Goal: Transaction & Acquisition: Purchase product/service

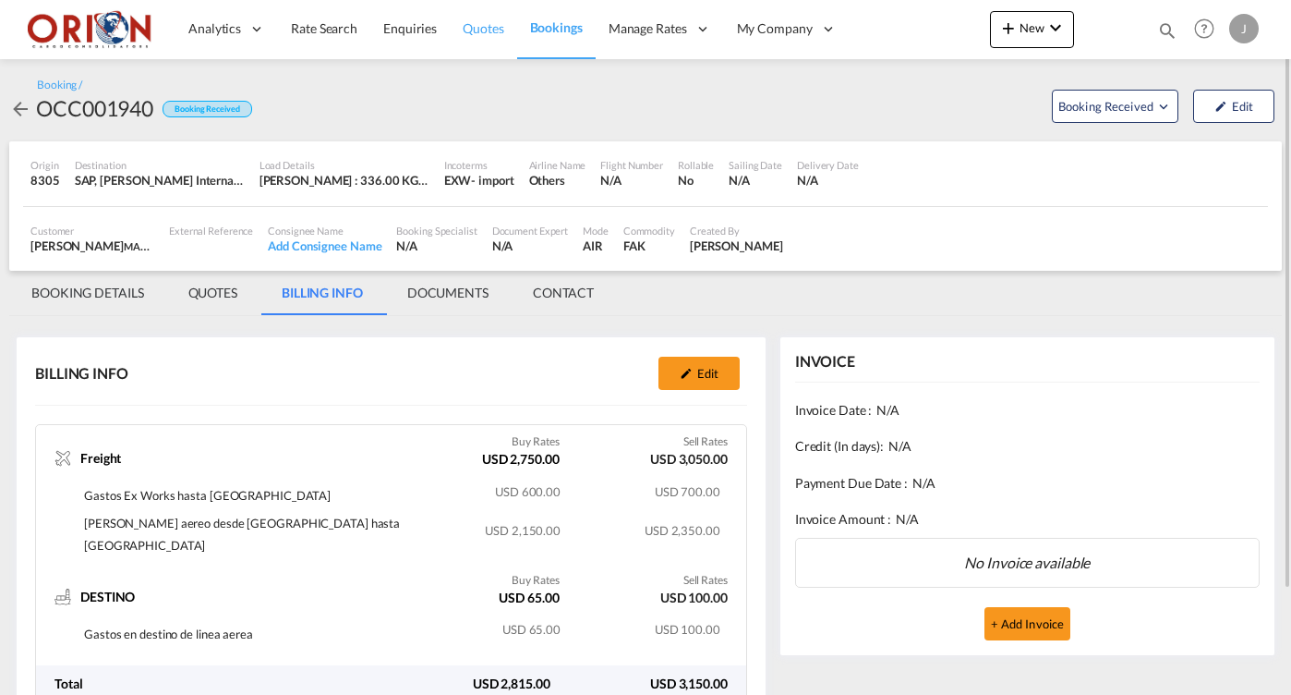
click at [469, 30] on span "Quotes" at bounding box center [483, 28] width 41 height 16
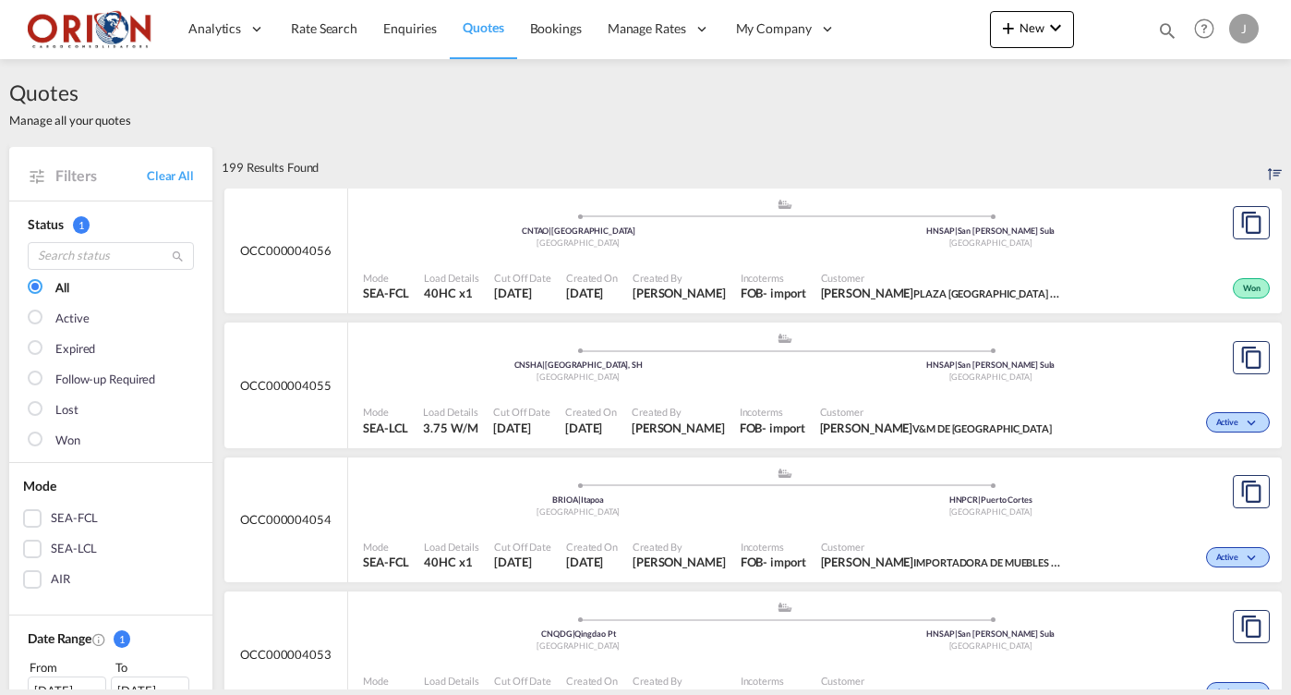
click at [481, 28] on span "Quotes" at bounding box center [483, 27] width 41 height 16
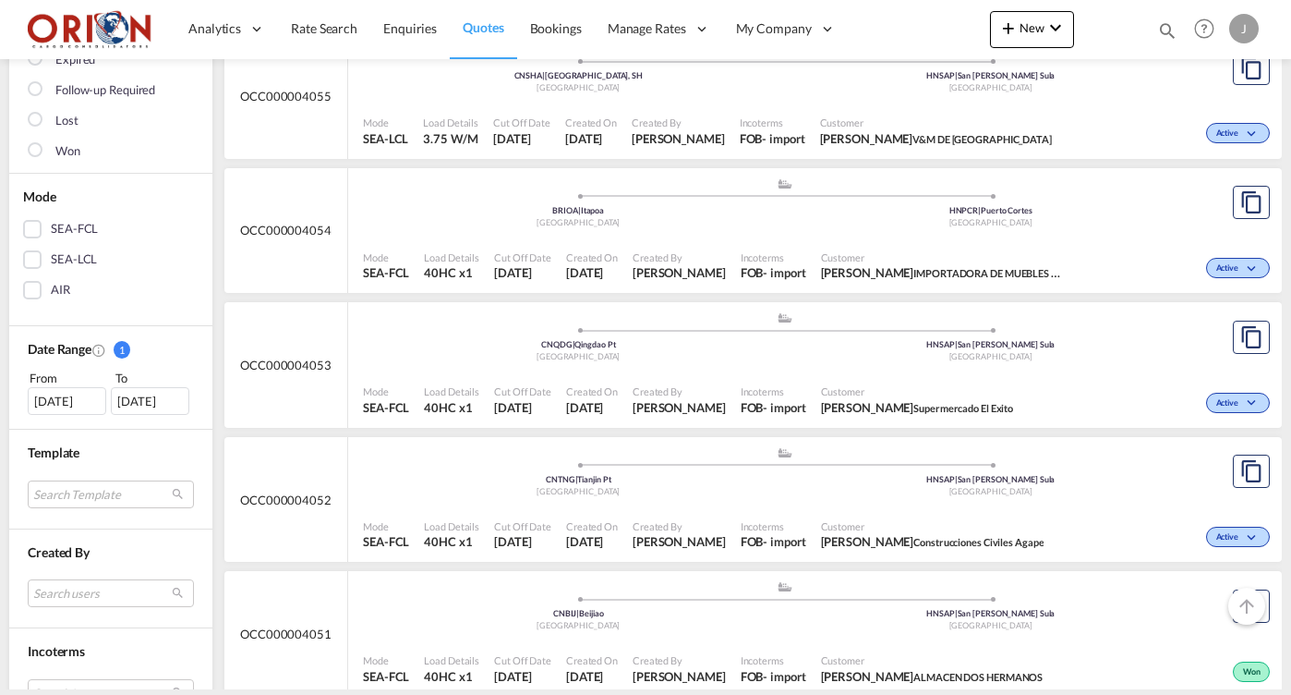
scroll to position [304, 0]
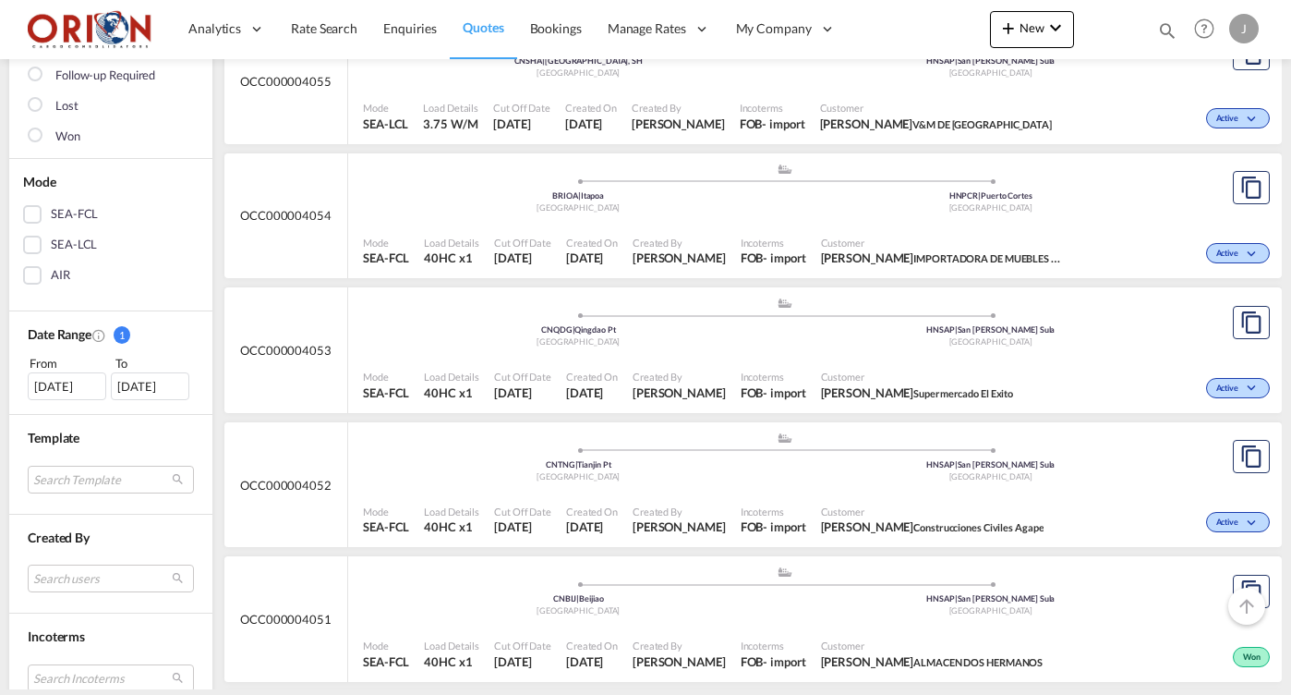
click at [684, 369] on span "Created By" at bounding box center [679, 376] width 93 height 14
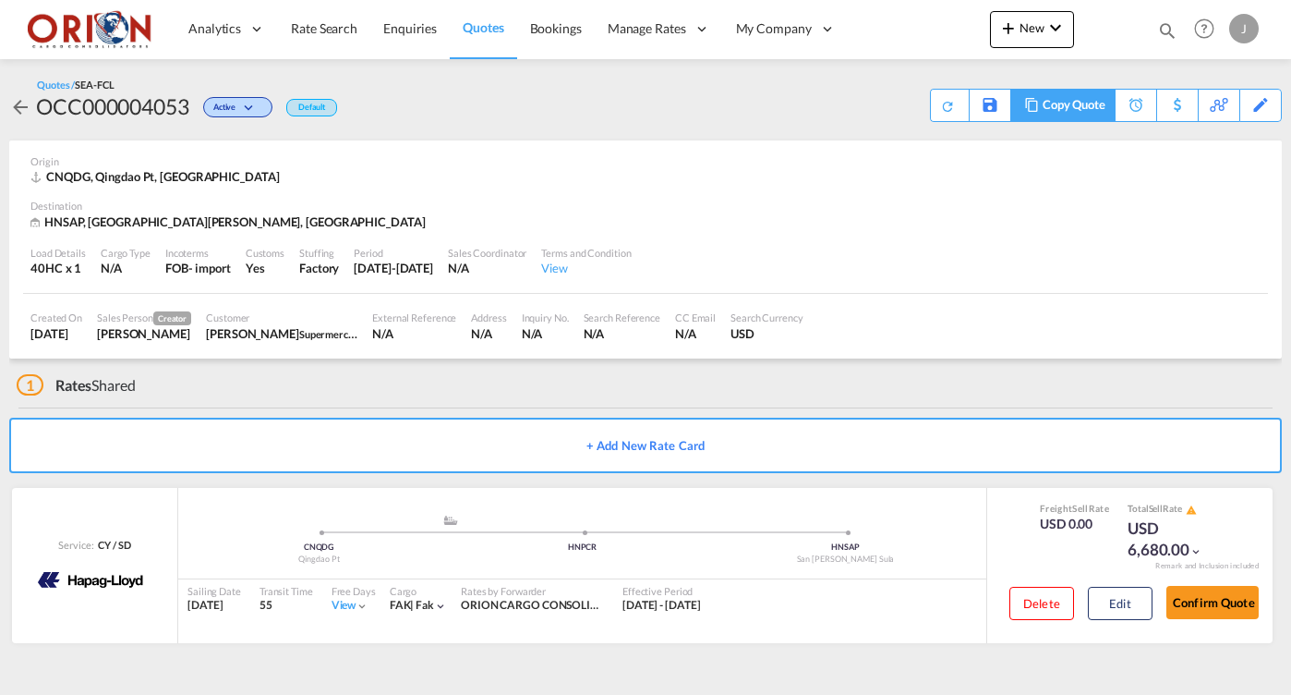
click at [1093, 111] on div "Copy Quote" at bounding box center [1074, 105] width 63 height 31
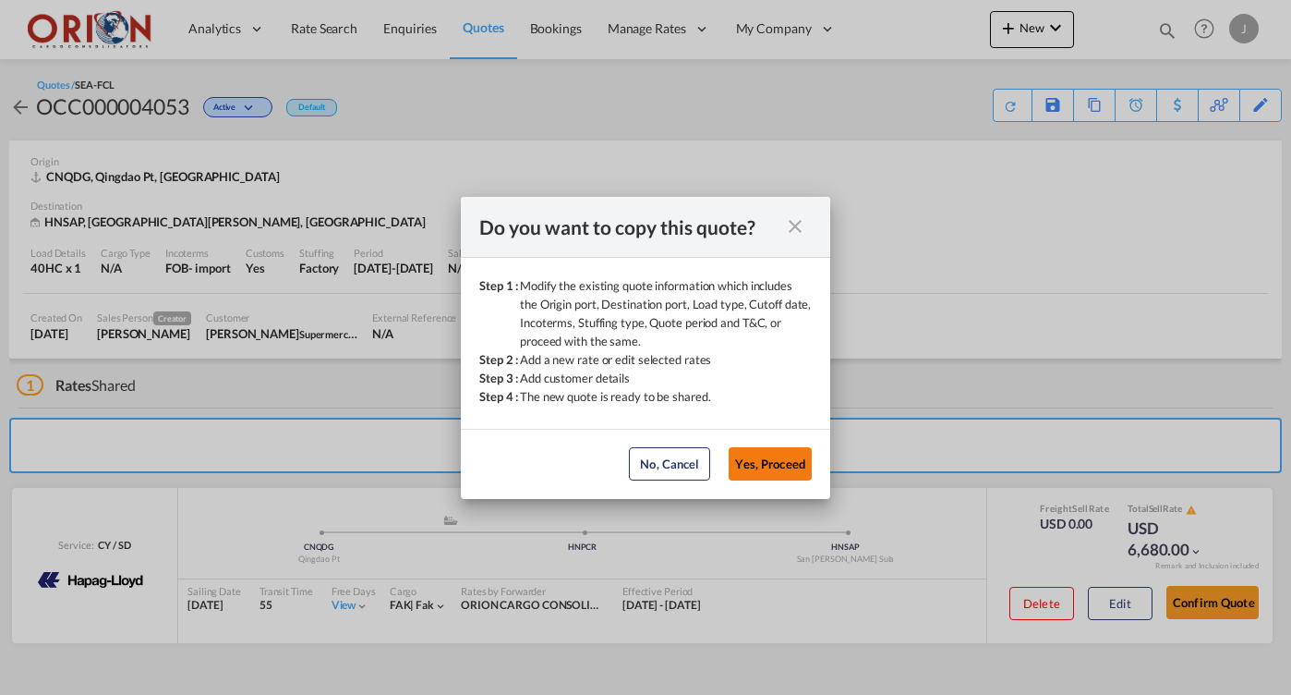
click at [755, 459] on button "Yes, Proceed" at bounding box center [770, 463] width 83 height 33
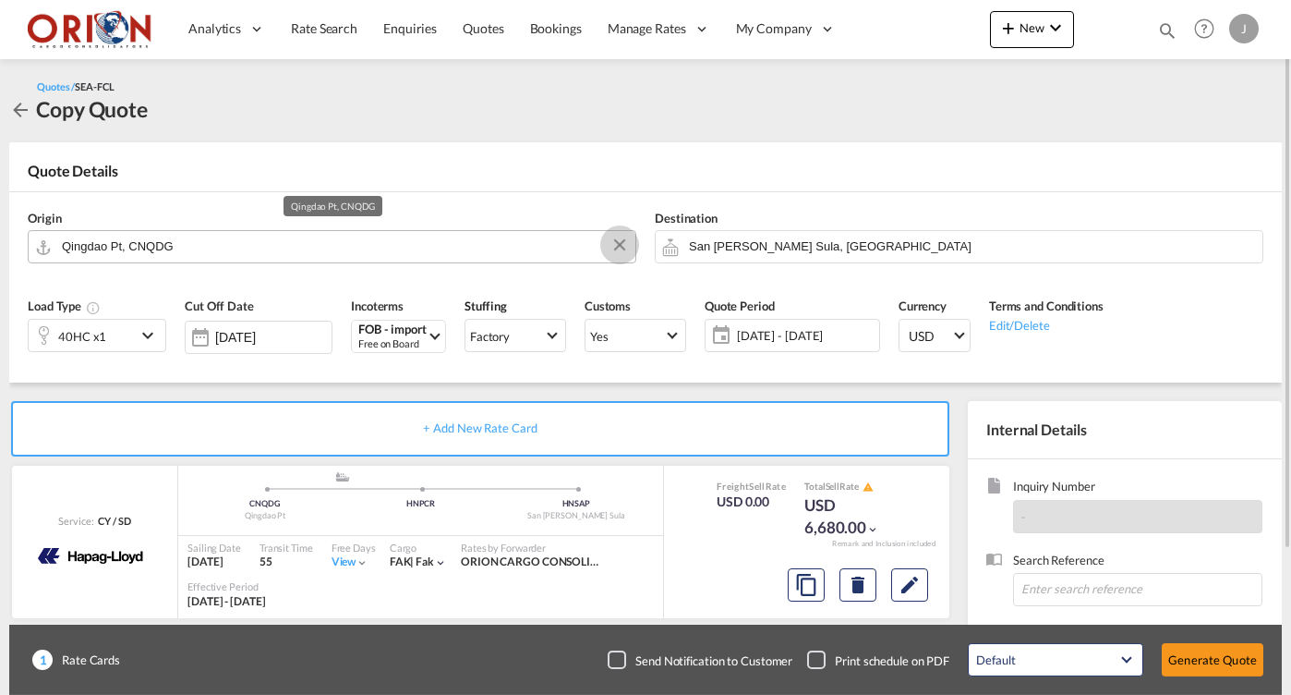
click at [621, 247] on button "Clear Input" at bounding box center [620, 245] width 28 height 28
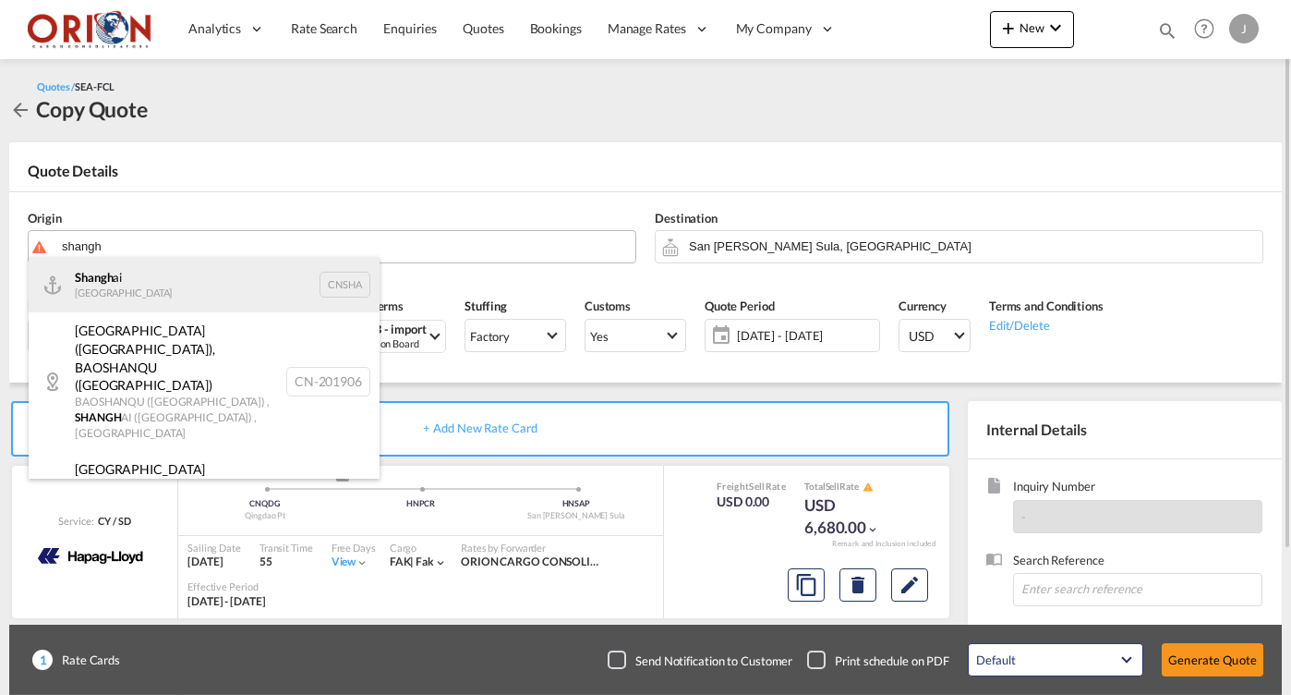
click at [193, 281] on div "Shangh ai China CNSHA" at bounding box center [204, 284] width 351 height 55
type input "[GEOGRAPHIC_DATA], [GEOGRAPHIC_DATA]"
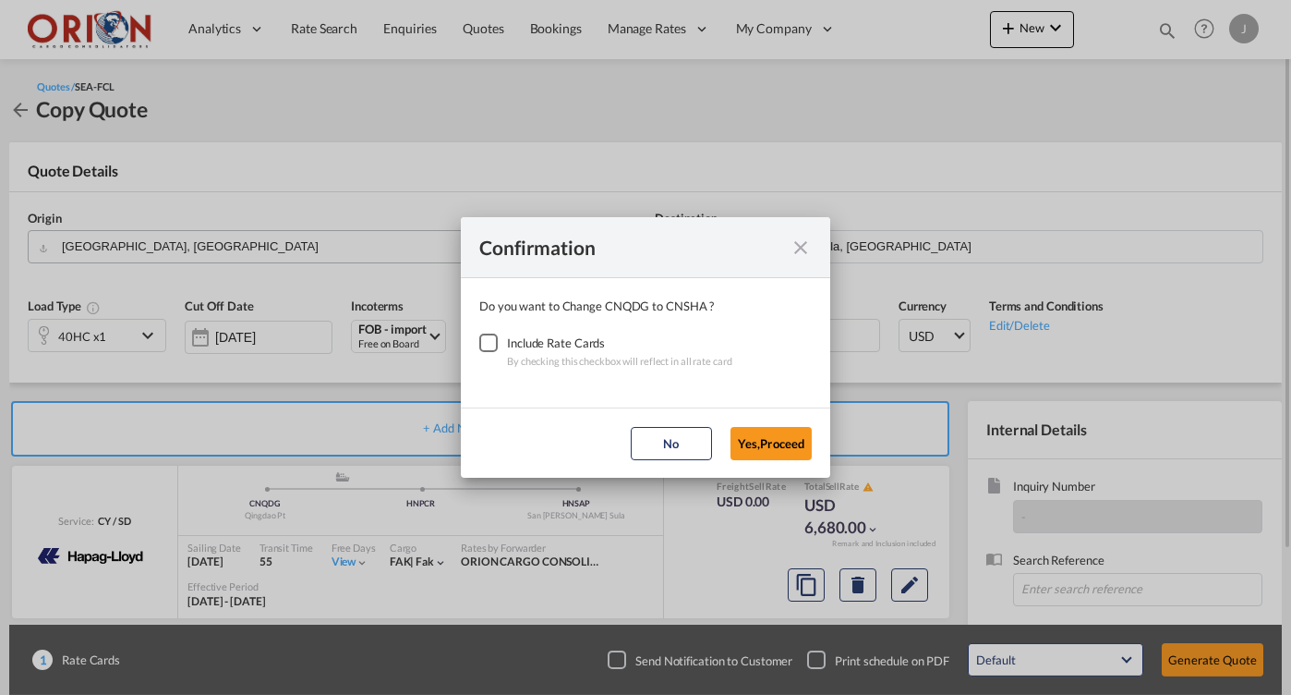
click at [490, 343] on div "Checkbox No Ink" at bounding box center [488, 342] width 18 height 18
click at [788, 464] on md-dialog-actions "No Yes,Proceed" at bounding box center [645, 442] width 369 height 70
click at [786, 454] on button "Yes,Proceed" at bounding box center [771, 443] width 81 height 33
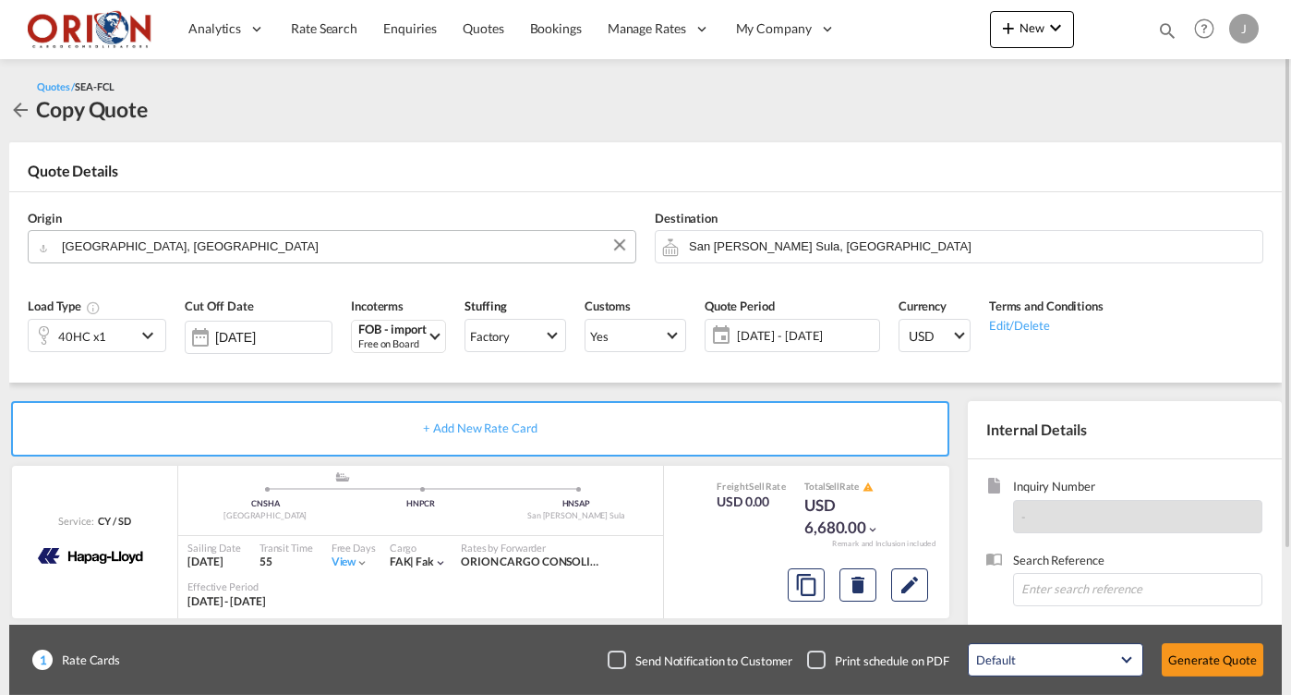
click at [804, 342] on span "[DATE] - [DATE]" at bounding box center [805, 335] width 147 height 26
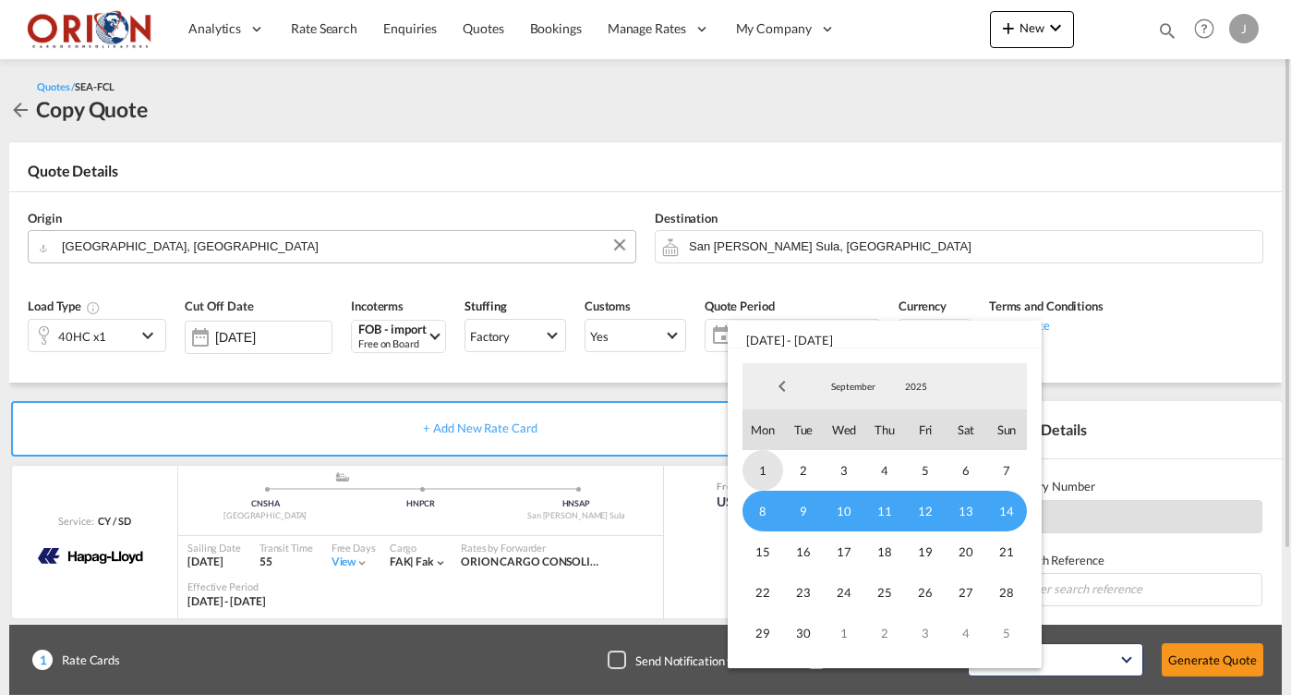
click at [774, 476] on span "1" at bounding box center [763, 470] width 41 height 41
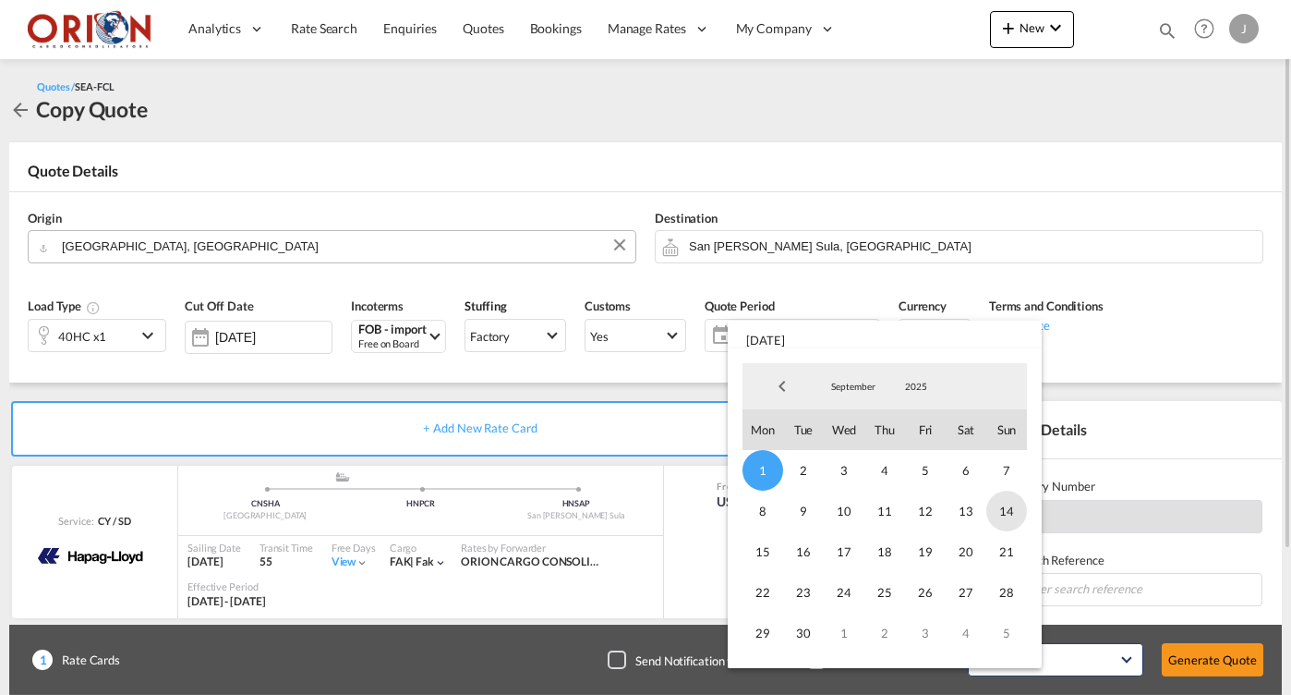
click at [1006, 518] on span "14" at bounding box center [1006, 510] width 41 height 41
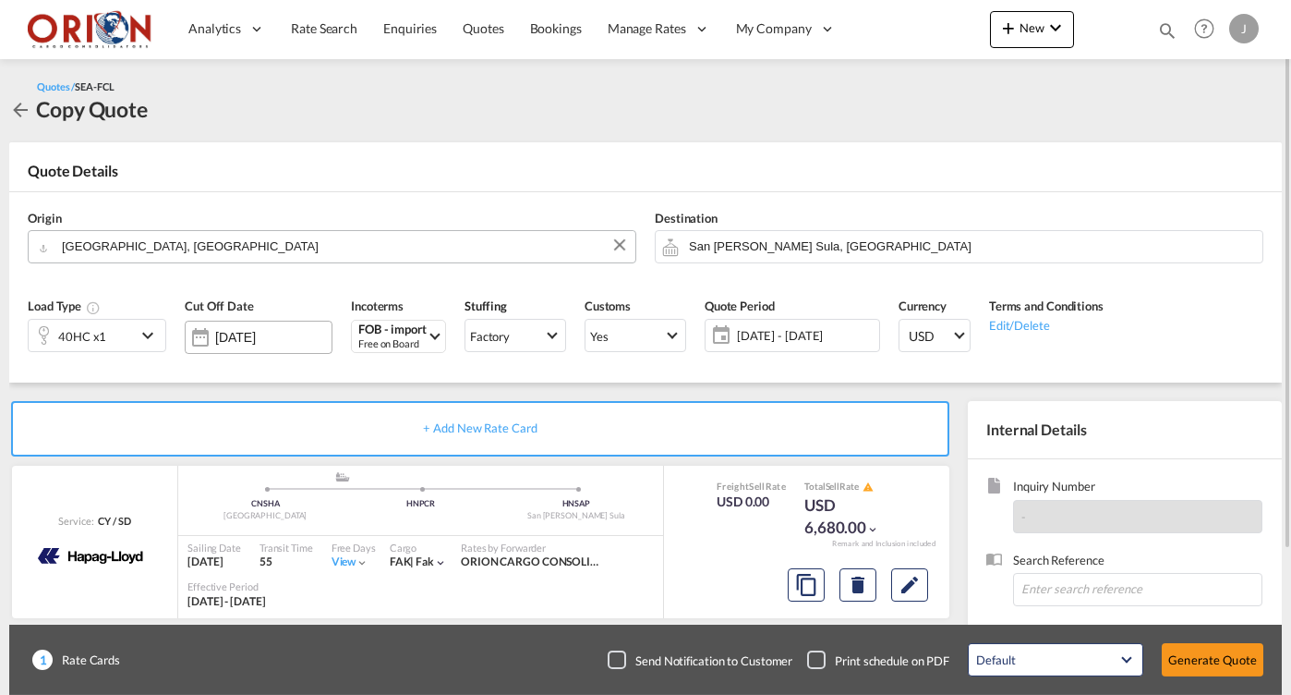
click at [274, 346] on div "[DATE]" at bounding box center [259, 336] width 148 height 33
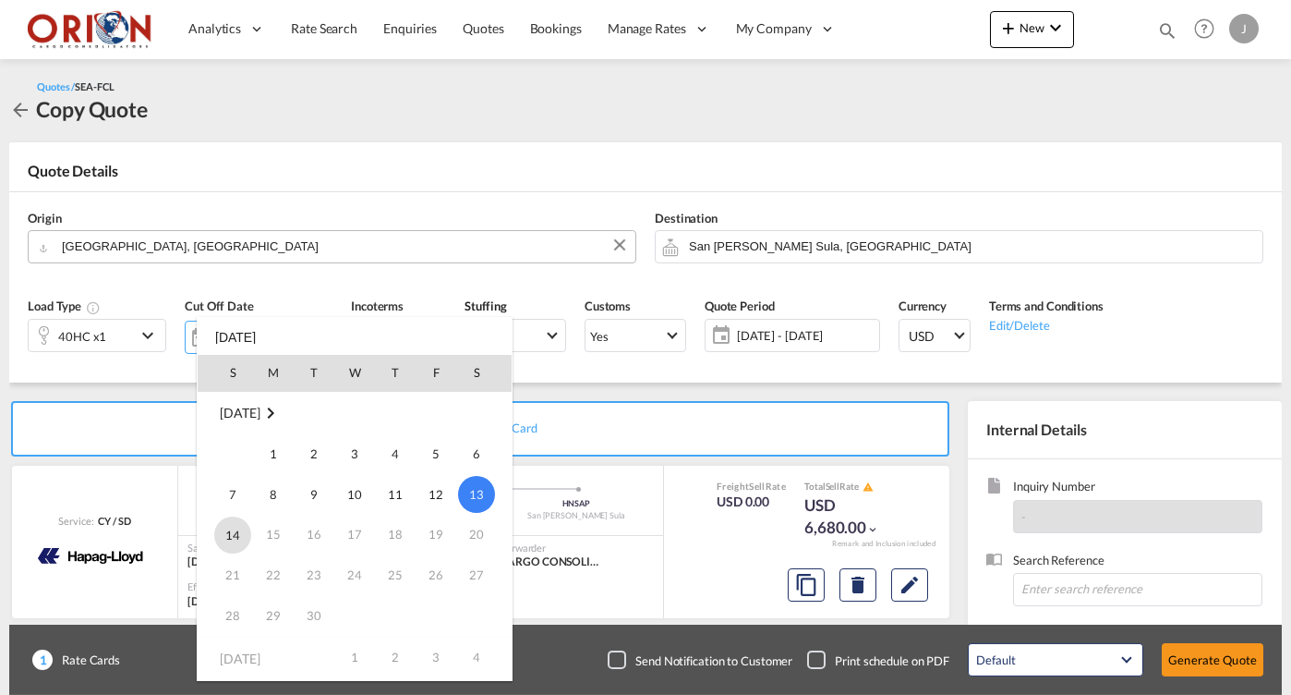
click at [235, 526] on span "14" at bounding box center [232, 534] width 37 height 37
type input "[DATE]"
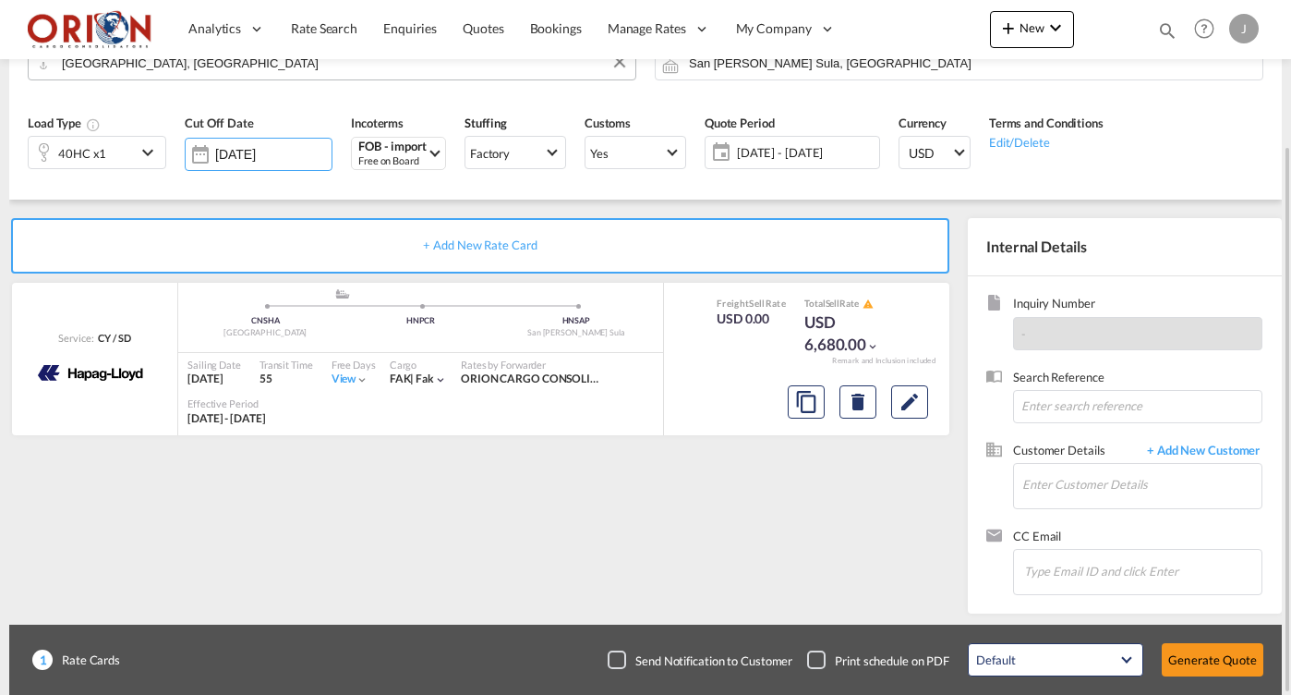
scroll to position [0, 0]
click at [1091, 467] on input "Enter Customer Details" at bounding box center [1141, 485] width 239 height 42
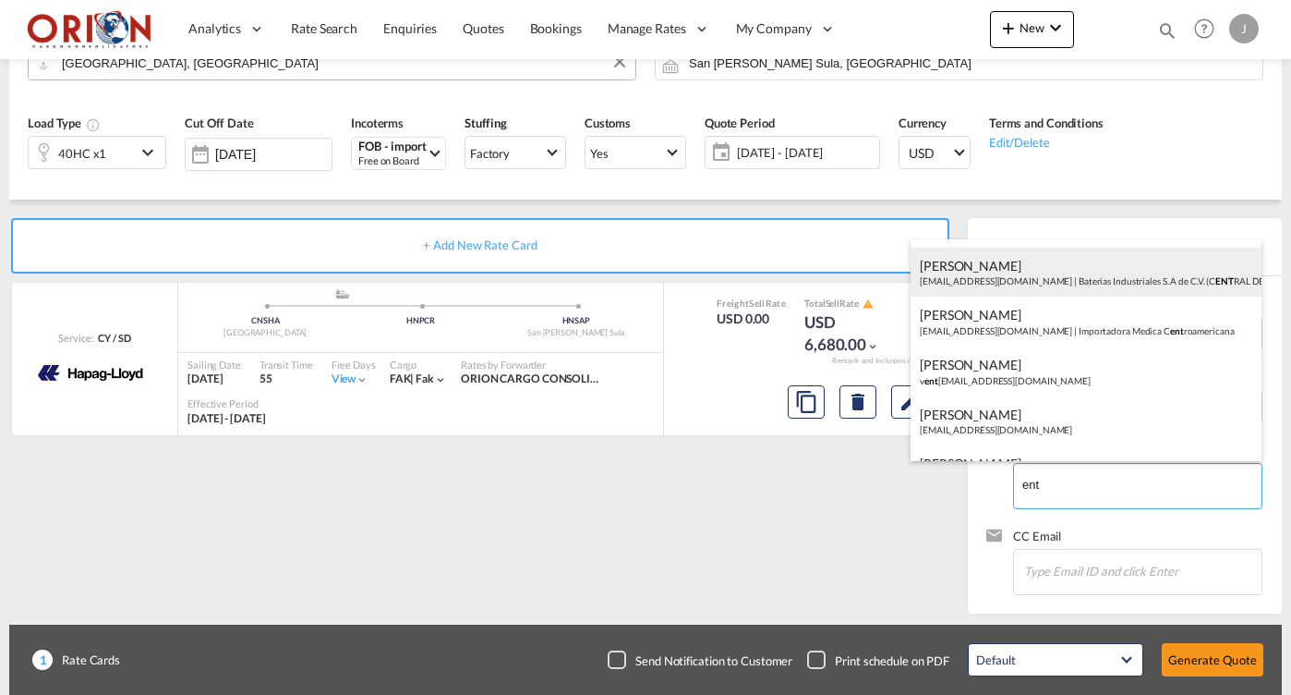
scroll to position [215, 0]
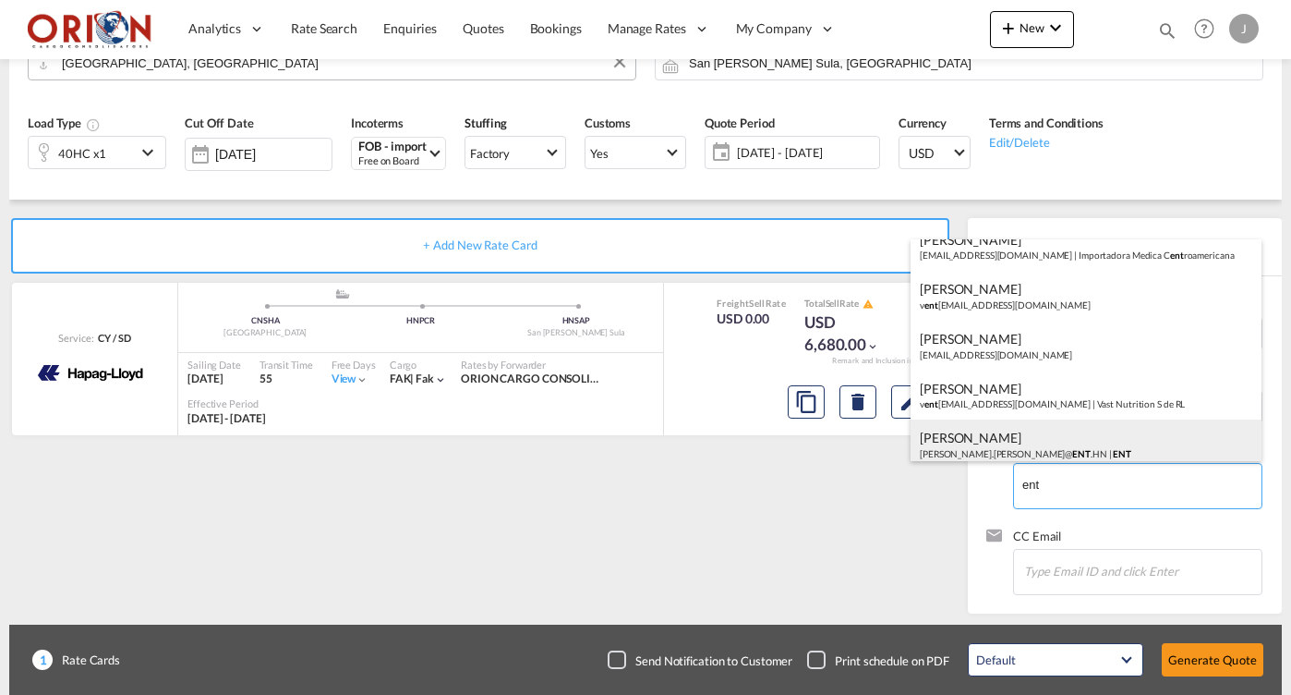
click at [1051, 429] on div "[PERSON_NAME] [PERSON_NAME].[PERSON_NAME]@ ENT .HN | ENT" at bounding box center [1086, 444] width 351 height 50
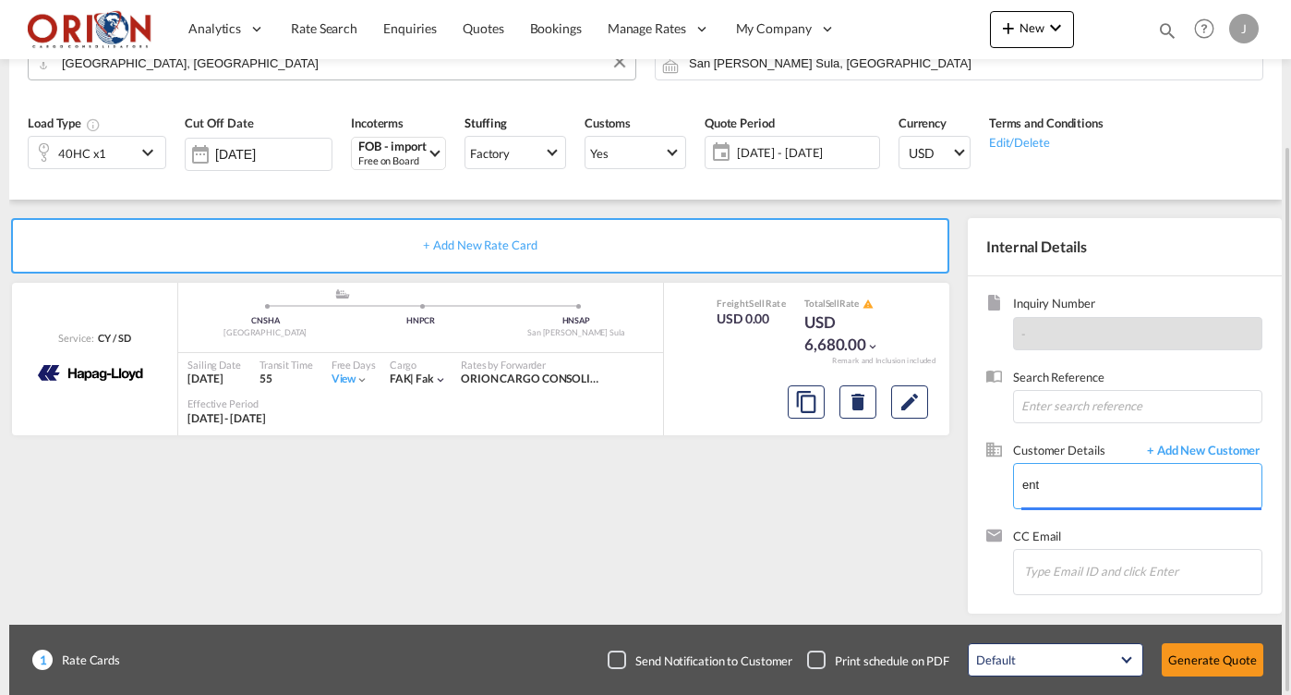
type input "ENT, [PERSON_NAME], [PERSON_NAME][EMAIL_ADDRESS][PERSON_NAME][DOMAIN_NAME]"
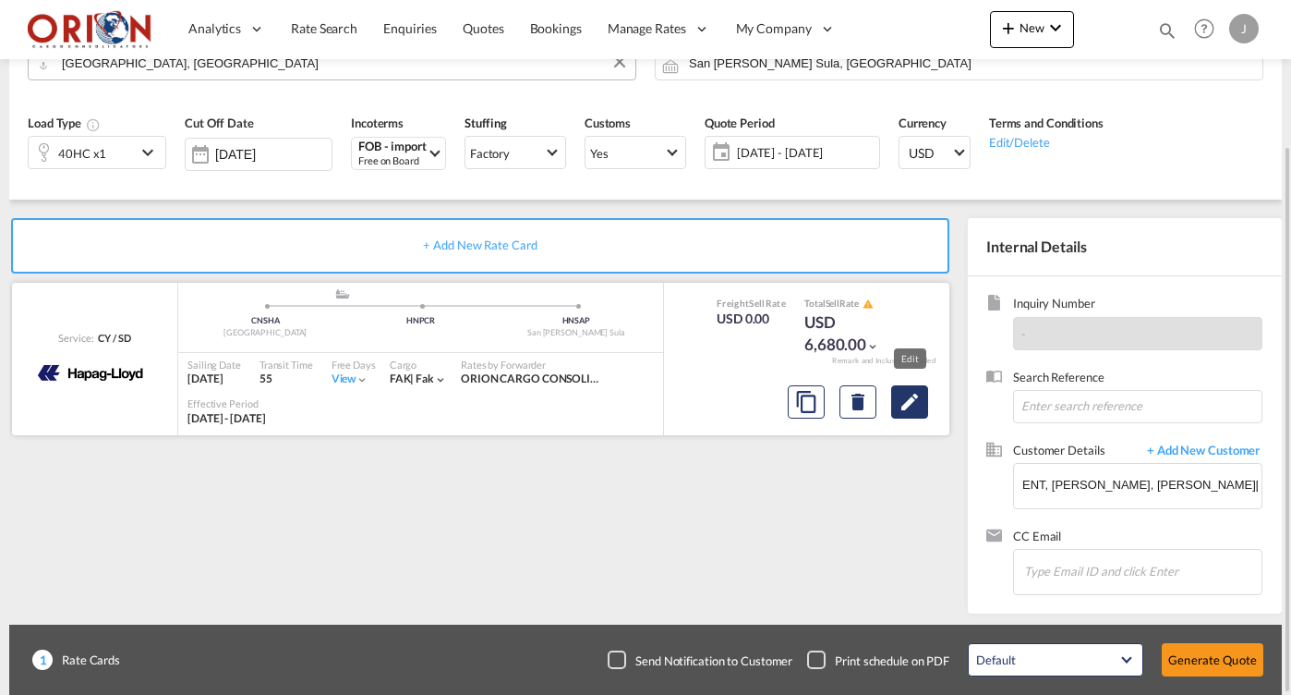
click at [901, 404] on md-icon "Edit" at bounding box center [910, 402] width 22 height 22
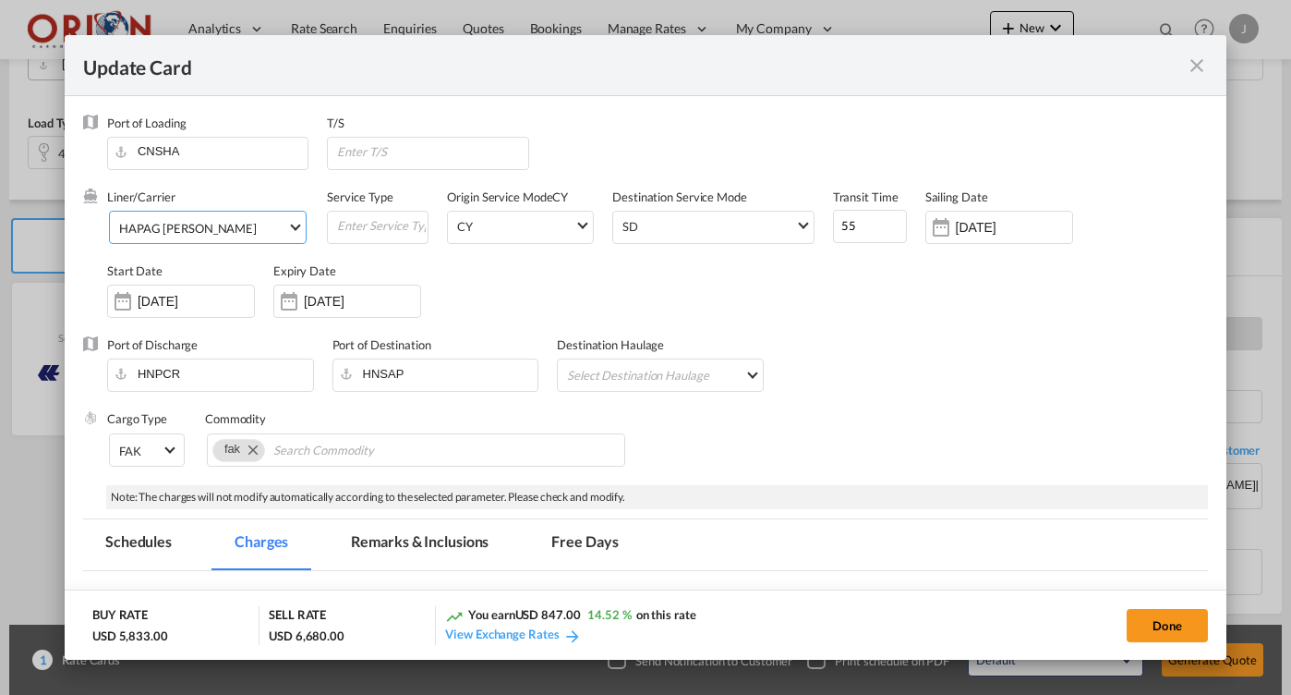
click at [208, 238] on md-select-value "HAPAG [PERSON_NAME]" at bounding box center [211, 227] width 188 height 30
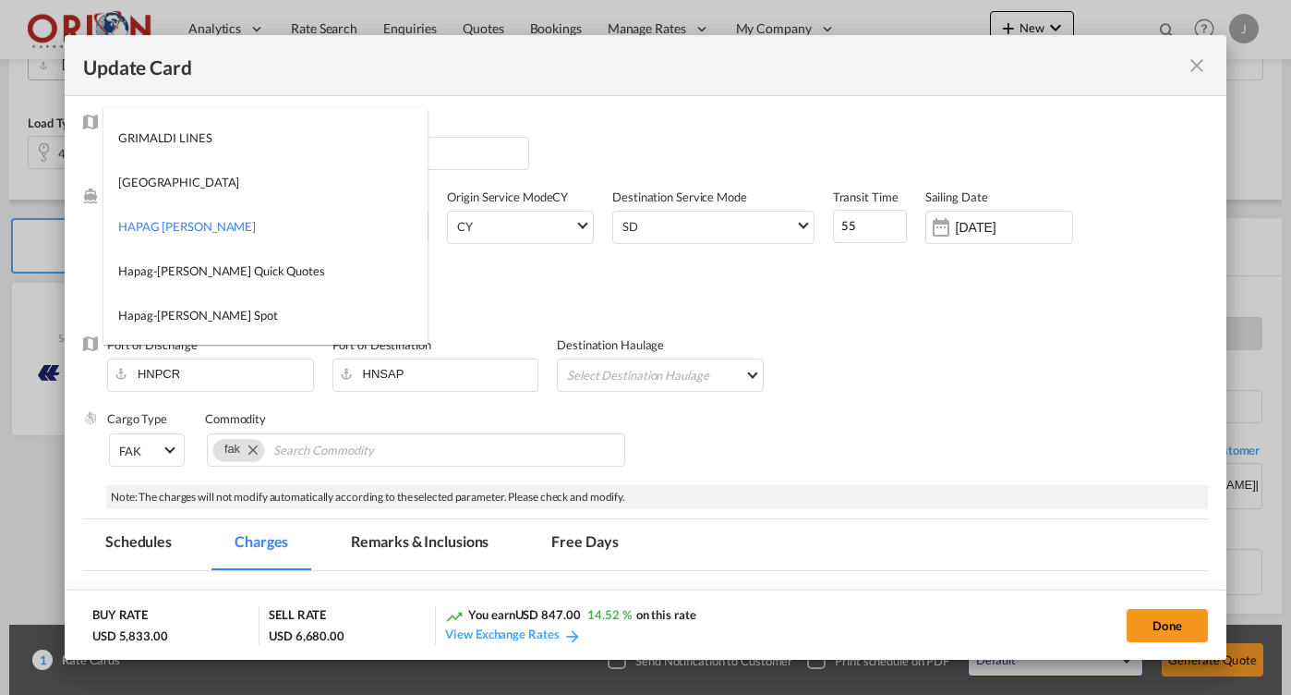
type md-option "12"
type md-option "795"
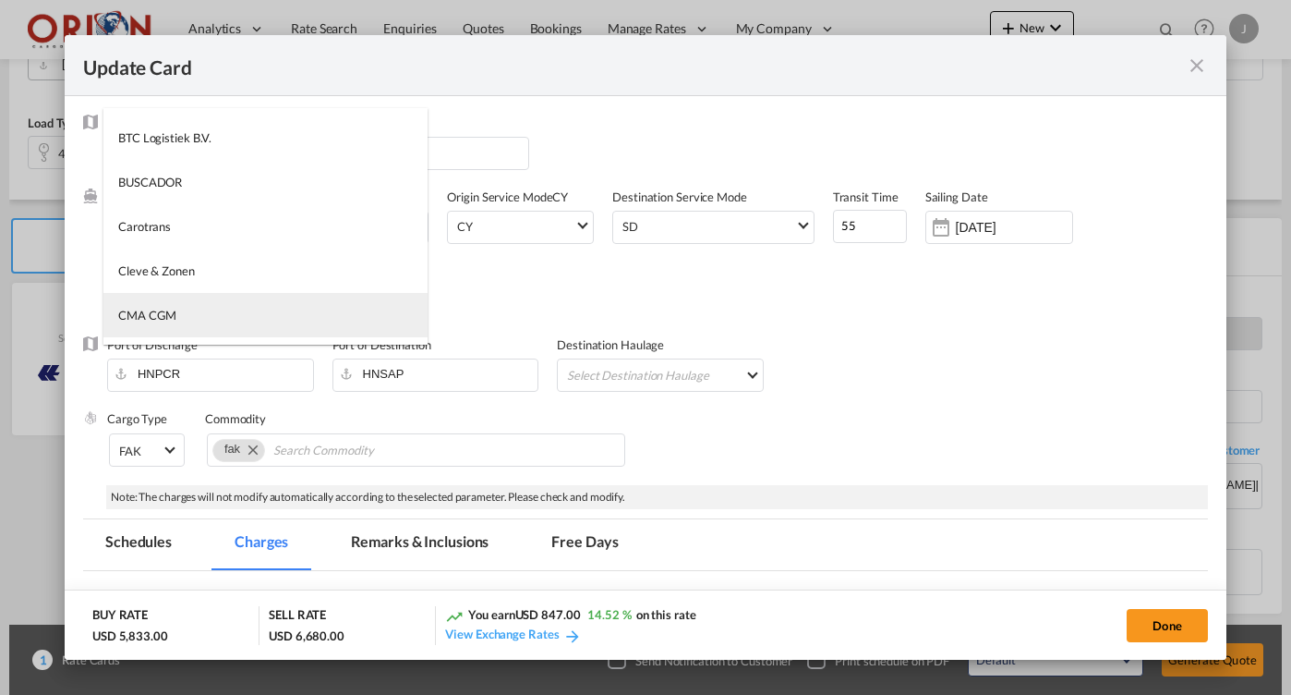
click at [149, 304] on md-option "CMA CGM" at bounding box center [265, 315] width 324 height 44
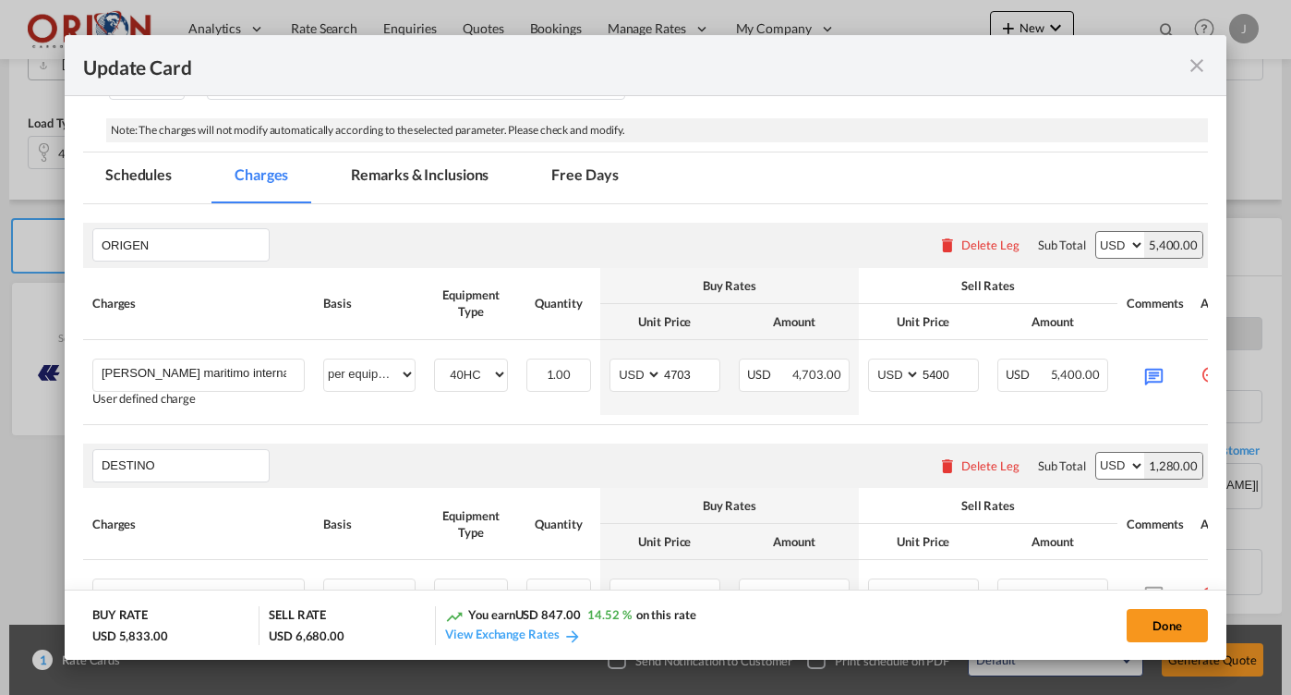
scroll to position [397, 0]
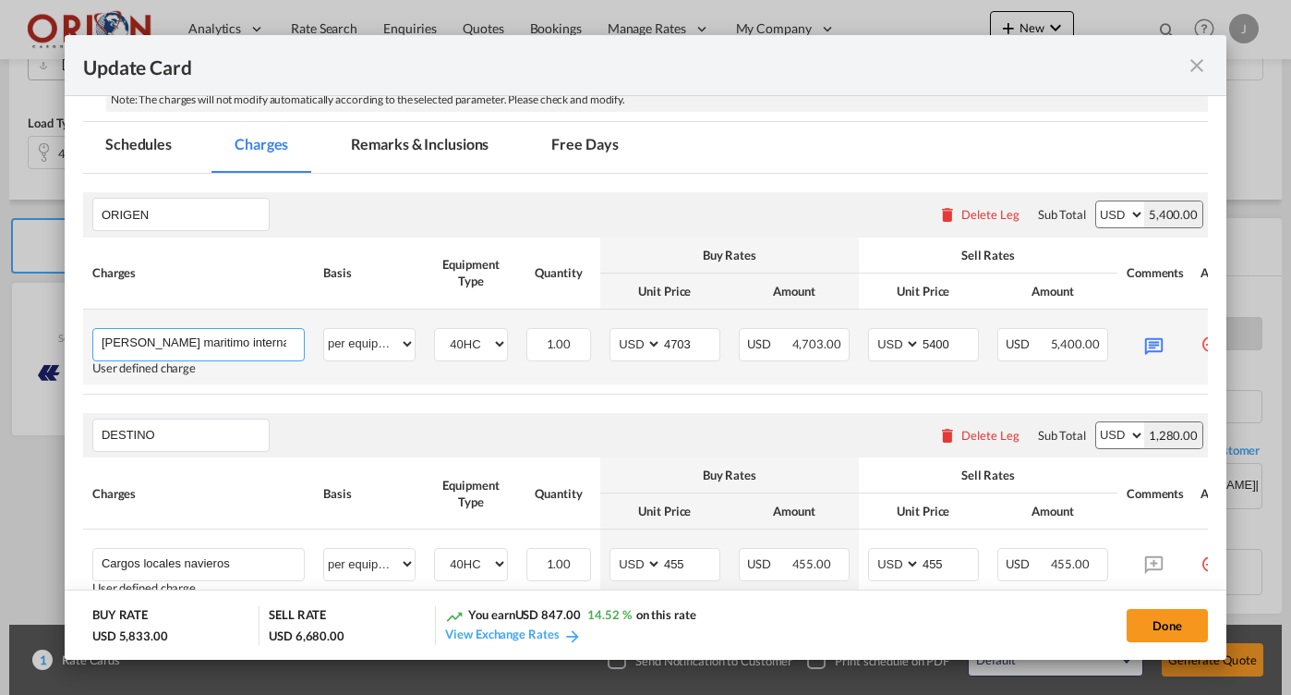
click at [264, 342] on input "[PERSON_NAME] maritimo internacional Qingdao a [GEOGRAPHIC_DATA][PERSON_NAME]" at bounding box center [203, 343] width 202 height 28
type input "[PERSON_NAME] maritimo internacional [GEOGRAPHIC_DATA] a [GEOGRAPHIC_DATA][PERS…"
click at [696, 337] on input "4703" at bounding box center [690, 343] width 57 height 28
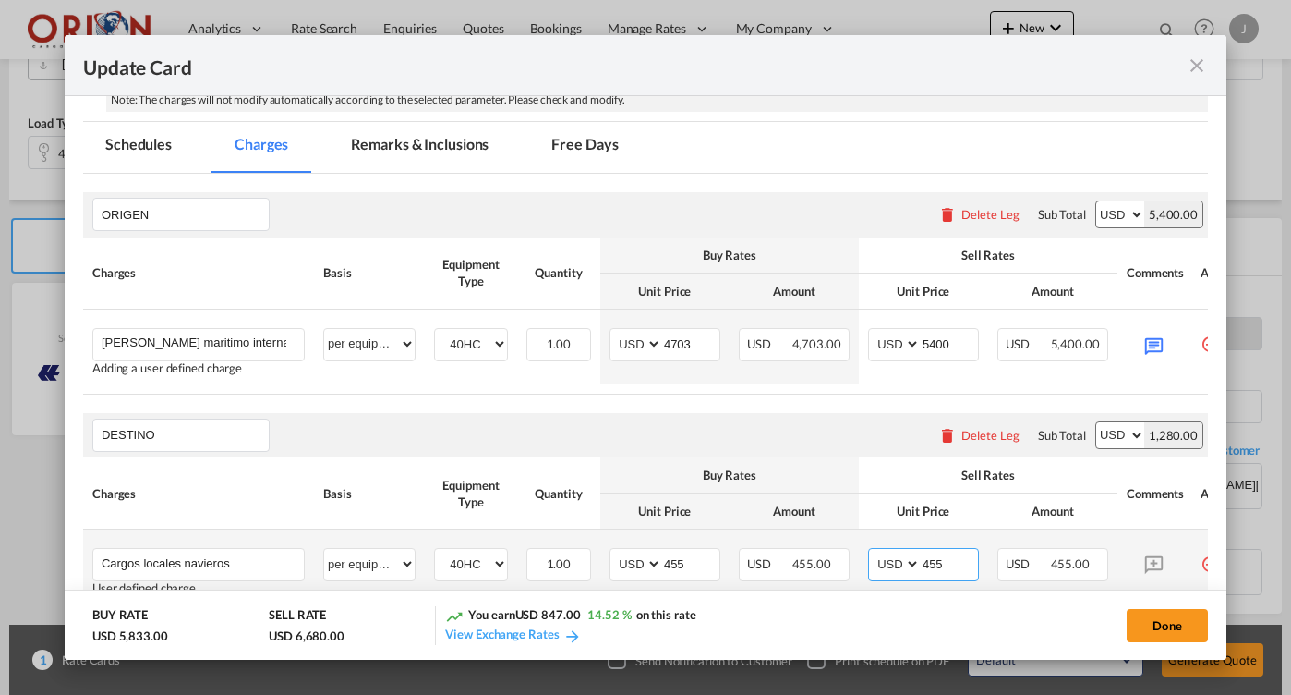
click at [948, 571] on input "455" at bounding box center [949, 563] width 57 height 28
type input "440"
click at [694, 569] on input "455" at bounding box center [690, 563] width 57 height 28
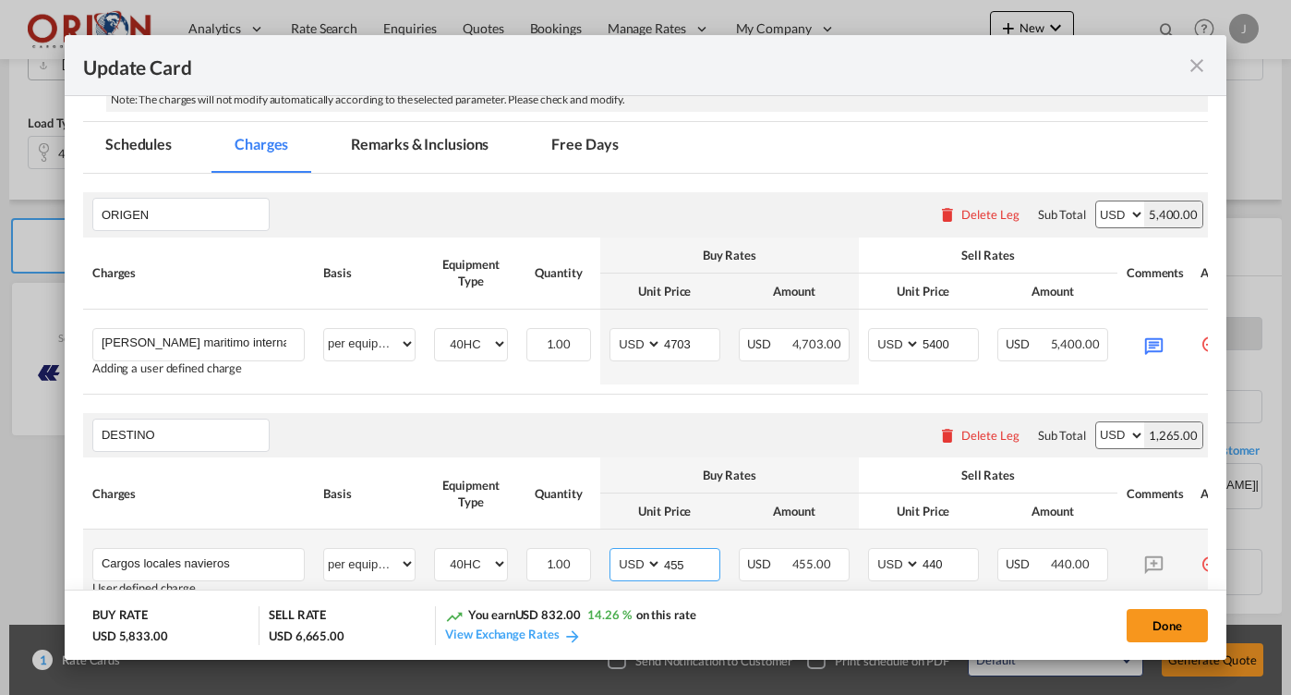
click at [694, 569] on input "455" at bounding box center [690, 563] width 57 height 28
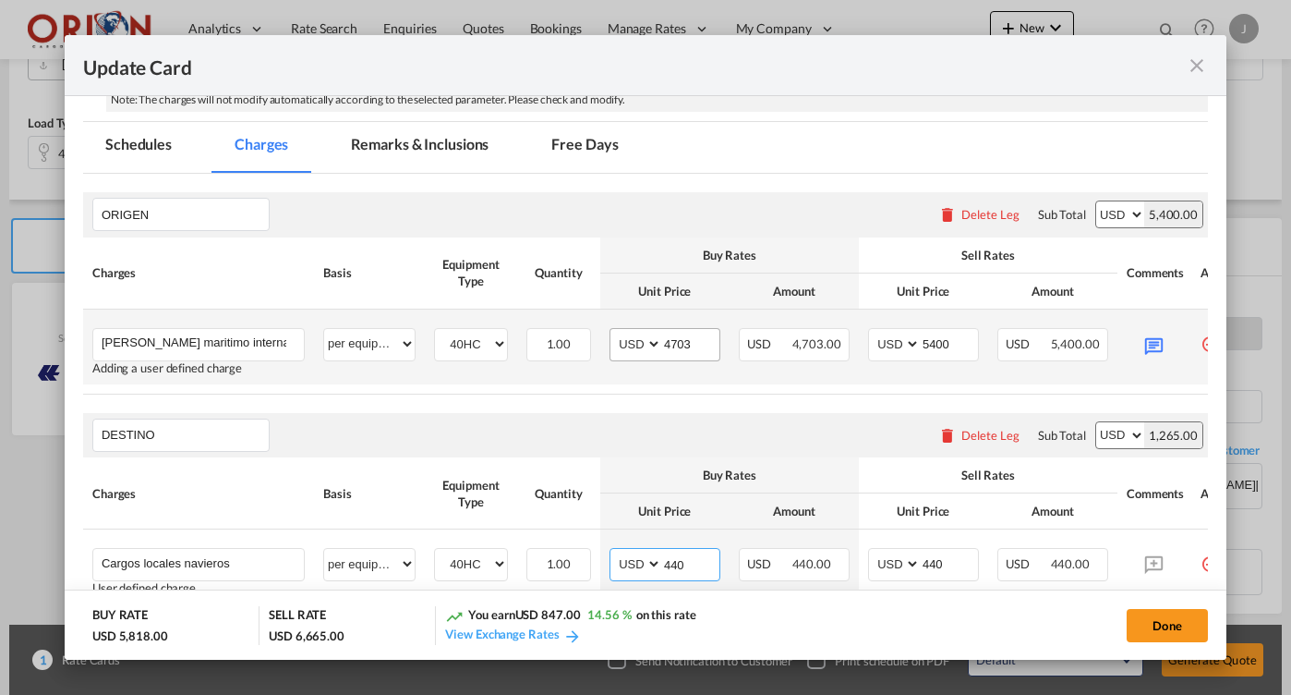
type input "440"
click at [702, 347] on input "4703" at bounding box center [690, 343] width 57 height 28
click at [1141, 338] on md-icon "Update Card Port ..." at bounding box center [1154, 344] width 32 height 32
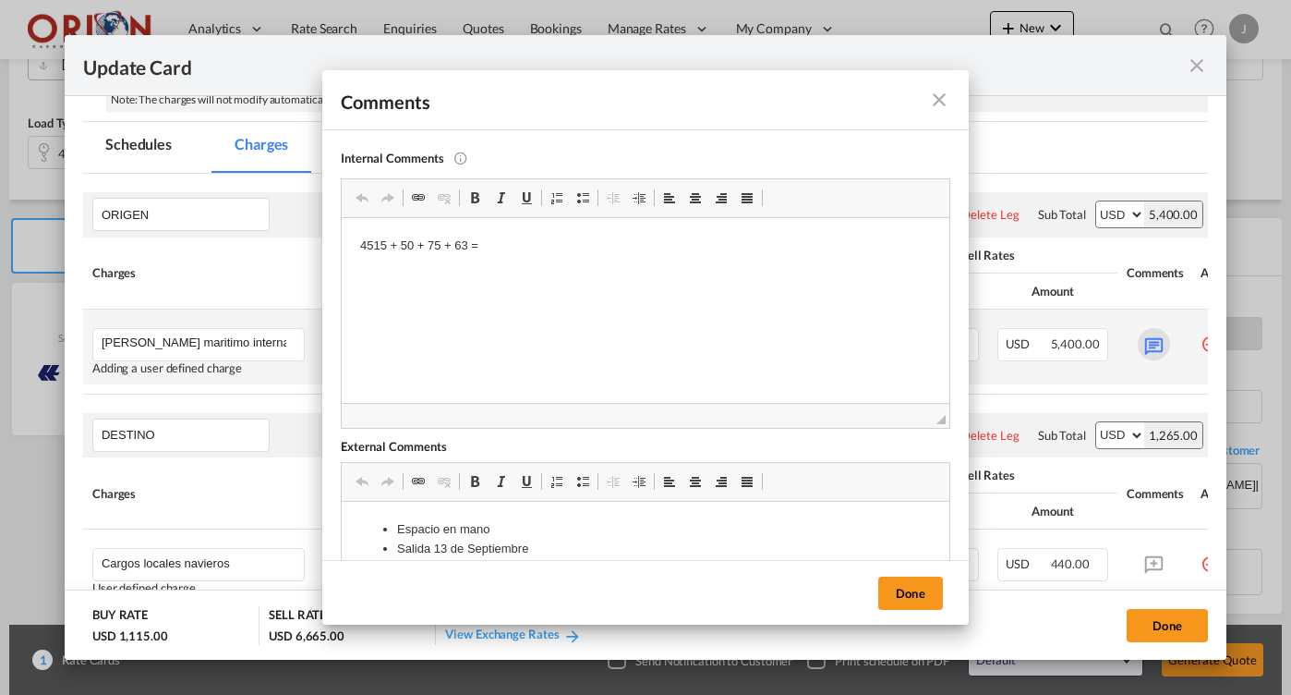
scroll to position [0, 0]
click at [378, 248] on p "4515 + 50 + 75 + 63 =" at bounding box center [645, 245] width 571 height 19
click at [498, 246] on p "4424 + 50 + 75 + 63 =" at bounding box center [645, 245] width 571 height 19
drag, startPoint x: 156, startPoint y: 28, endPoint x: 910, endPoint y: 589, distance: 939.9
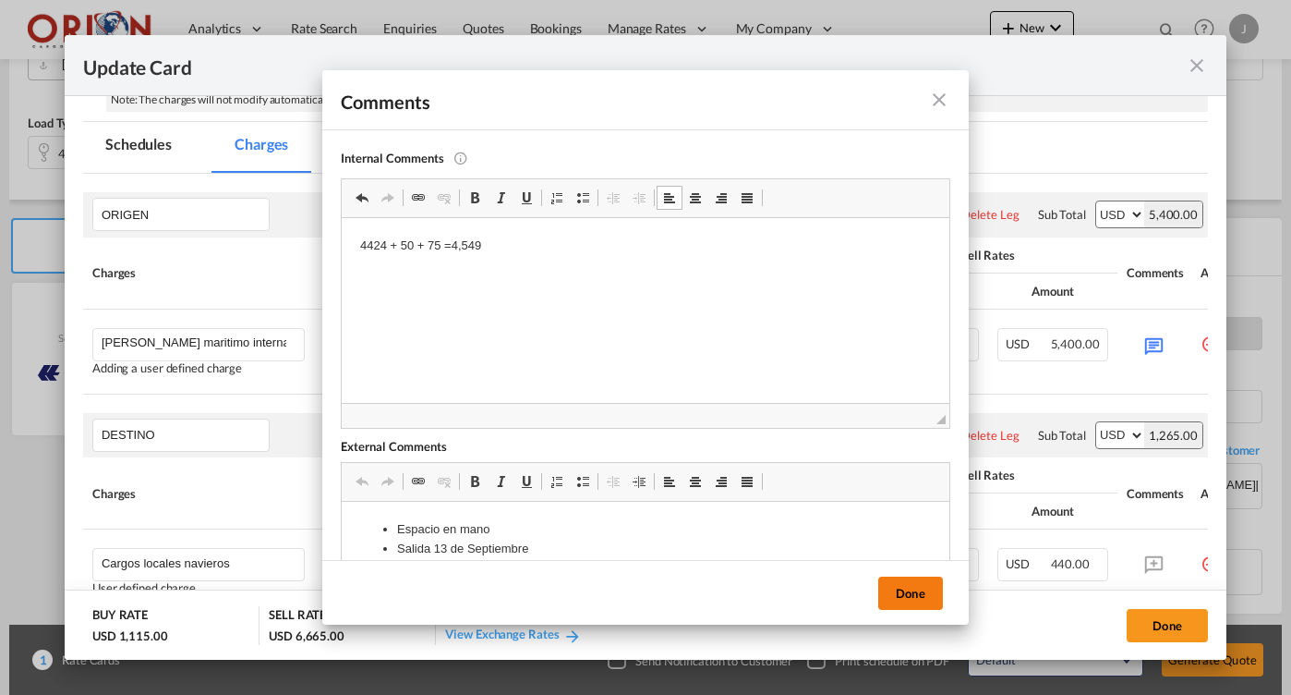
click at [910, 589] on button "Done" at bounding box center [910, 592] width 65 height 33
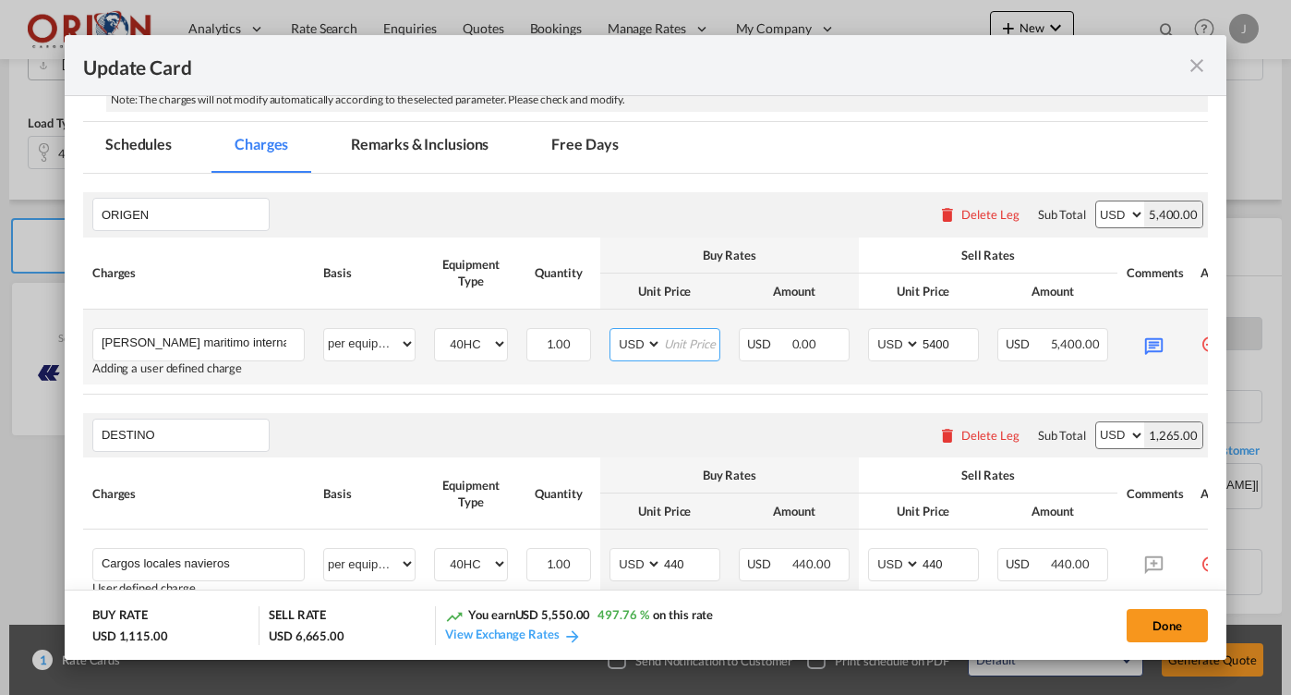
click at [693, 345] on input "Update Card Port ..." at bounding box center [690, 343] width 57 height 28
type input "4549"
click at [939, 344] on input "5400" at bounding box center [949, 343] width 57 height 28
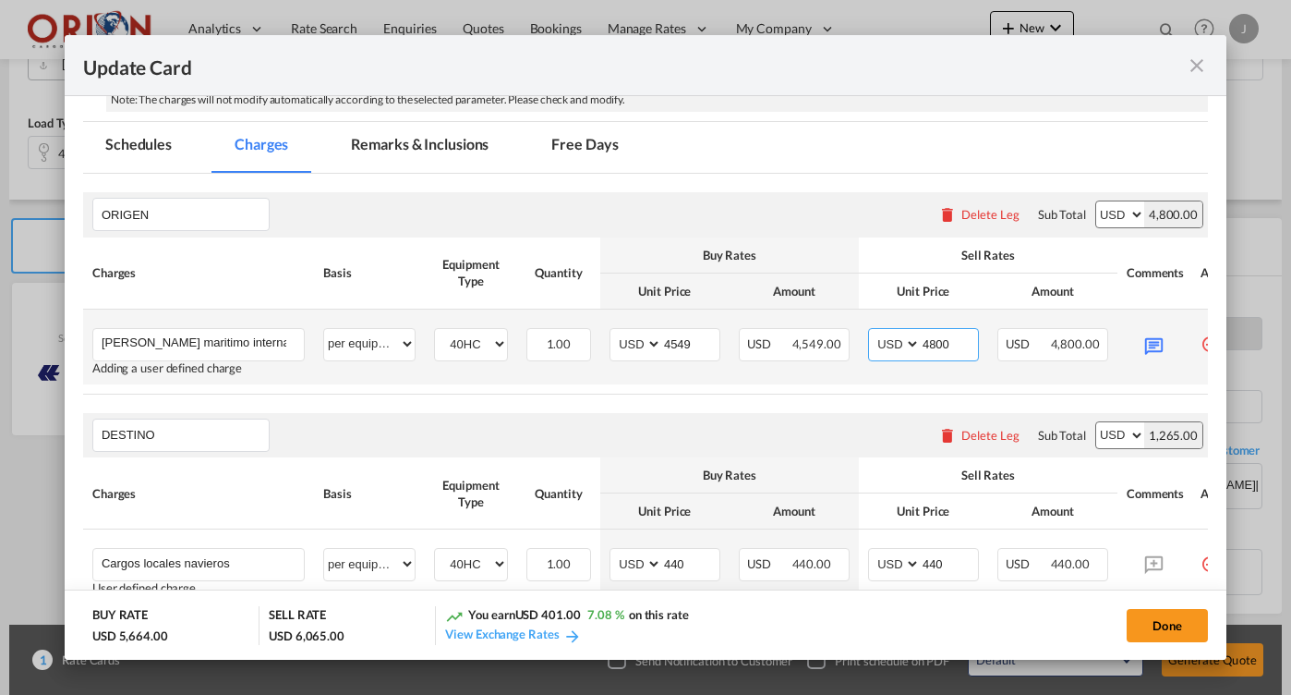
scroll to position [622, 0]
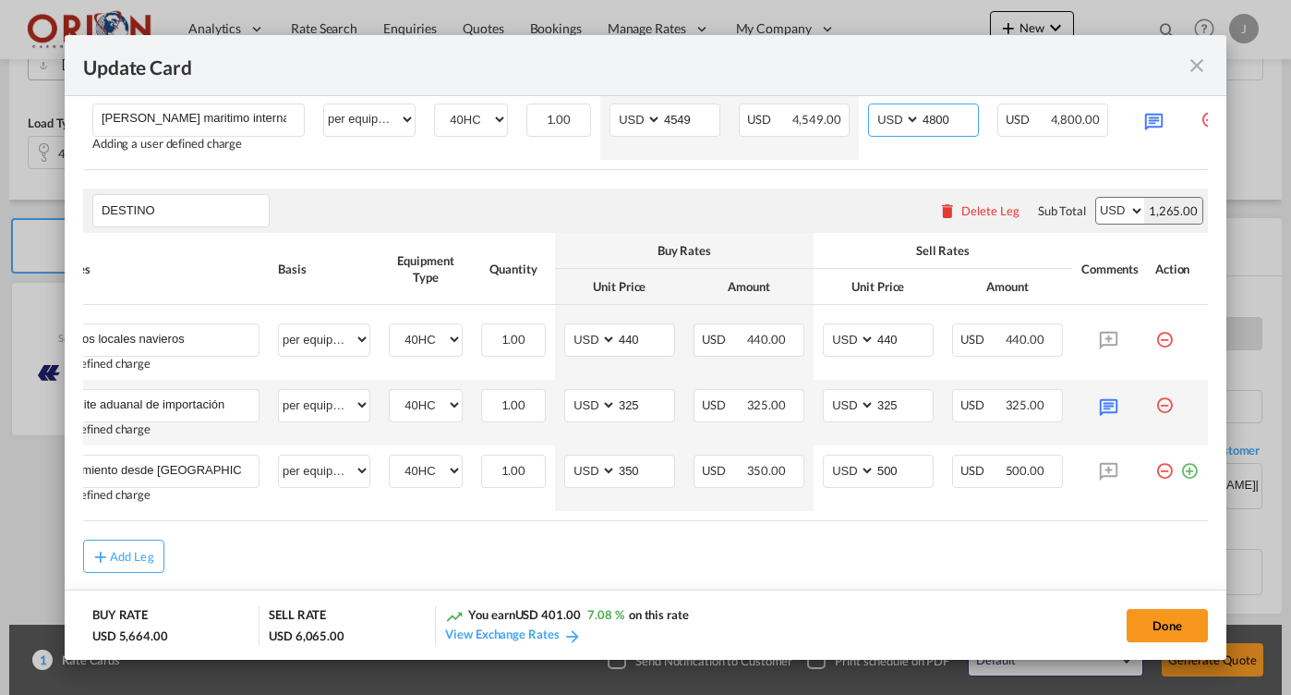
type input "4800"
click at [1156, 417] on td "Update Card Port ..." at bounding box center [1177, 413] width 62 height 66
click at [1167, 404] on md-icon "icon-minus-circle-outline red-400-fg" at bounding box center [1164, 398] width 18 height 18
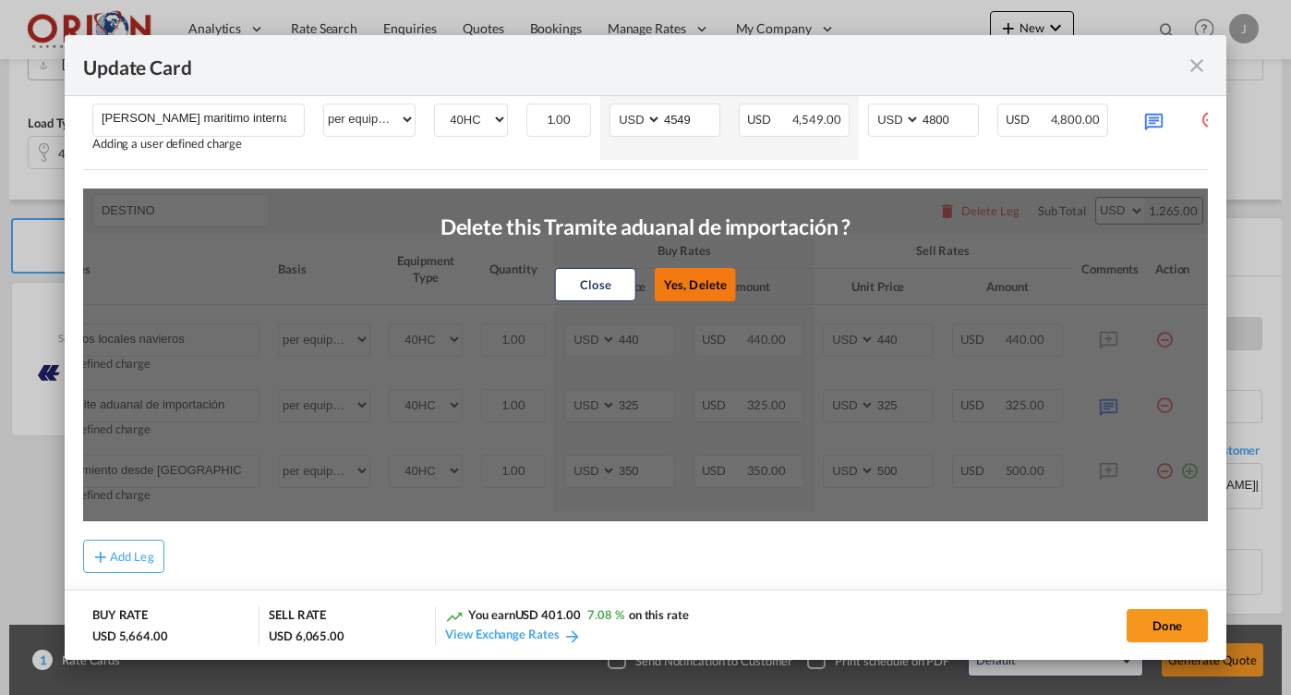
click at [693, 278] on button "Yes, Delete" at bounding box center [695, 284] width 81 height 33
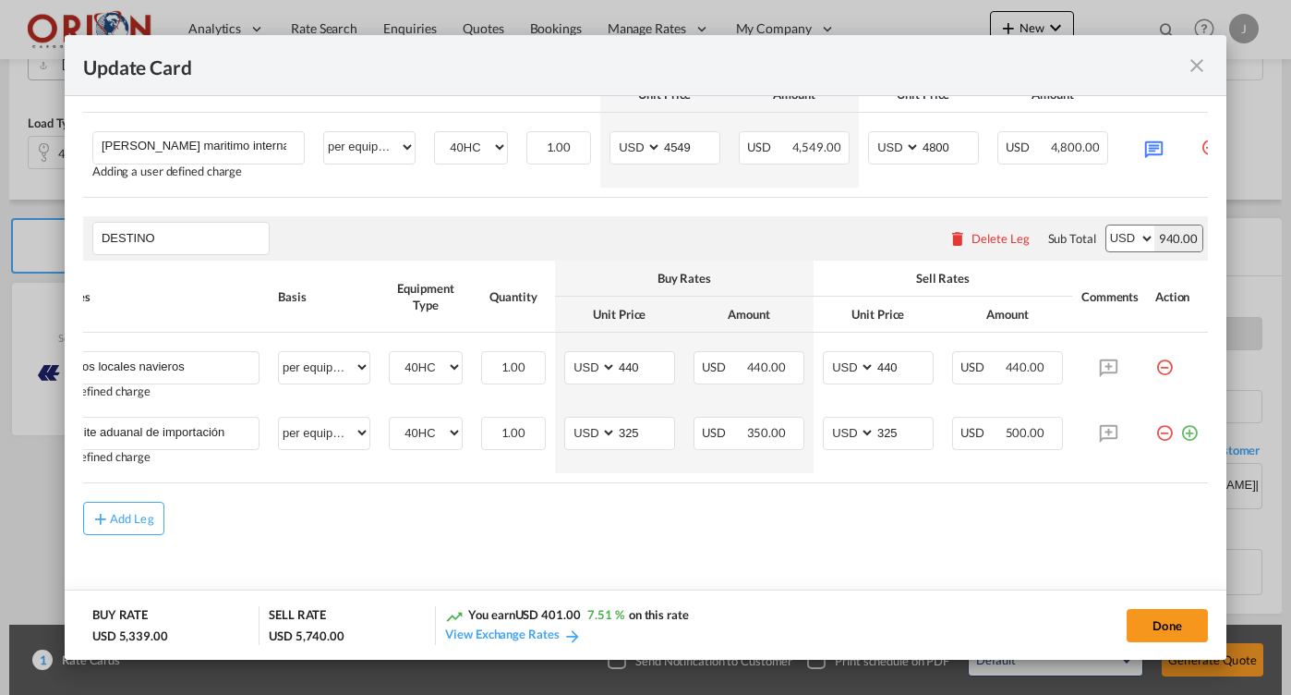
type input "Movimiento desde [GEOGRAPHIC_DATA][PERSON_NAME]"
type input "350"
type input "500"
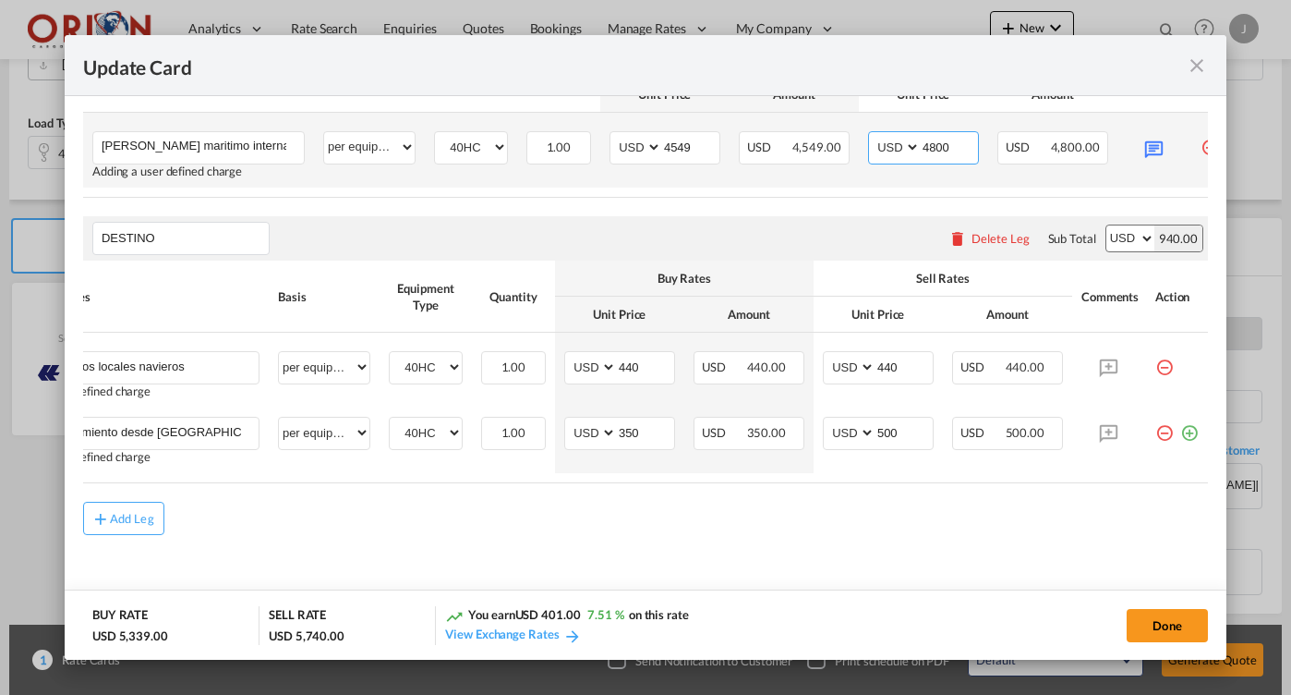
click at [944, 135] on input "4800" at bounding box center [949, 146] width 57 height 28
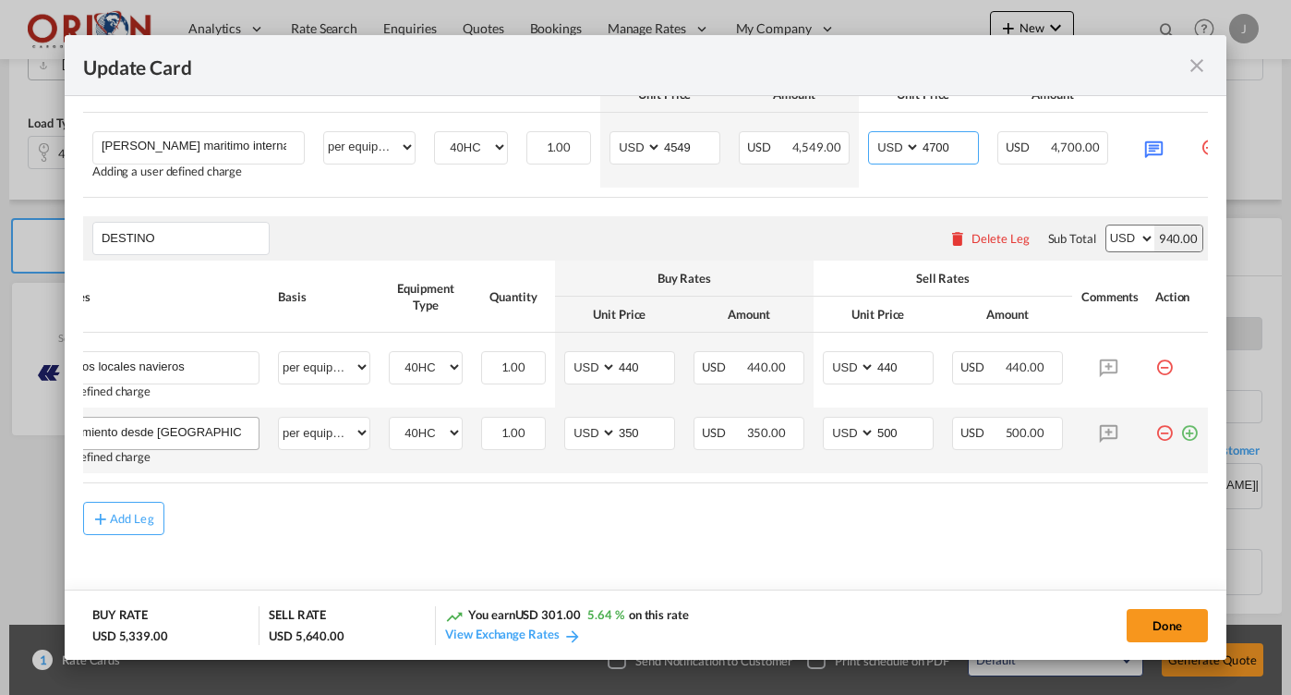
type input "4700"
click at [243, 428] on input "Movimiento desde [GEOGRAPHIC_DATA][PERSON_NAME]" at bounding box center [157, 431] width 202 height 28
drag, startPoint x: 243, startPoint y: 428, endPoint x: 291, endPoint y: 428, distance: 48.0
click at [291, 428] on tr "Movimiento desde [GEOGRAPHIC_DATA][PERSON_NAME] Please Enter User Defined Charg…" at bounding box center [623, 440] width 1170 height 66
type input "Movimiento desde [GEOGRAPHIC_DATA][PERSON_NAME] a [GEOGRAPHIC_DATA][PERSON_NAME]"
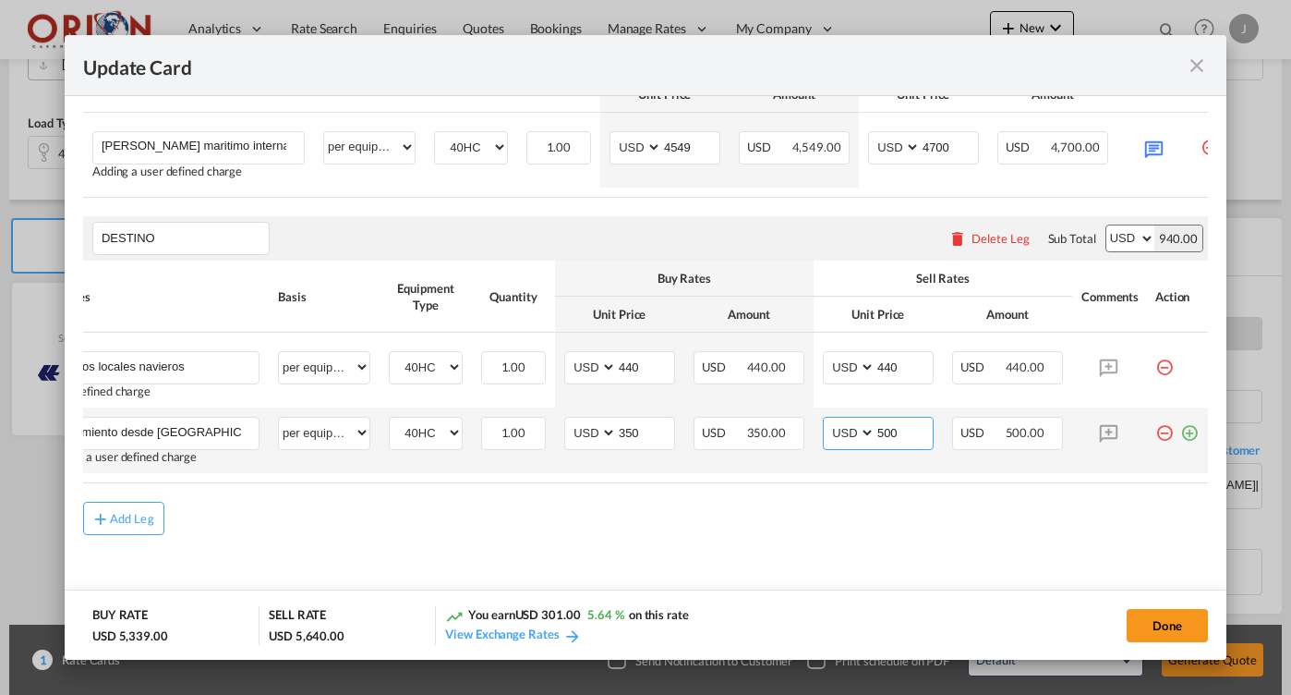
click at [895, 425] on input "500" at bounding box center [904, 431] width 57 height 28
type input "280"
click at [641, 431] on input "350" at bounding box center [645, 431] width 57 height 28
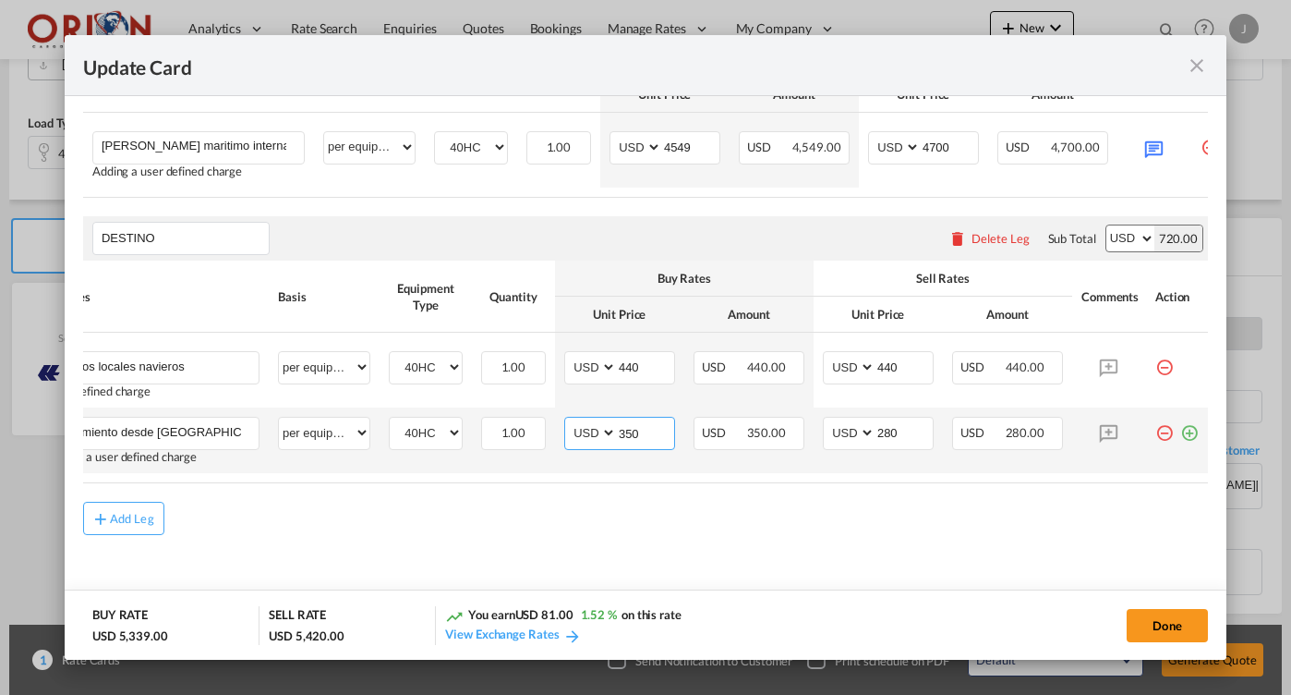
click at [641, 431] on input "350" at bounding box center [645, 431] width 57 height 28
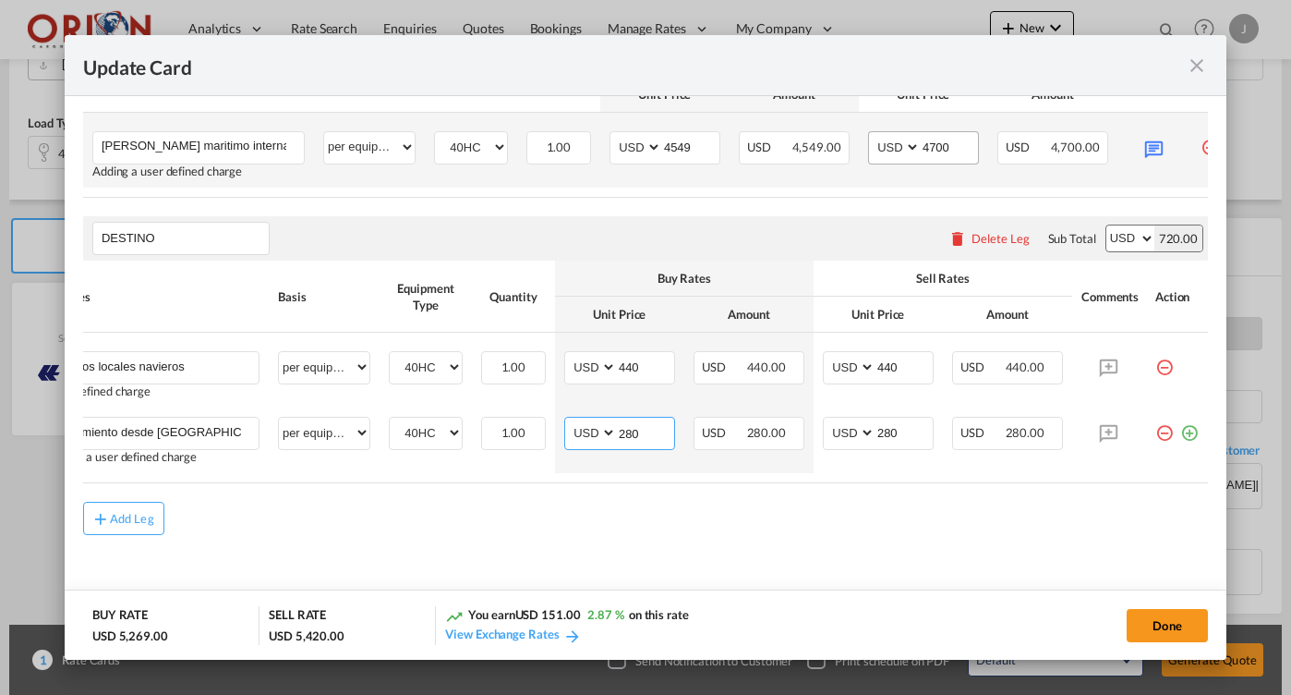
type input "280"
click at [944, 133] on input "4700" at bounding box center [949, 146] width 57 height 28
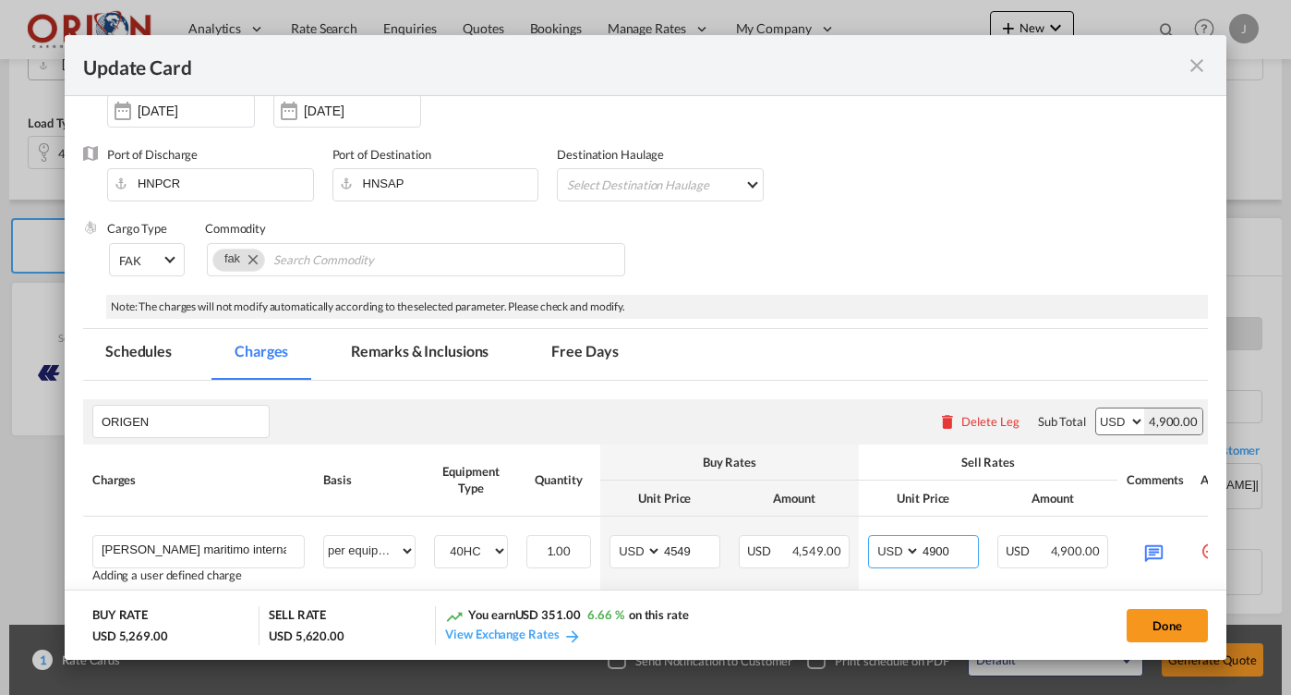
scroll to position [124, 0]
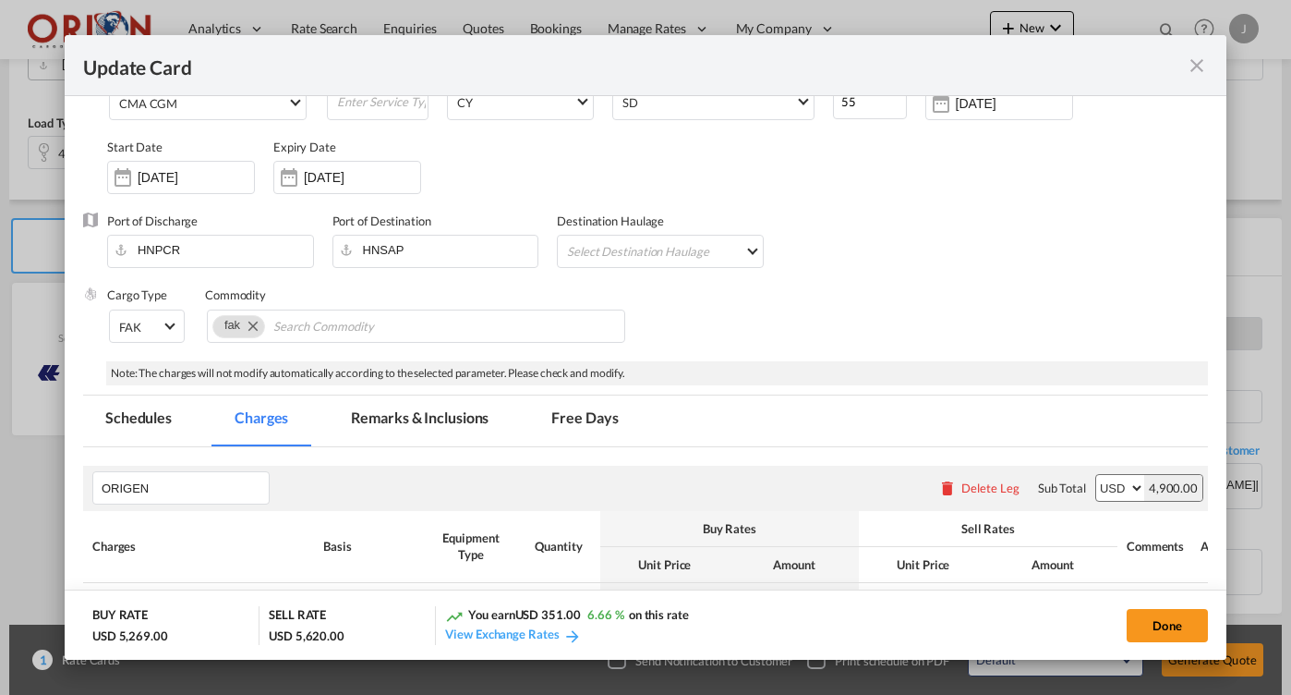
type input "4900"
click at [574, 417] on md-tab-item "Free Days" at bounding box center [584, 420] width 111 height 51
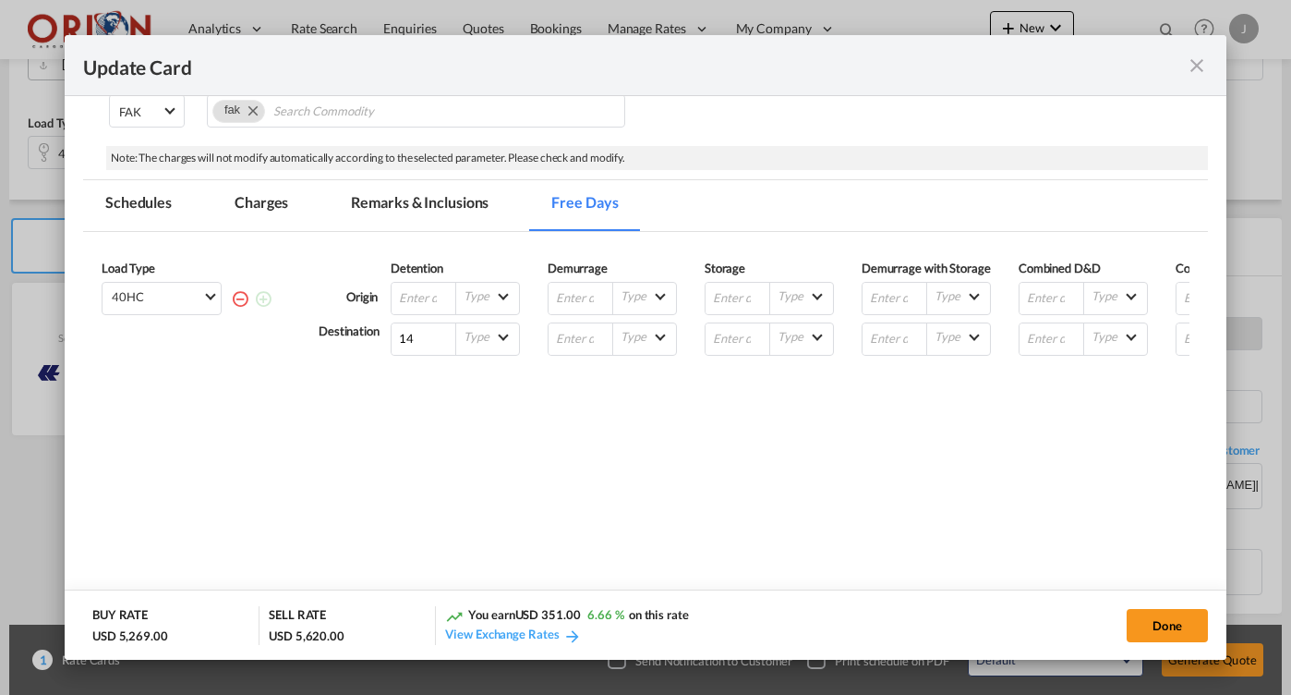
scroll to position [0, 0]
click at [391, 207] on md-tab-item "Remarks & Inclusions" at bounding box center [420, 205] width 182 height 51
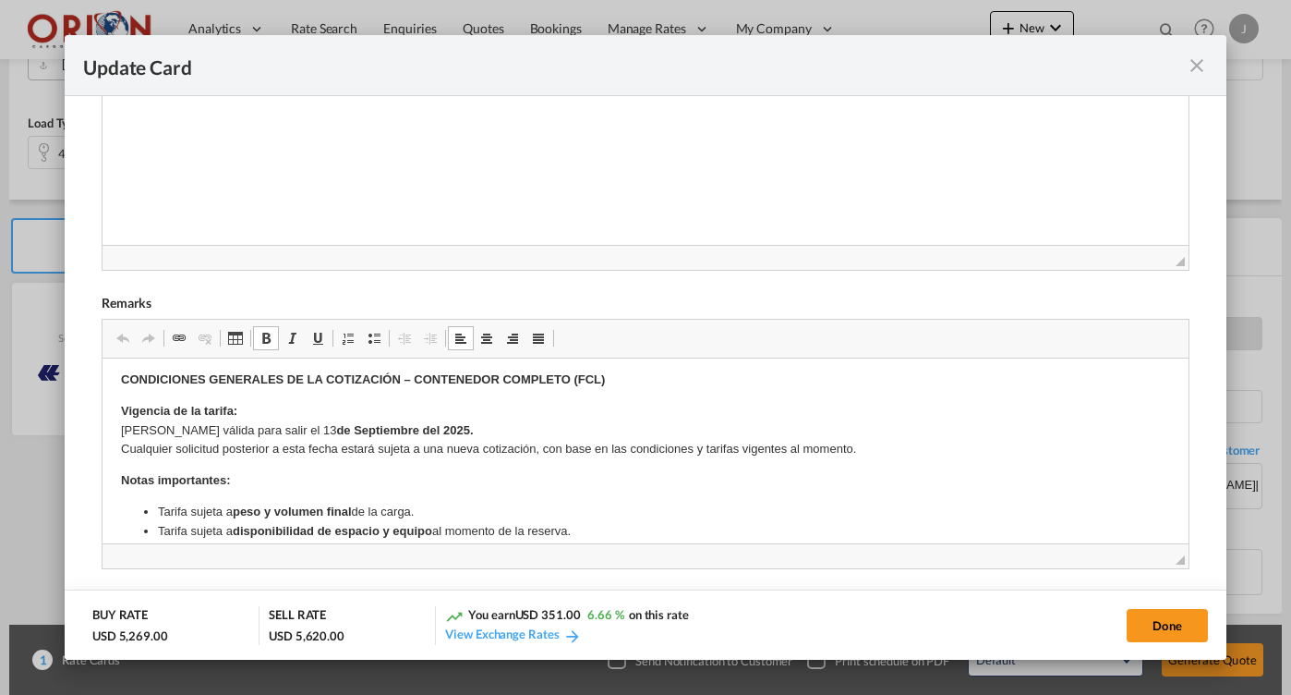
scroll to position [30, 0]
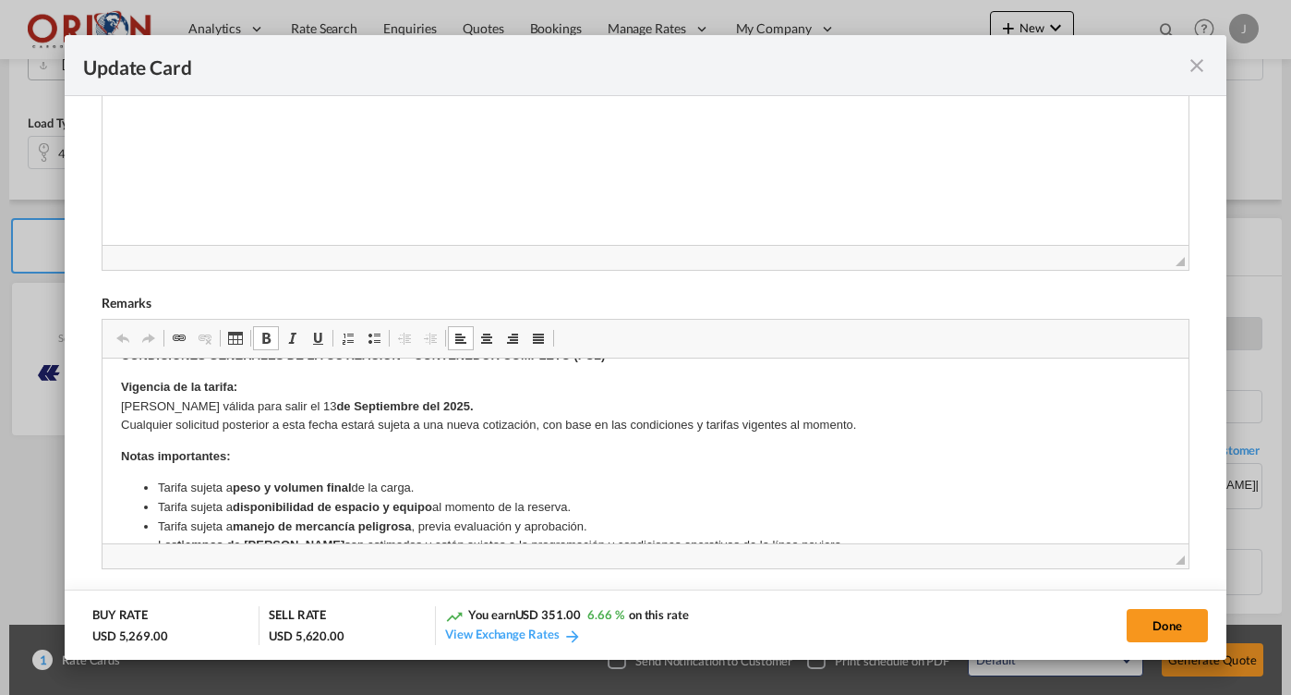
drag, startPoint x: 244, startPoint y: 401, endPoint x: 244, endPoint y: 439, distance: 37.9
click at [244, 401] on p "Vigencia de la tarifa: Tarifa válida para salir el 13 de Septiembre del 2025. C…" at bounding box center [644, 406] width 1049 height 57
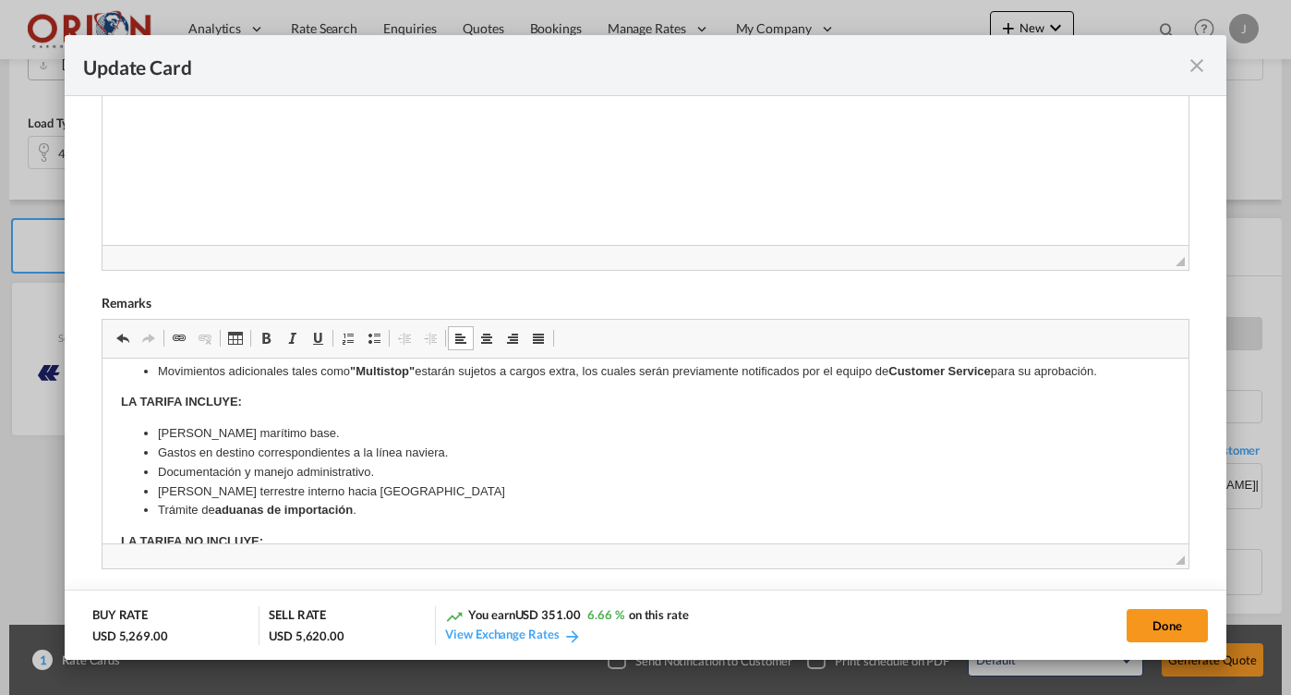
scroll to position [475, 0]
click at [258, 502] on strong "aduanas de importación" at bounding box center [283, 509] width 139 height 14
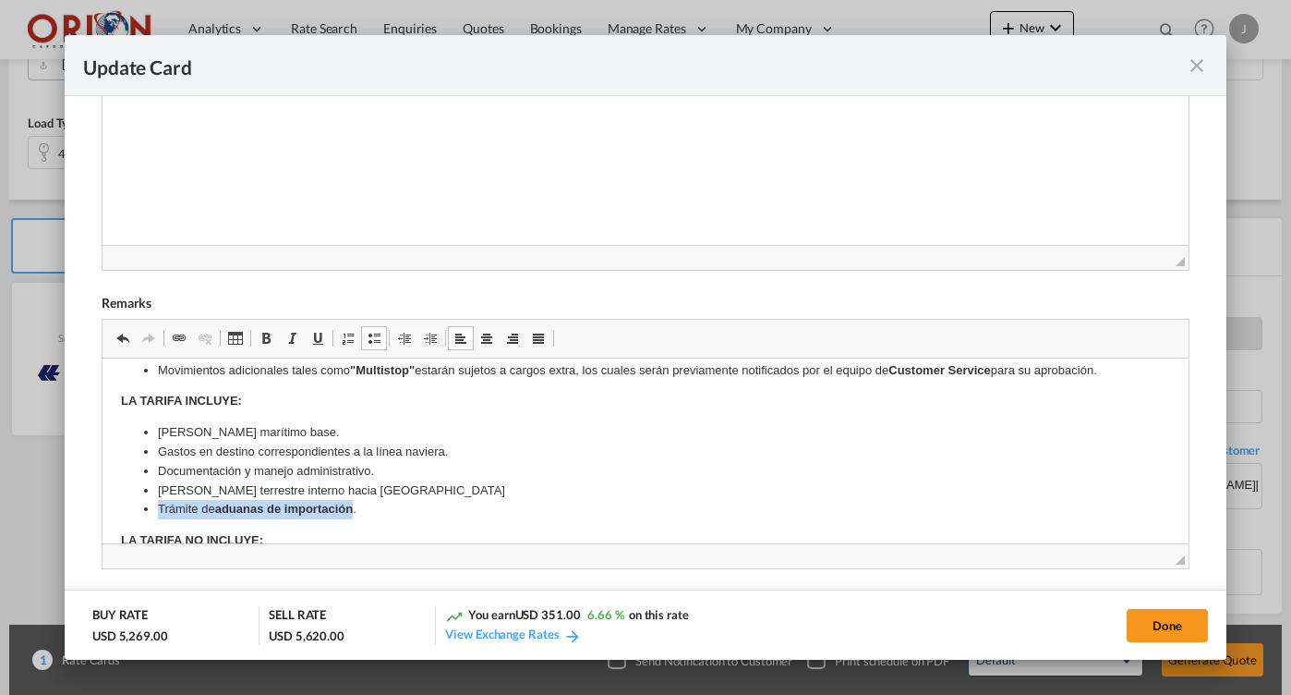
copy li "Trámite de aduanas de importación"
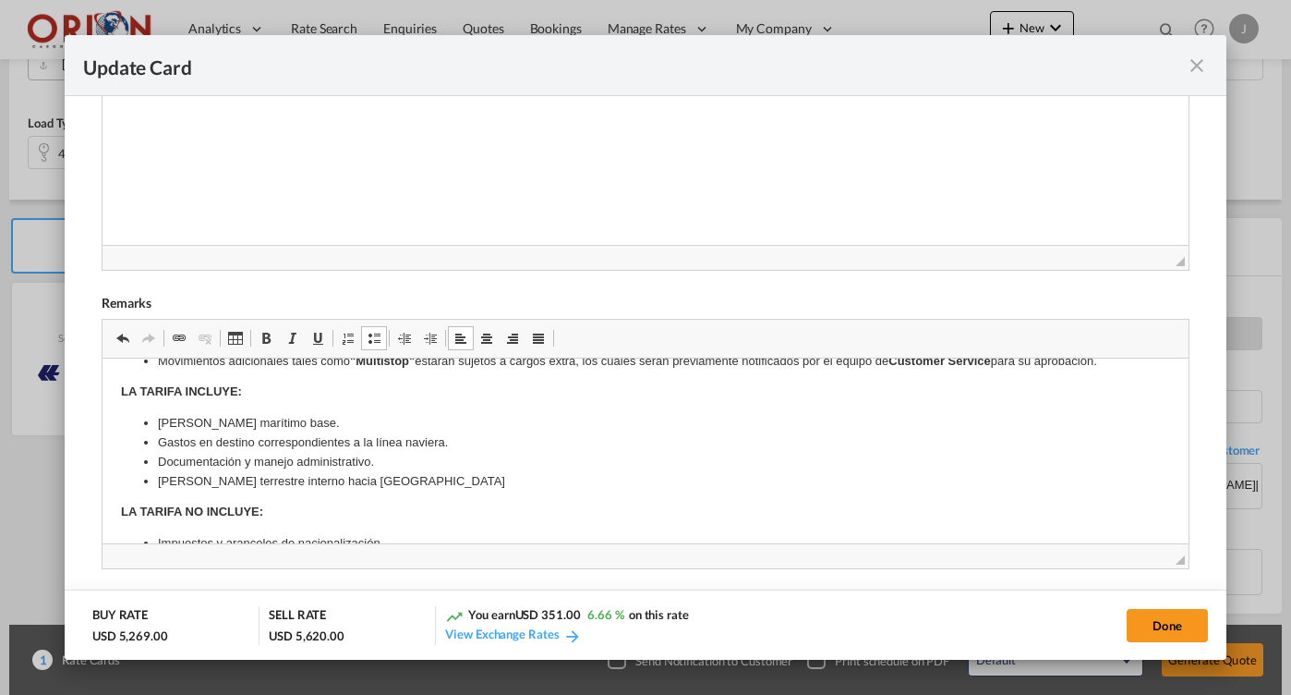
scroll to position [574, 0]
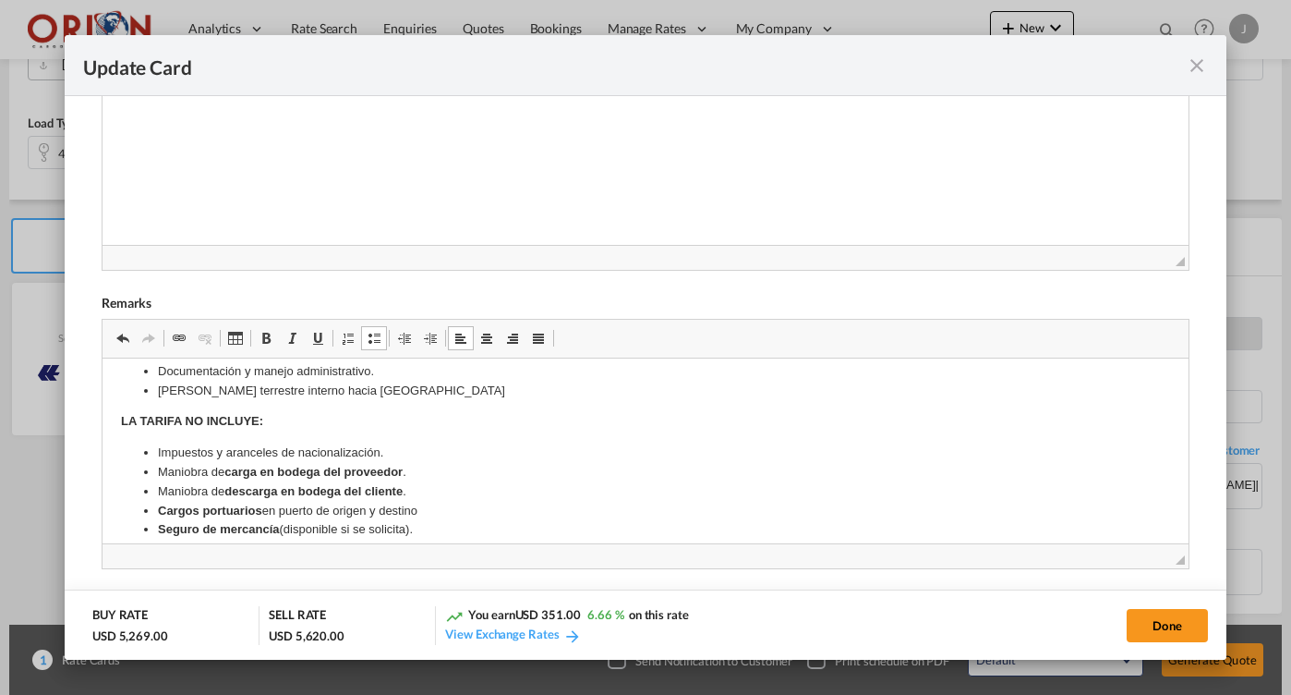
click at [408, 444] on li "Impuestos y aranceles de nacionalización." at bounding box center [644, 452] width 975 height 19
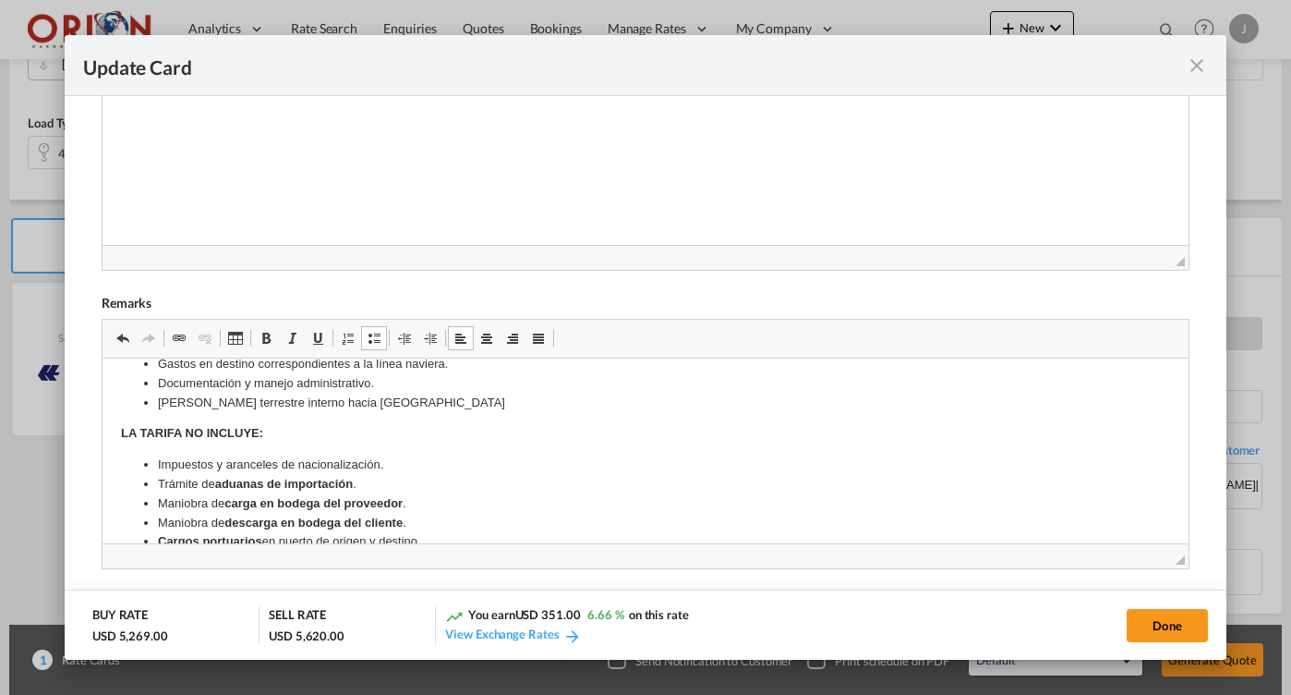
click at [342, 394] on li "[PERSON_NAME] terrestre interno hacia [GEOGRAPHIC_DATA]" at bounding box center [644, 402] width 975 height 19
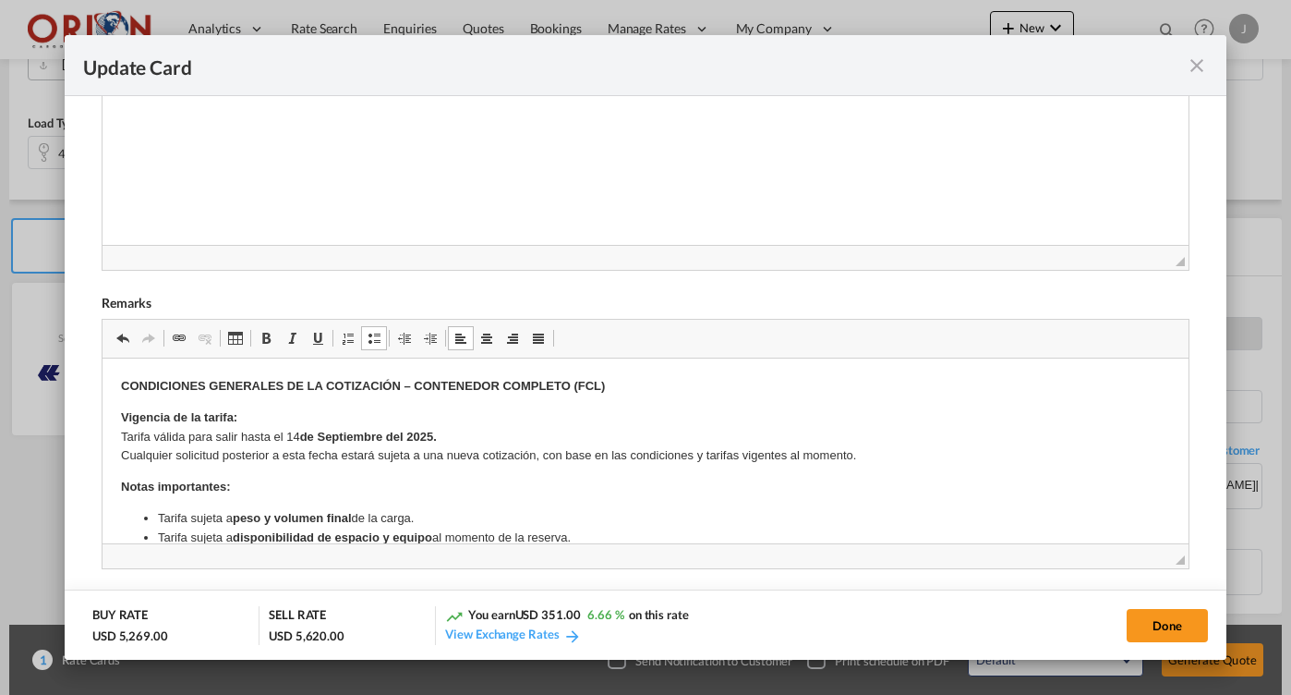
scroll to position [176, 0]
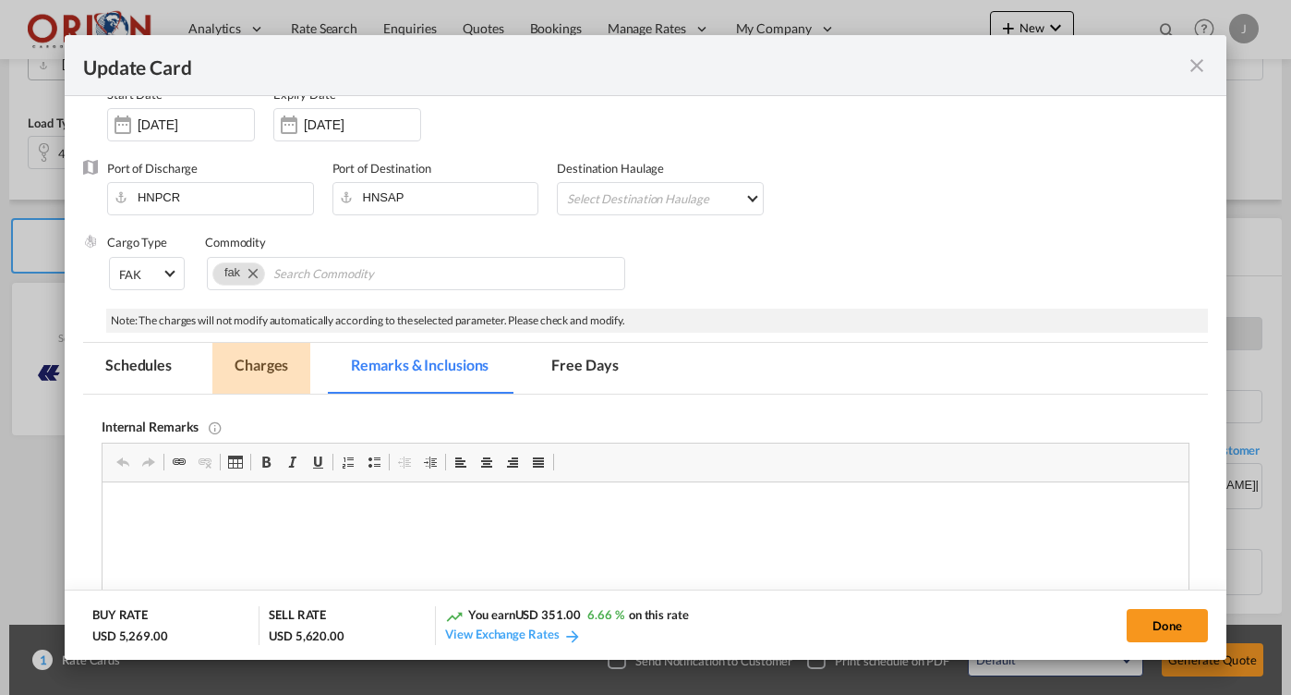
click at [286, 348] on md-tab-item "Charges" at bounding box center [261, 368] width 98 height 51
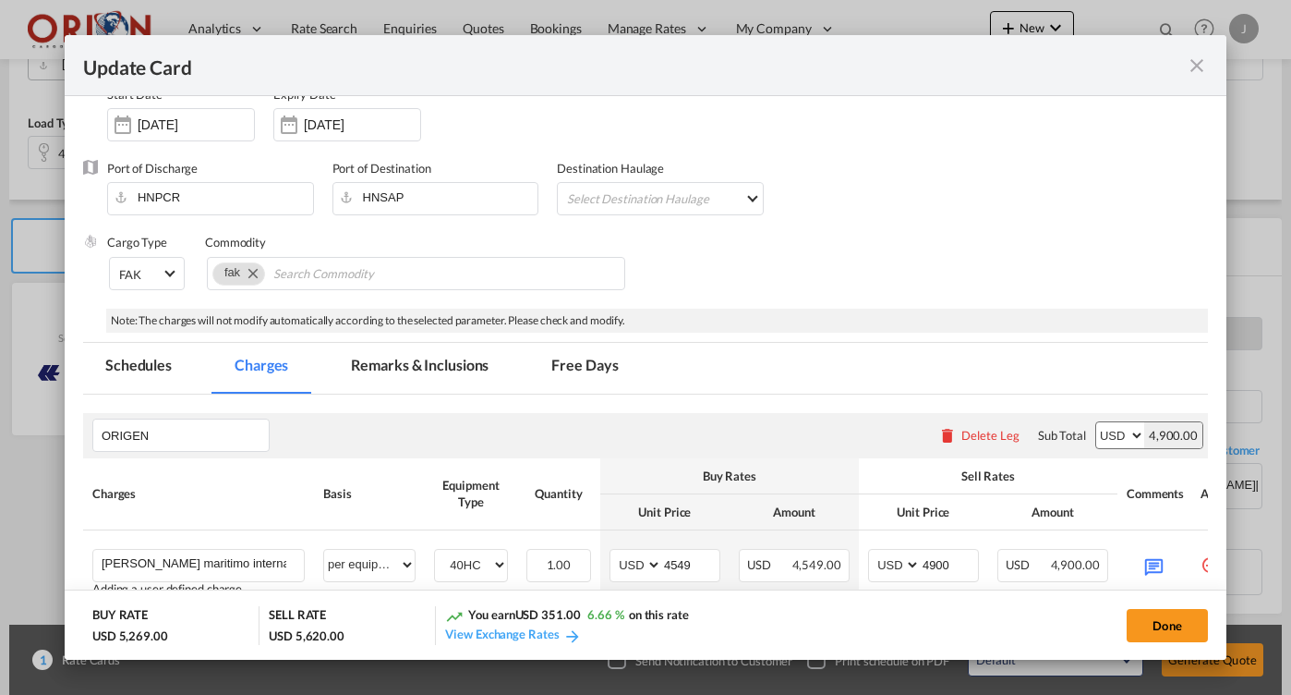
scroll to position [569, 0]
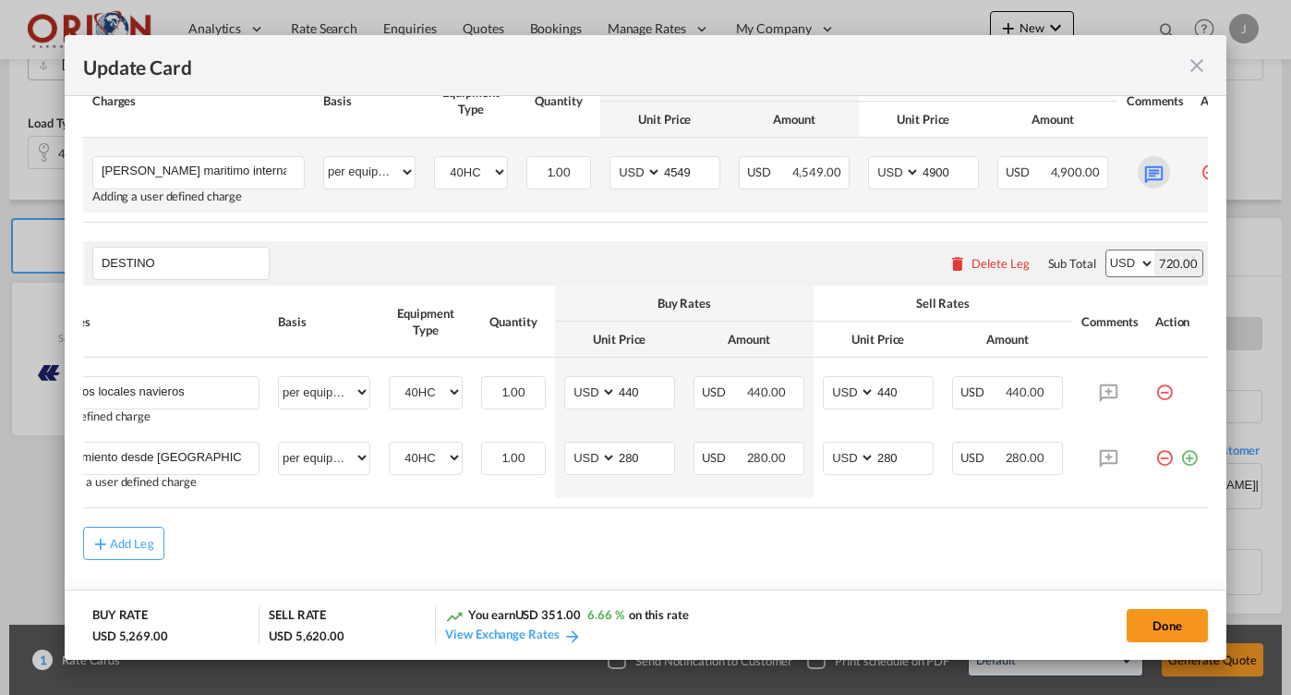
click at [1146, 162] on md-icon "Update Card Port ..." at bounding box center [1154, 172] width 32 height 32
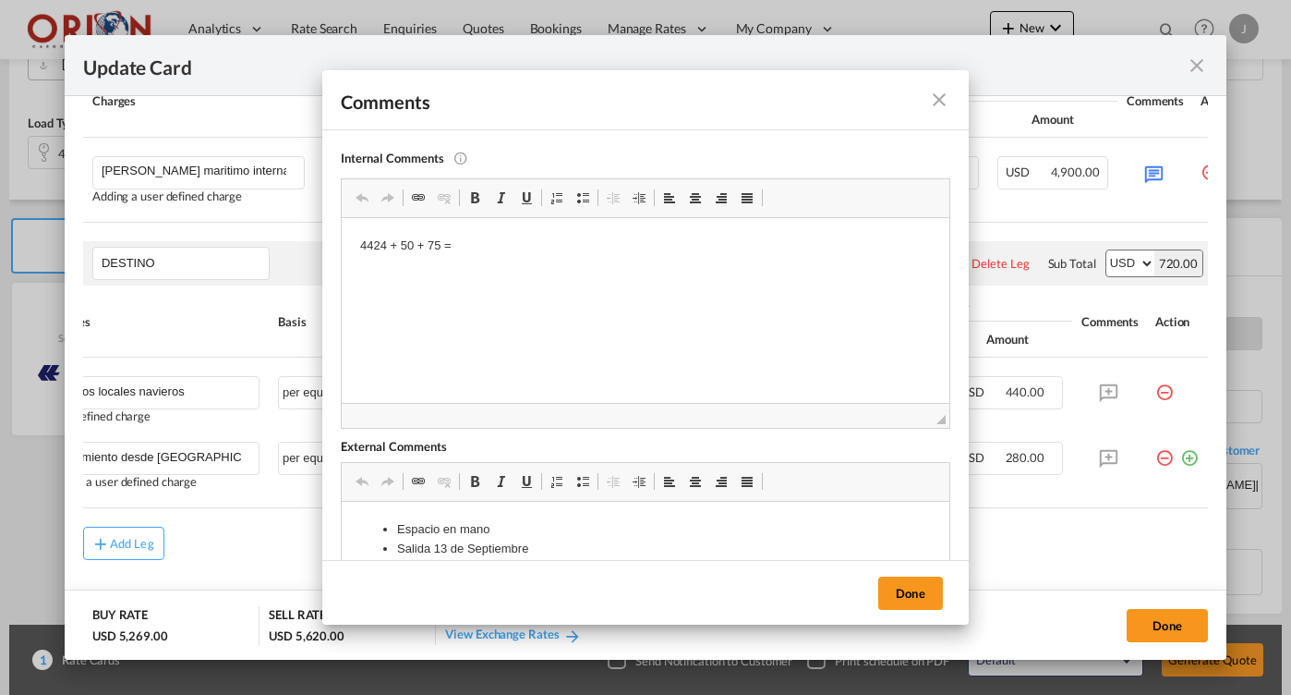
scroll to position [0, 0]
click at [938, 92] on md-icon "icon-close fg-AAA8AD m-0 pointer" at bounding box center [939, 100] width 22 height 22
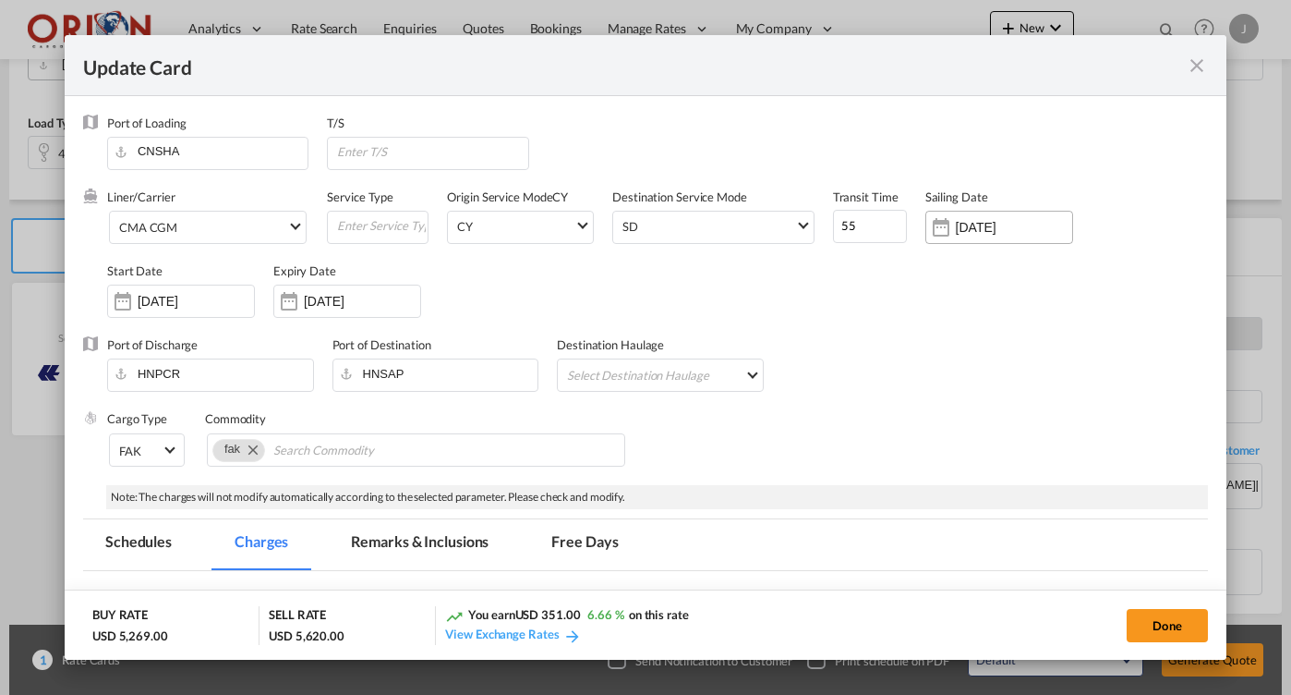
click at [977, 213] on div "[DATE]" at bounding box center [999, 227] width 148 height 33
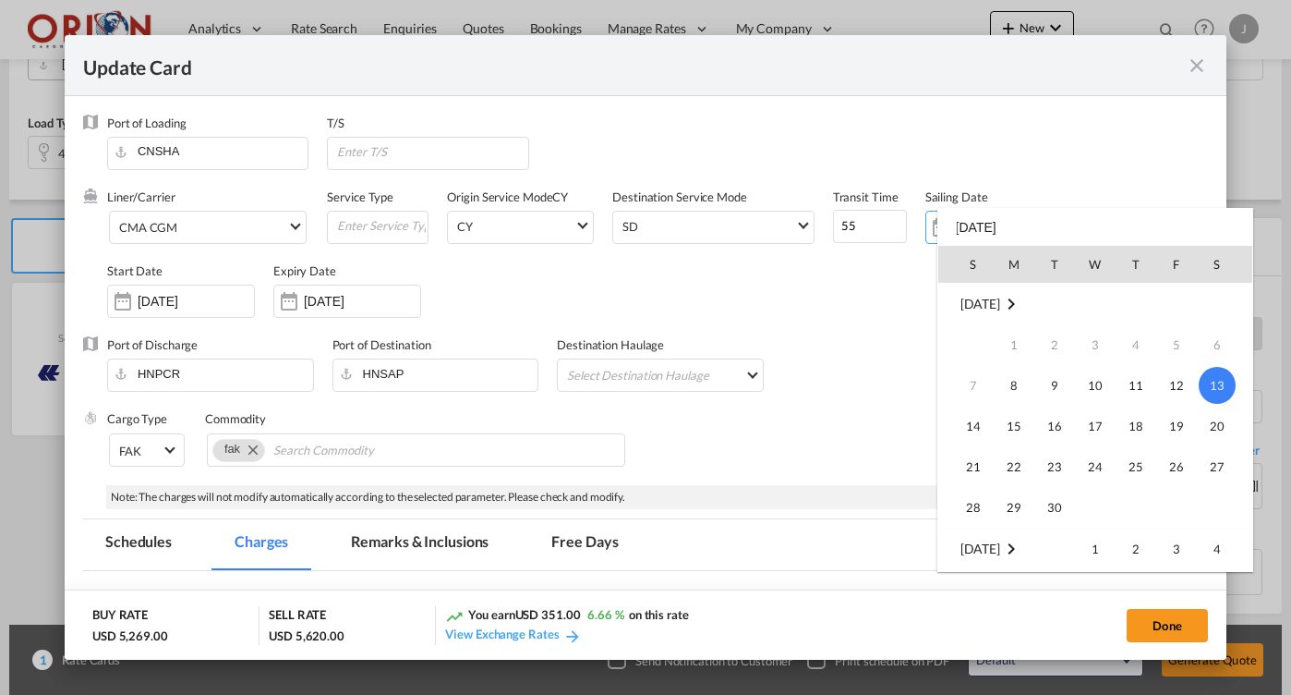
click at [1048, 170] on div at bounding box center [645, 347] width 1291 height 695
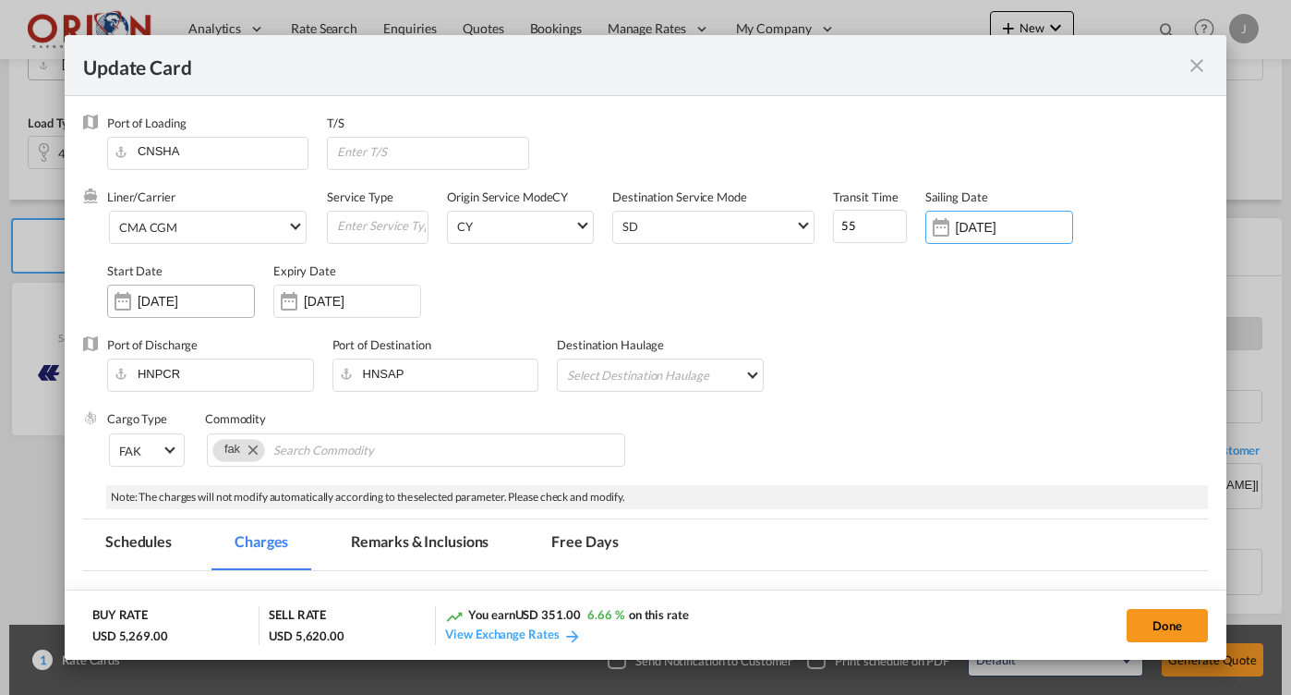
click at [209, 292] on div "[DATE]" at bounding box center [181, 300] width 148 height 33
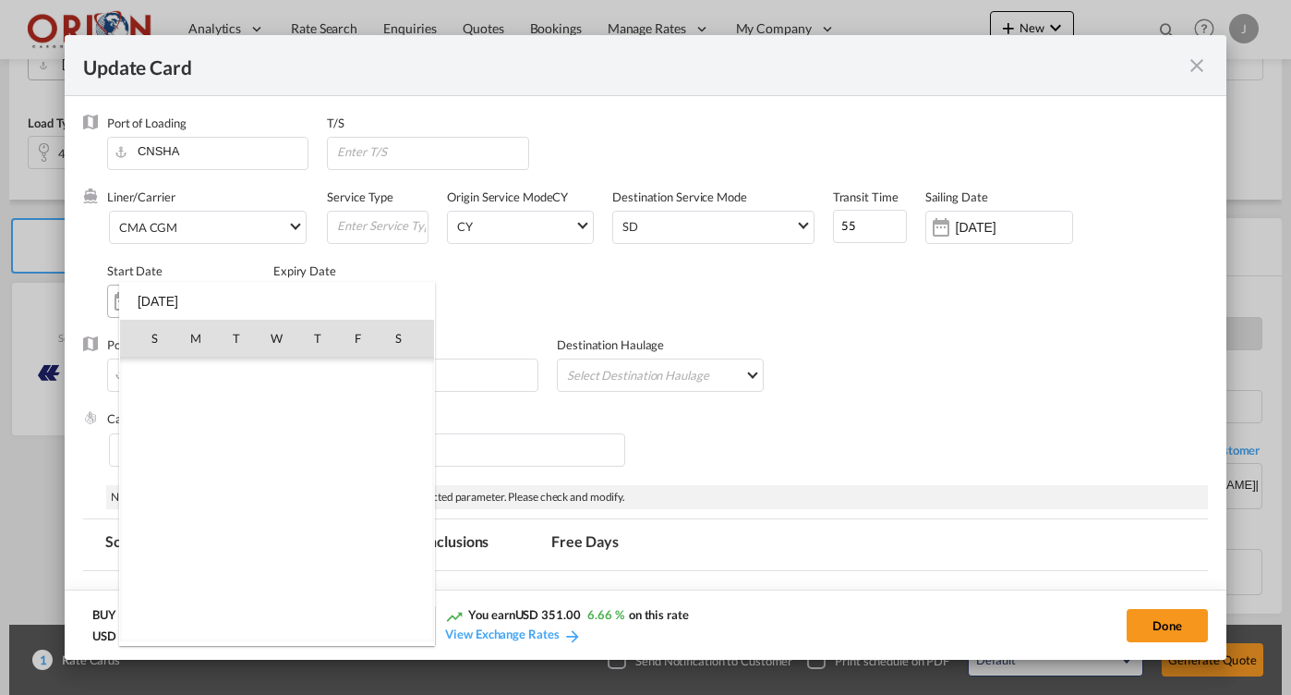
scroll to position [427830, 0]
click at [160, 458] on span "7" at bounding box center [155, 459] width 37 height 37
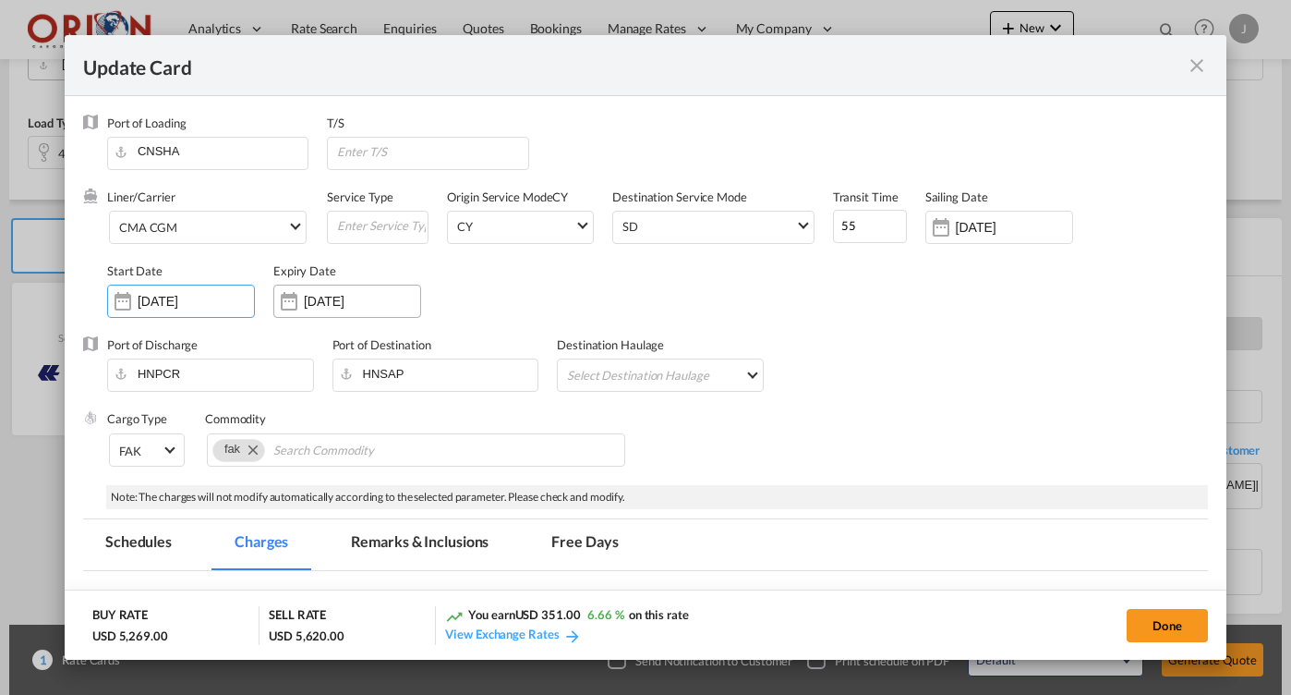
click at [315, 287] on div "[DATE]" at bounding box center [347, 300] width 148 height 33
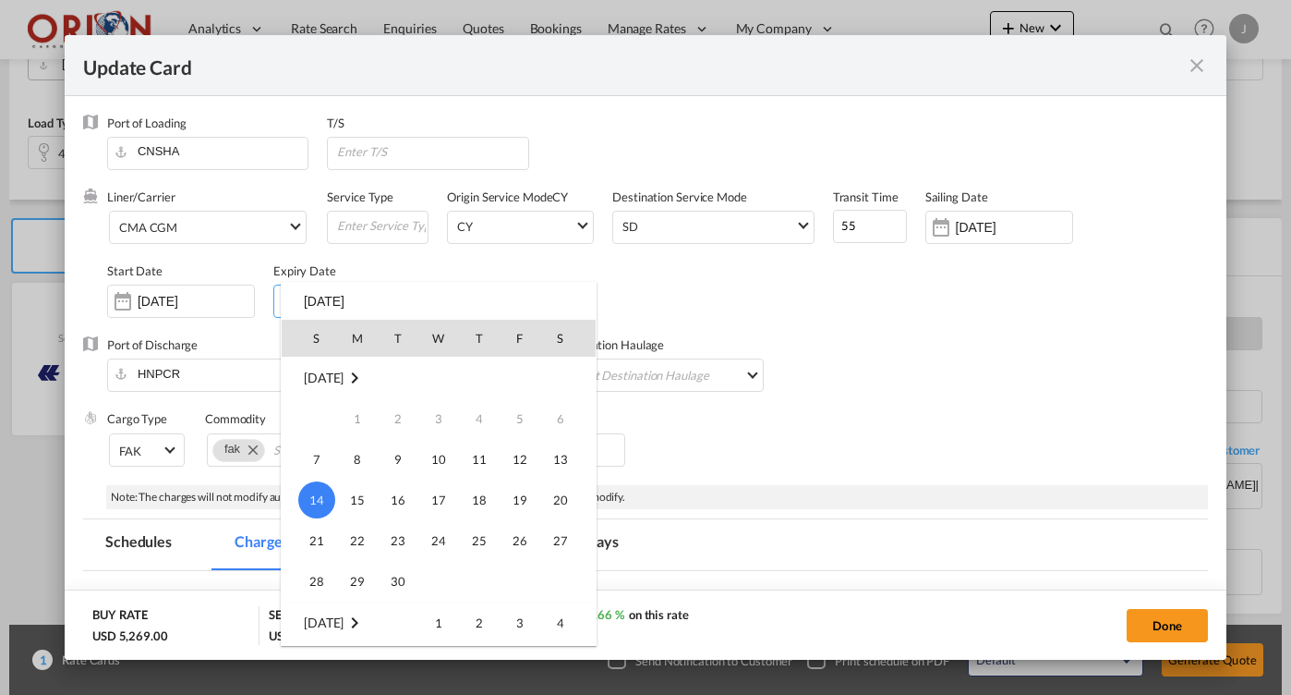
click at [179, 286] on div at bounding box center [645, 347] width 1291 height 695
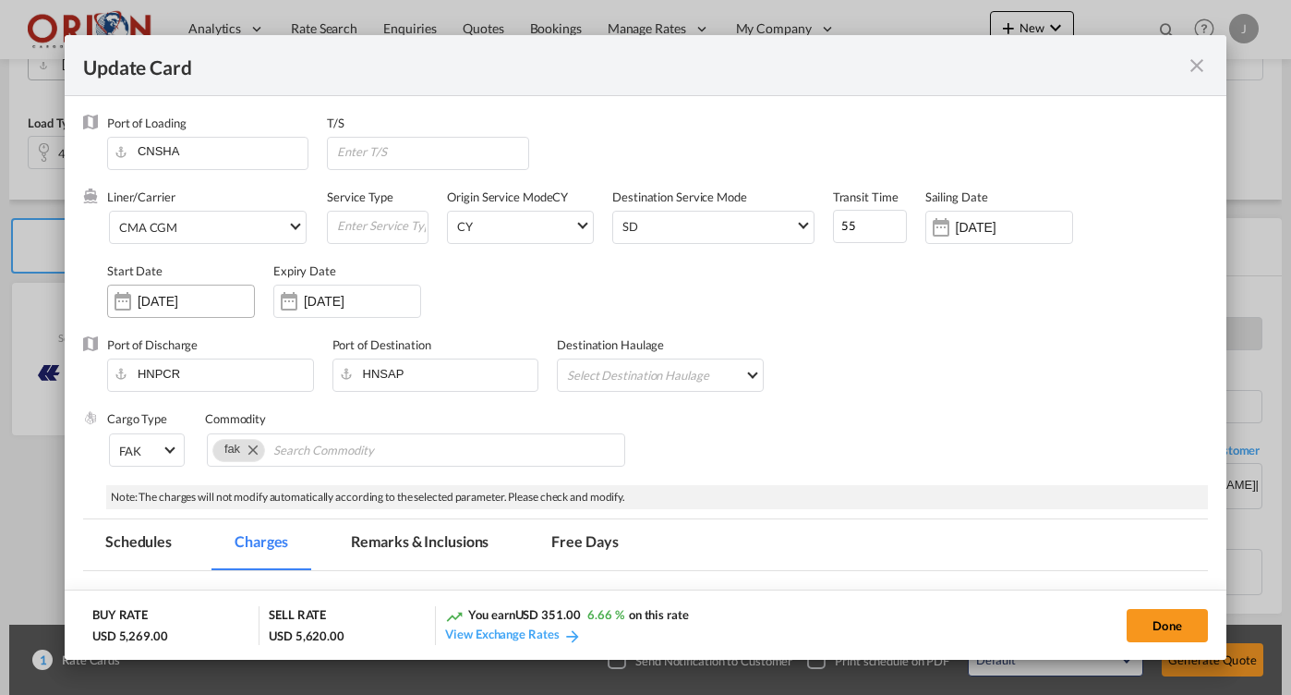
click at [179, 306] on input "[DATE]" at bounding box center [196, 301] width 116 height 15
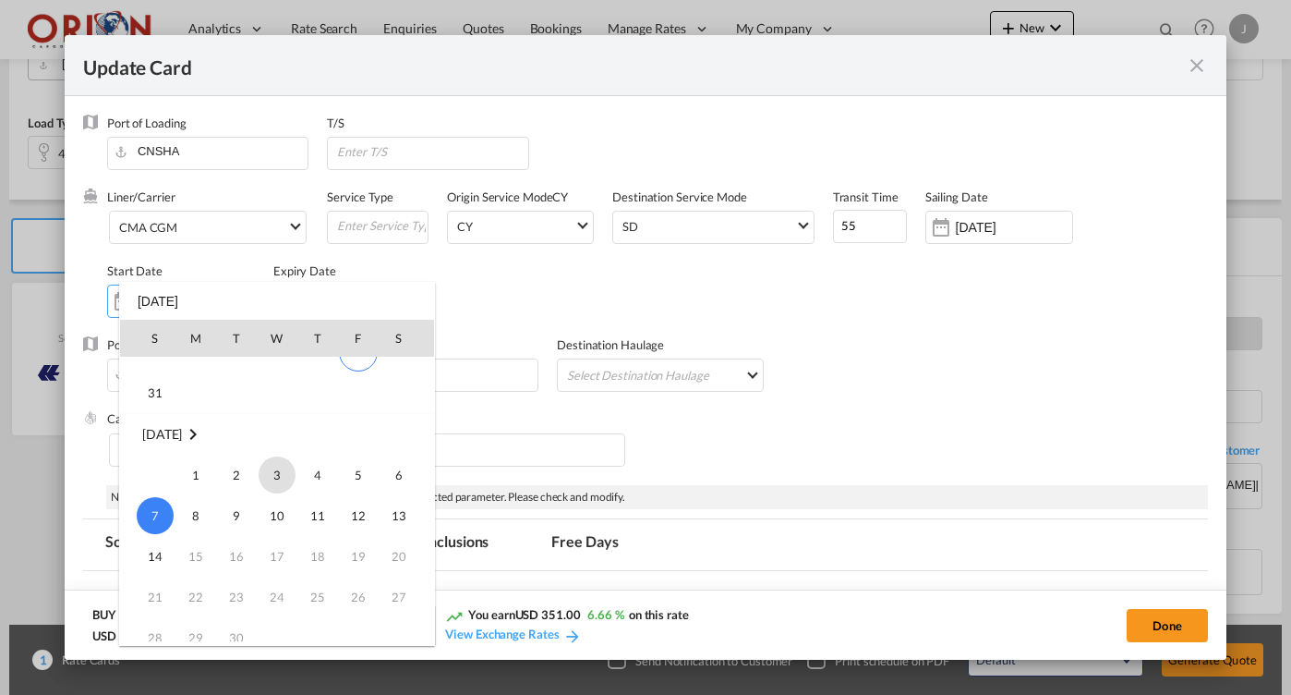
scroll to position [427761, 0]
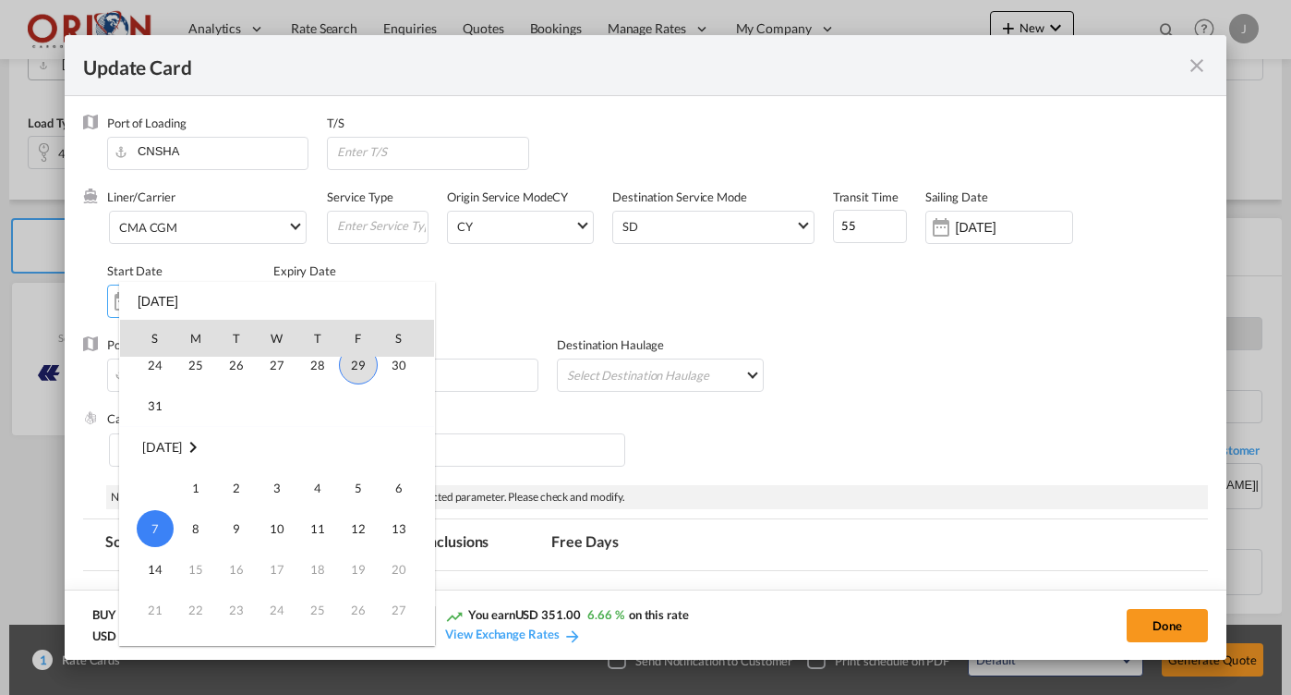
click at [354, 358] on span "29" at bounding box center [358, 364] width 39 height 39
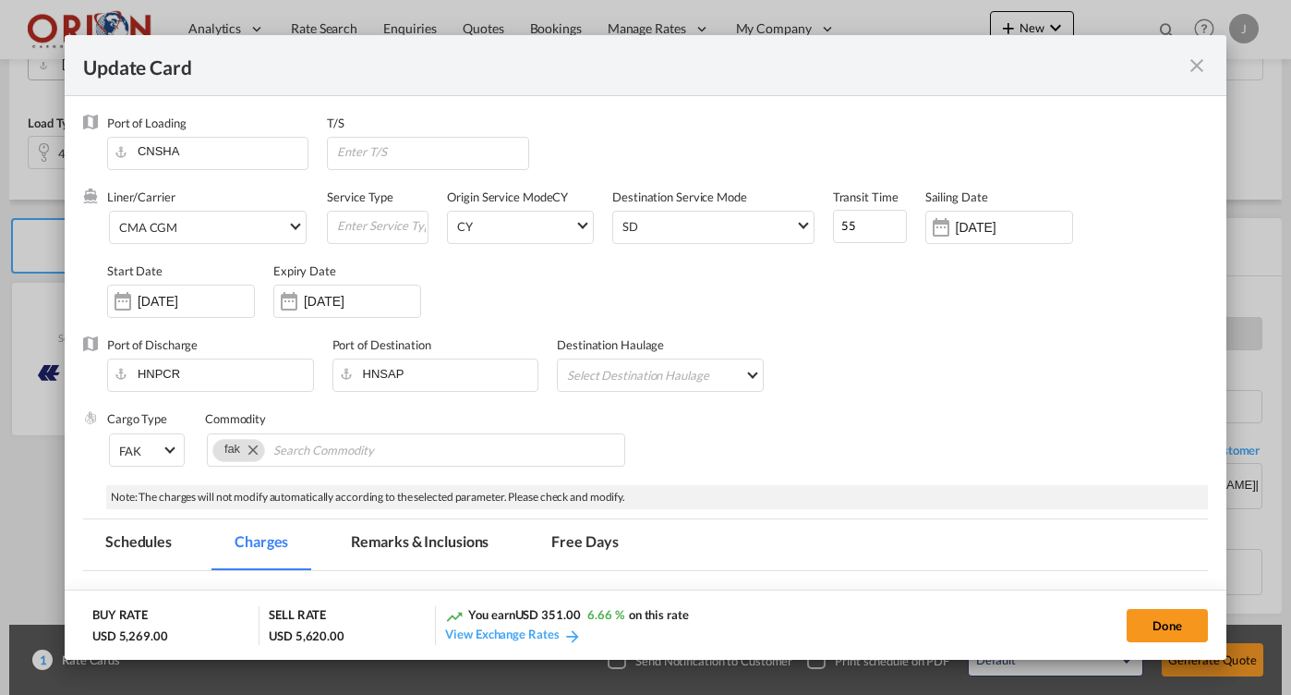
type input "[DATE]"
click at [296, 314] on div "Update Card Port ..." at bounding box center [289, 301] width 30 height 37
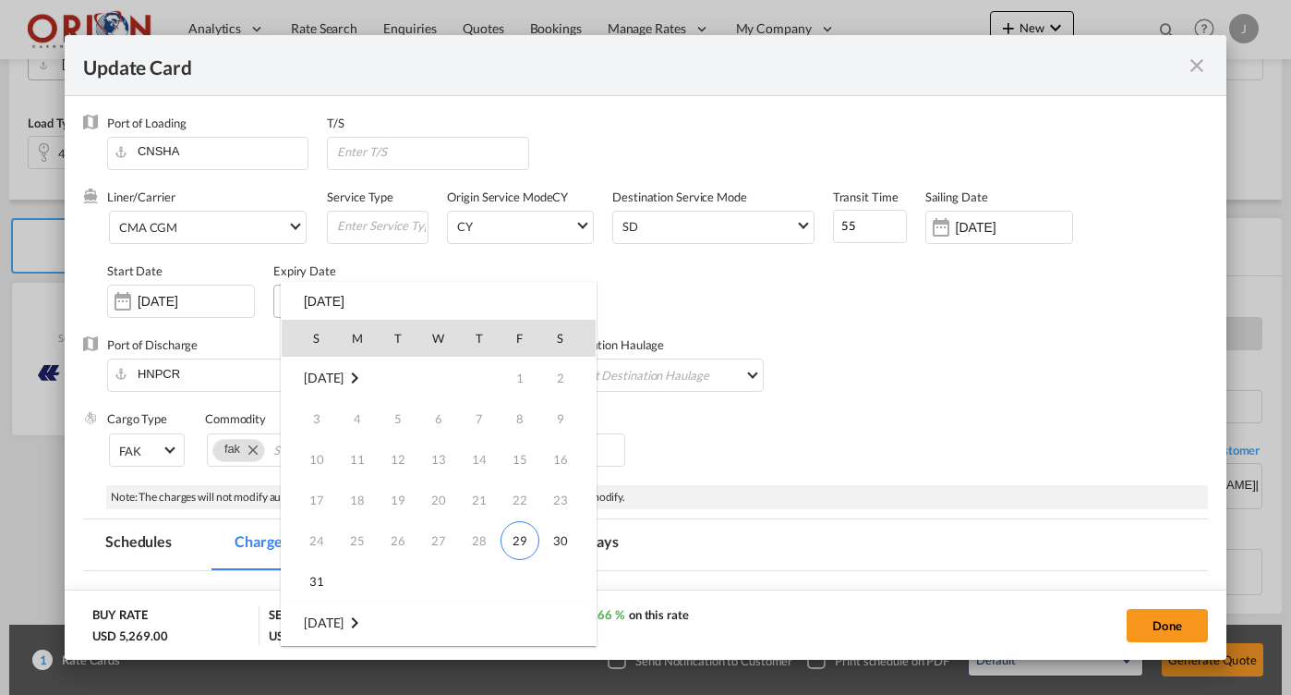
scroll to position [245, 0]
click at [319, 447] on span "7" at bounding box center [316, 459] width 37 height 37
type input "[DATE]"
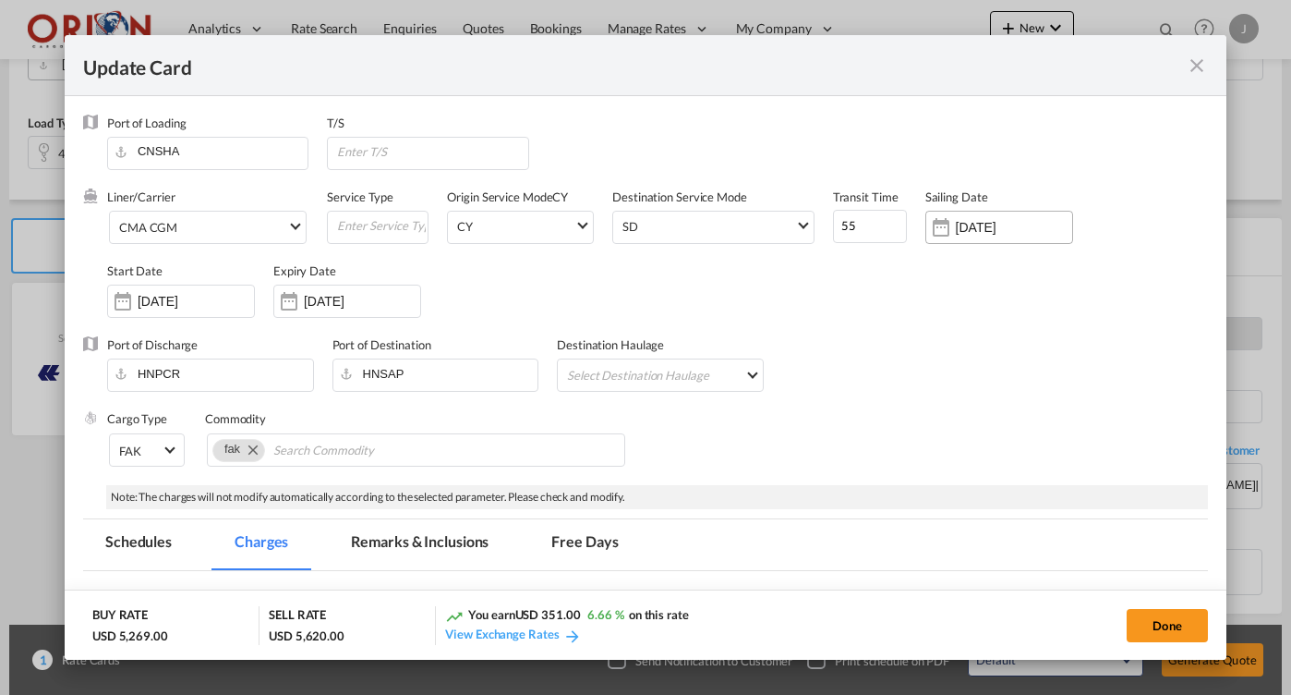
click at [967, 224] on input "[DATE]" at bounding box center [1014, 227] width 116 height 15
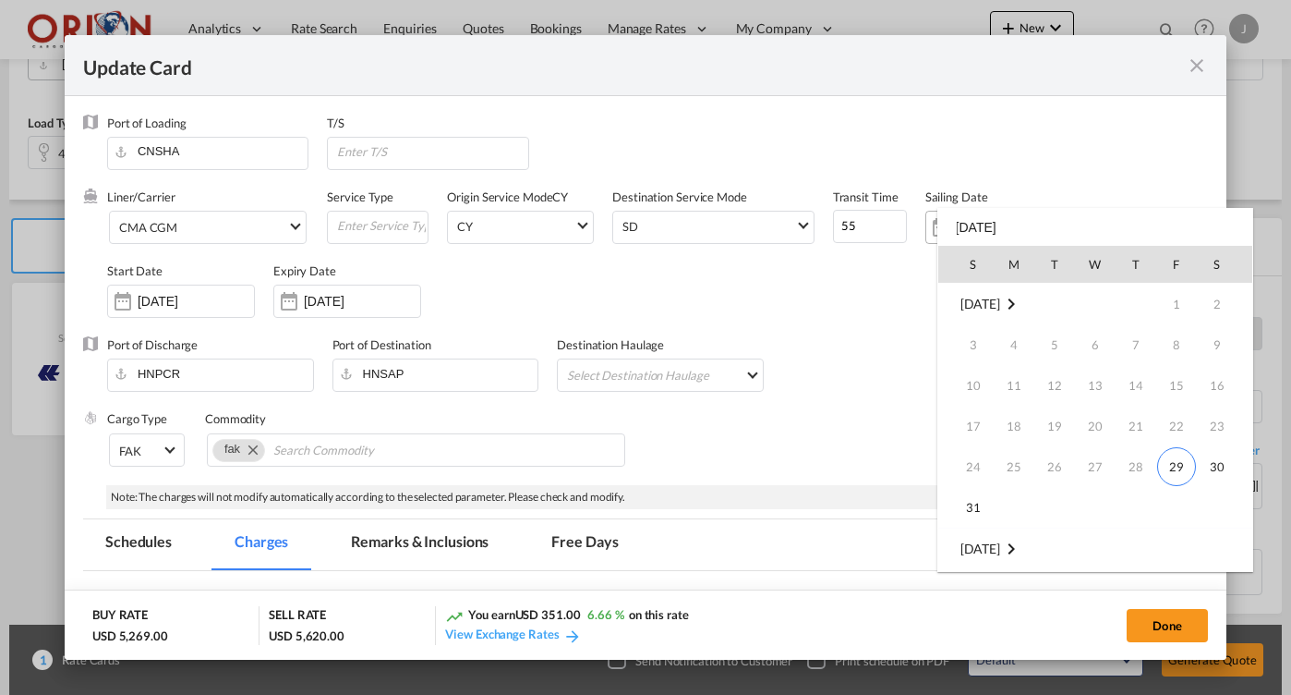
scroll to position [0, 0]
click at [967, 381] on span "7" at bounding box center [973, 385] width 37 height 37
type input "[DATE]"
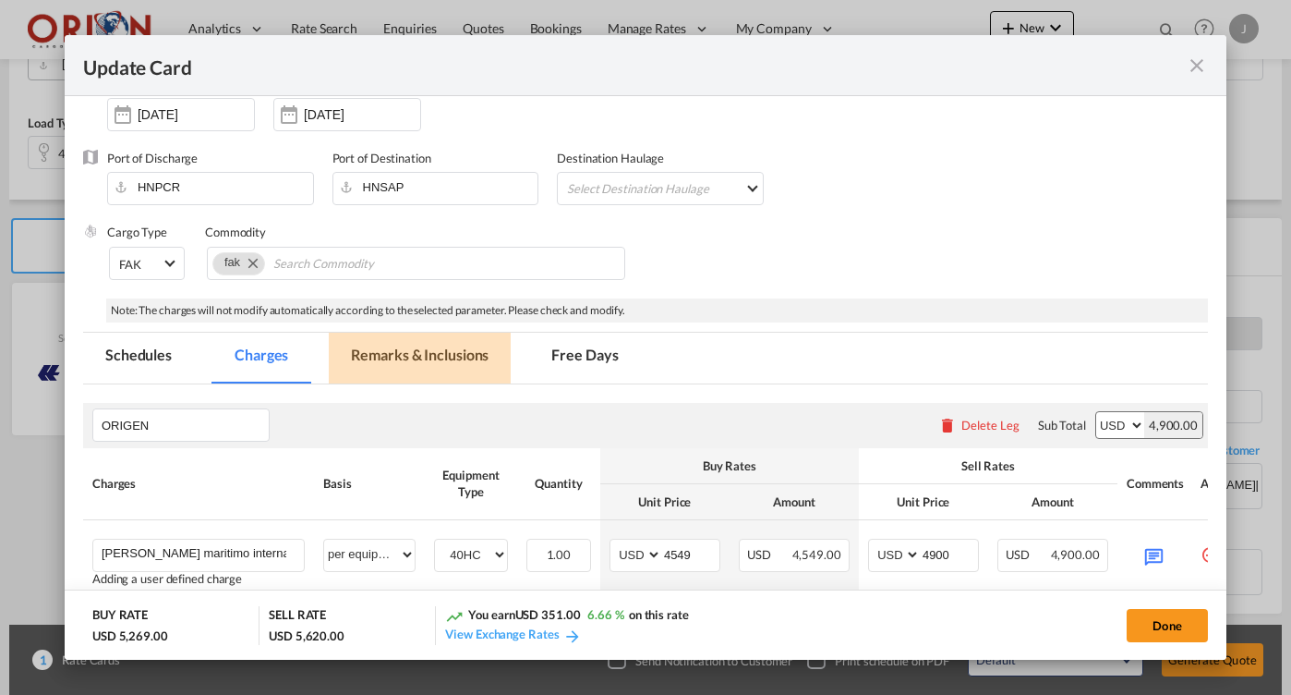
click at [451, 357] on md-tab-item "Remarks & Inclusions" at bounding box center [420, 357] width 182 height 51
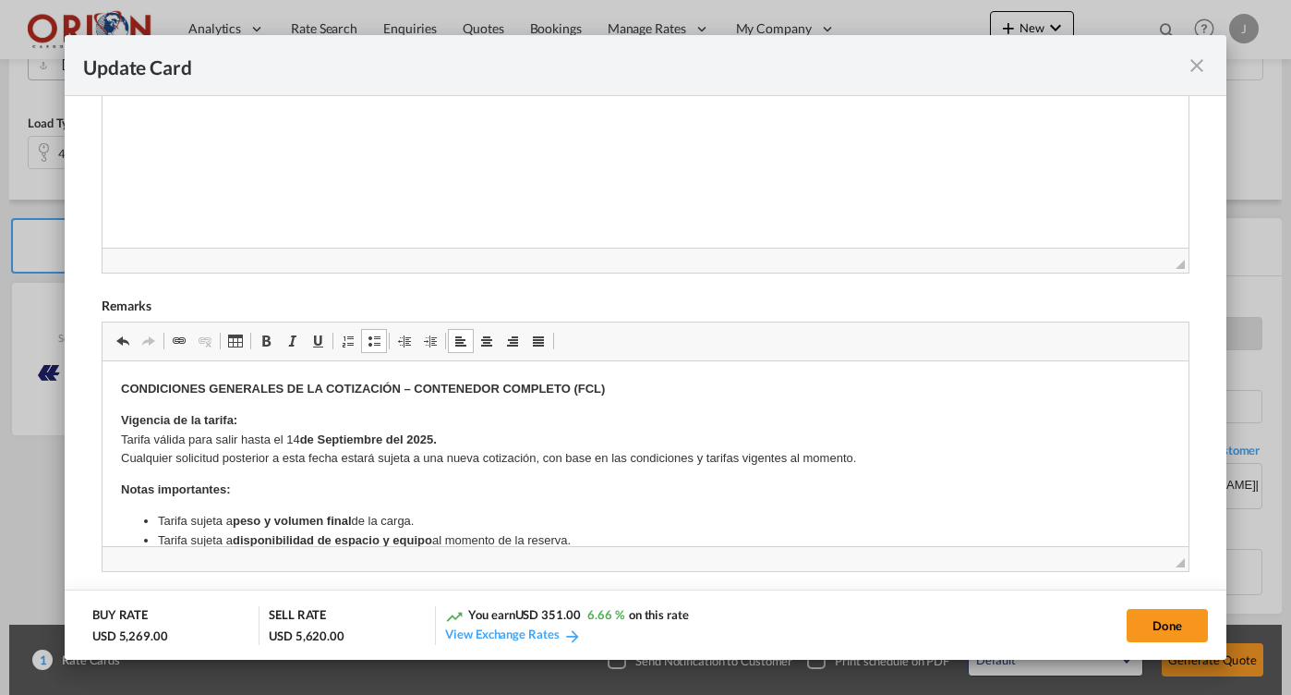
scroll to position [20, 0]
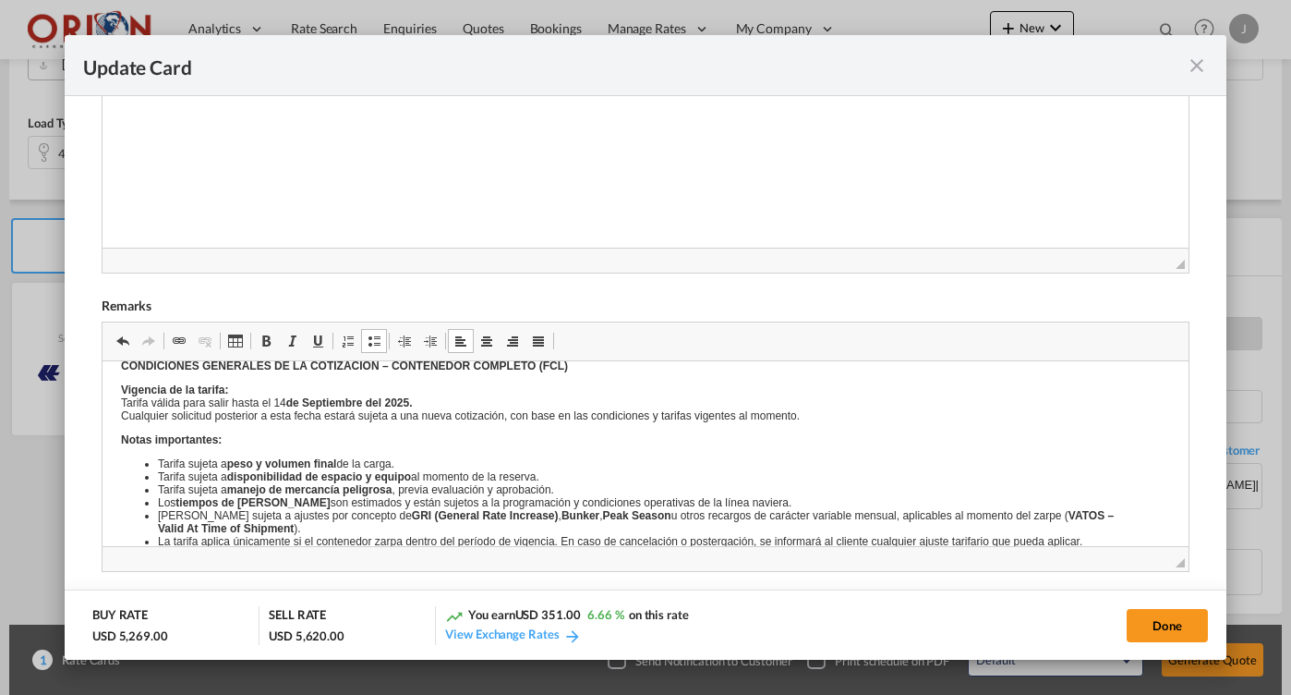
click at [296, 418] on p "Vigencia de la tarifa: Tarifa válida para salir hasta el 14 de Septiembre del 2…" at bounding box center [644, 402] width 1049 height 39
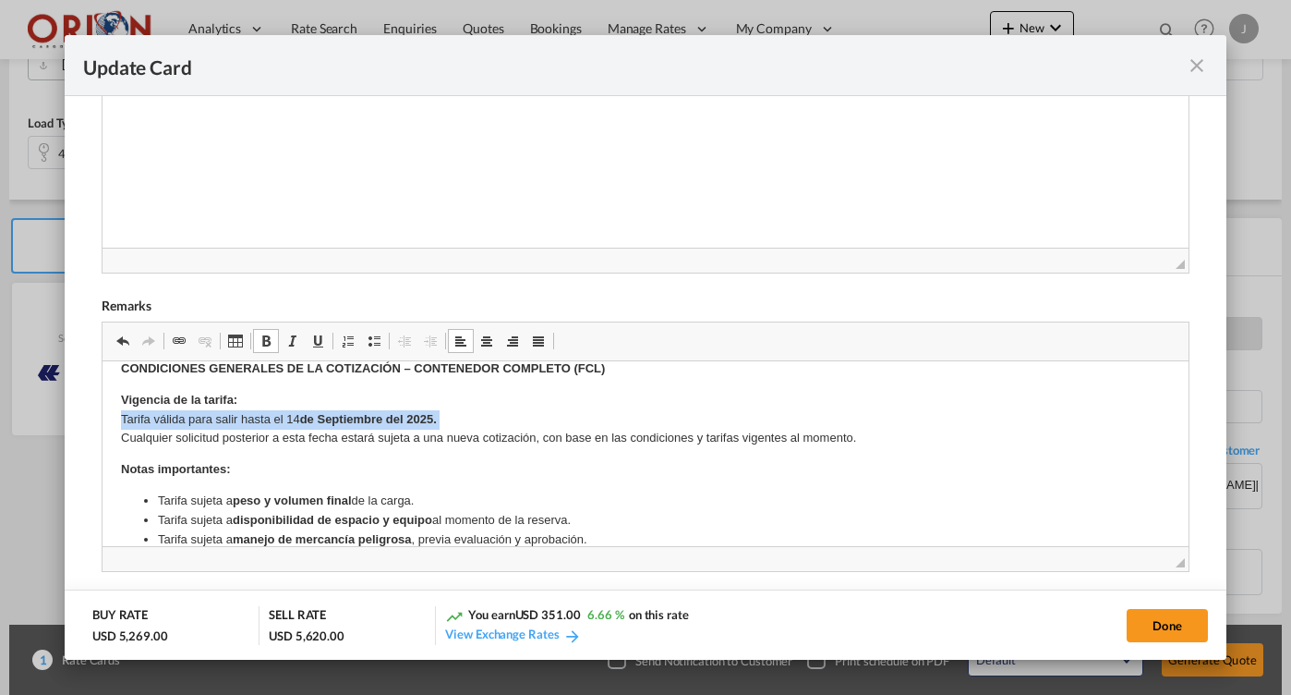
click at [296, 418] on p "Vigencia de la tarifa: Tarifa válida para salir hasta el 14 de Septiembre del 2…" at bounding box center [644, 419] width 1049 height 57
click at [288, 415] on p "Vigencia de la tarifa: Tarifa válida para salir hasta el 14 de Septiembre del 2…" at bounding box center [644, 419] width 1049 height 57
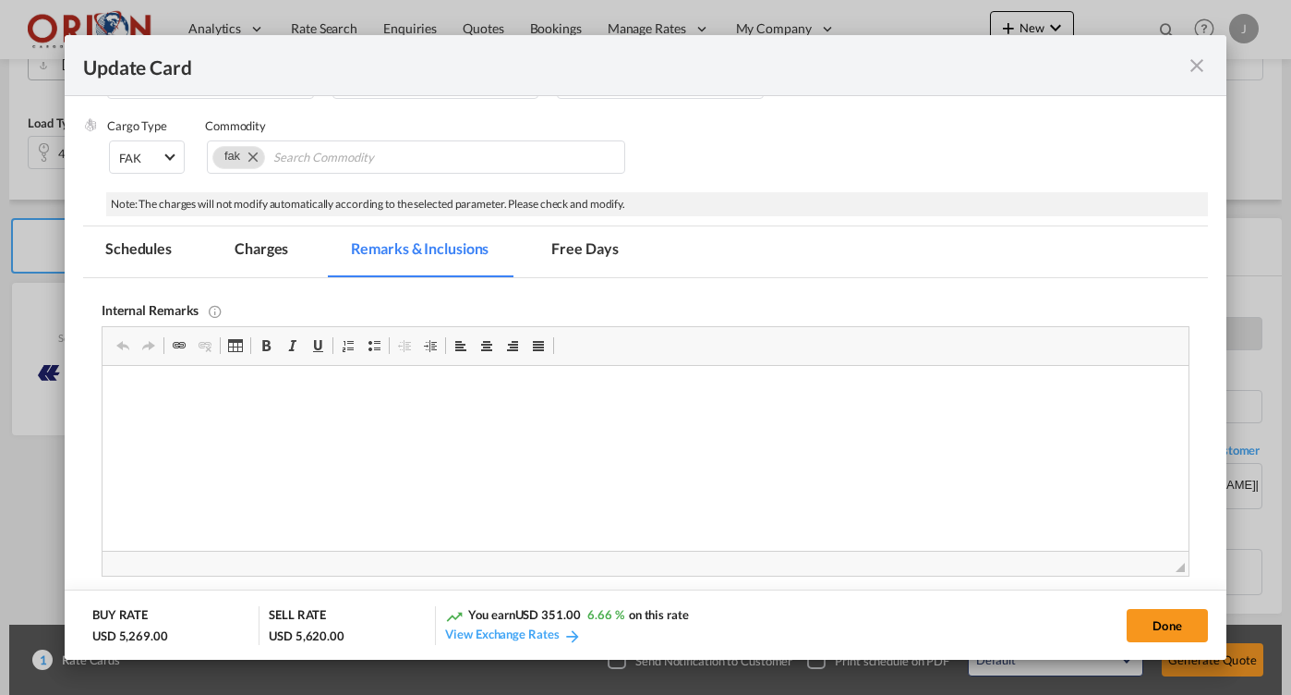
scroll to position [215, 0]
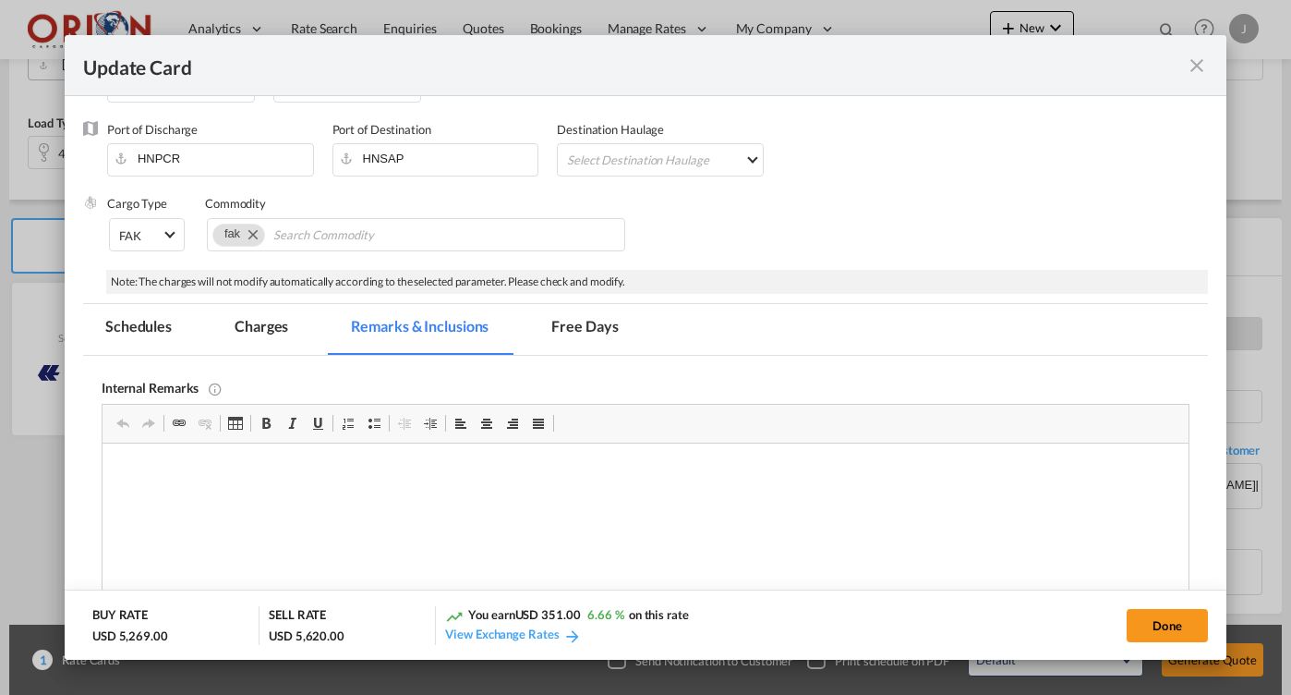
drag, startPoint x: 500, startPoint y: 15, endPoint x: 277, endPoint y: 321, distance: 378.9
click at [277, 321] on md-tab-item "Charges" at bounding box center [261, 329] width 98 height 51
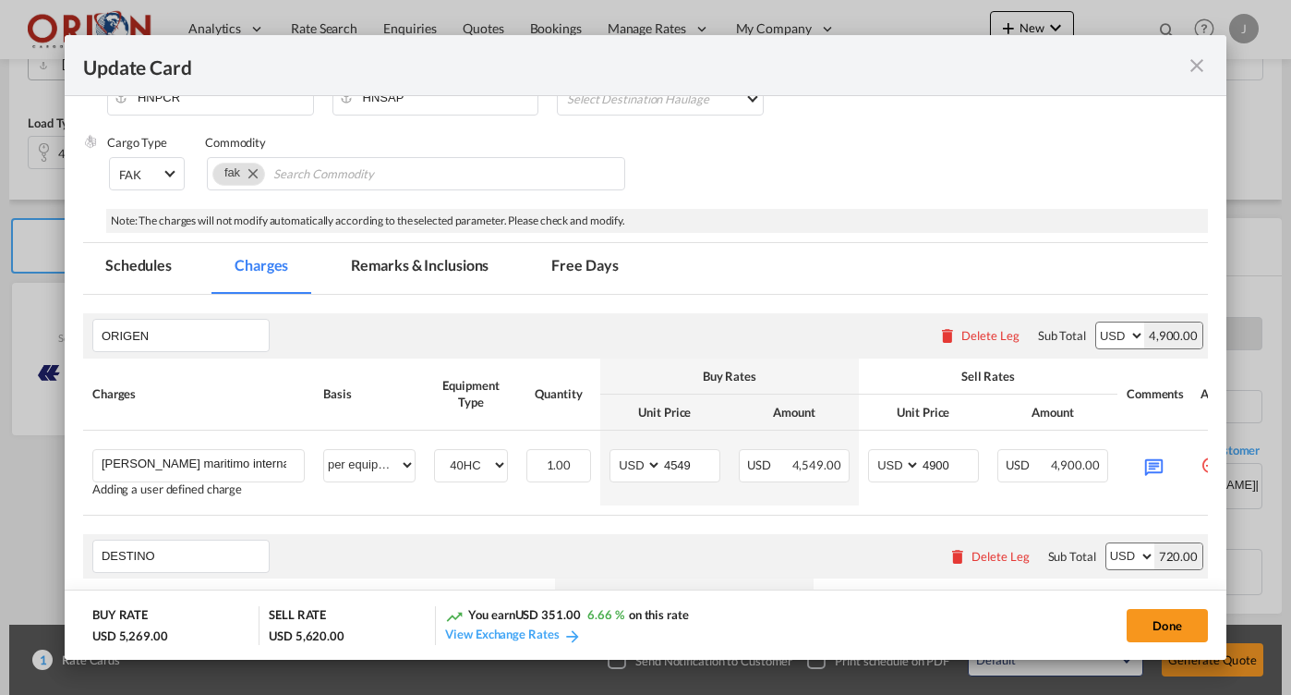
scroll to position [292, 0]
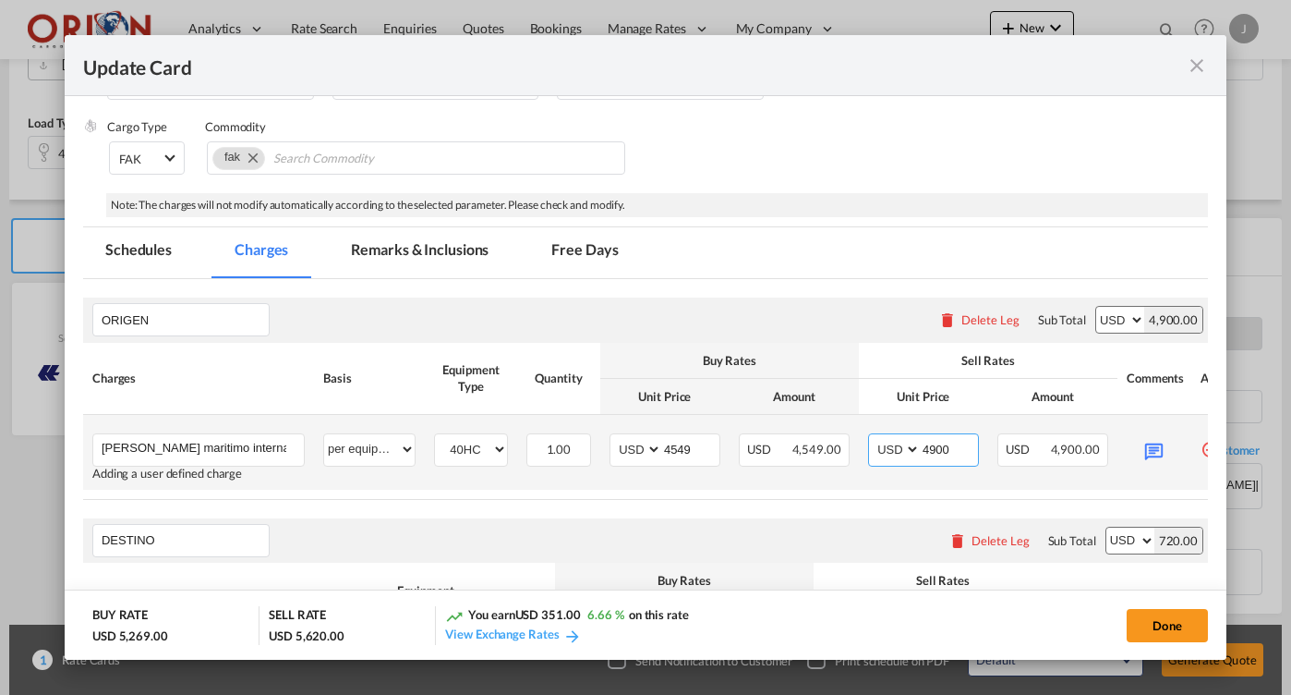
click at [950, 449] on input "4900" at bounding box center [949, 448] width 57 height 28
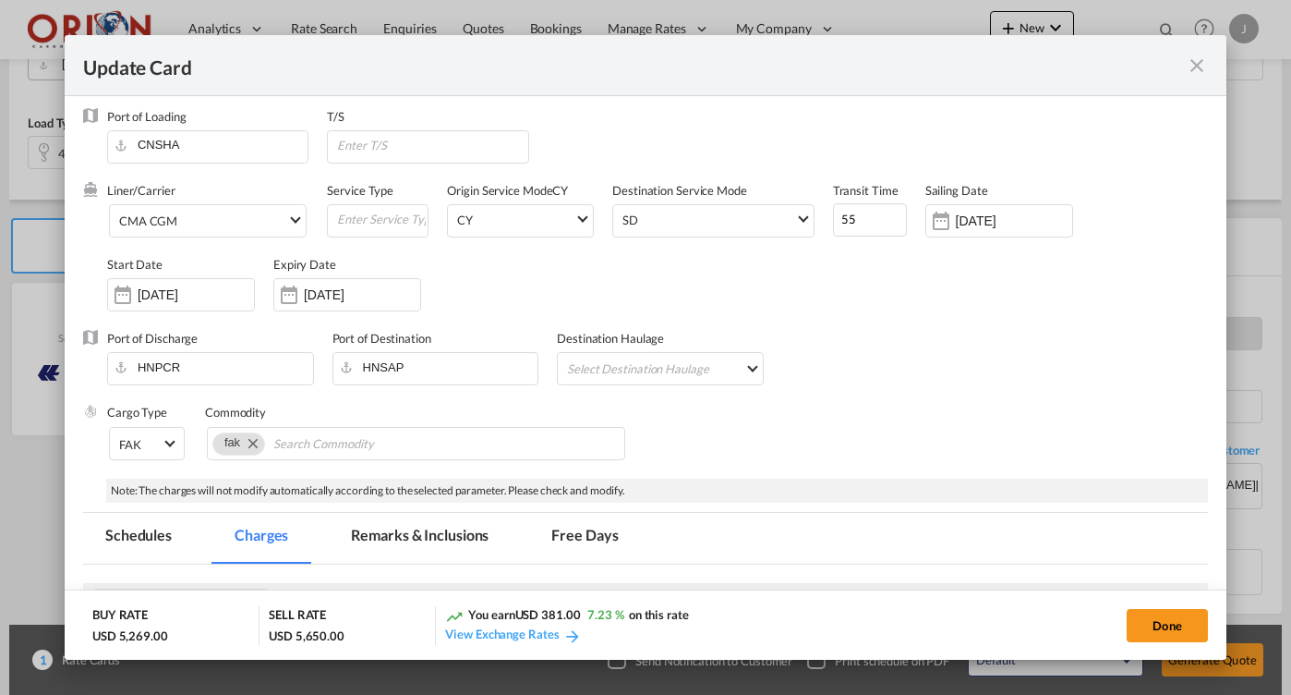
scroll to position [16, 0]
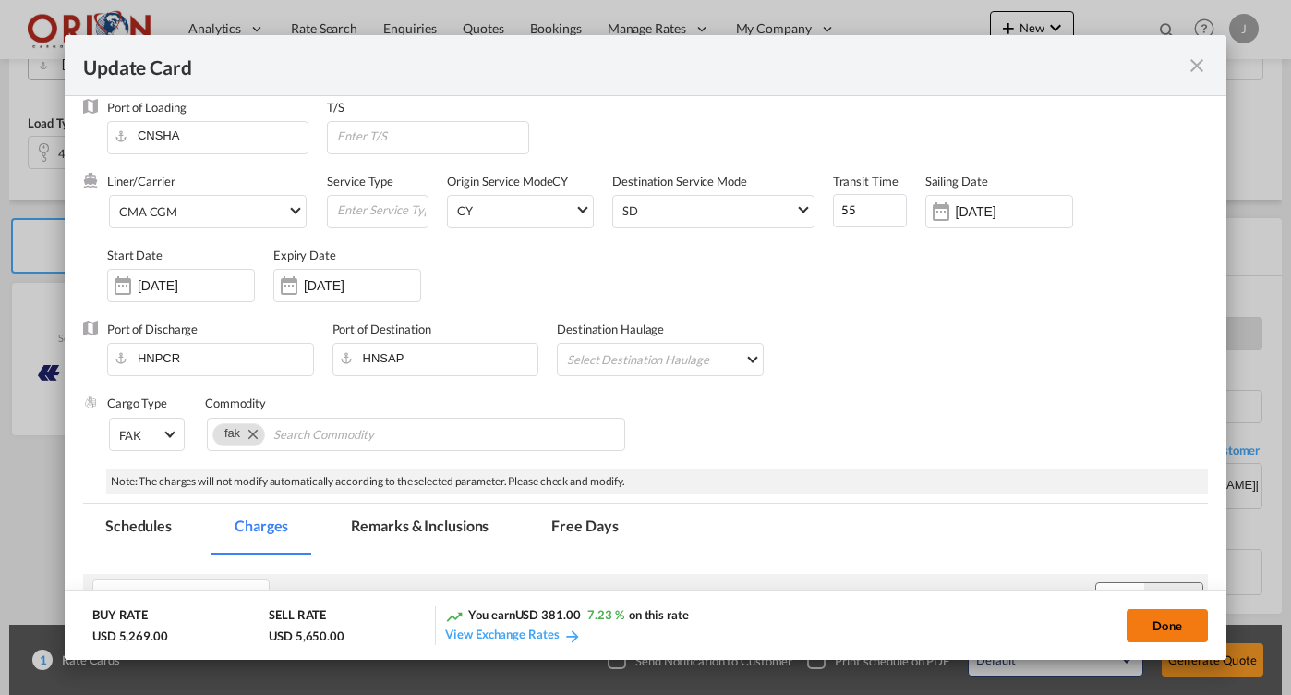
type input "4930"
click at [1151, 626] on button "Done" at bounding box center [1167, 625] width 81 height 33
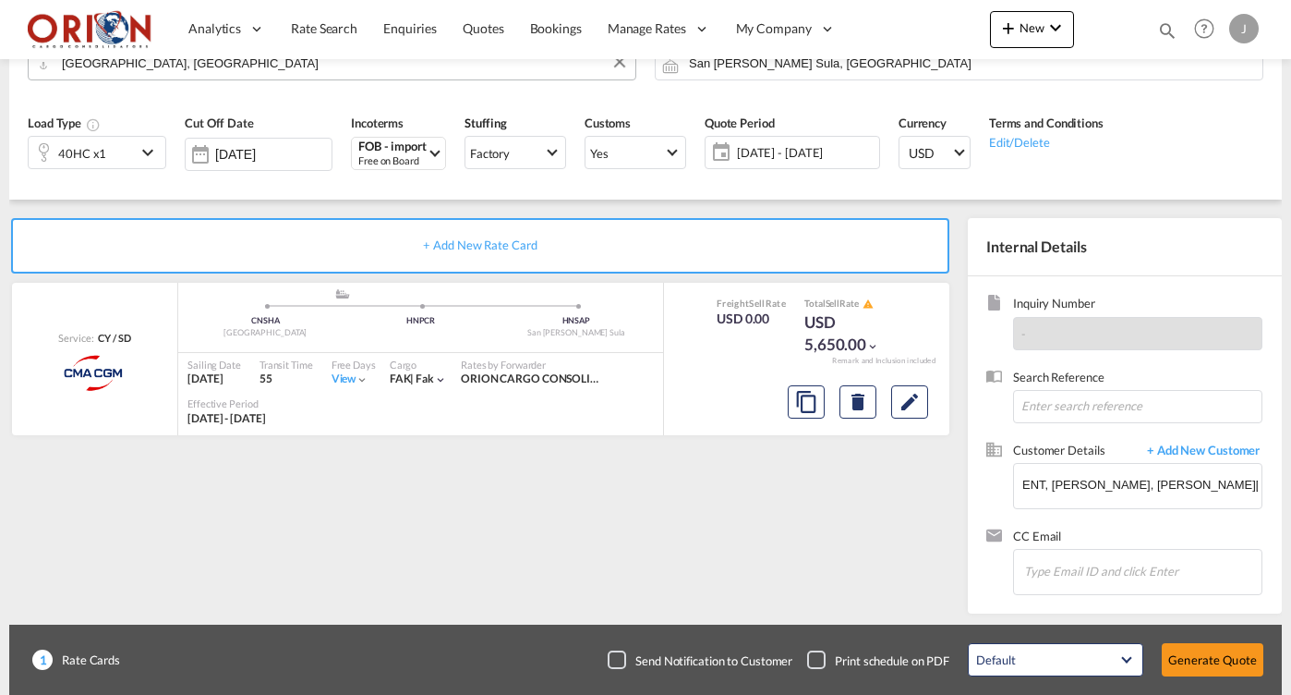
type input "[DATE]"
click at [743, 140] on span "[DATE] - [DATE]" at bounding box center [805, 152] width 147 height 26
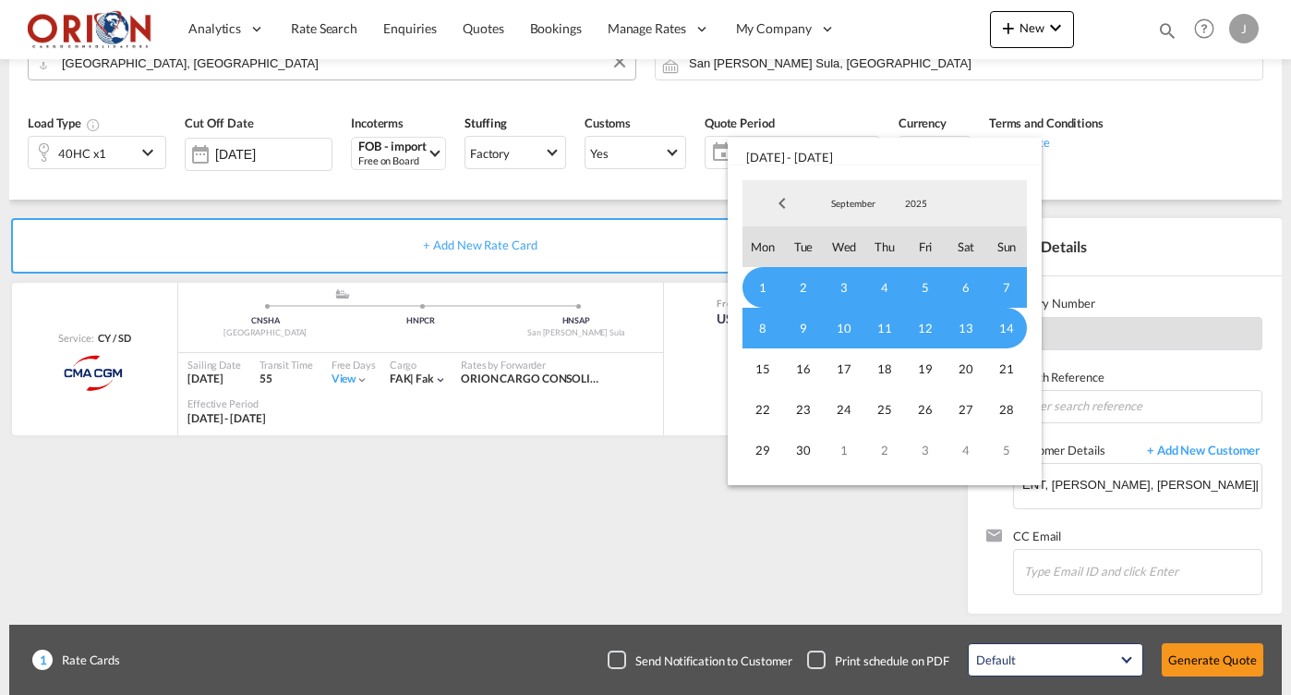
click at [1003, 288] on span "7" at bounding box center [1006, 287] width 41 height 41
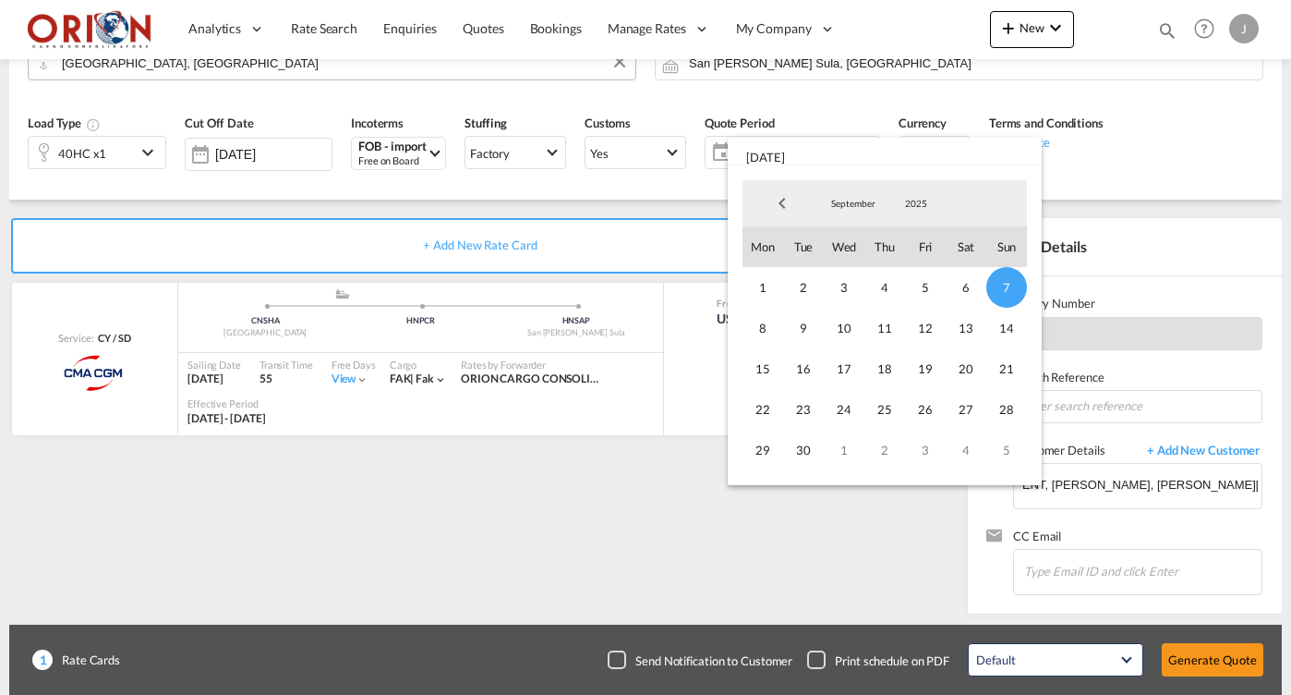
click at [850, 205] on span "September" at bounding box center [853, 203] width 59 height 13
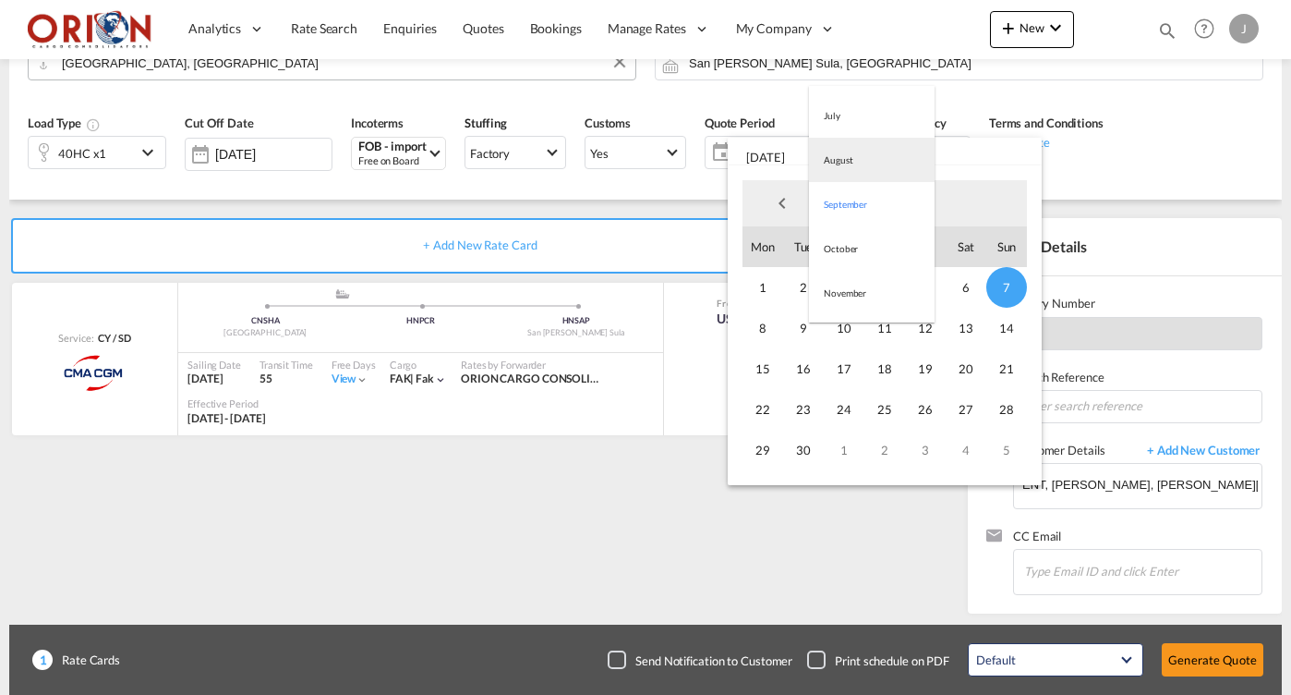
click at [840, 160] on md-option "August" at bounding box center [872, 160] width 126 height 44
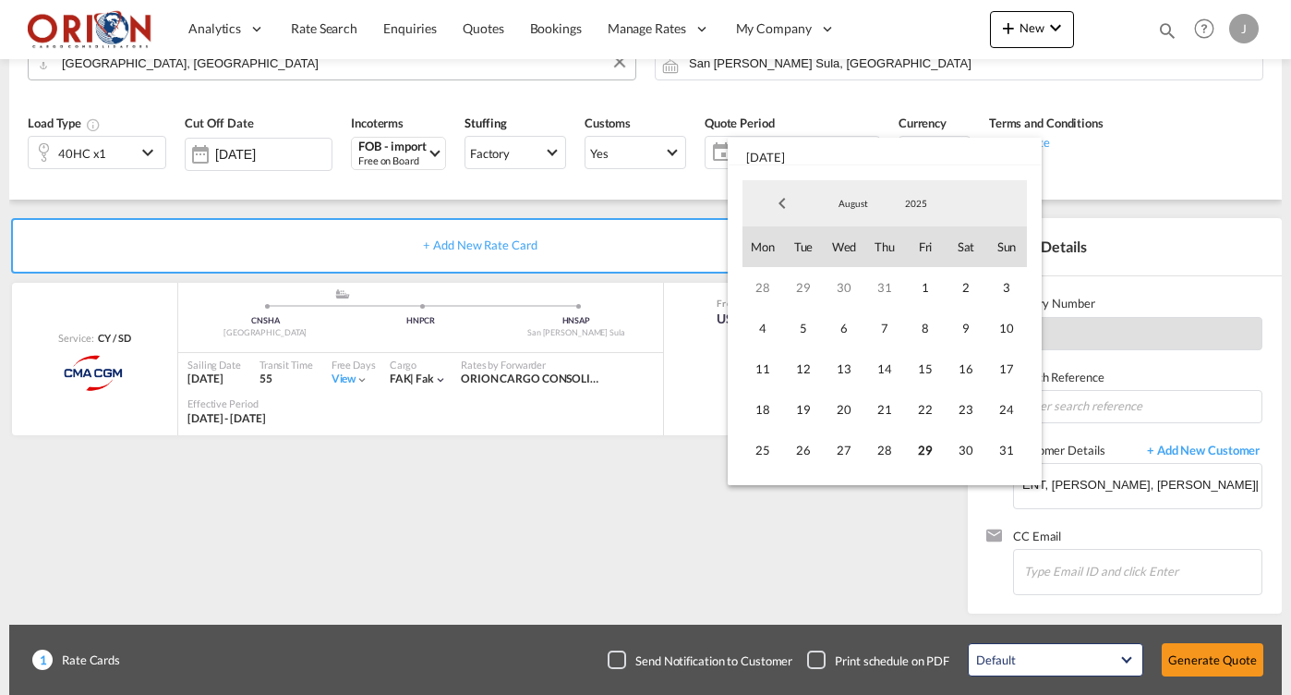
click at [852, 208] on span "August" at bounding box center [853, 203] width 59 height 13
click at [868, 253] on md-option "September" at bounding box center [872, 248] width 126 height 44
click at [754, 277] on span "1" at bounding box center [763, 287] width 41 height 41
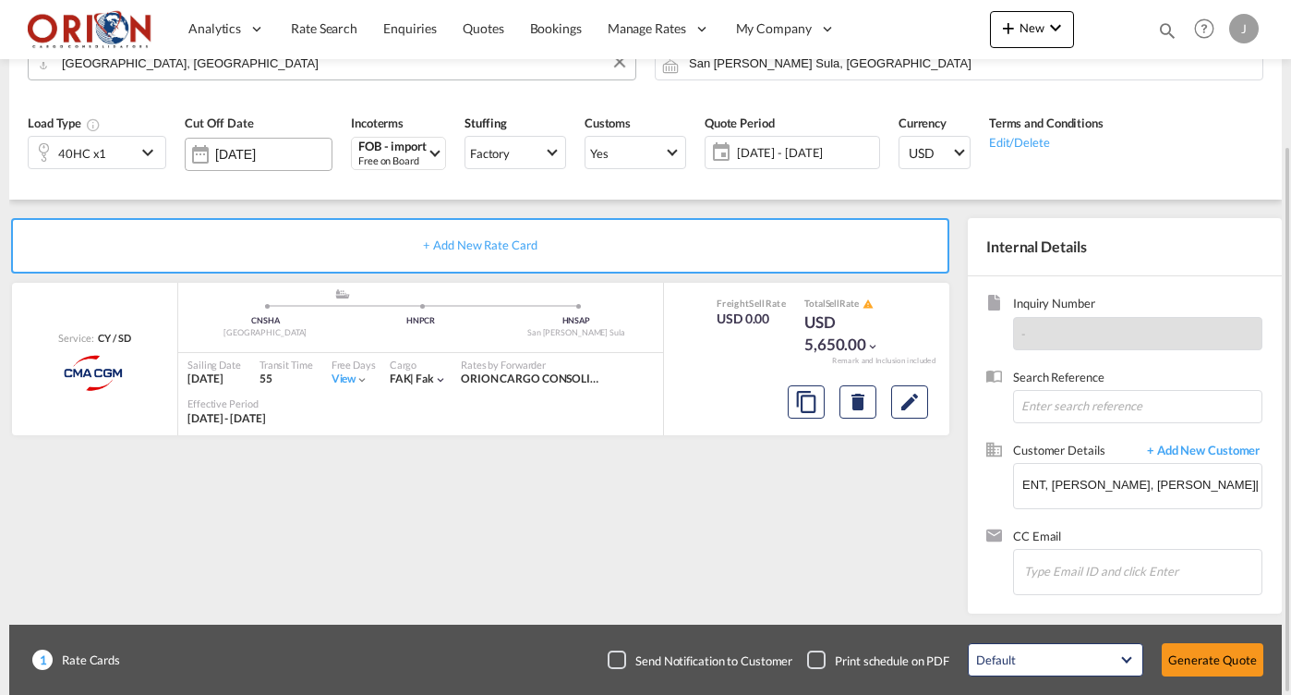
click at [296, 154] on input "[DATE]" at bounding box center [273, 154] width 116 height 15
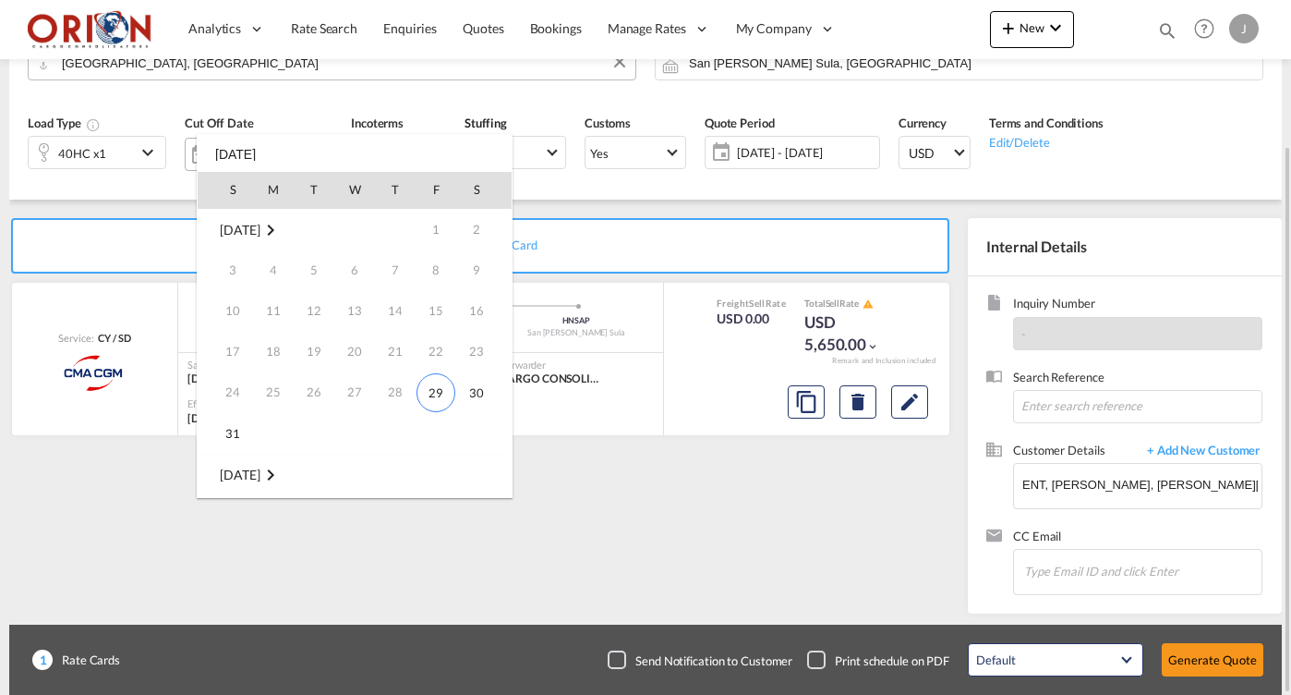
scroll to position [245, 0]
click at [239, 293] on td "7" at bounding box center [225, 311] width 55 height 41
type input "[DATE]"
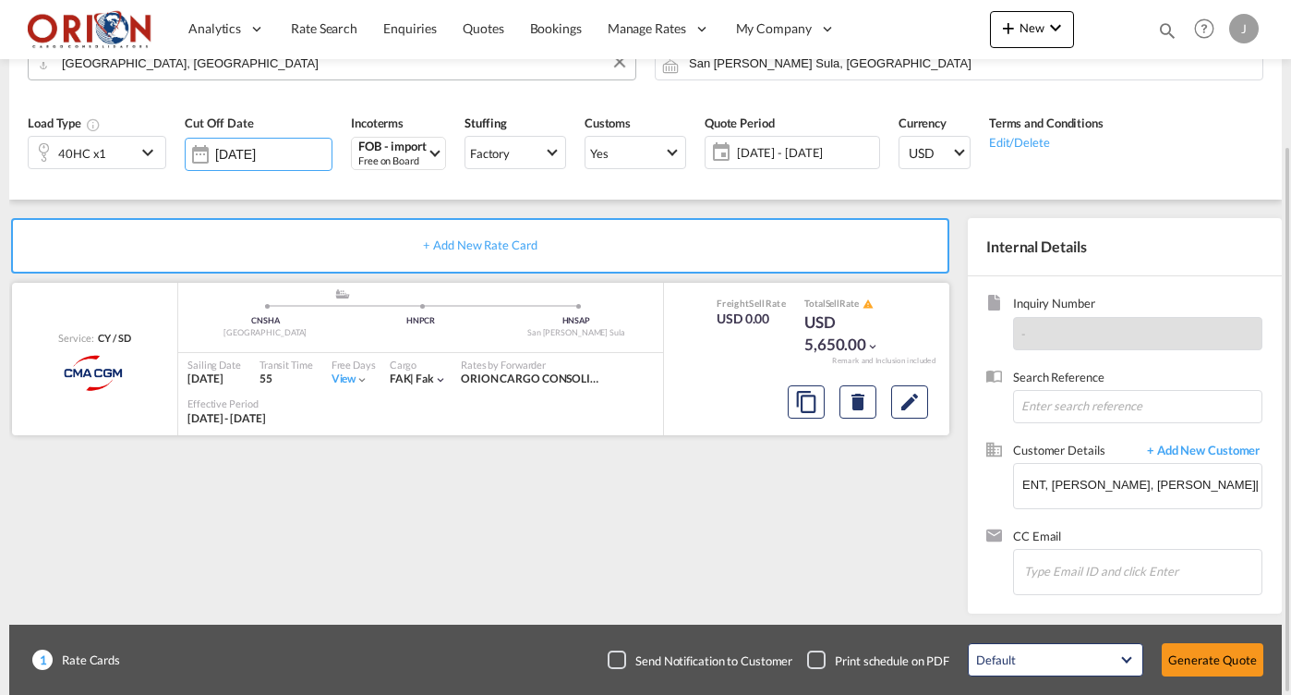
click at [239, 308] on ul ".a{fill:#aaa8ad;} .a{fill:#aaa8ad;} CNSHA Shanghai HNPCR HNSAP [GEOGRAPHIC_DATA…" at bounding box center [420, 310] width 466 height 9
click at [1211, 653] on button "Generate Quote" at bounding box center [1213, 659] width 102 height 33
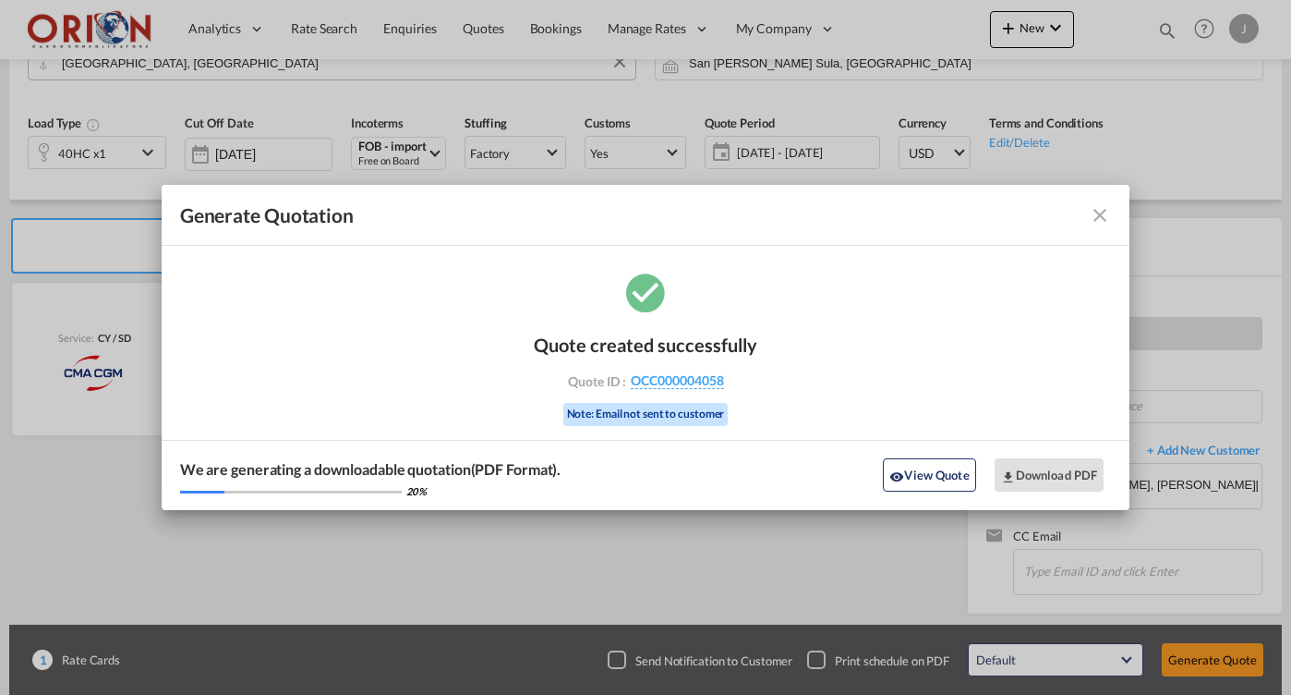
click at [1101, 212] on md-icon "icon-close fg-AAA8AD cursor m-0" at bounding box center [1100, 215] width 22 height 22
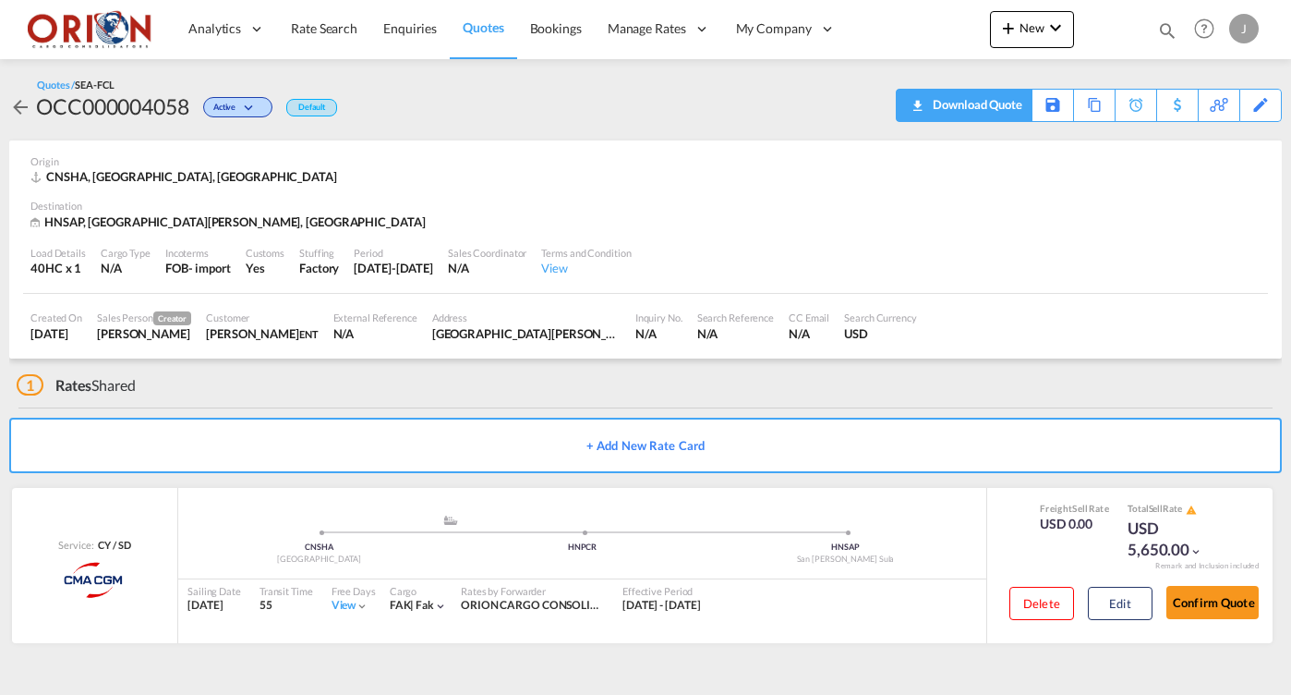
click at [1011, 100] on div "Download Quote" at bounding box center [975, 105] width 94 height 30
click at [1133, 609] on button "Edit" at bounding box center [1120, 602] width 65 height 33
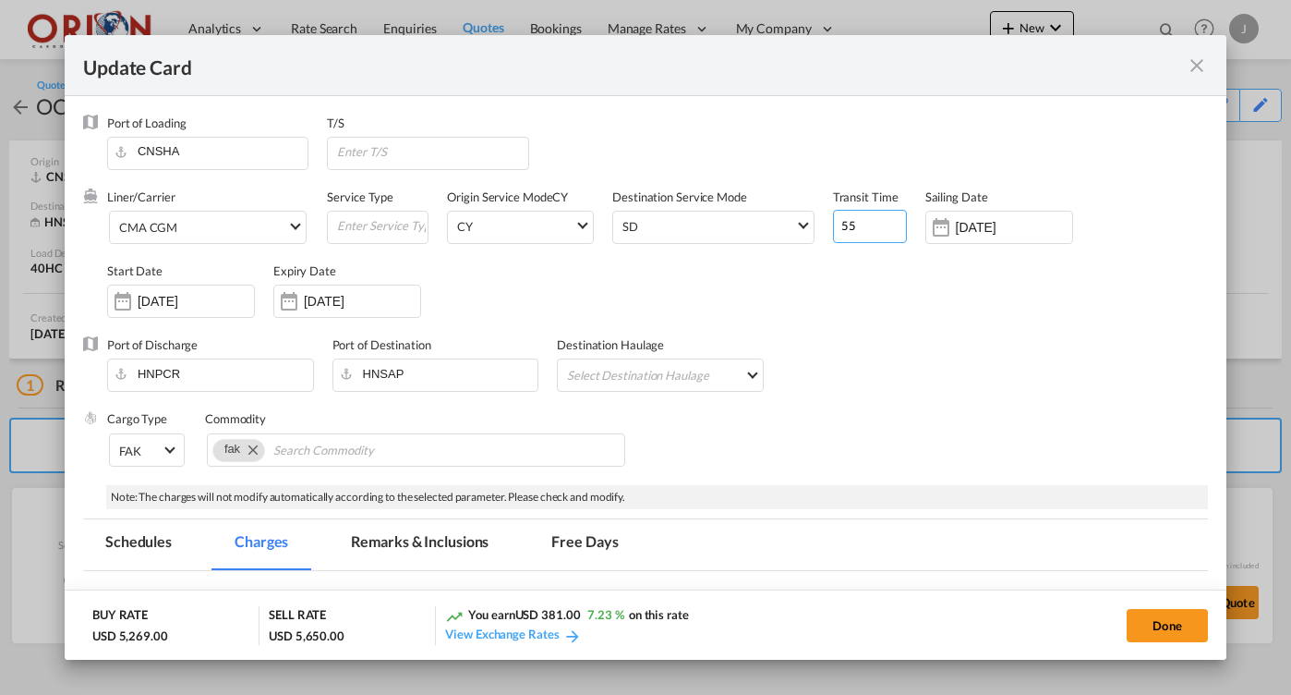
click at [860, 231] on input "55" at bounding box center [870, 226] width 74 height 33
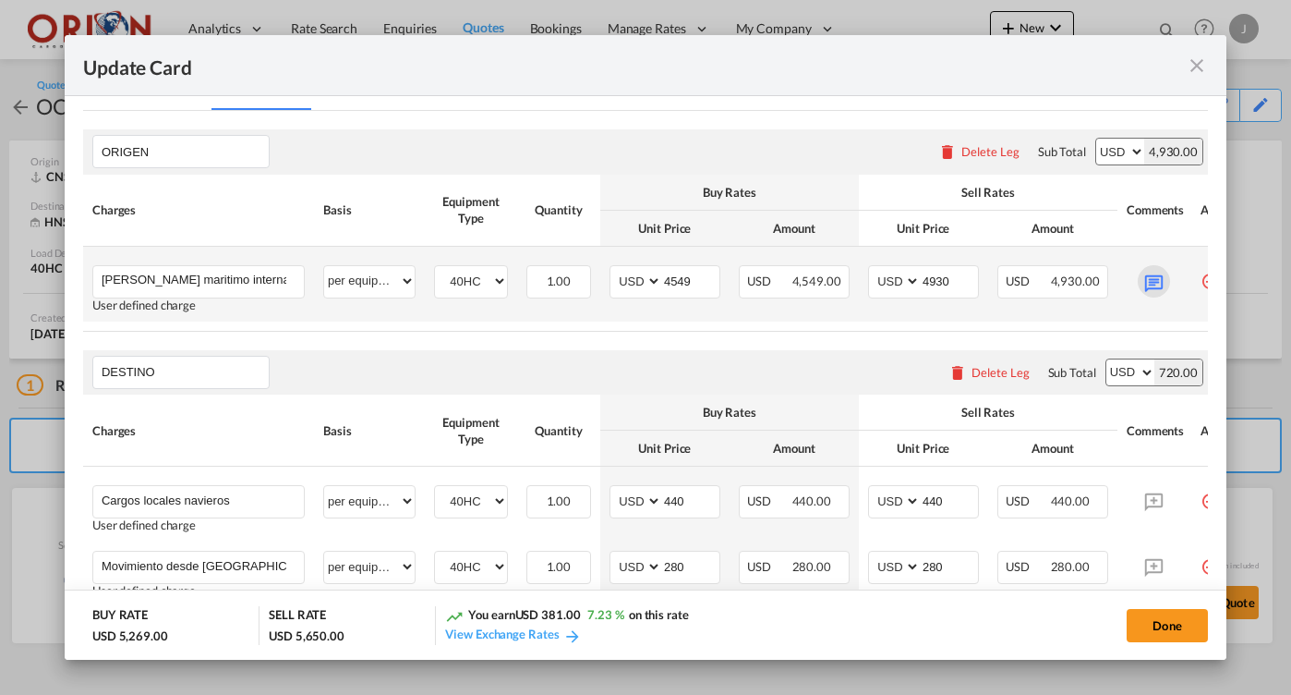
type input "54"
click at [1146, 289] on md-icon "Update Card Port ..." at bounding box center [1154, 281] width 32 height 32
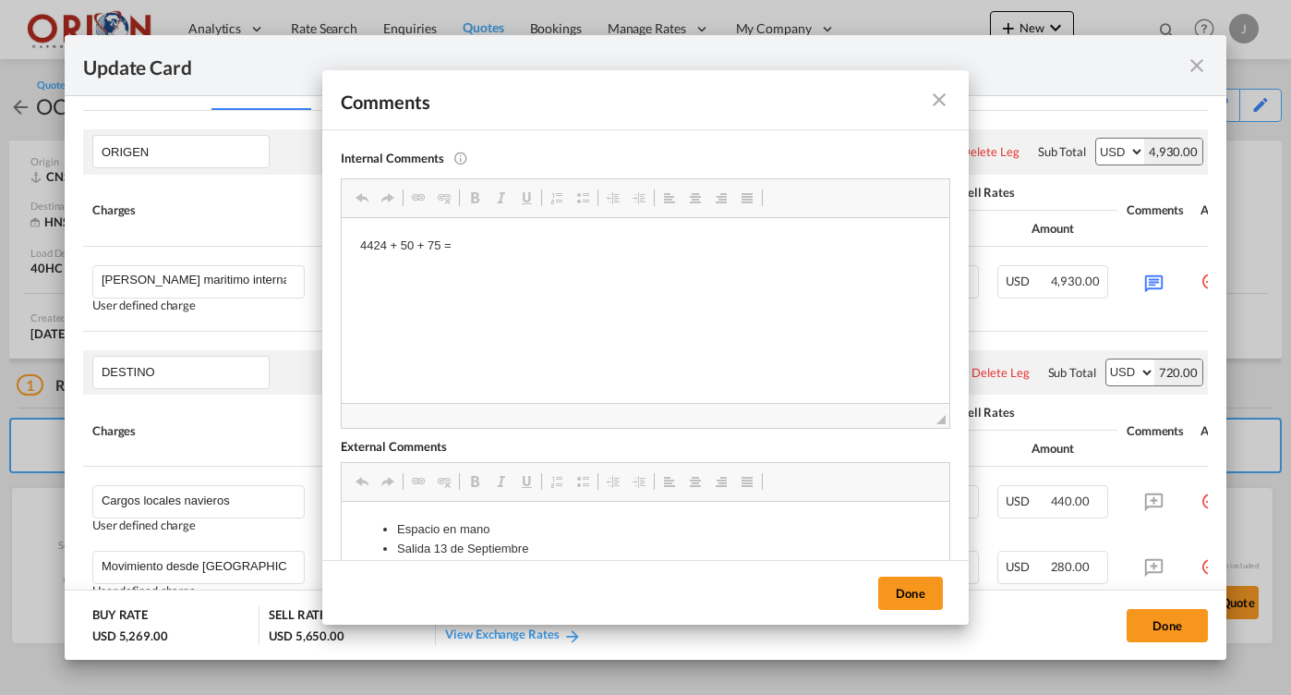
scroll to position [0, 0]
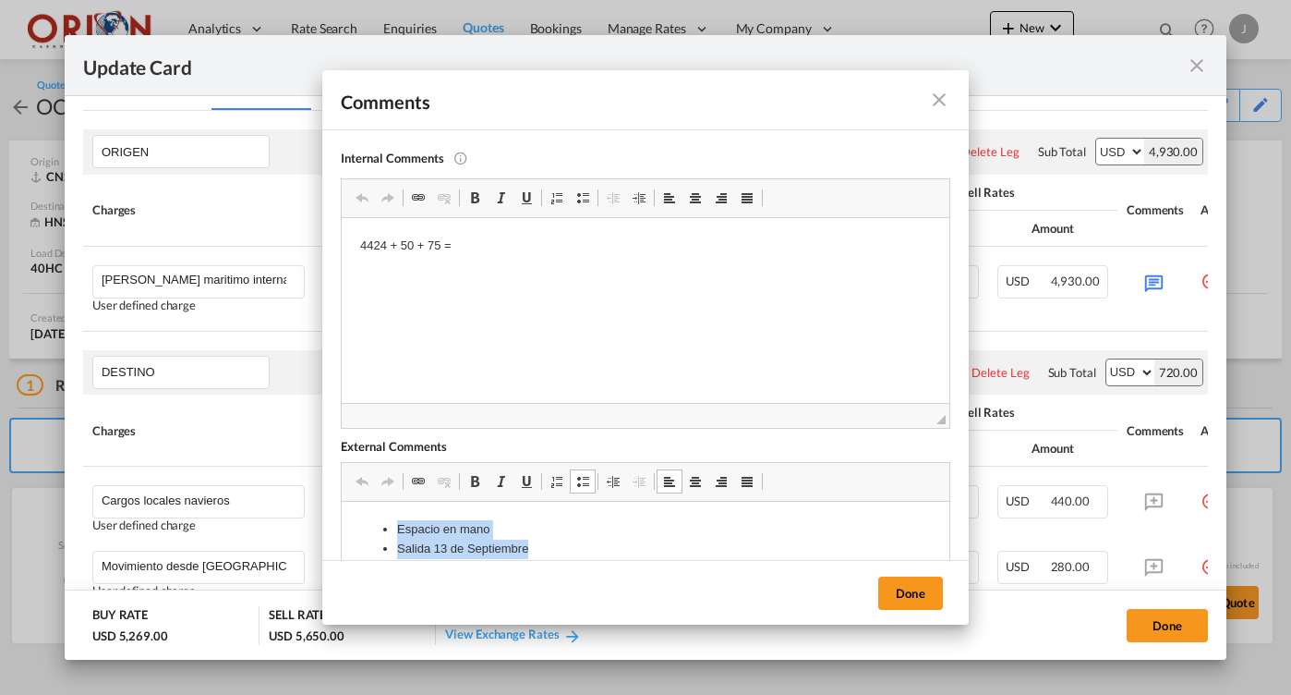
drag, startPoint x: 537, startPoint y: 546, endPoint x: 389, endPoint y: 505, distance: 153.3
click at [389, 505] on html "Espacio en mano Salida 13 de Septiembre" at bounding box center [646, 540] width 608 height 76
click at [904, 585] on button "Done" at bounding box center [910, 592] width 65 height 33
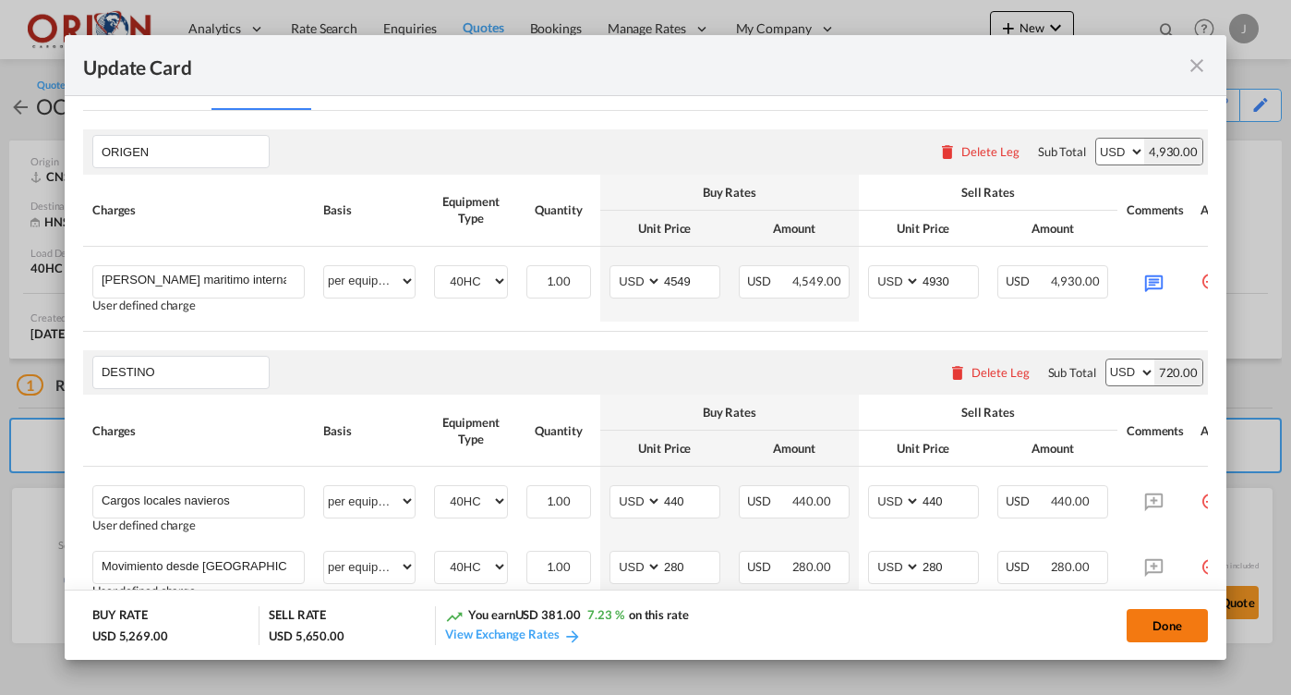
click at [1147, 635] on button "Done" at bounding box center [1167, 625] width 81 height 33
type input "[DATE]"
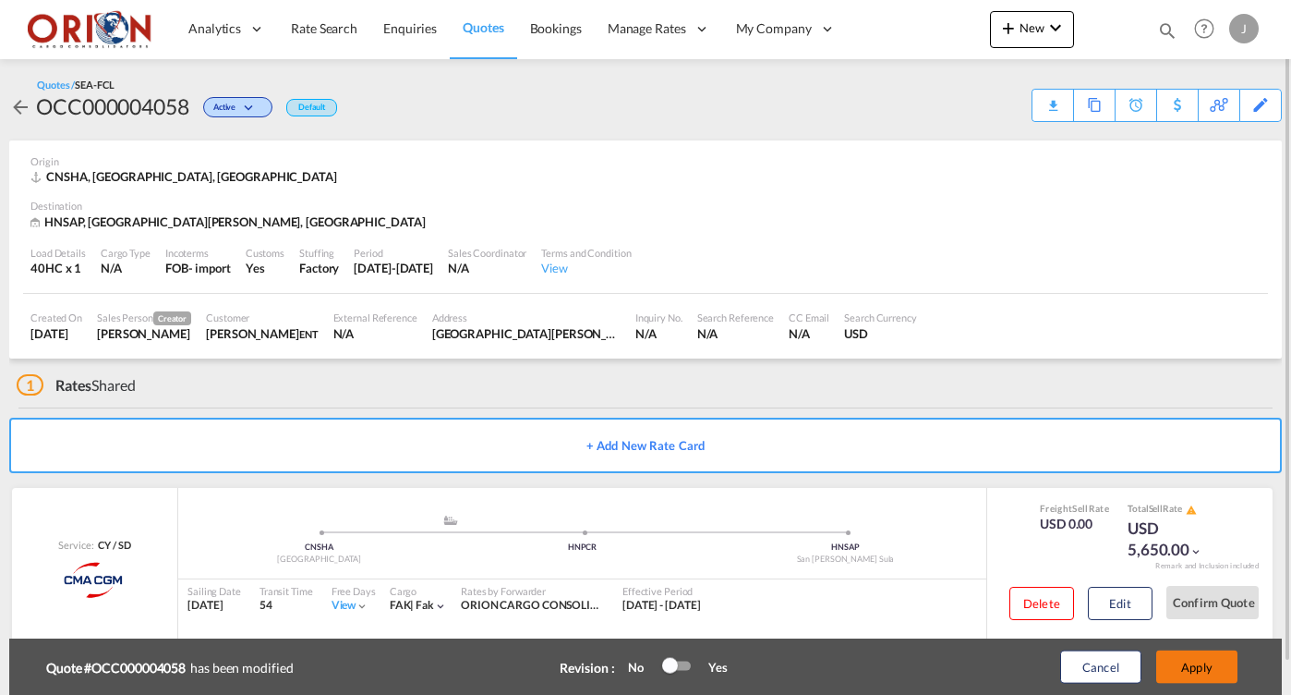
click at [1175, 667] on button "Apply" at bounding box center [1196, 666] width 81 height 33
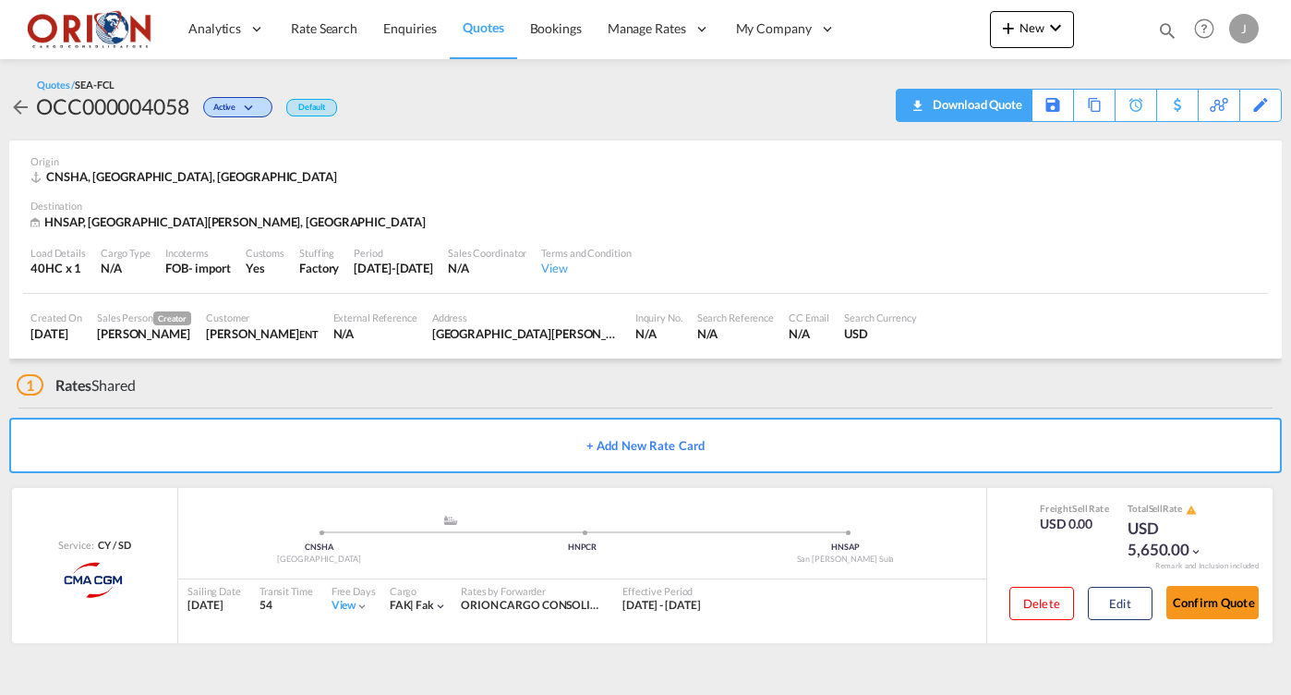
click at [991, 100] on div "Download Quote" at bounding box center [975, 105] width 94 height 30
click at [473, 33] on span "Quotes" at bounding box center [483, 27] width 41 height 16
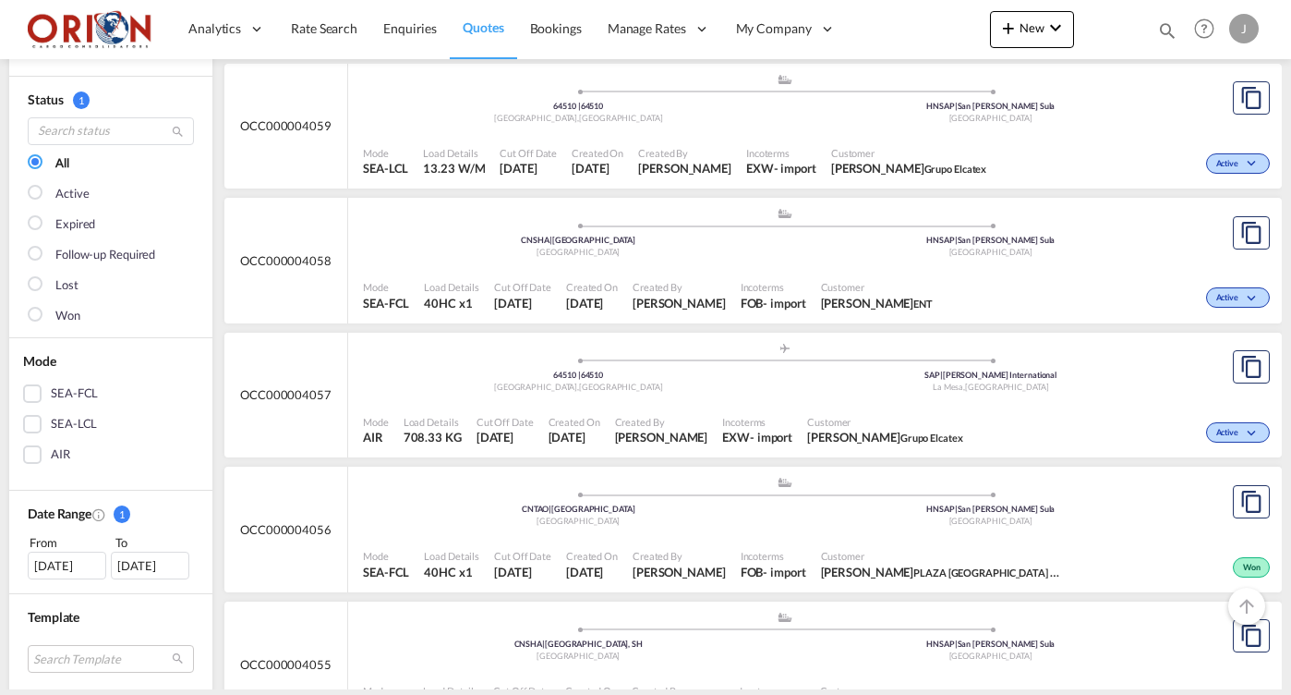
scroll to position [174, 0]
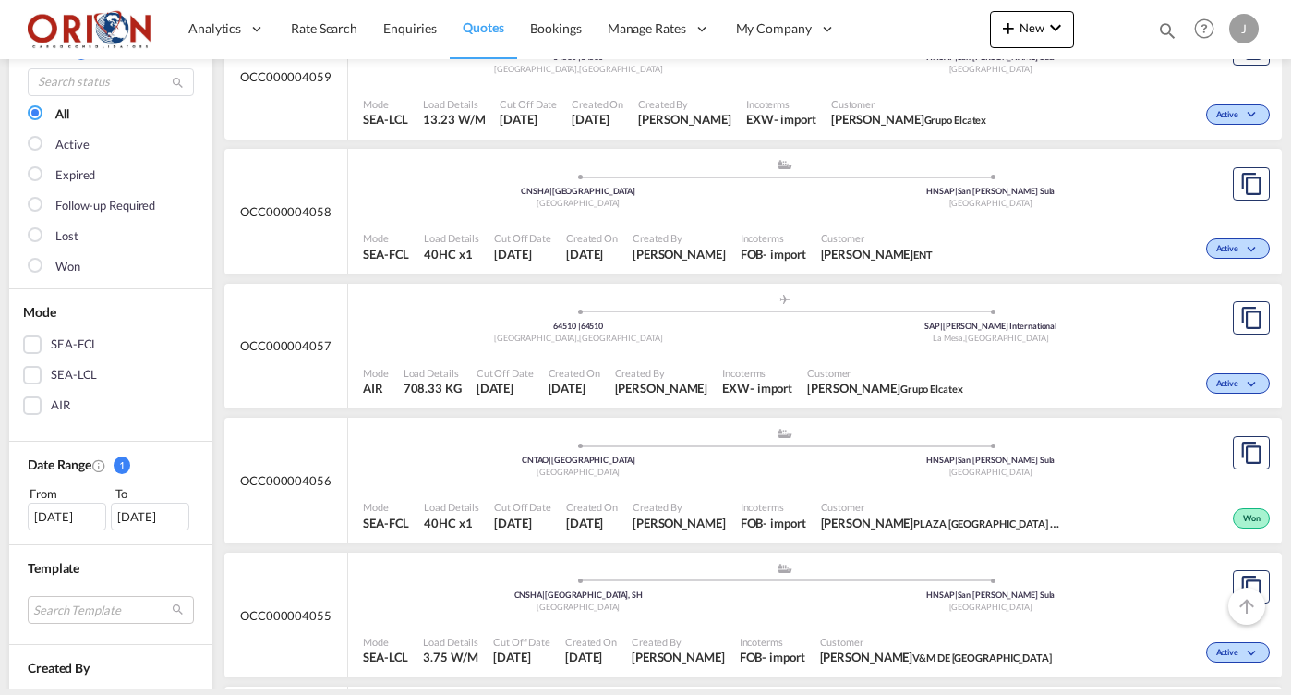
click at [675, 366] on span "Created By" at bounding box center [661, 373] width 93 height 14
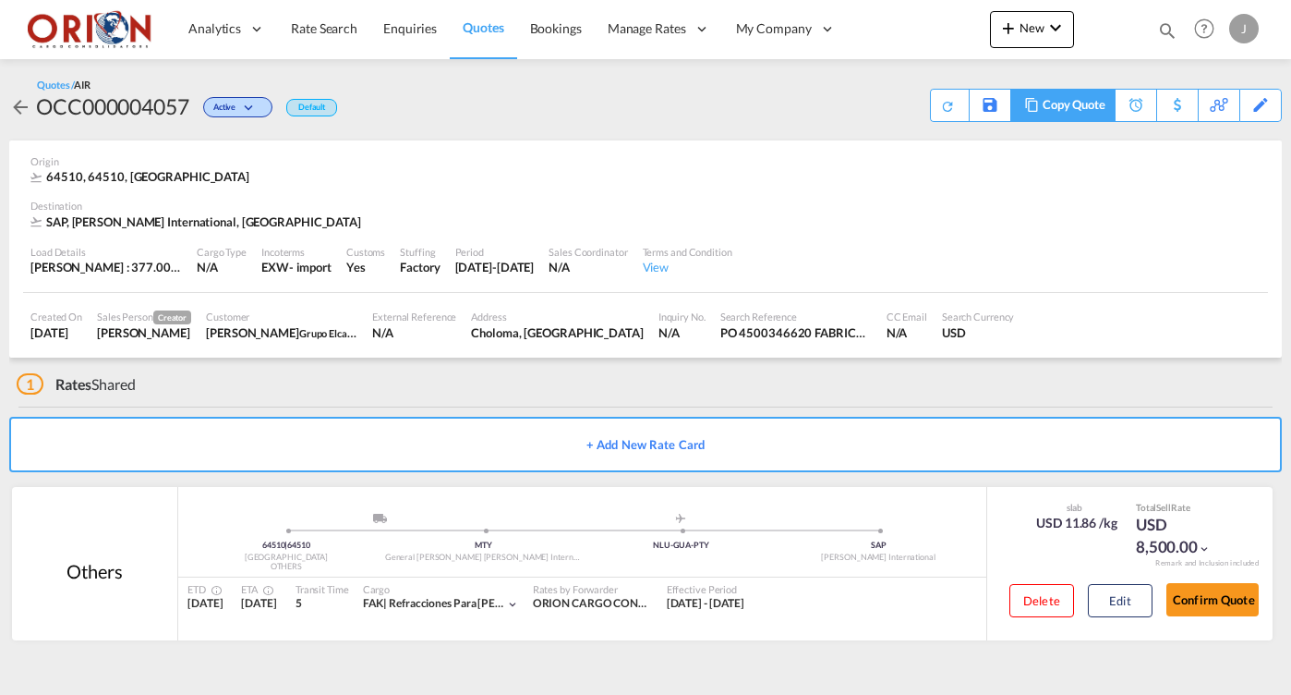
click at [1096, 103] on div "Copy Quote" at bounding box center [1074, 105] width 63 height 31
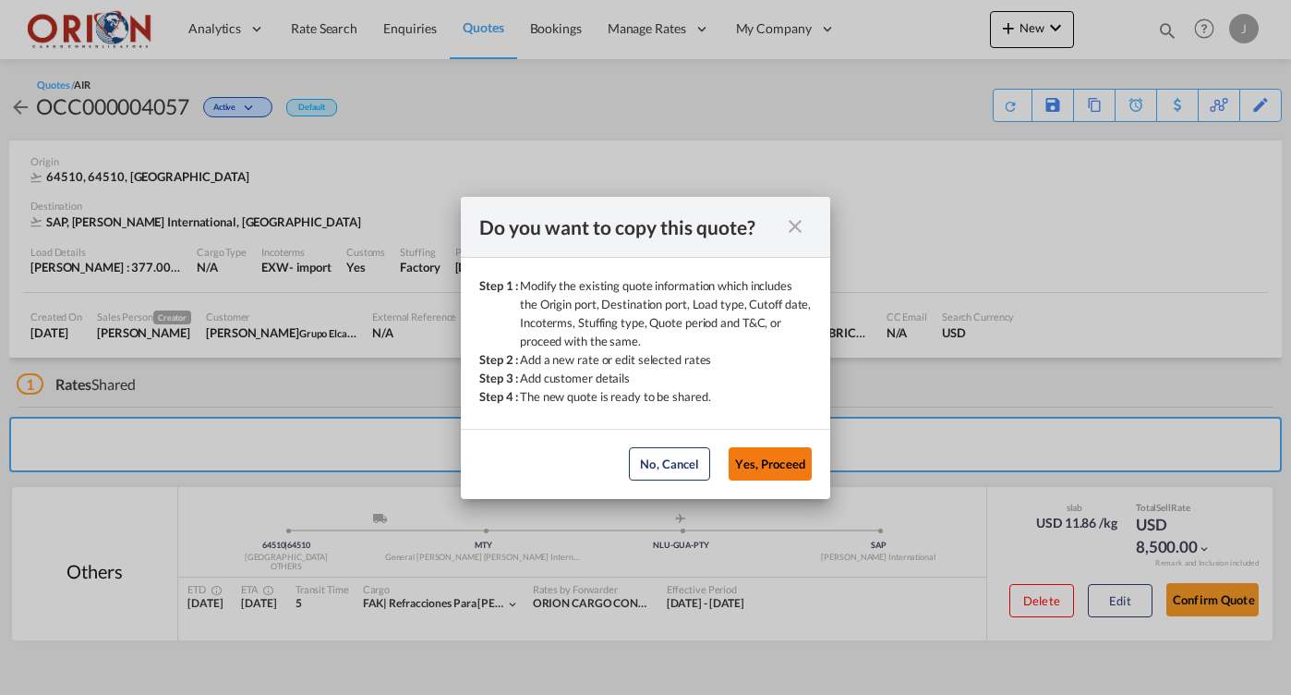
click at [777, 470] on button "Yes, Proceed" at bounding box center [770, 463] width 83 height 33
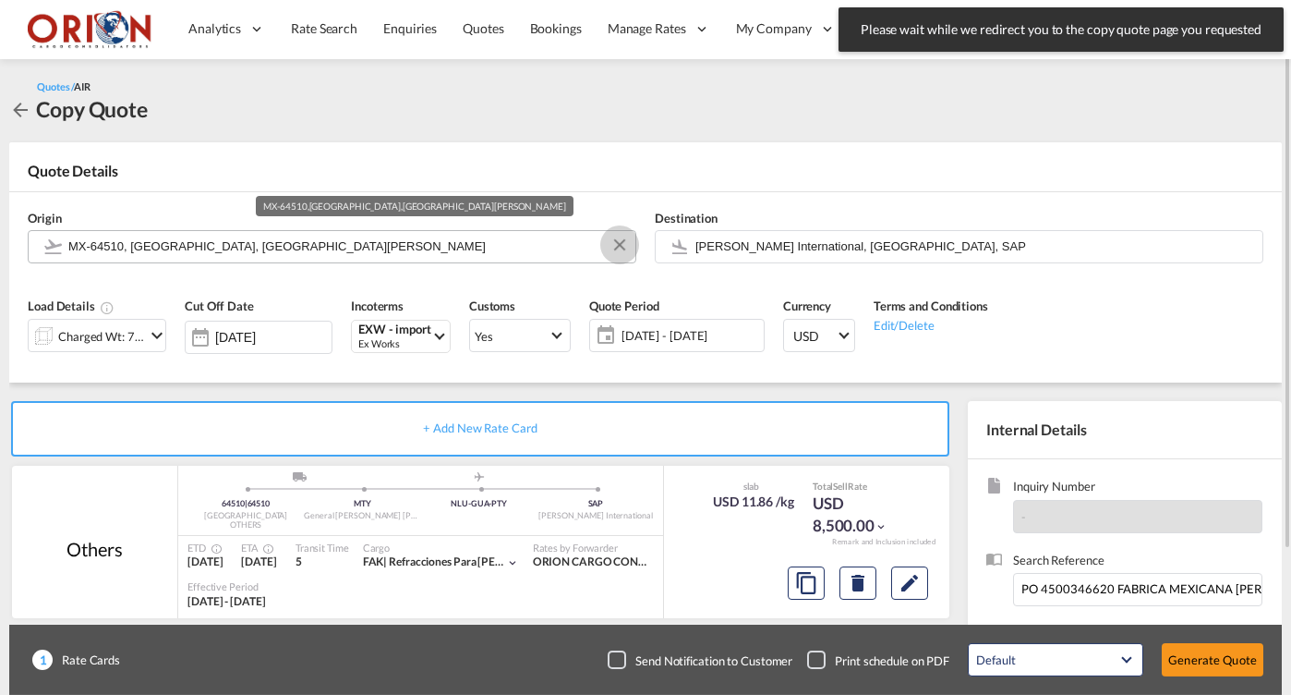
click at [624, 246] on button "Clear Input" at bounding box center [620, 245] width 28 height 28
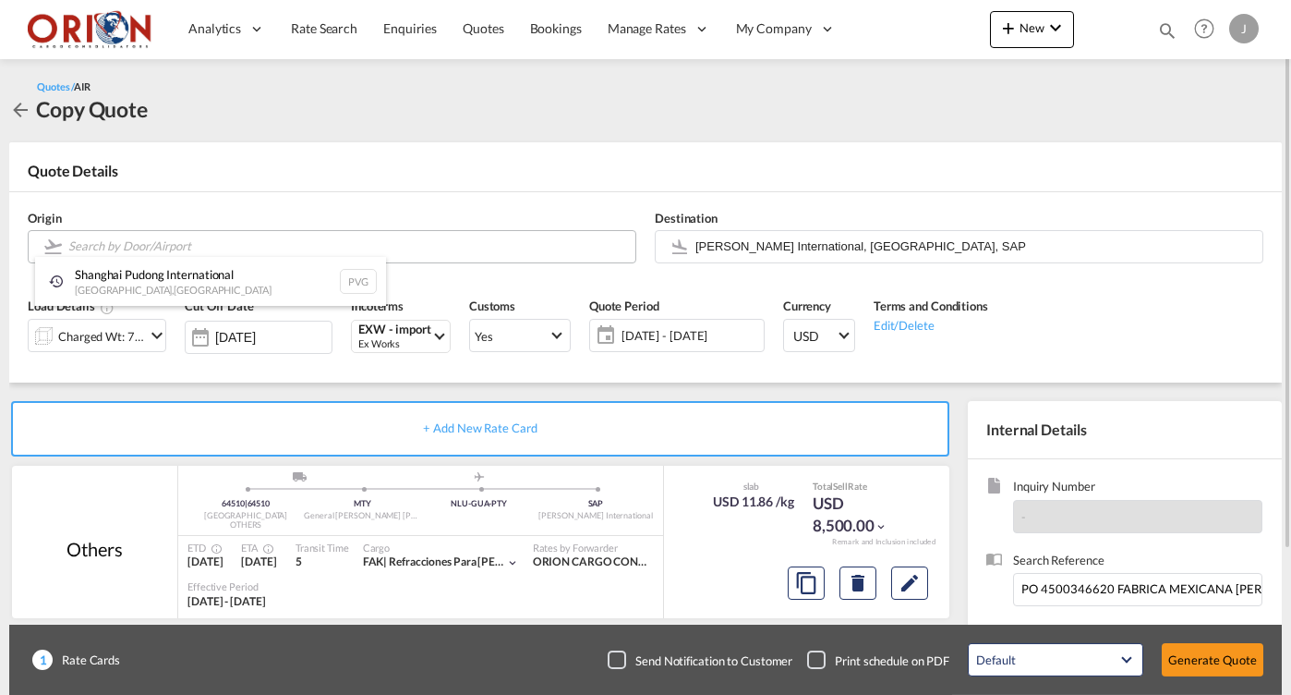
paste input "76133"
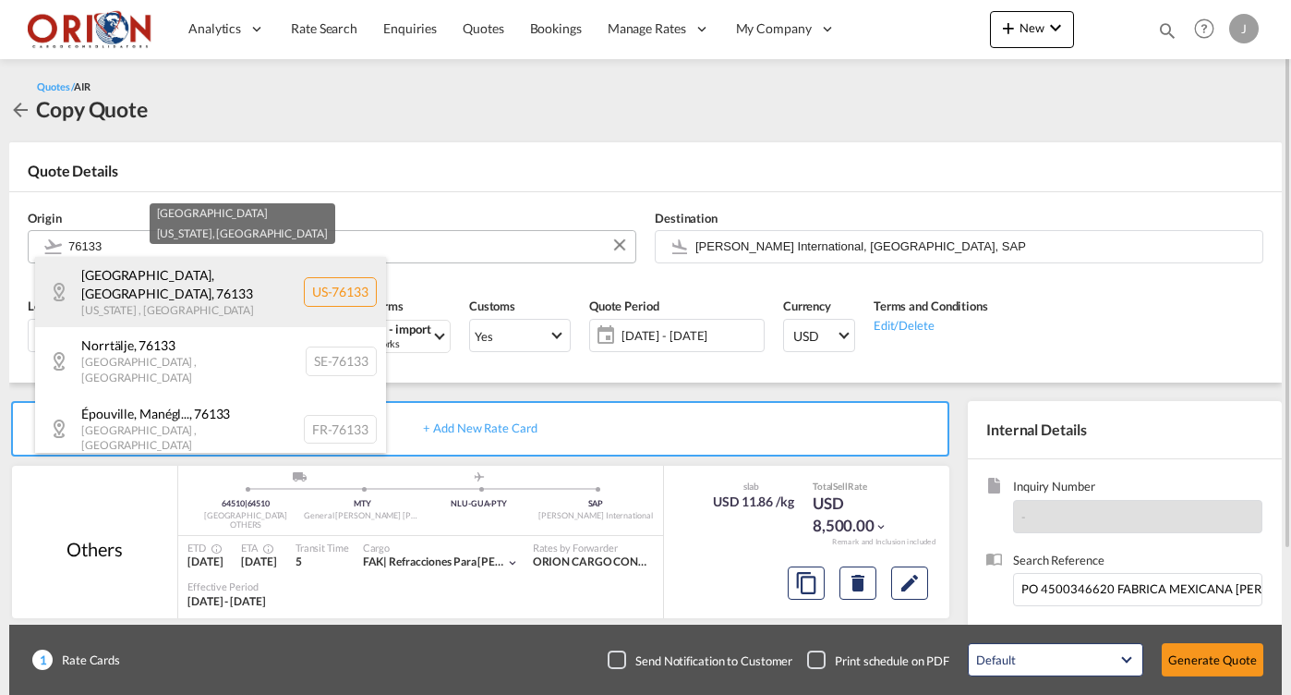
click at [139, 282] on div "[GEOGRAPHIC_DATA] [US_STATE] , [GEOGRAPHIC_DATA] [GEOGRAPHIC_DATA]-76133" at bounding box center [210, 292] width 351 height 70
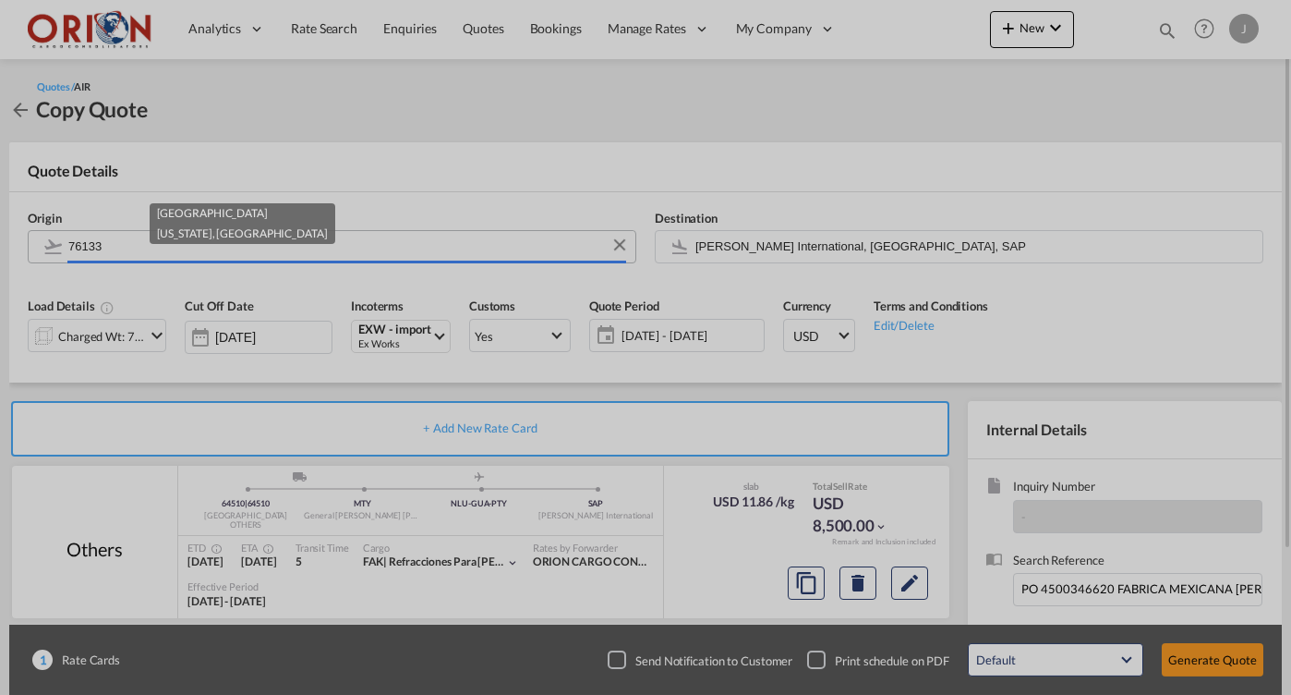
type input "US-76133, [GEOGRAPHIC_DATA], [GEOGRAPHIC_DATA], [US_STATE]"
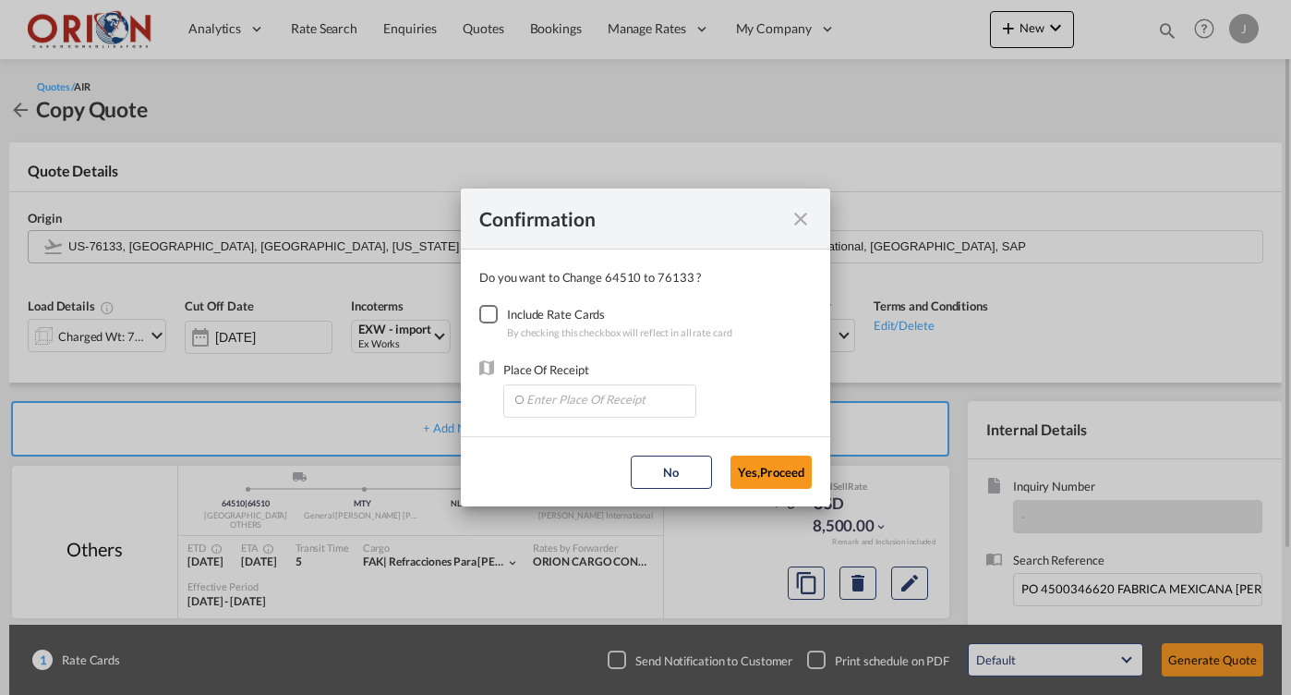
drag, startPoint x: 485, startPoint y: 314, endPoint x: 528, endPoint y: 358, distance: 62.0
click at [486, 314] on div "Checkbox No Ink" at bounding box center [488, 314] width 18 height 18
click at [580, 408] on input "Enter Place Of Receipt" at bounding box center [604, 399] width 183 height 28
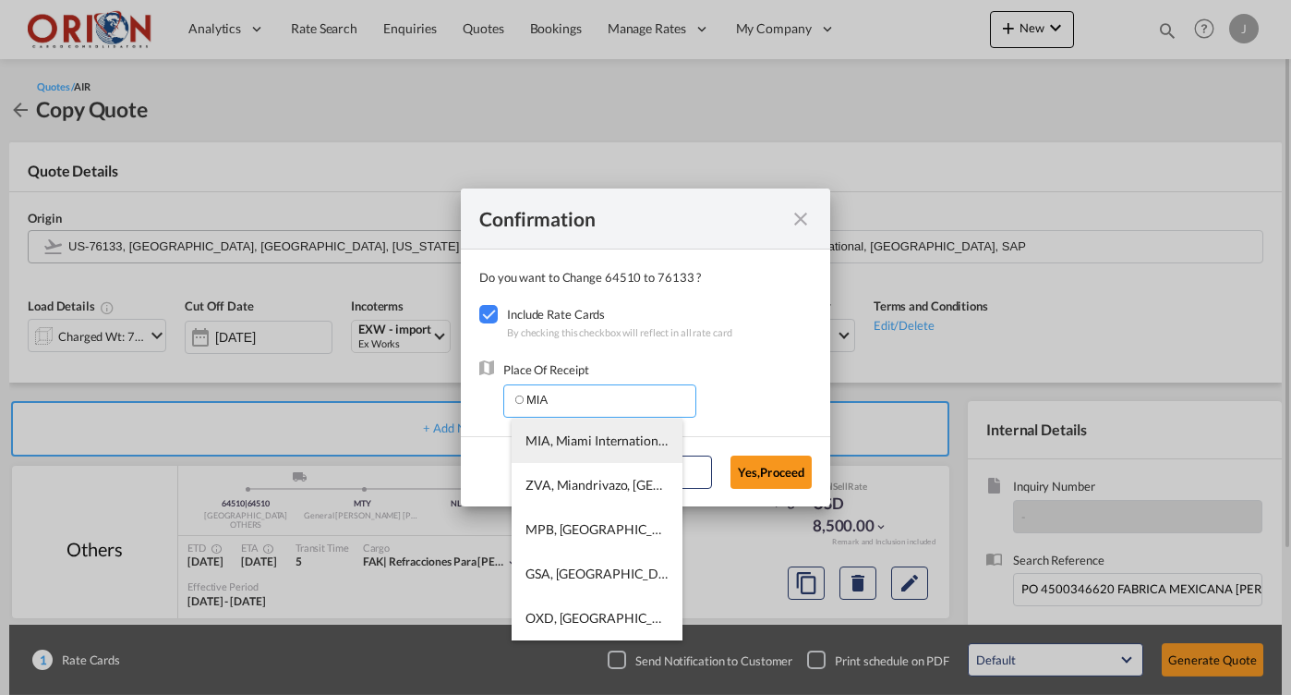
click at [613, 441] on span "MIA, Miami International, [GEOGRAPHIC_DATA], [GEOGRAPHIC_DATA], [GEOGRAPHIC_DAT…" at bounding box center [869, 440] width 686 height 16
type input "MIA, Miami International, [GEOGRAPHIC_DATA], [GEOGRAPHIC_DATA], [GEOGRAPHIC_DAT…"
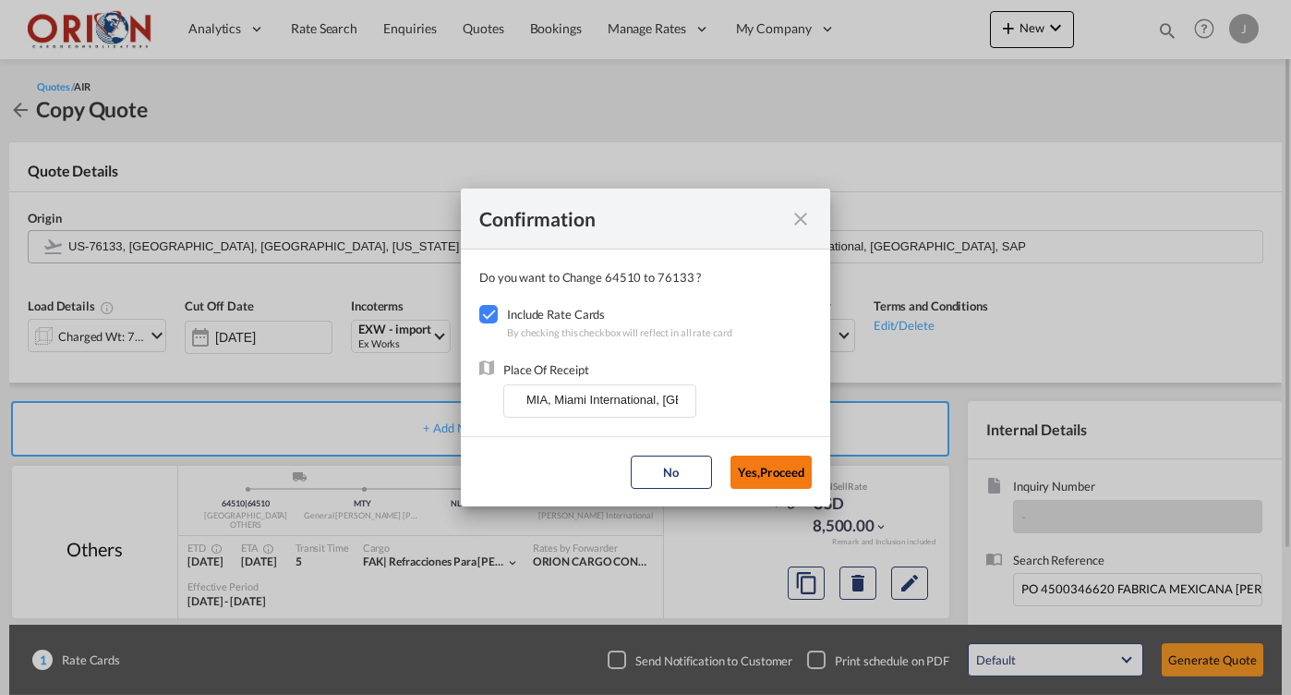
click at [753, 465] on button "Yes,Proceed" at bounding box center [771, 471] width 81 height 33
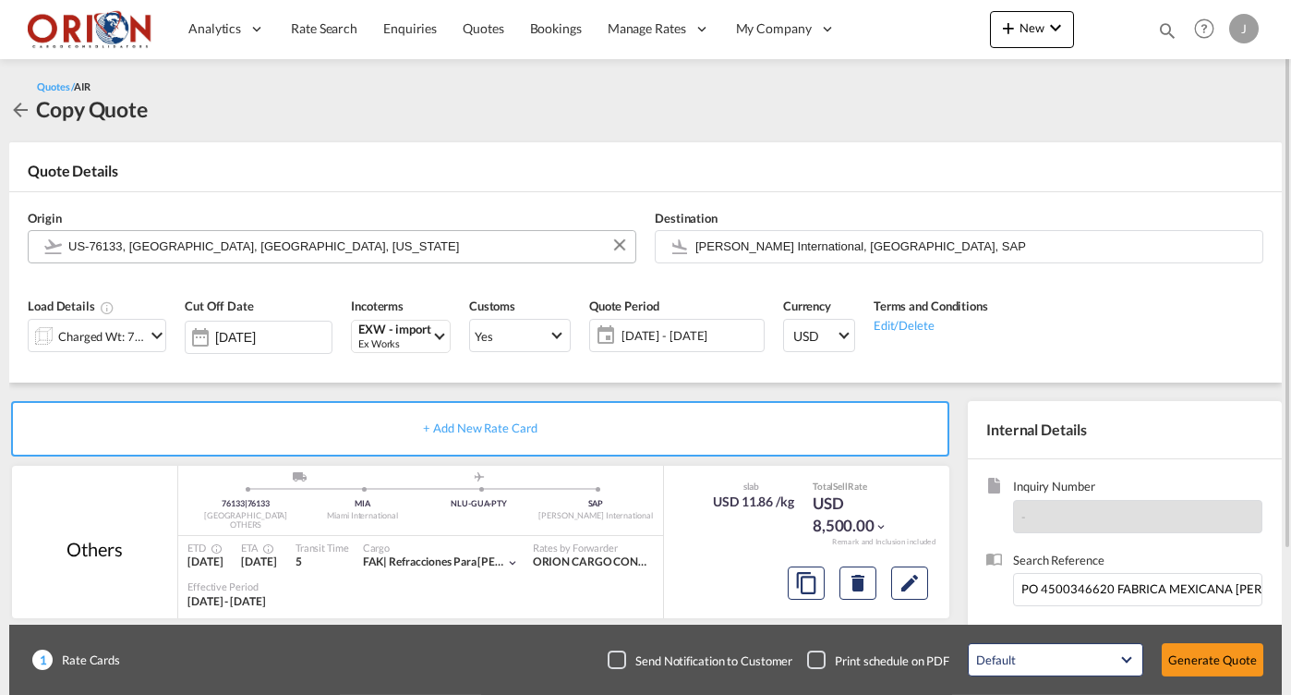
click at [663, 336] on span "[DATE] - [DATE]" at bounding box center [691, 335] width 138 height 17
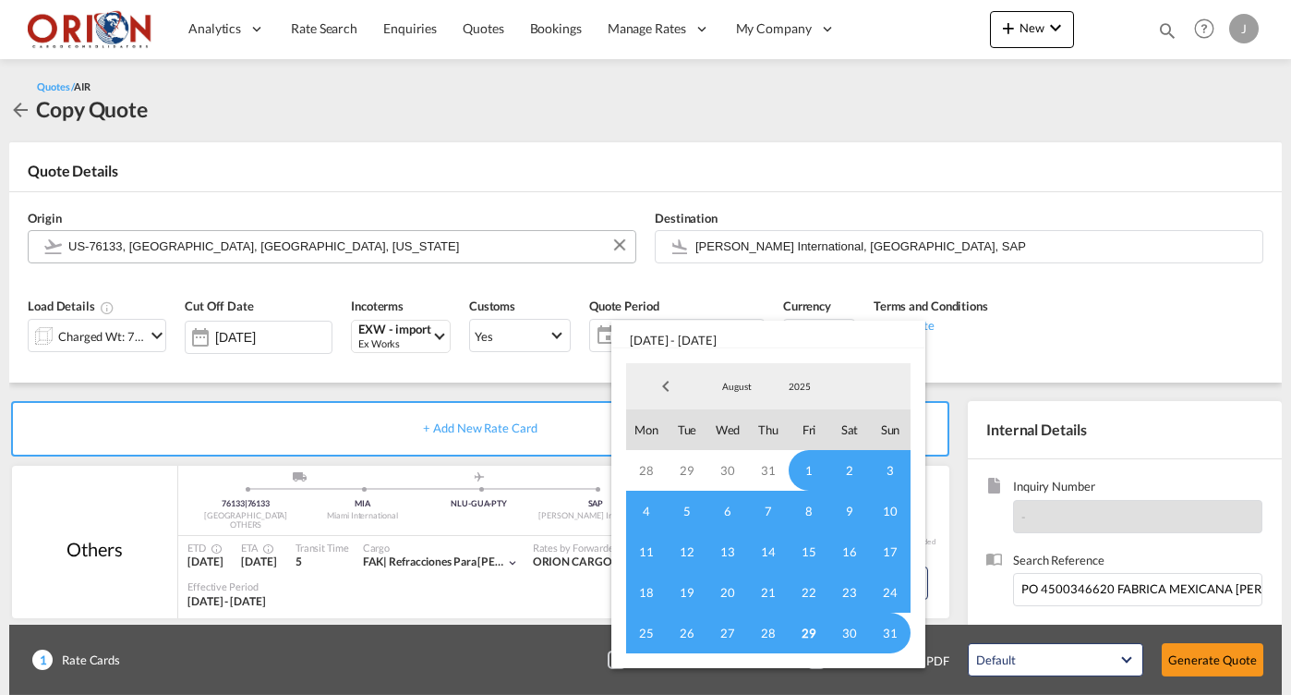
click at [737, 389] on span "August" at bounding box center [736, 386] width 59 height 13
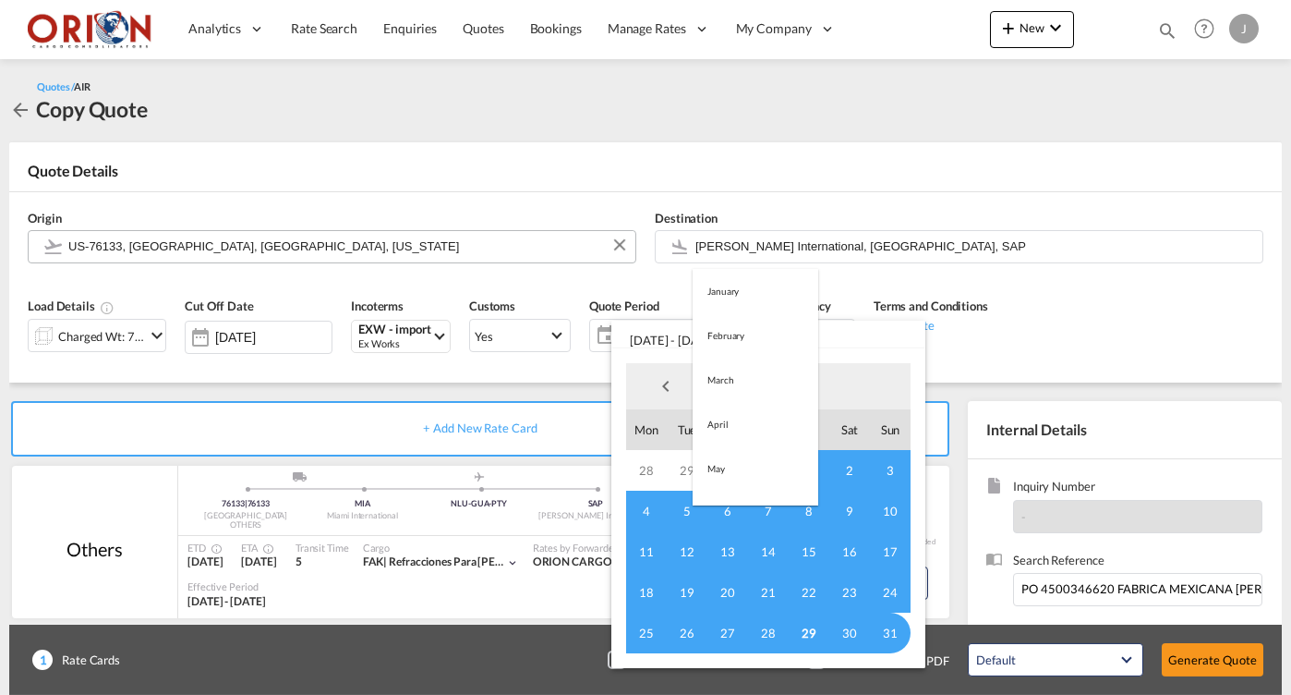
scroll to position [214, 0]
click at [742, 426] on md-option "September" at bounding box center [756, 431] width 126 height 44
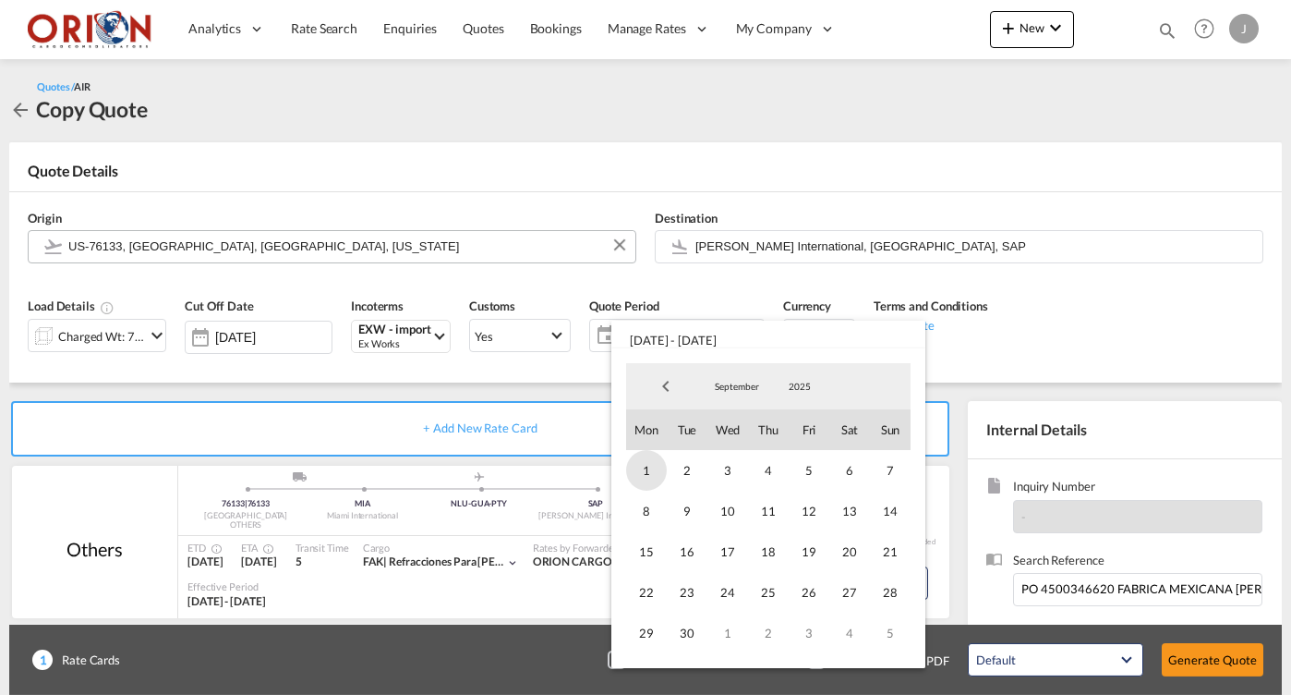
click at [652, 469] on span "1" at bounding box center [646, 470] width 41 height 41
click at [885, 512] on span "14" at bounding box center [890, 510] width 41 height 41
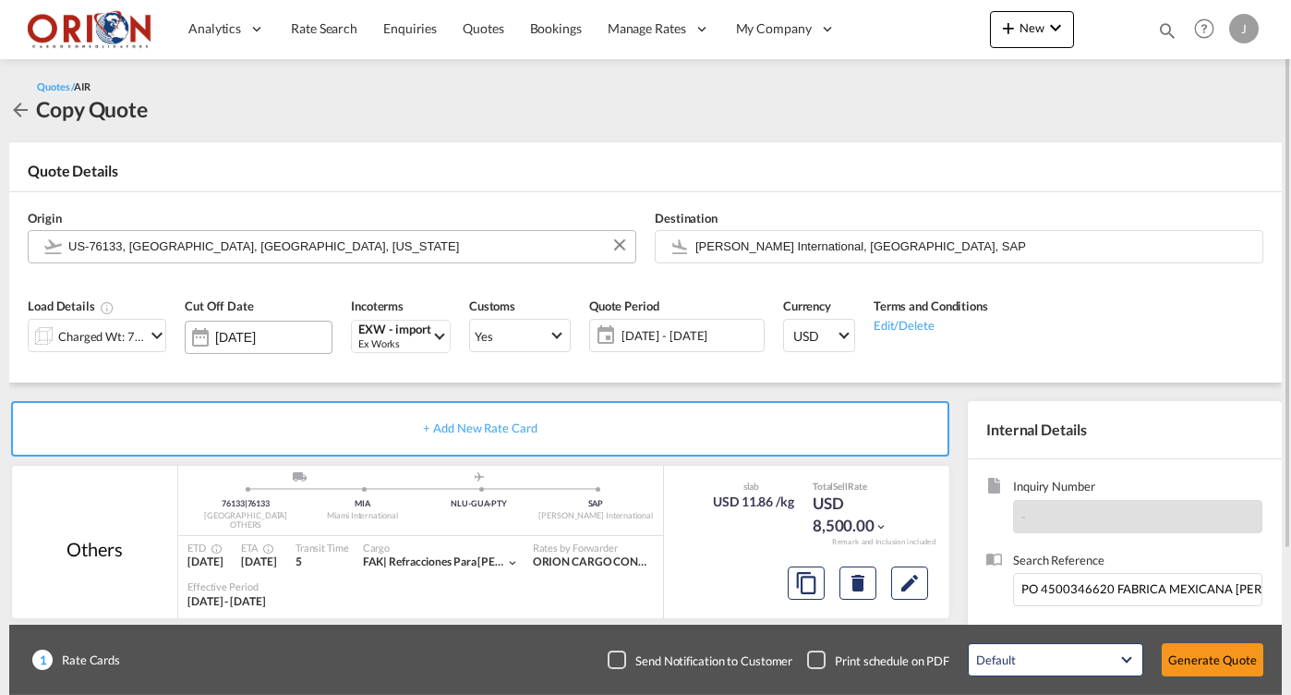
click at [248, 339] on input "[DATE]" at bounding box center [273, 337] width 116 height 15
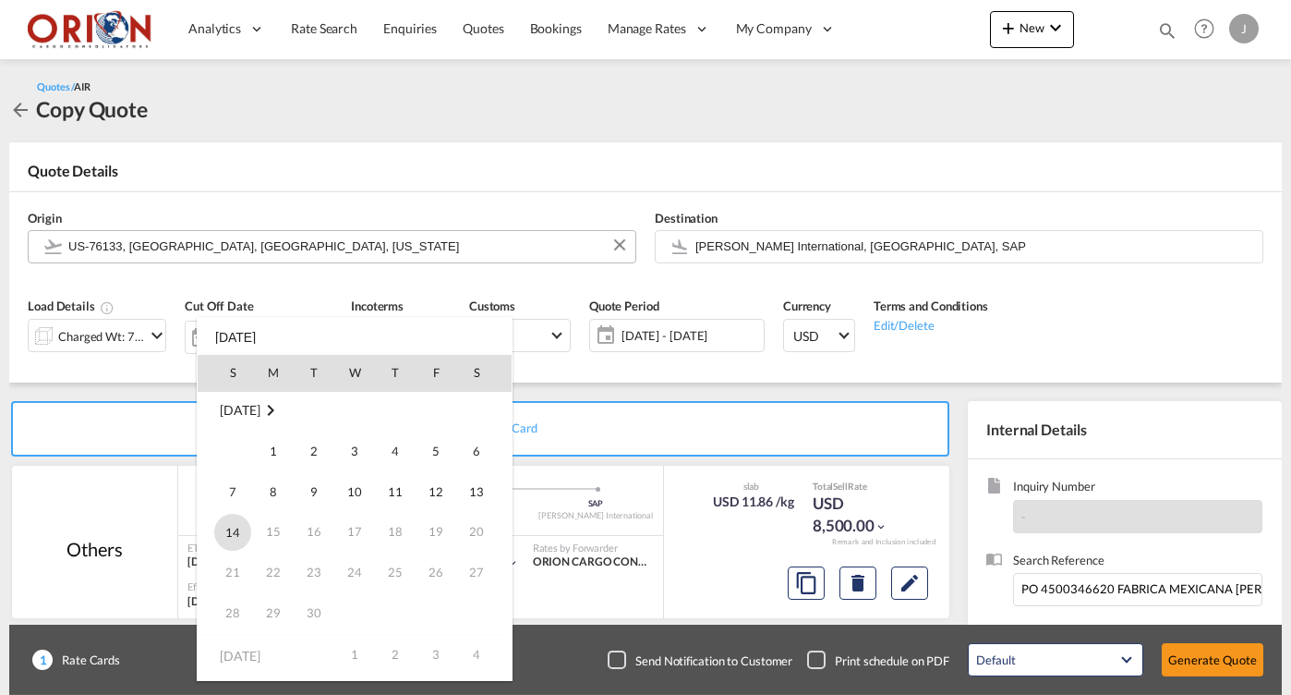
scroll to position [248, 0]
click at [226, 523] on span "14" at bounding box center [232, 532] width 37 height 37
type input "[DATE]"
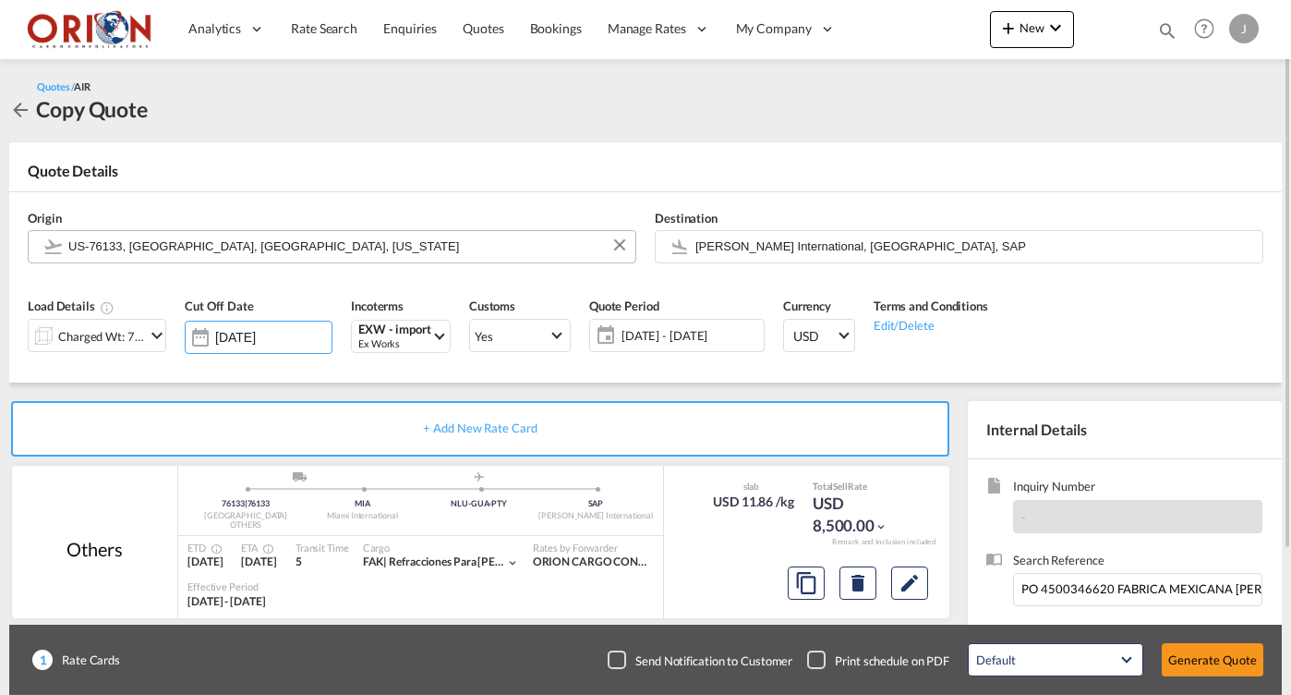
click at [152, 344] on md-icon "icon-chevron-down" at bounding box center [157, 335] width 22 height 22
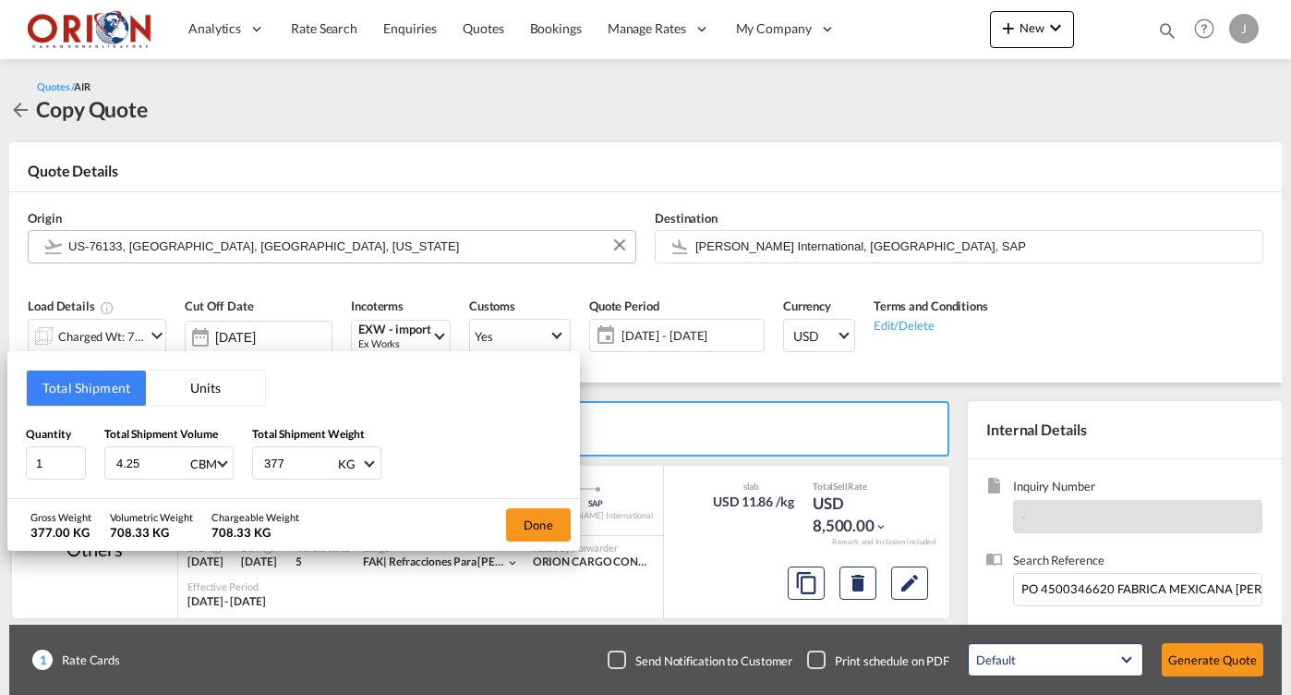
click at [298, 463] on input "377" at bounding box center [299, 462] width 74 height 31
click at [389, 460] on div "Quantity 1 Total Shipment Volume 4.25 CBM CBM CFT KG LB Total Shipment Weight 3…" at bounding box center [294, 452] width 536 height 55
click at [229, 393] on button "Units" at bounding box center [205, 387] width 119 height 35
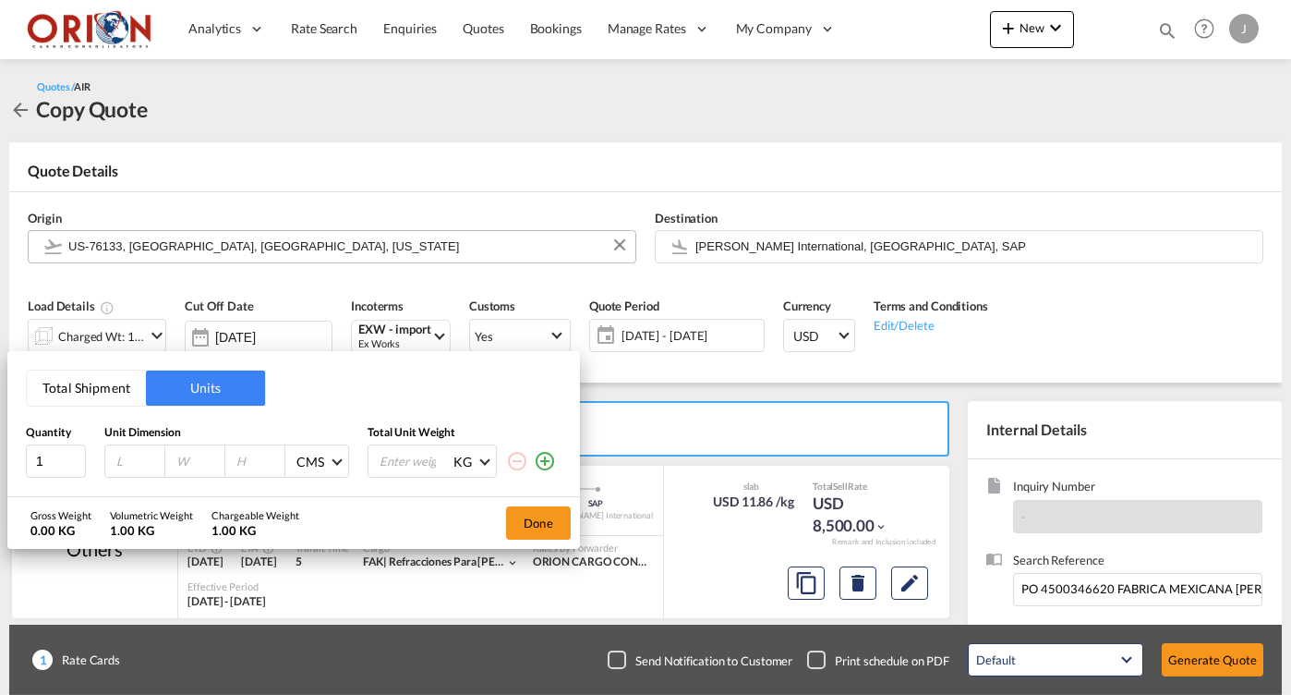
click at [385, 455] on input "number" at bounding box center [415, 460] width 74 height 31
click at [486, 464] on span at bounding box center [484, 460] width 10 height 10
click at [476, 499] on md-option "LB" at bounding box center [502, 505] width 126 height 44
click at [416, 454] on input "number" at bounding box center [415, 460] width 74 height 31
type input "573"
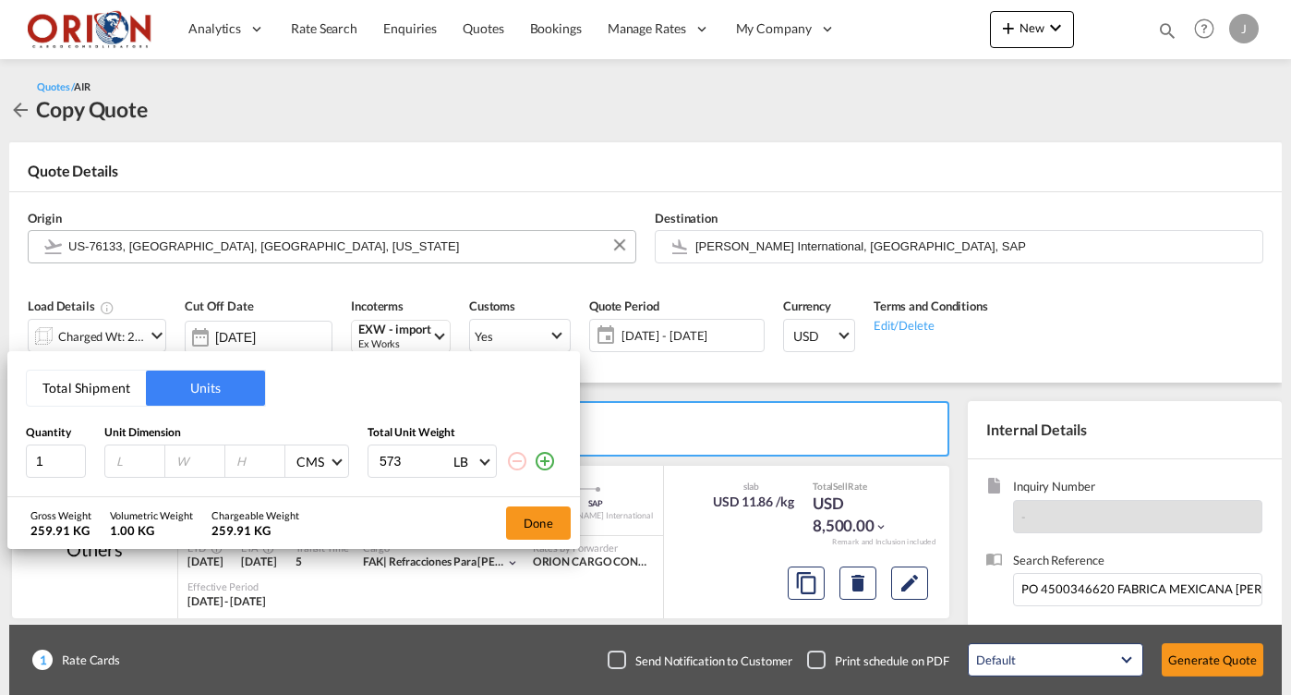
click at [136, 457] on input "number" at bounding box center [140, 461] width 50 height 17
type input "45"
click at [189, 460] on input "number" at bounding box center [200, 461] width 50 height 17
type input "45"
click at [258, 461] on input "number" at bounding box center [260, 461] width 50 height 17
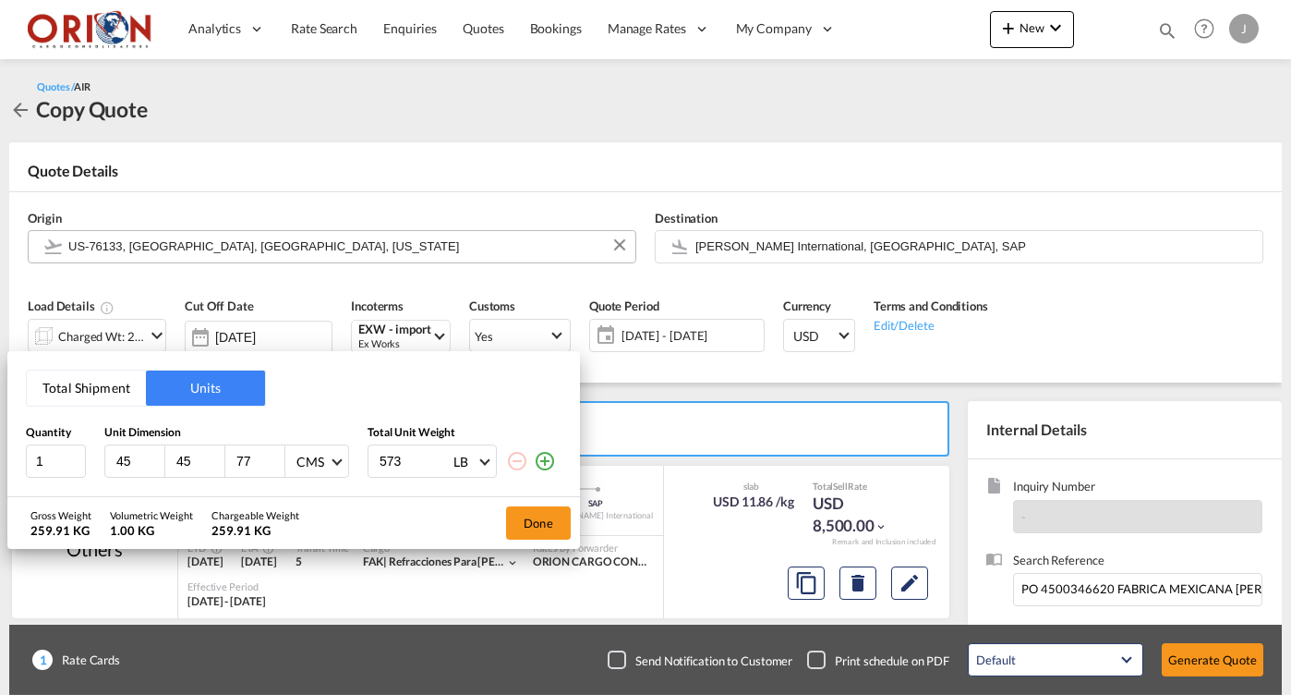
type input "77"
click at [328, 463] on span "CMS" at bounding box center [313, 462] width 35 height 18
click at [325, 497] on div "Inches" at bounding box center [314, 505] width 36 height 18
click at [550, 521] on button "Done" at bounding box center [538, 522] width 65 height 33
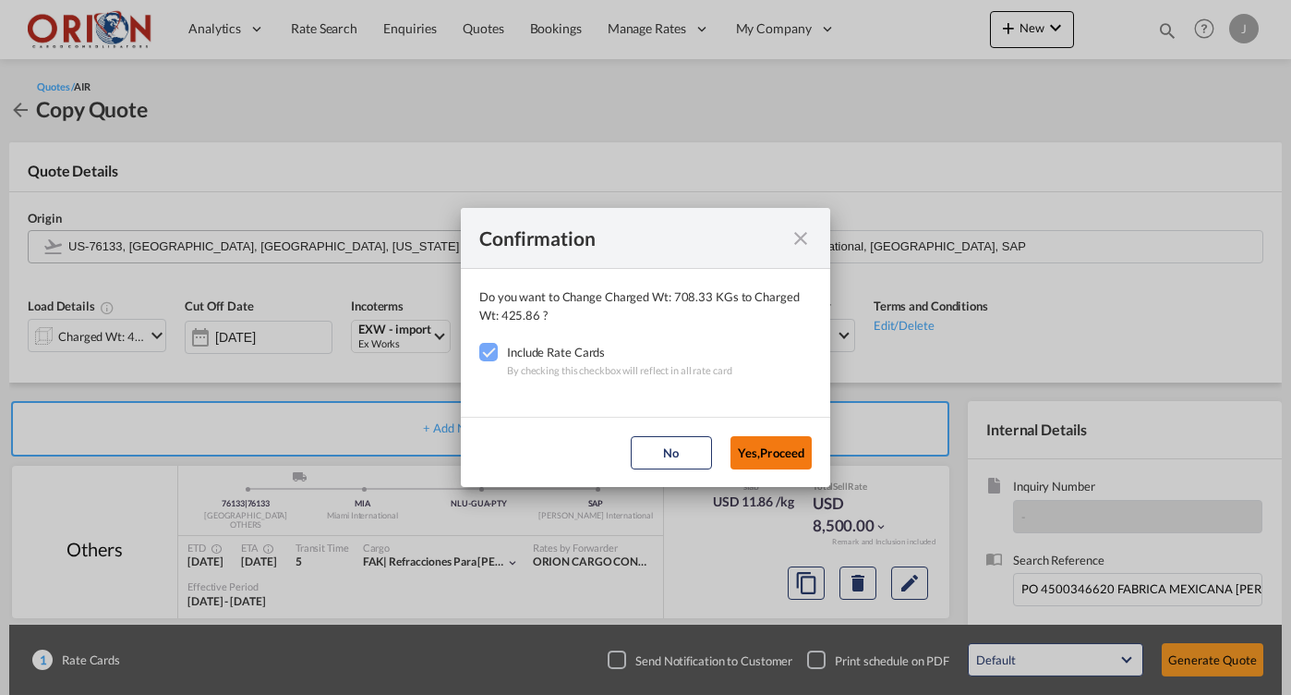
click at [764, 457] on button "Yes,Proceed" at bounding box center [771, 452] width 81 height 33
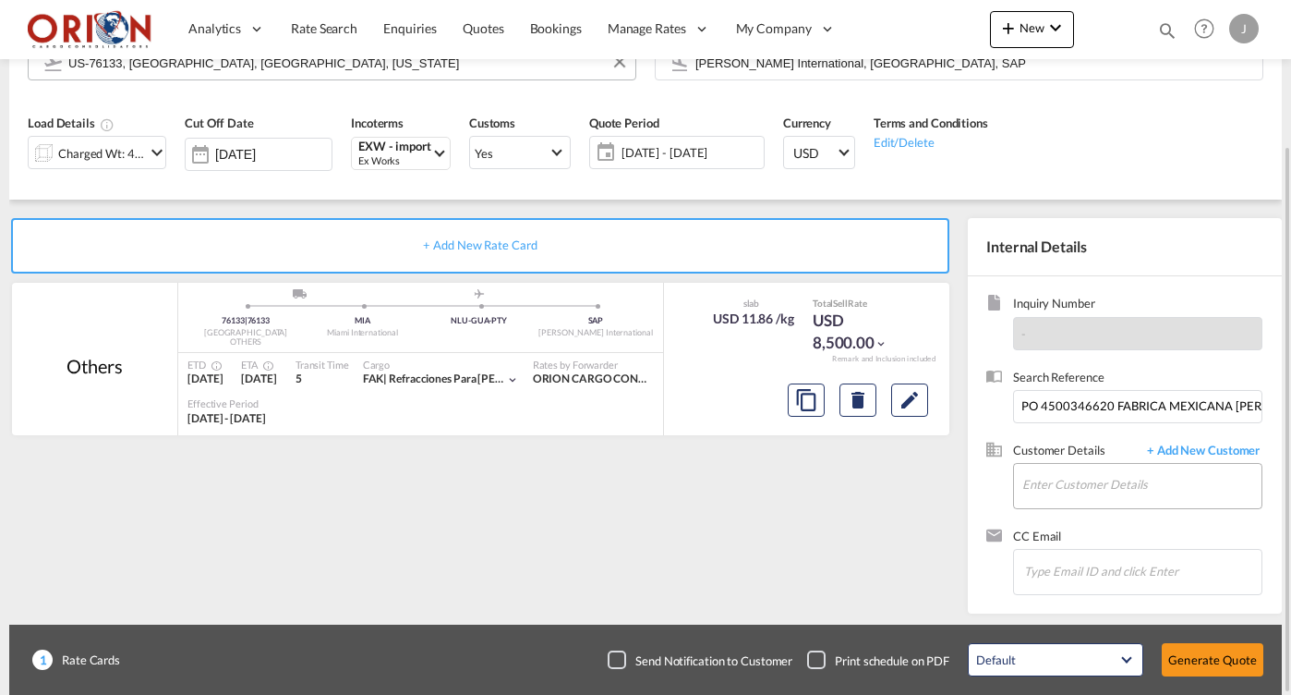
scroll to position [0, 0]
click at [1116, 418] on input "PO 4500346620 FABRICA MEXICANA [PERSON_NAME] SAN [PERSON_NAME] TEXTILE AEREO LC…" at bounding box center [1137, 406] width 249 height 33
click at [1056, 476] on input "Enter Customer Details" at bounding box center [1141, 485] width 239 height 42
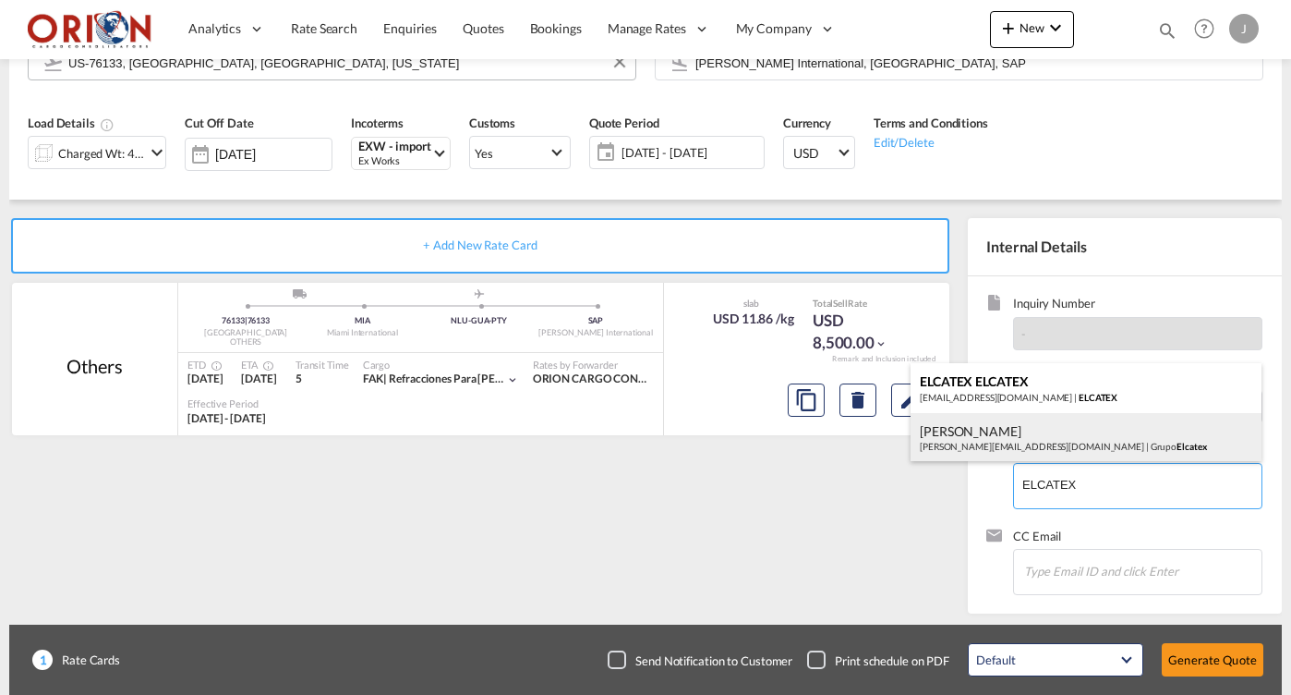
click at [1009, 442] on div "[PERSON_NAME] [PERSON_NAME][EMAIL_ADDRESS][DOMAIN_NAME] | Grupo Elcatex" at bounding box center [1086, 438] width 351 height 50
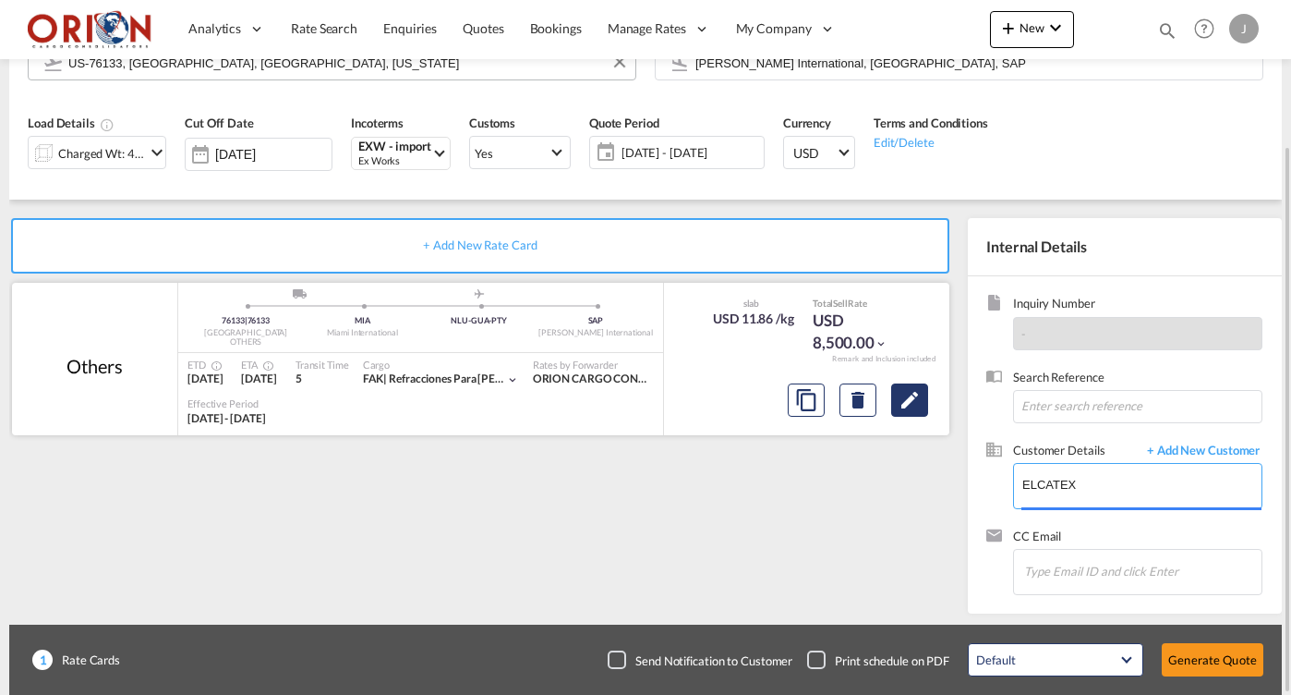
type input "Grupo Elcatex, [PERSON_NAME], [PERSON_NAME][EMAIL_ADDRESS][DOMAIN_NAME]"
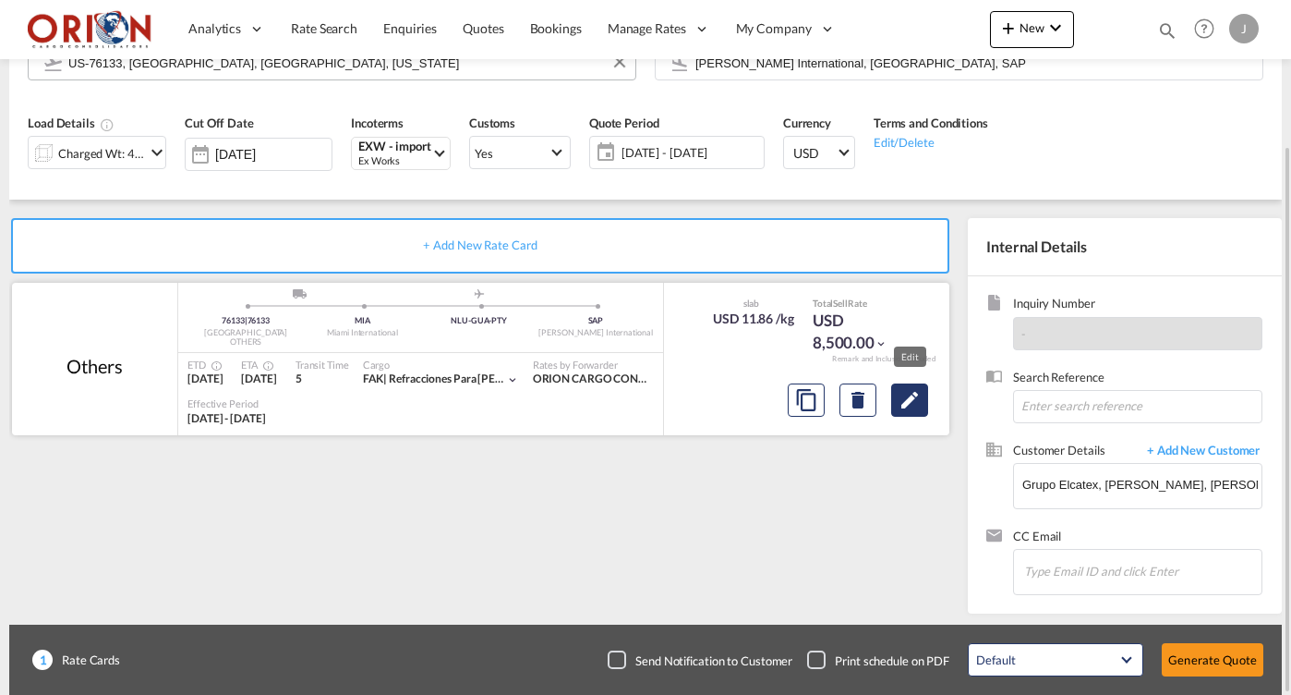
click at [902, 389] on md-icon "Edit" at bounding box center [910, 400] width 22 height 22
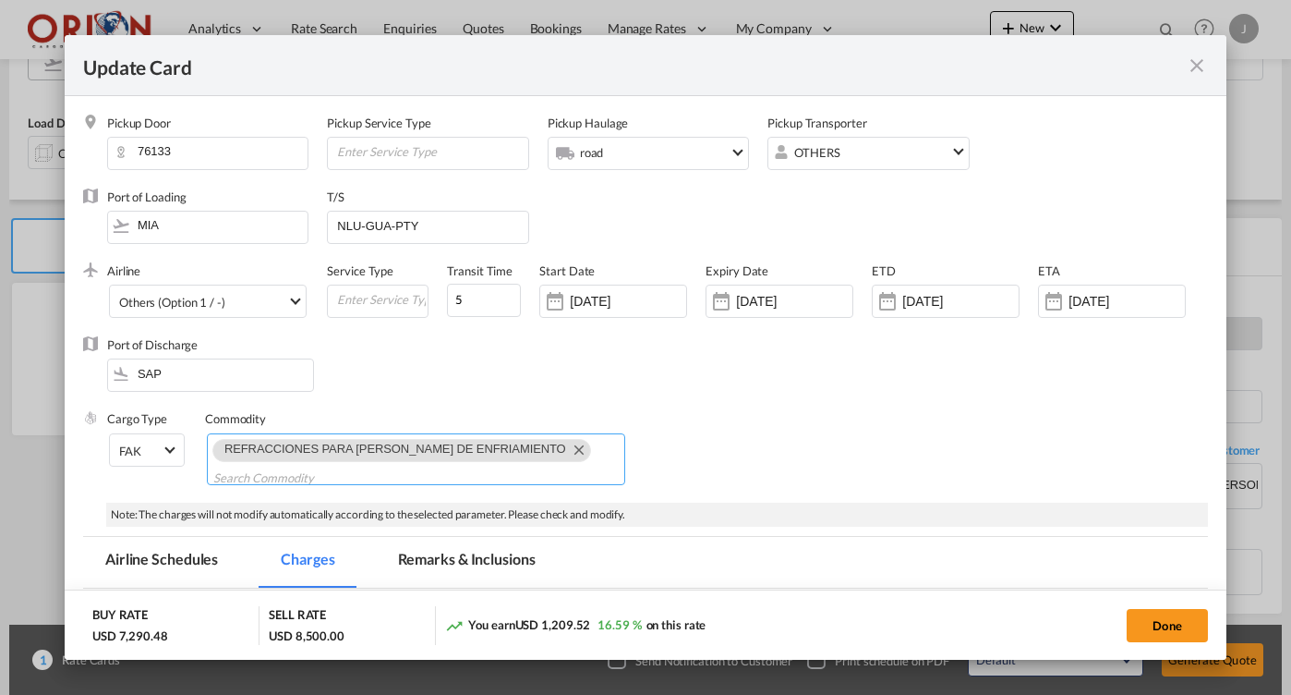
click at [567, 447] on md-icon "Remove REFRACCIONES PARA TORRES DE ENFRIAMIENTO" at bounding box center [578, 449] width 22 height 22
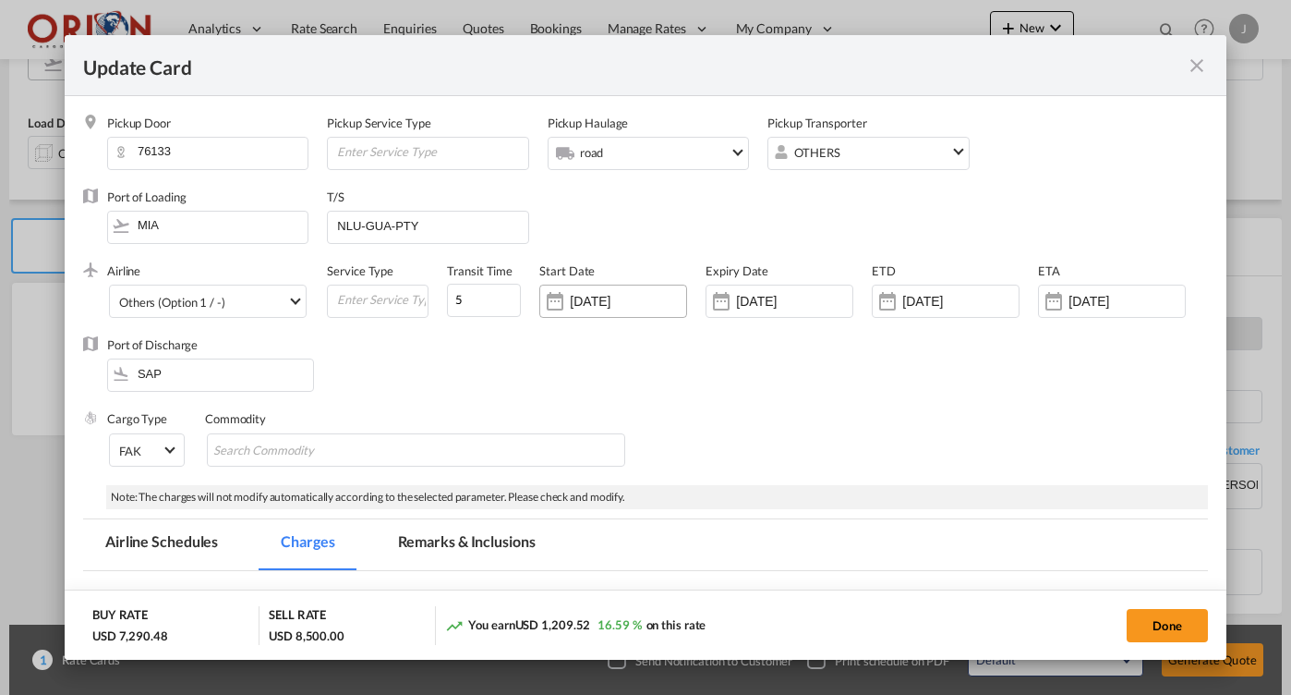
click at [640, 301] on input "[DATE]" at bounding box center [628, 301] width 116 height 15
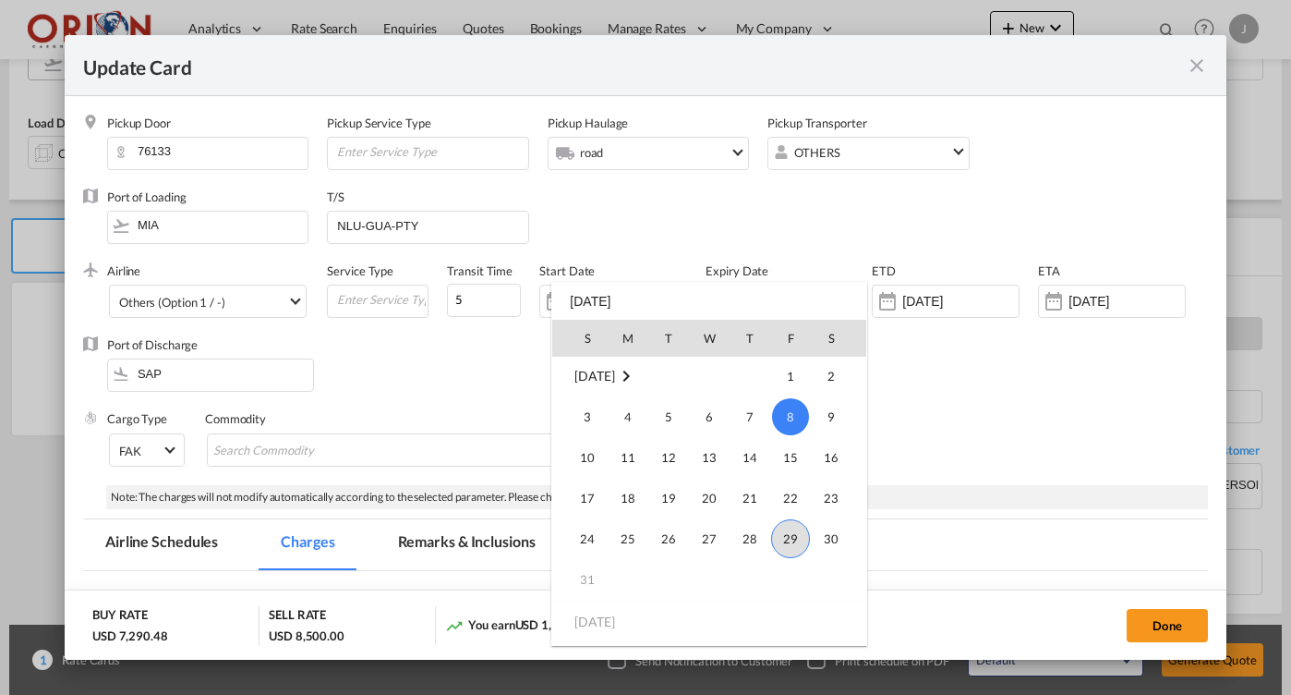
click at [792, 541] on span "29" at bounding box center [790, 538] width 39 height 39
type input "[DATE]"
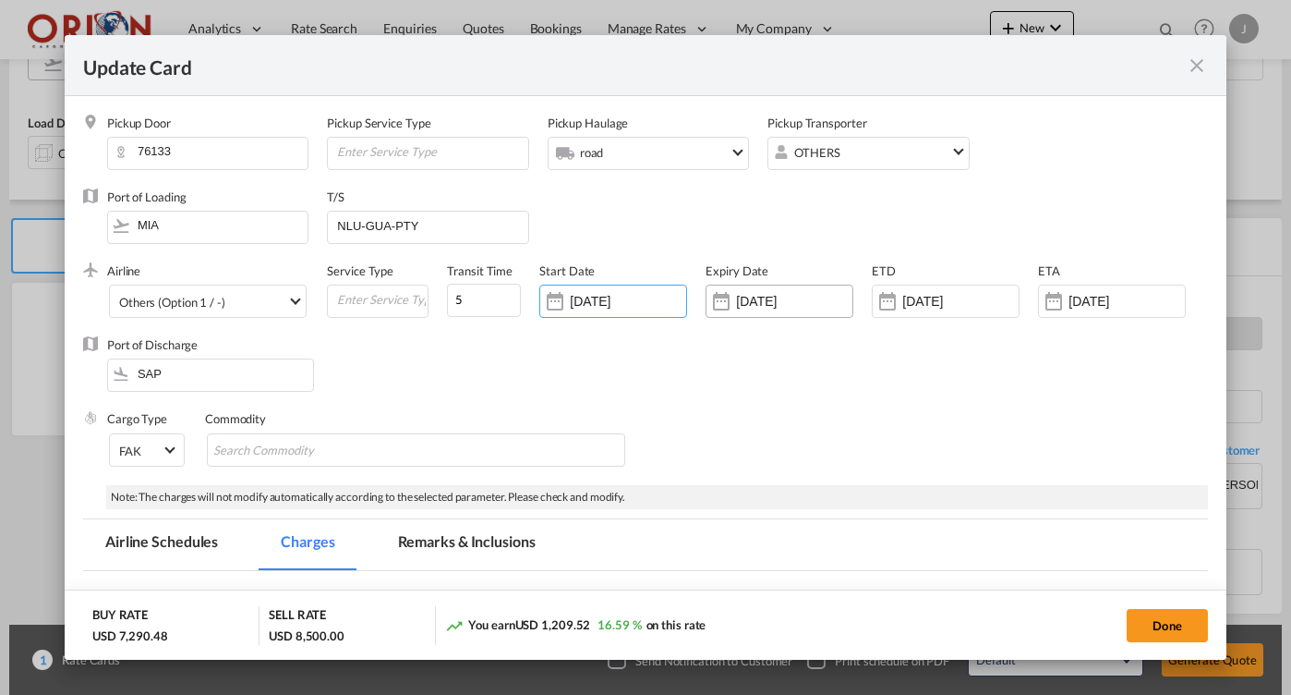
click at [754, 295] on input "[DATE]" at bounding box center [794, 301] width 116 height 15
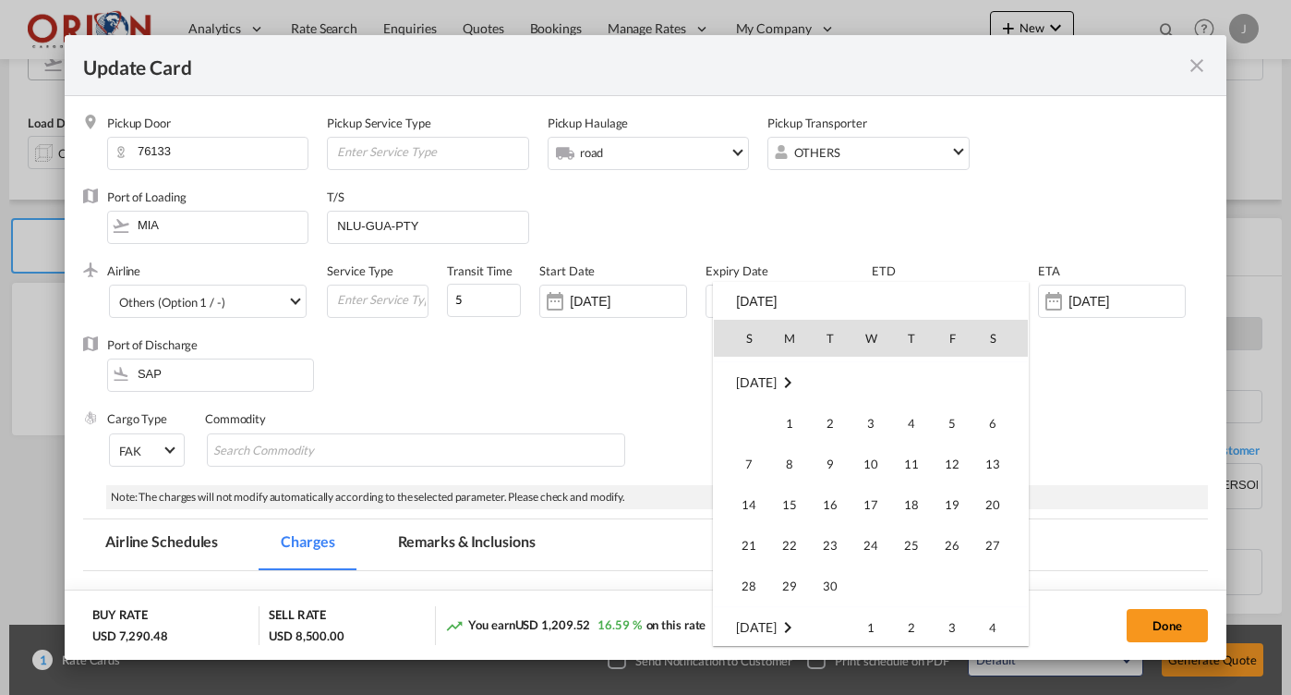
scroll to position [241, 0]
click at [750, 505] on span "14" at bounding box center [749, 503] width 37 height 37
type input "[DATE]"
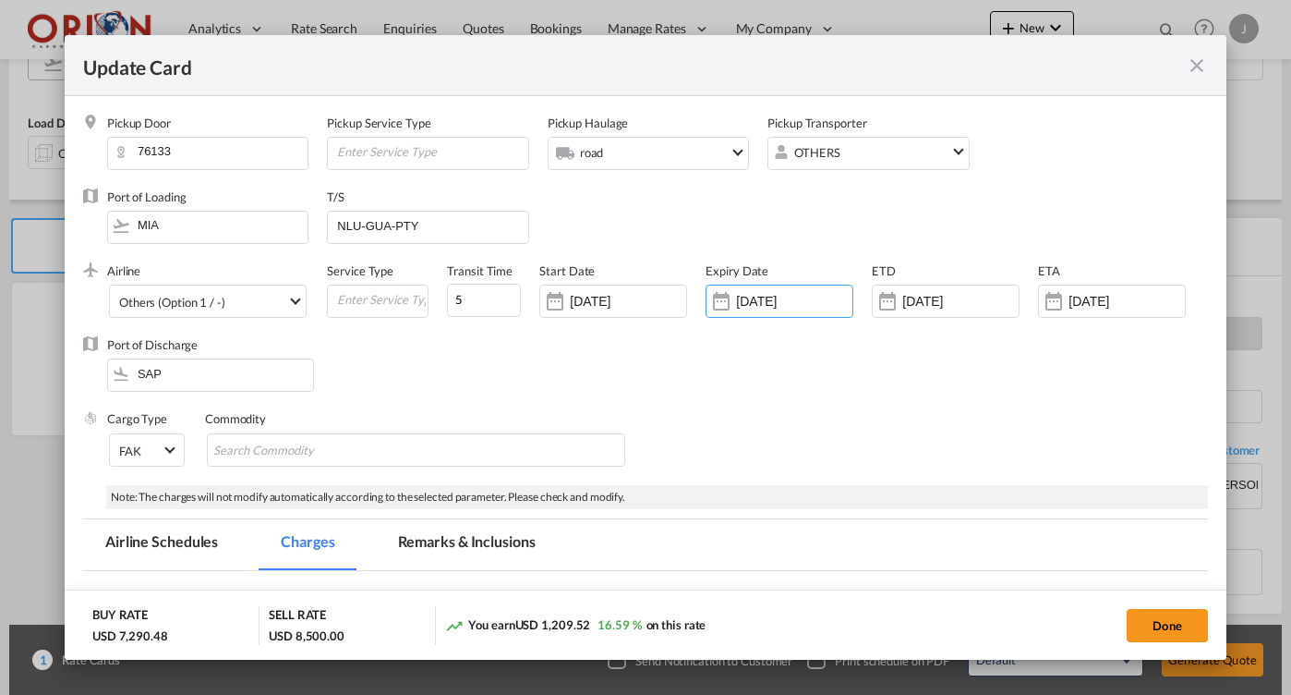
click at [988, 288] on div "[DATE]" at bounding box center [946, 300] width 148 height 33
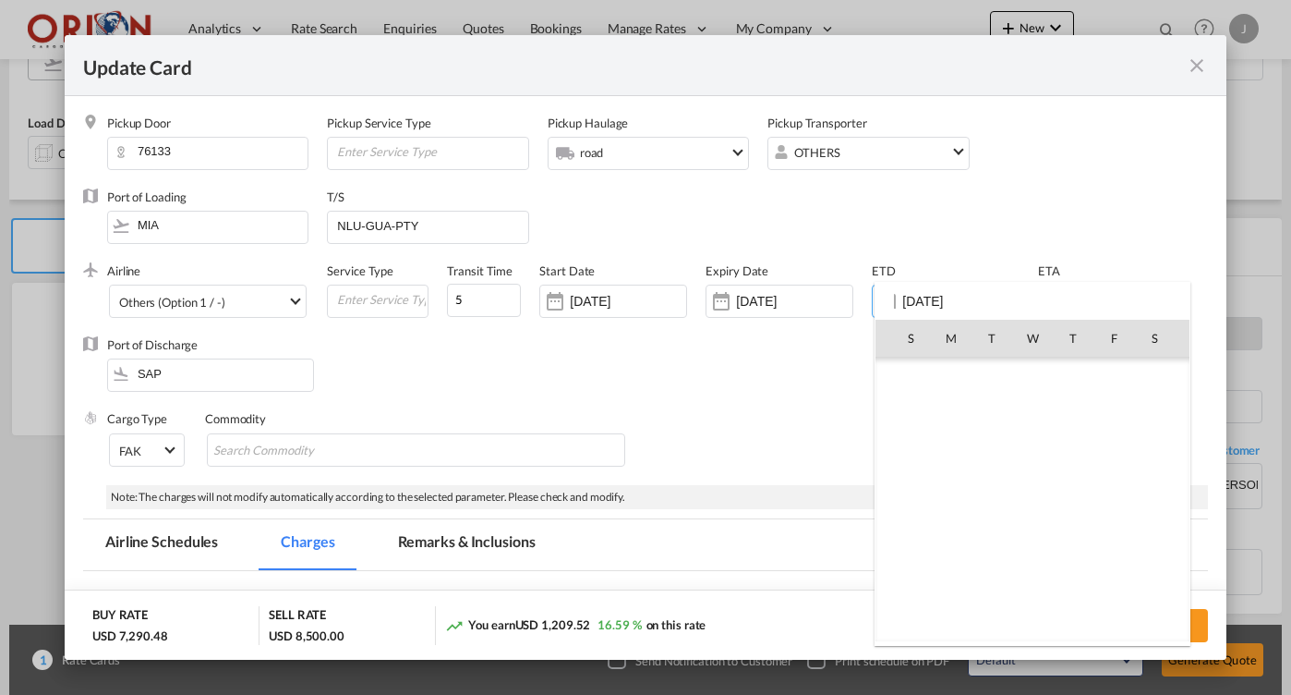
click at [975, 298] on div "S M T W T F S [DATE] 1 2 3 4 5 6 7 8 9 10 11 12 13 14 15 16 17 18 19 20 21 22 2…" at bounding box center [1033, 464] width 316 height 364
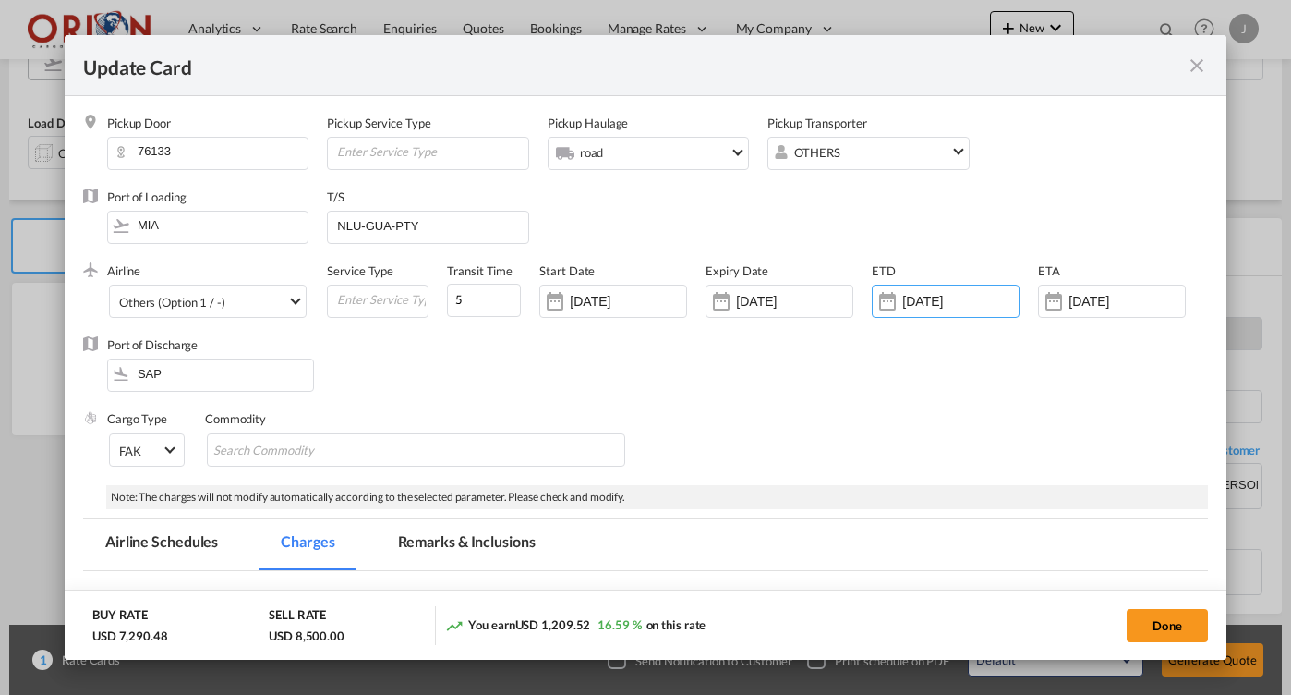
click at [975, 298] on input "[DATE]" at bounding box center [960, 301] width 116 height 15
click at [932, 298] on input "[DATE]" at bounding box center [960, 301] width 116 height 15
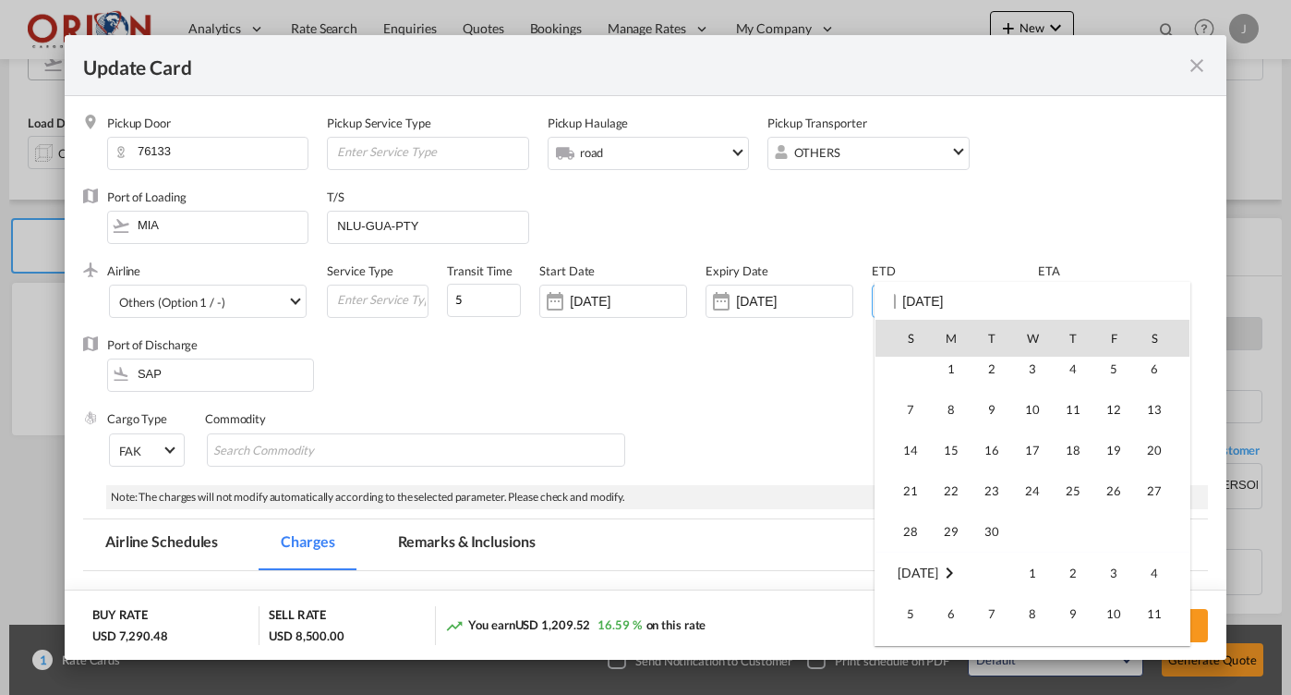
scroll to position [427883, 0]
click at [919, 446] on span "14" at bounding box center [910, 447] width 37 height 37
type input "[DATE]"
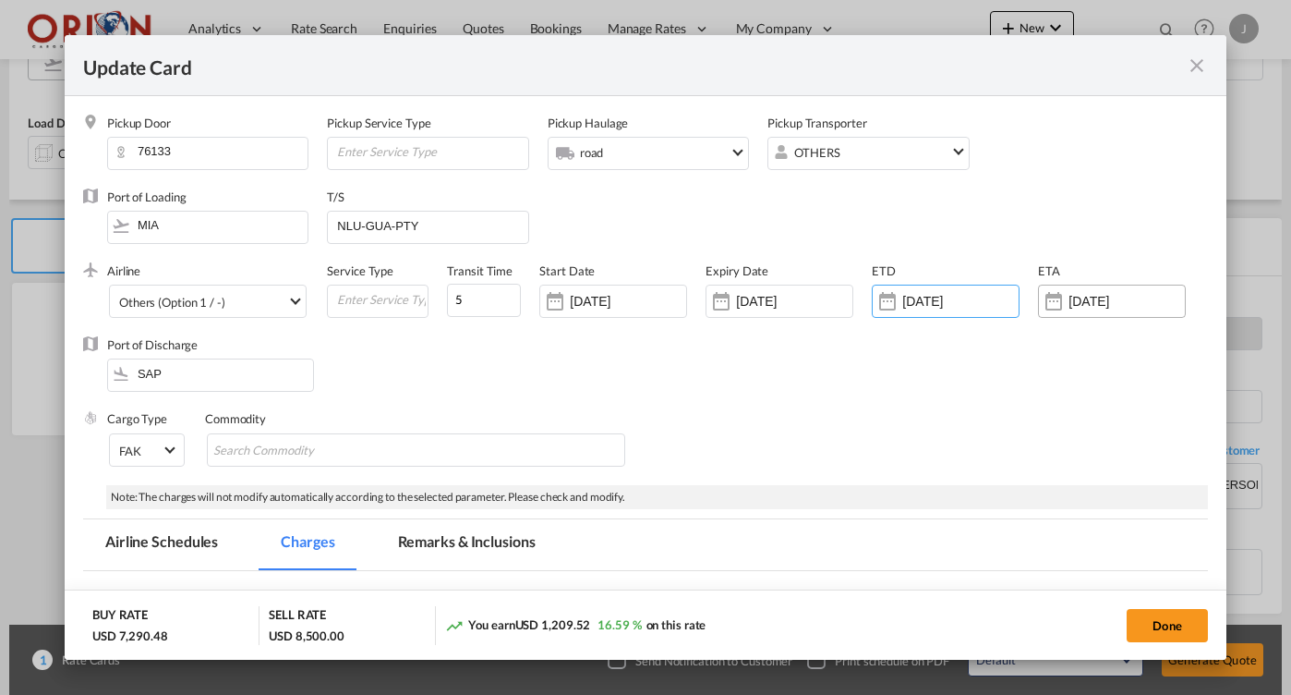
click at [1077, 292] on div "[DATE]" at bounding box center [1112, 300] width 148 height 33
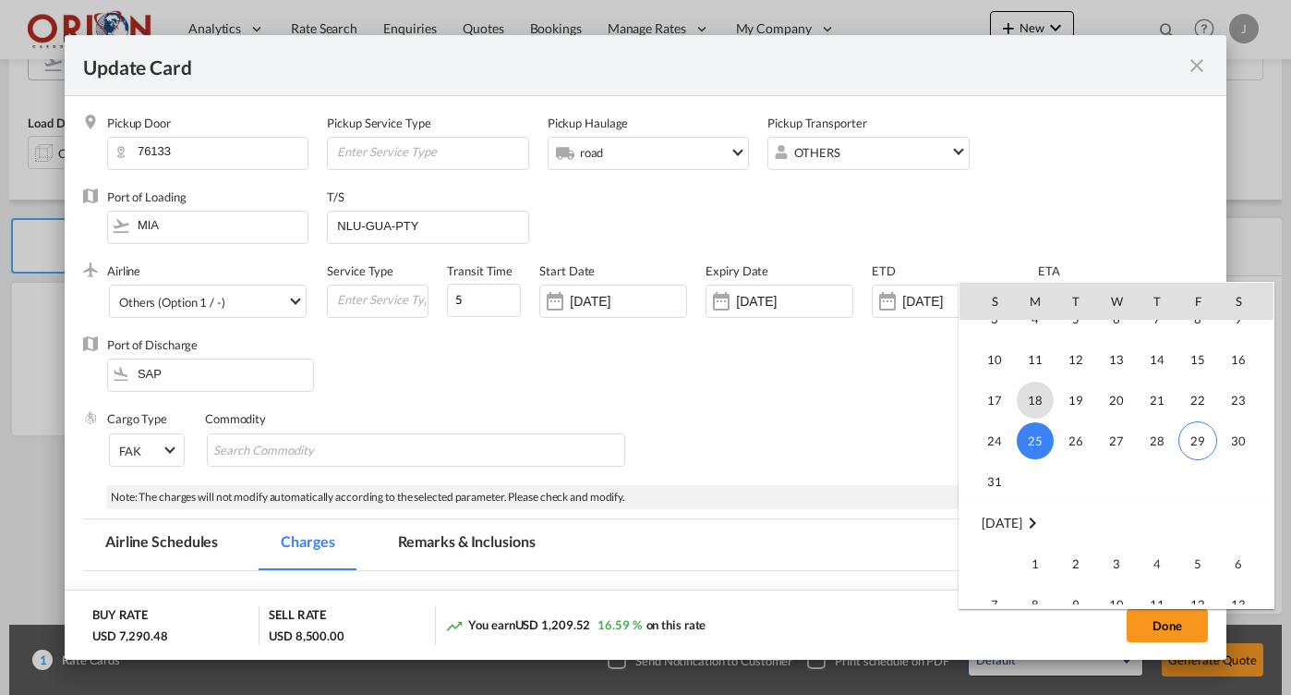
scroll to position [427744, 0]
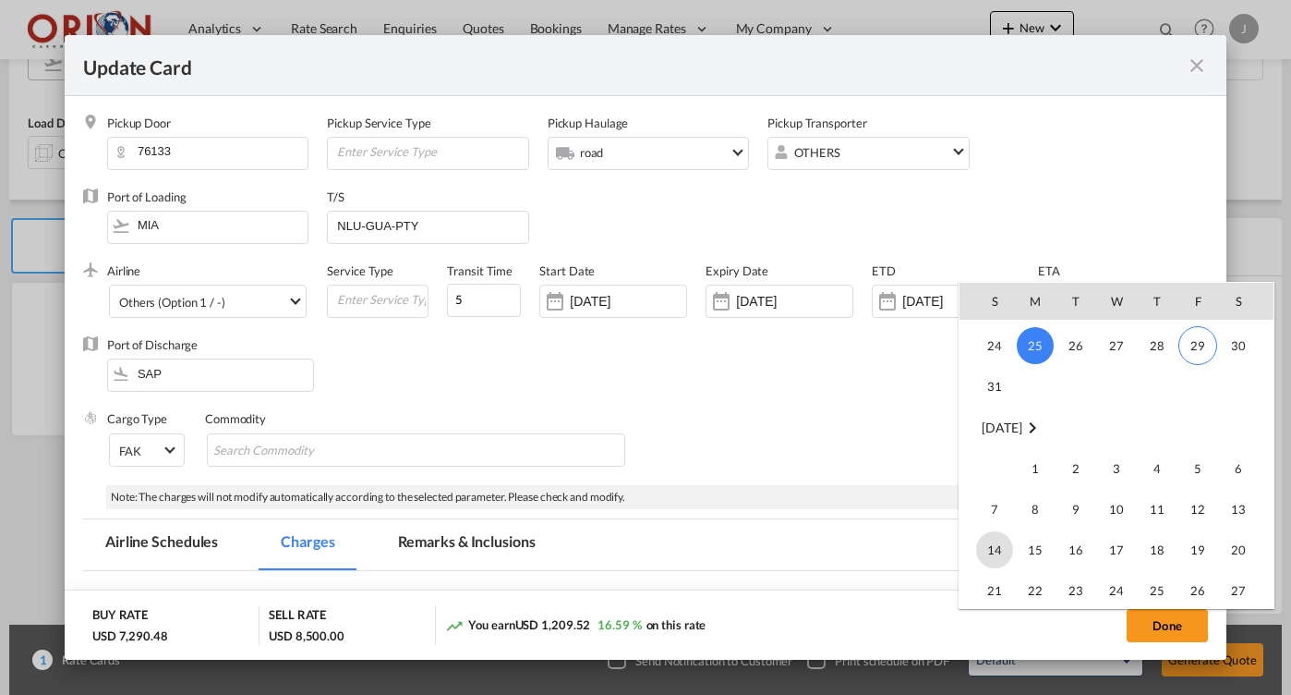
click at [1009, 550] on span "14" at bounding box center [994, 549] width 37 height 37
type input "[DATE]"
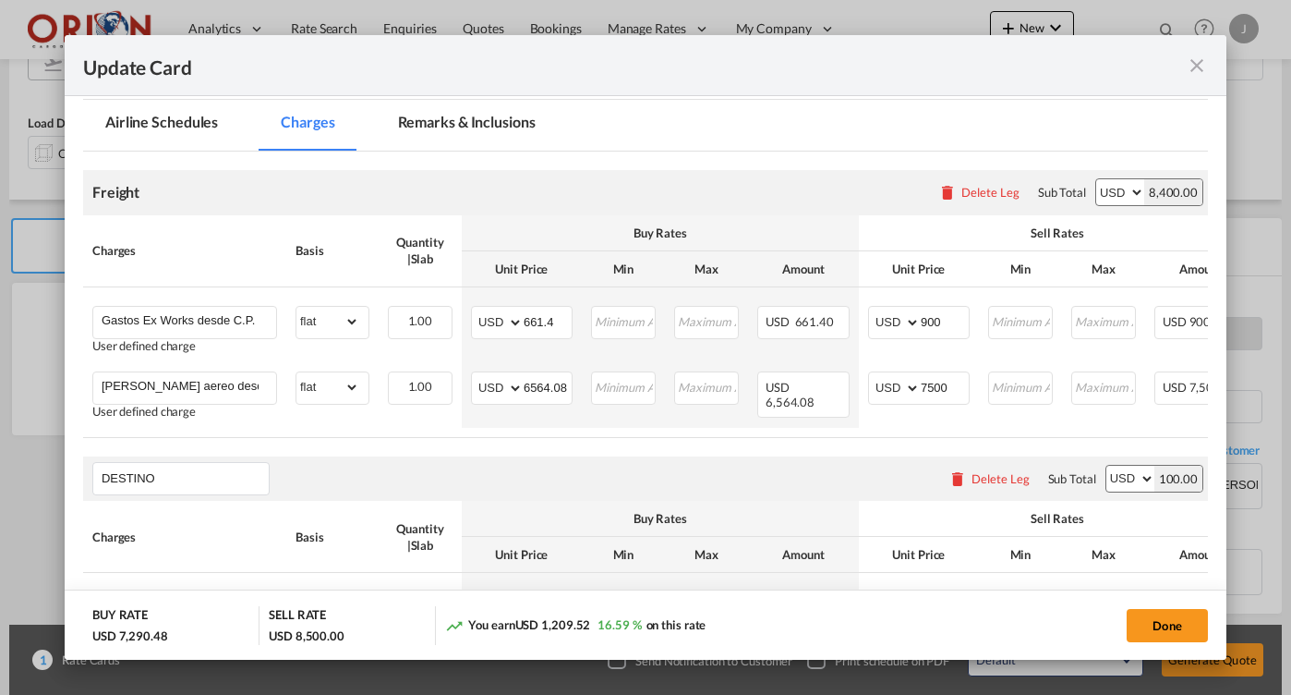
scroll to position [427, 0]
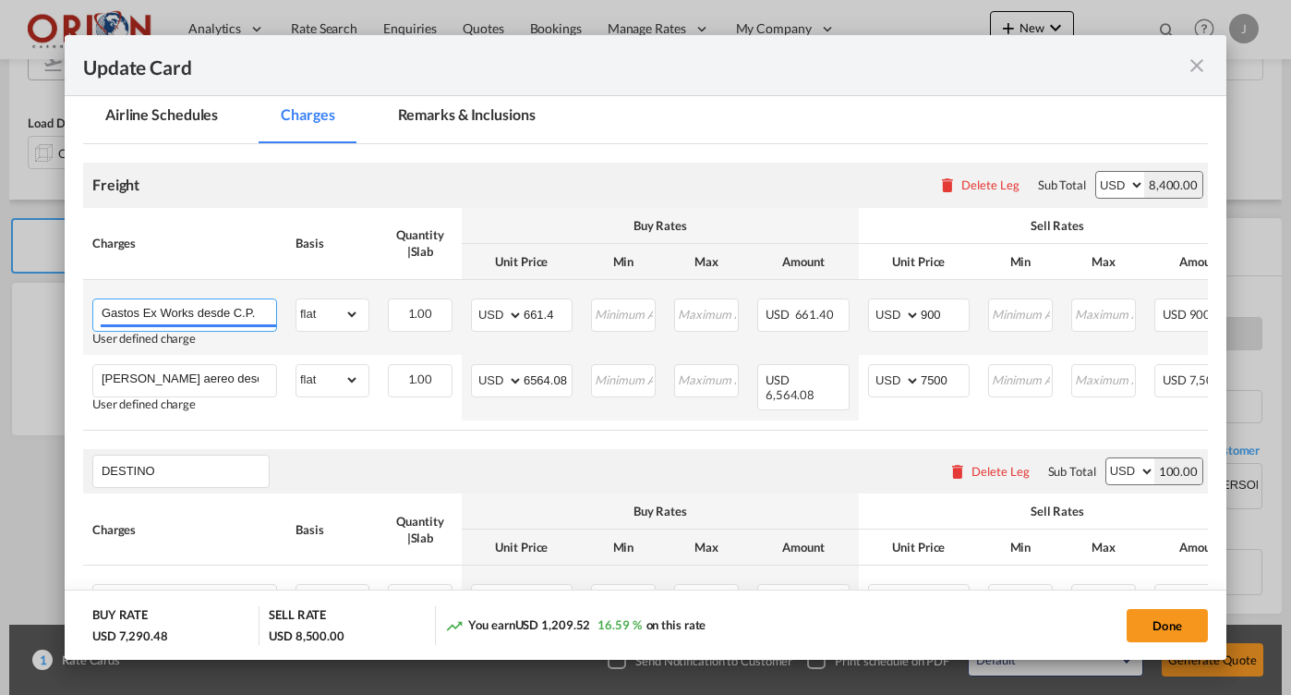
click at [239, 319] on input "Gastos Ex Works desde C.P. 64510, [GEOGRAPHIC_DATA] hasta [GEOGRAPHIC_DATA]" at bounding box center [189, 313] width 175 height 28
drag, startPoint x: 233, startPoint y: 306, endPoint x: 177, endPoint y: 308, distance: 55.4
click at [177, 308] on input "Gastos Ex Works desde C.P. 64510, [GEOGRAPHIC_DATA] hasta [GEOGRAPHIC_DATA]" at bounding box center [189, 313] width 175 height 28
click at [255, 307] on input "Gastos Ex Works desde hasta [GEOGRAPHIC_DATA]" at bounding box center [189, 313] width 175 height 28
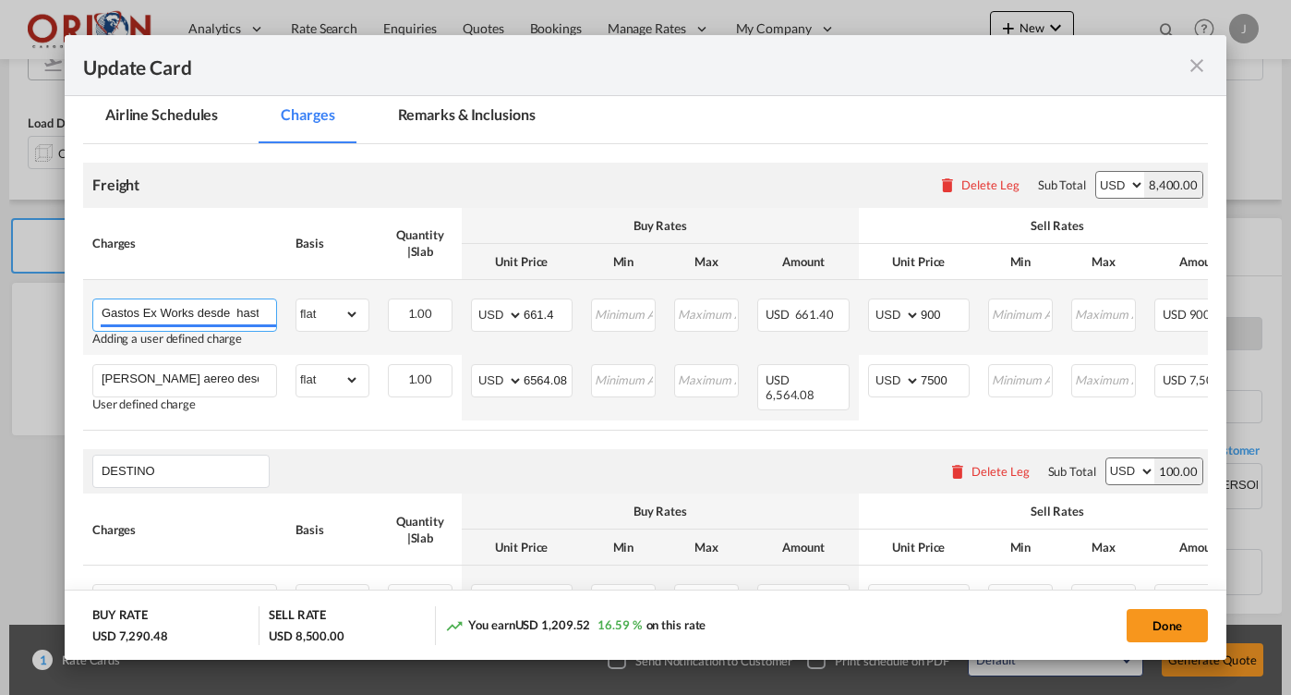
click at [125, 308] on input "Gastos Ex Works desde hasta [GEOGRAPHIC_DATA]" at bounding box center [189, 313] width 175 height 28
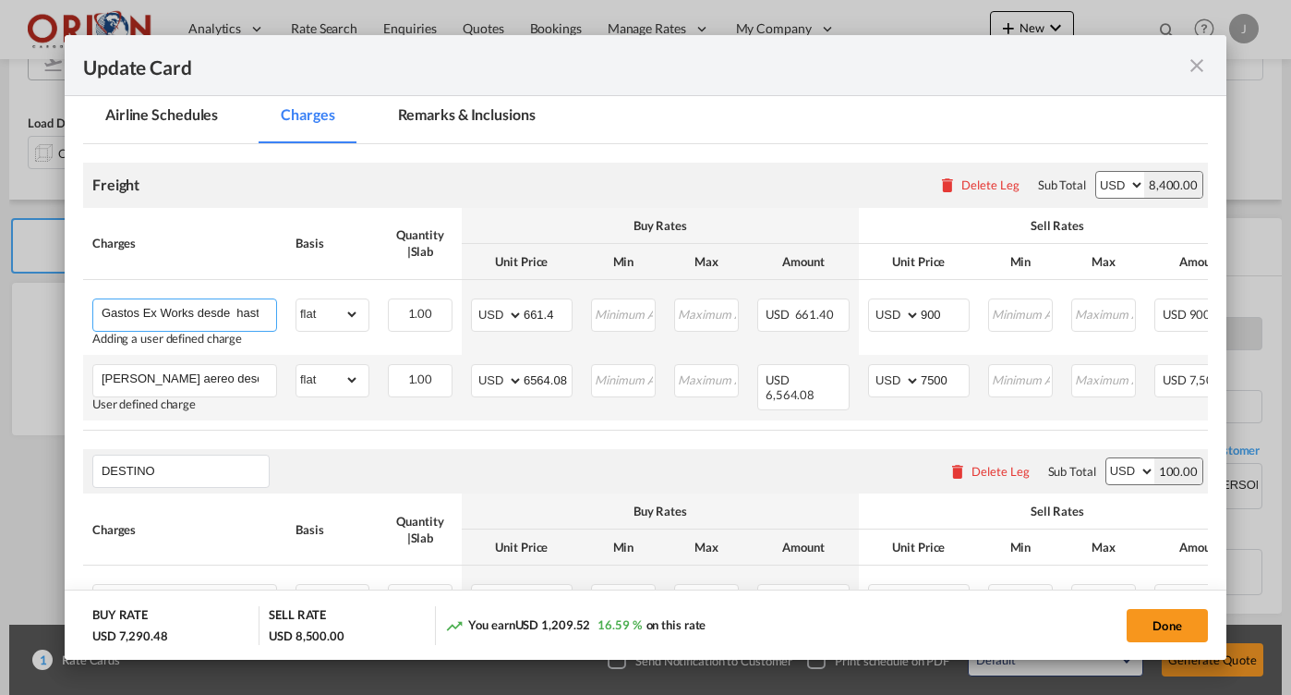
paste input "[US_STATE] 76133"
type input "Gastos Ex Works desde [US_STATE] 76133 hasta [GEOGRAPHIC_DATA]"
click at [257, 376] on input "[PERSON_NAME] aereo desde [GEOGRAPHIC_DATA] hasta [GEOGRAPHIC_DATA]" at bounding box center [189, 379] width 175 height 28
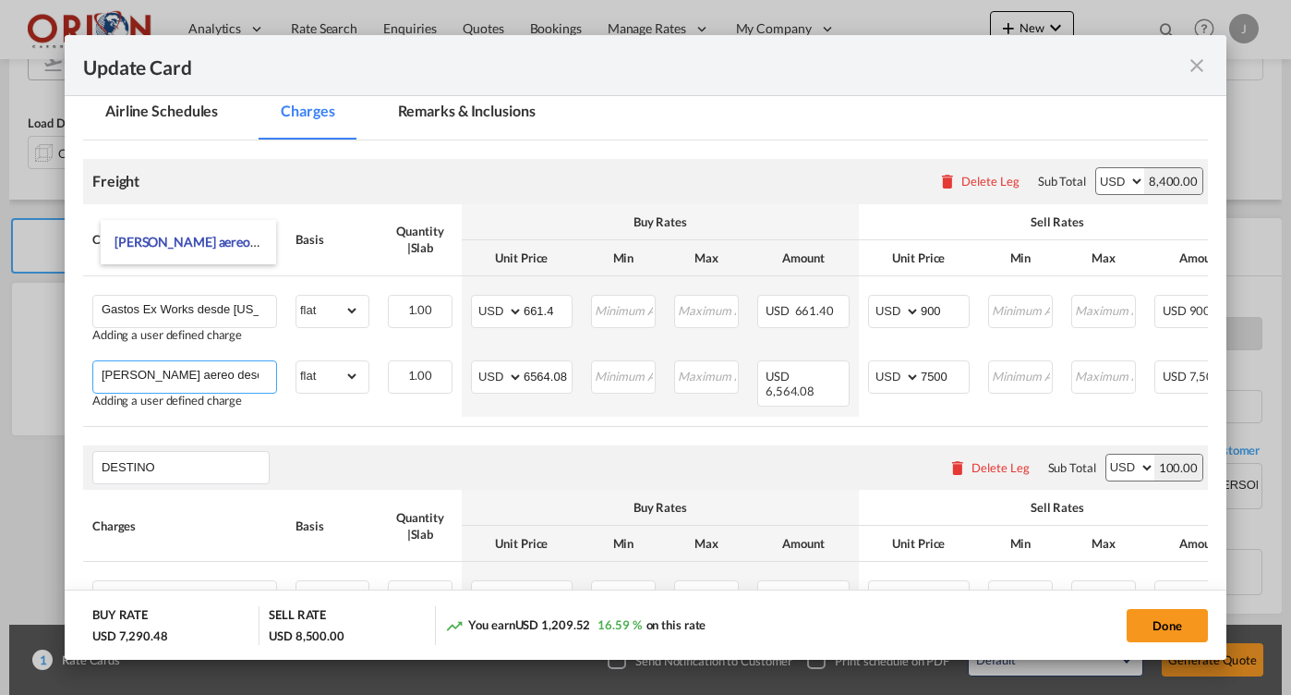
scroll to position [242, 0]
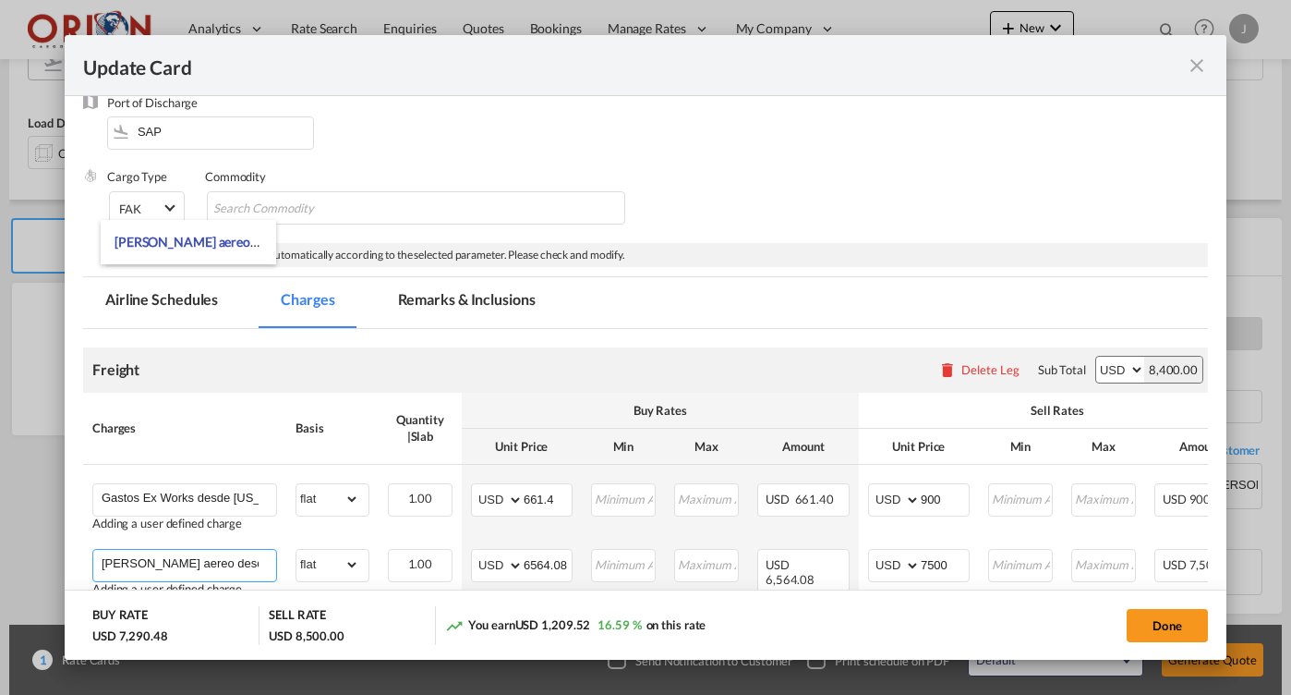
type input "[PERSON_NAME] aereo desde [GEOGRAPHIC_DATA] hasta [GEOGRAPHIC_DATA]"
click at [461, 277] on md-tab-item "Remarks & Inclusions" at bounding box center [467, 302] width 182 height 51
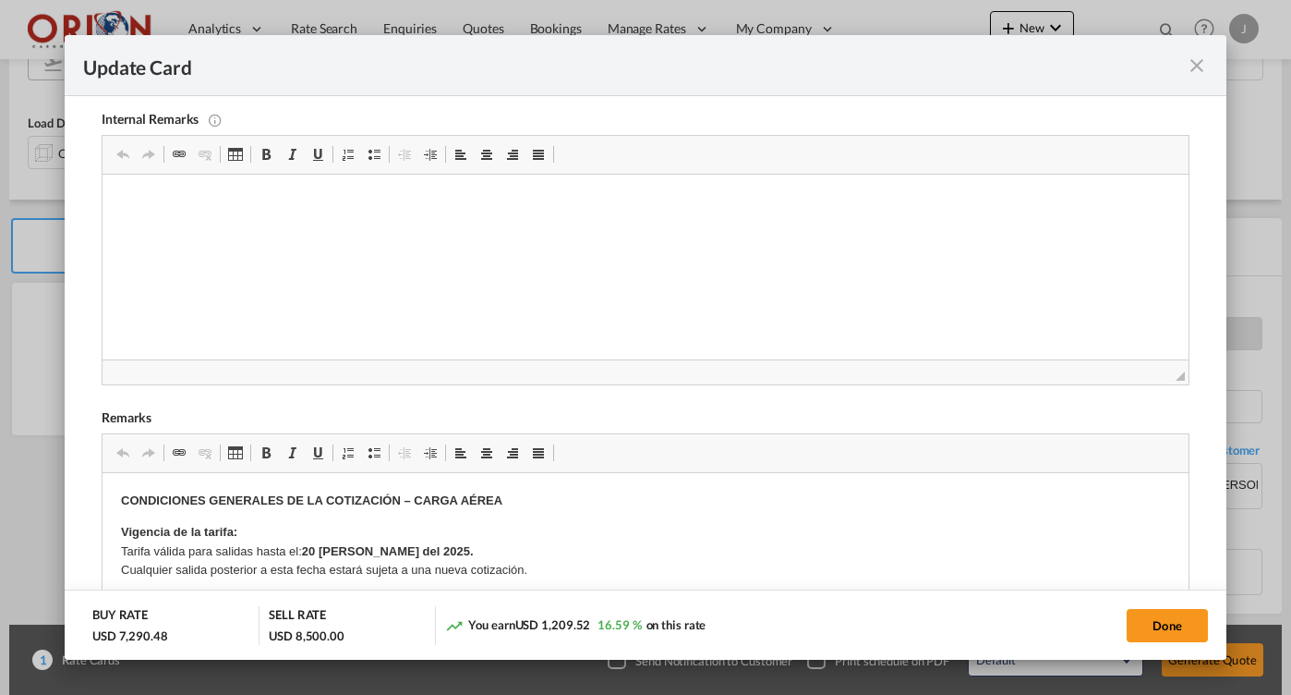
scroll to position [687, 0]
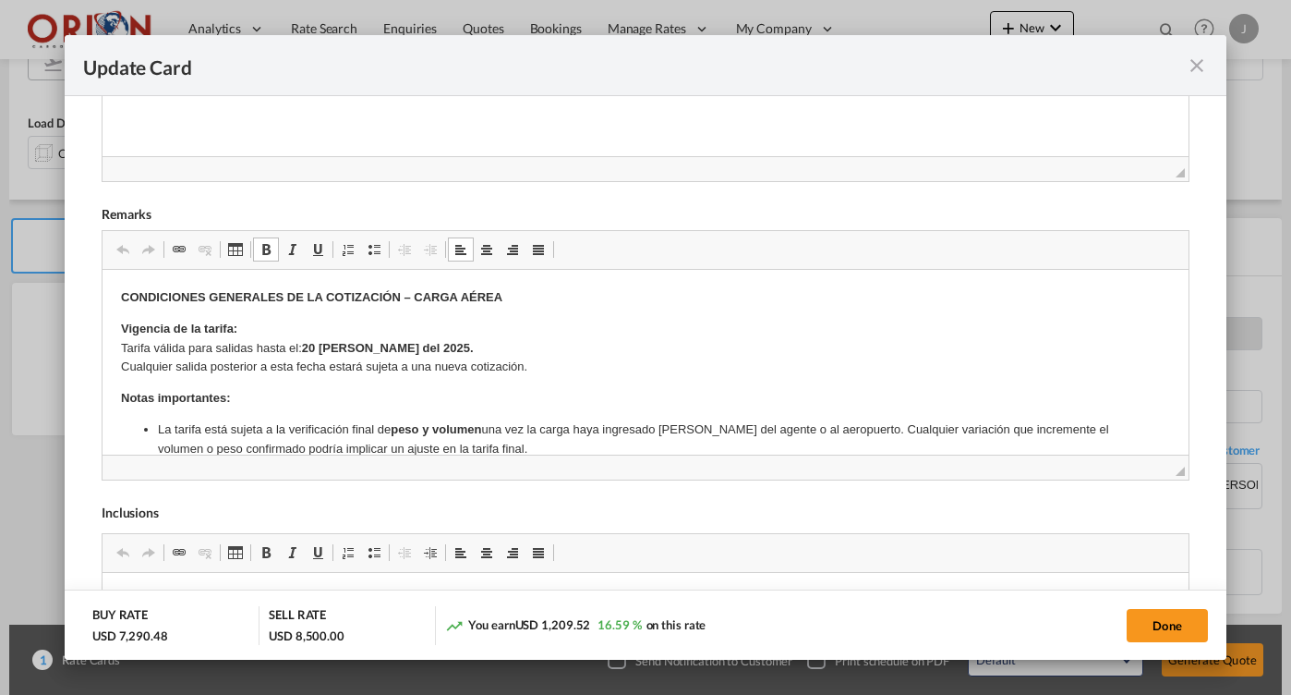
click at [314, 345] on strong "20 [PERSON_NAME] del 2025." at bounding box center [387, 348] width 172 height 14
click at [370, 344] on strong "14 [PERSON_NAME] del 2025." at bounding box center [387, 348] width 172 height 14
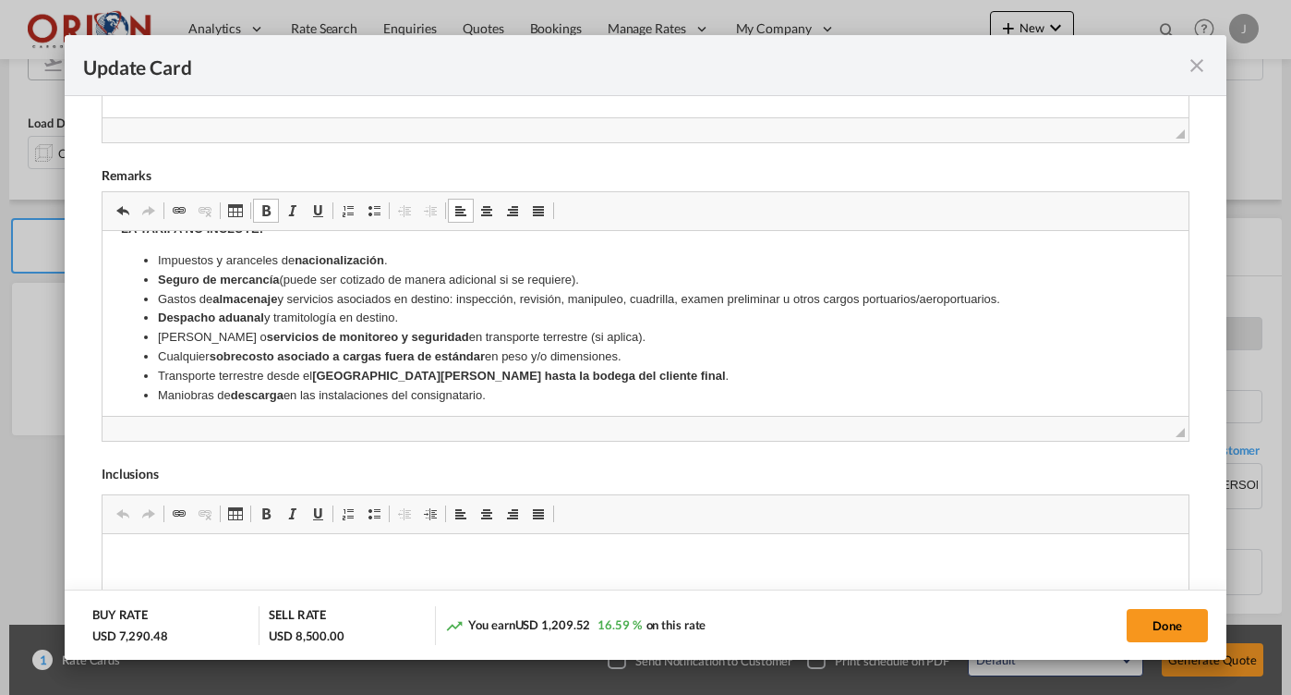
scroll to position [318, 0]
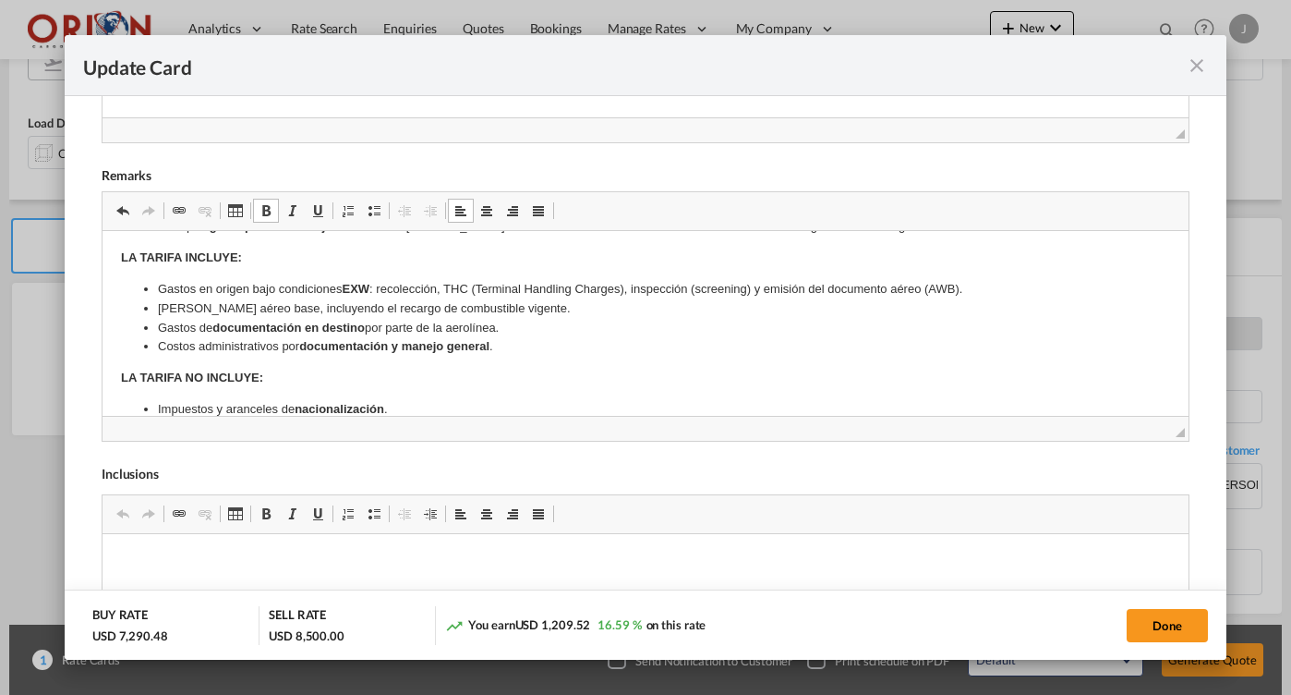
click at [578, 338] on li "Costos administrativos por documentación y manejo general ." at bounding box center [644, 346] width 975 height 19
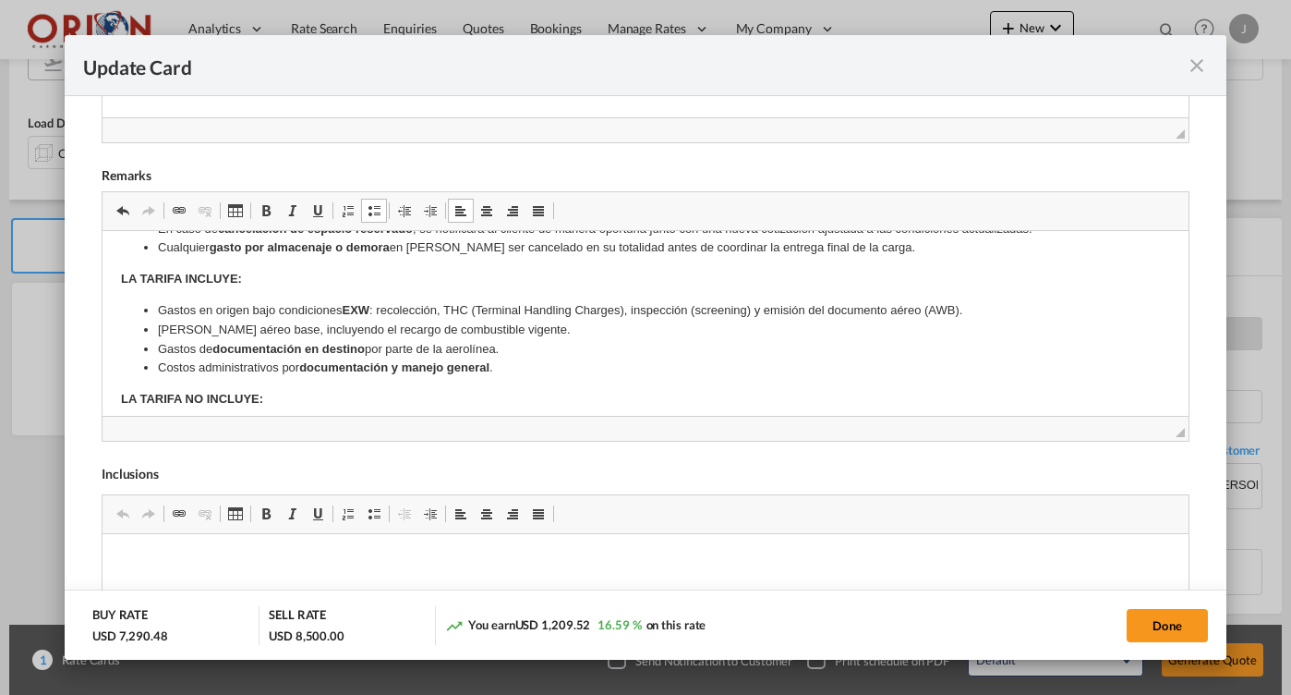
scroll to position [252, 0]
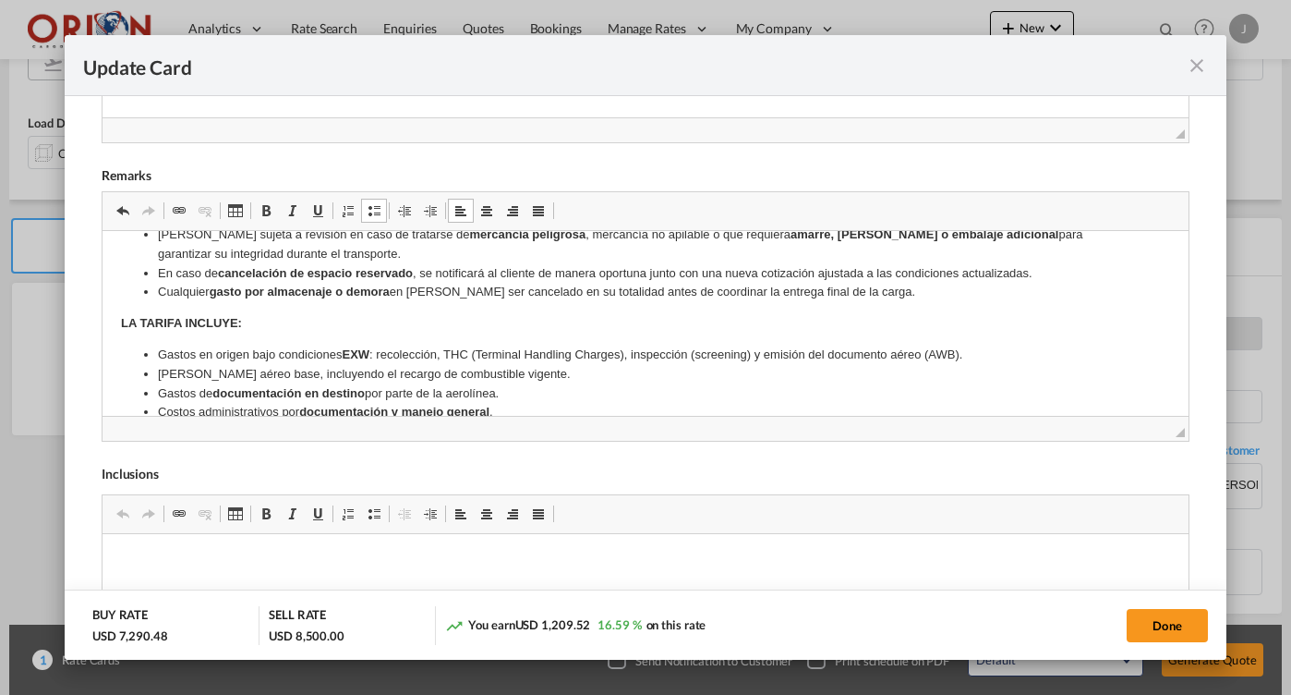
click at [911, 286] on li "Cualquier gasto por almacenaje o demora en [PERSON_NAME] ser cancelado en su to…" at bounding box center [644, 292] width 975 height 19
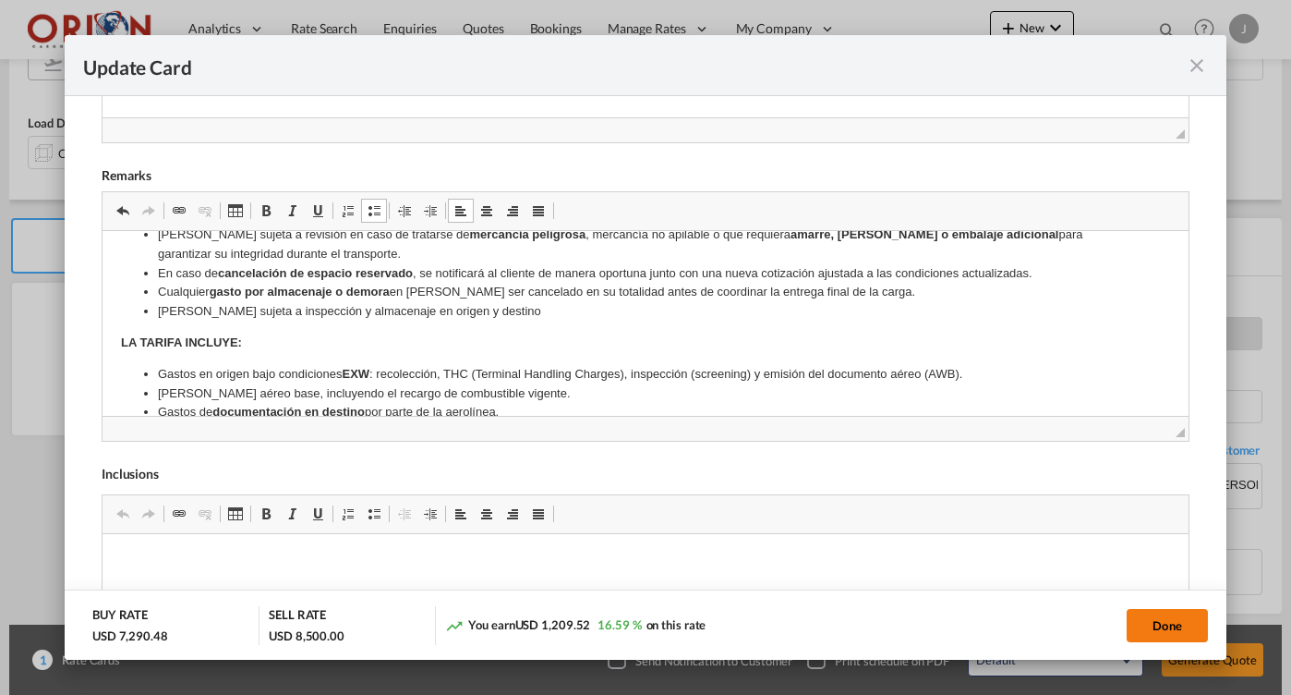
click at [1163, 628] on button "Done" at bounding box center [1167, 625] width 81 height 33
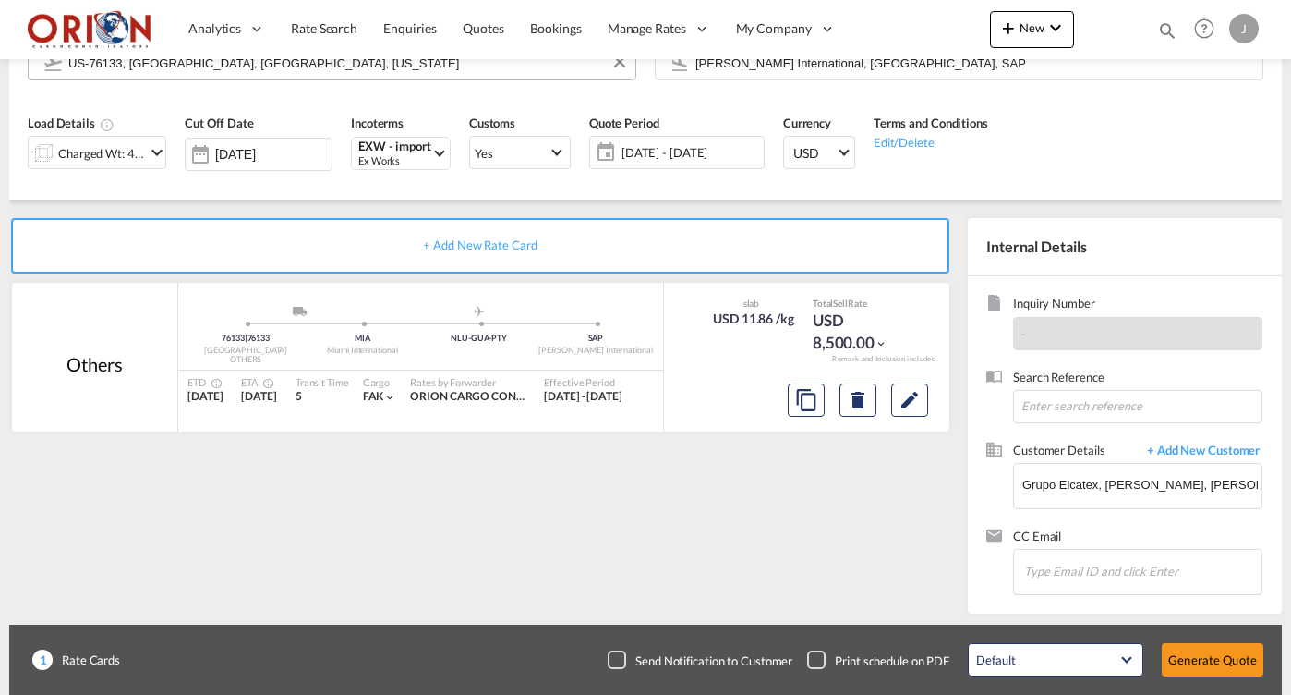
type input "[DATE]"
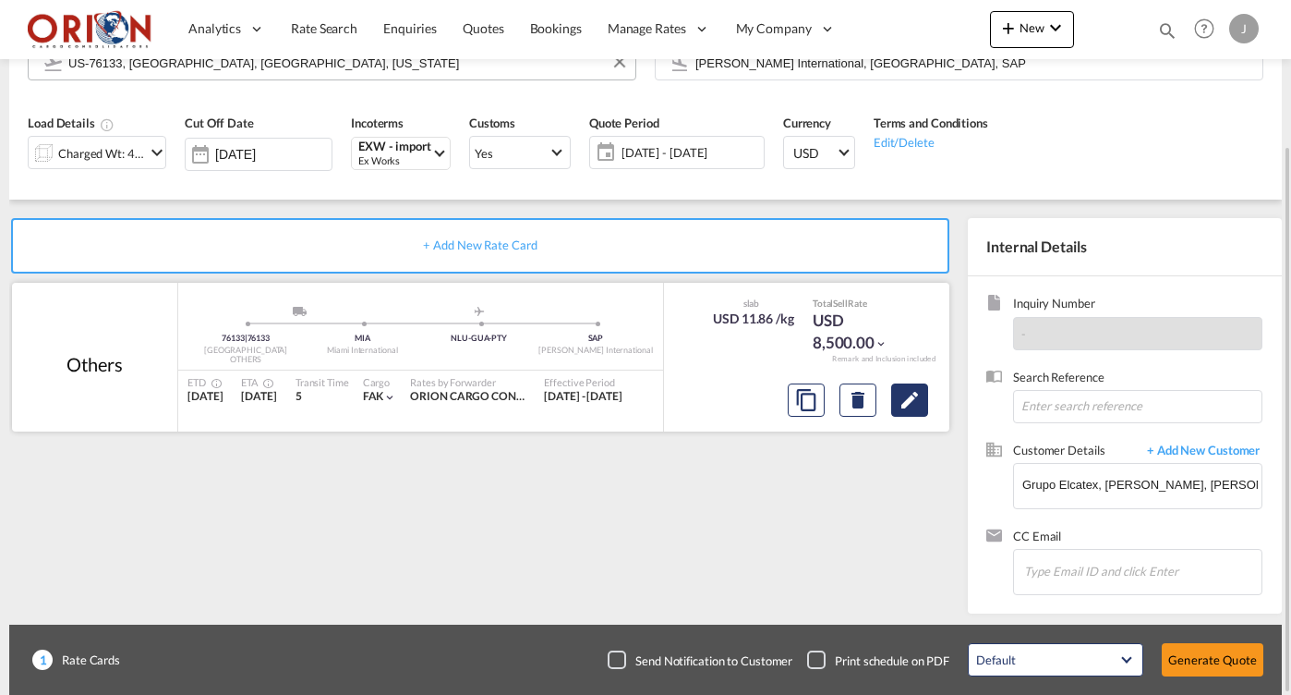
click at [925, 405] on button "Edit" at bounding box center [909, 399] width 37 height 33
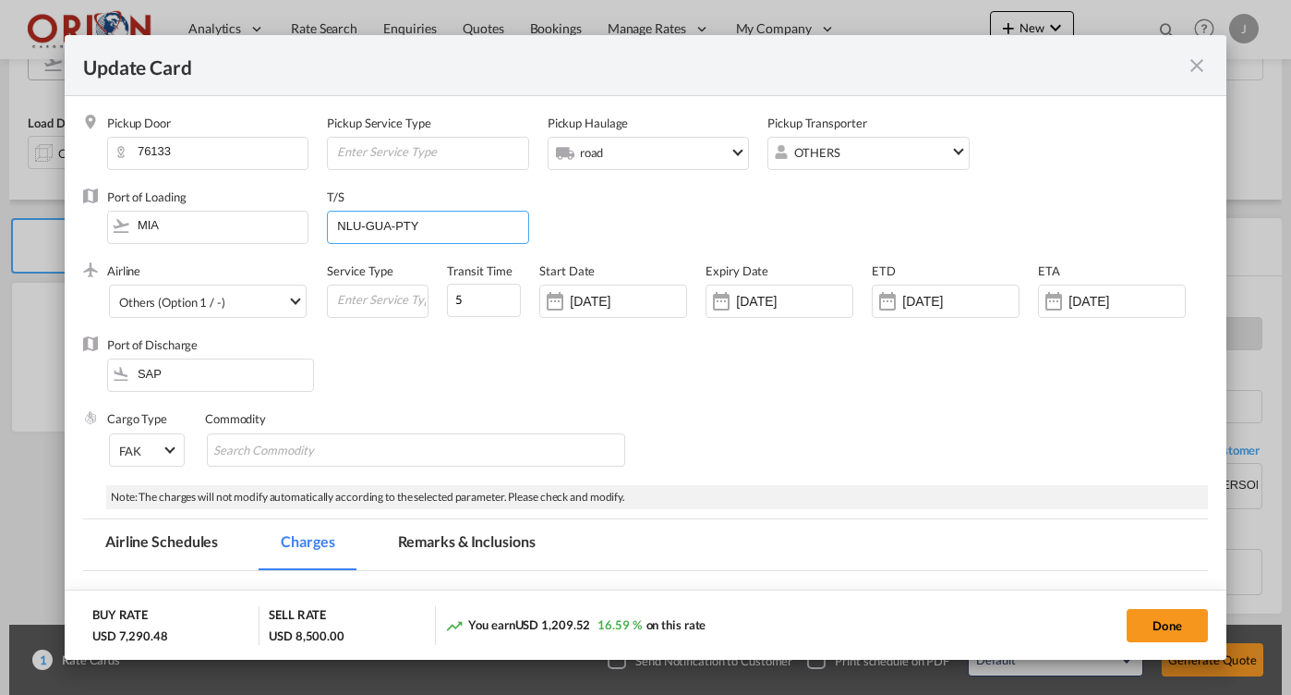
click at [365, 218] on input "NLU-GUA-PTY" at bounding box center [431, 226] width 192 height 28
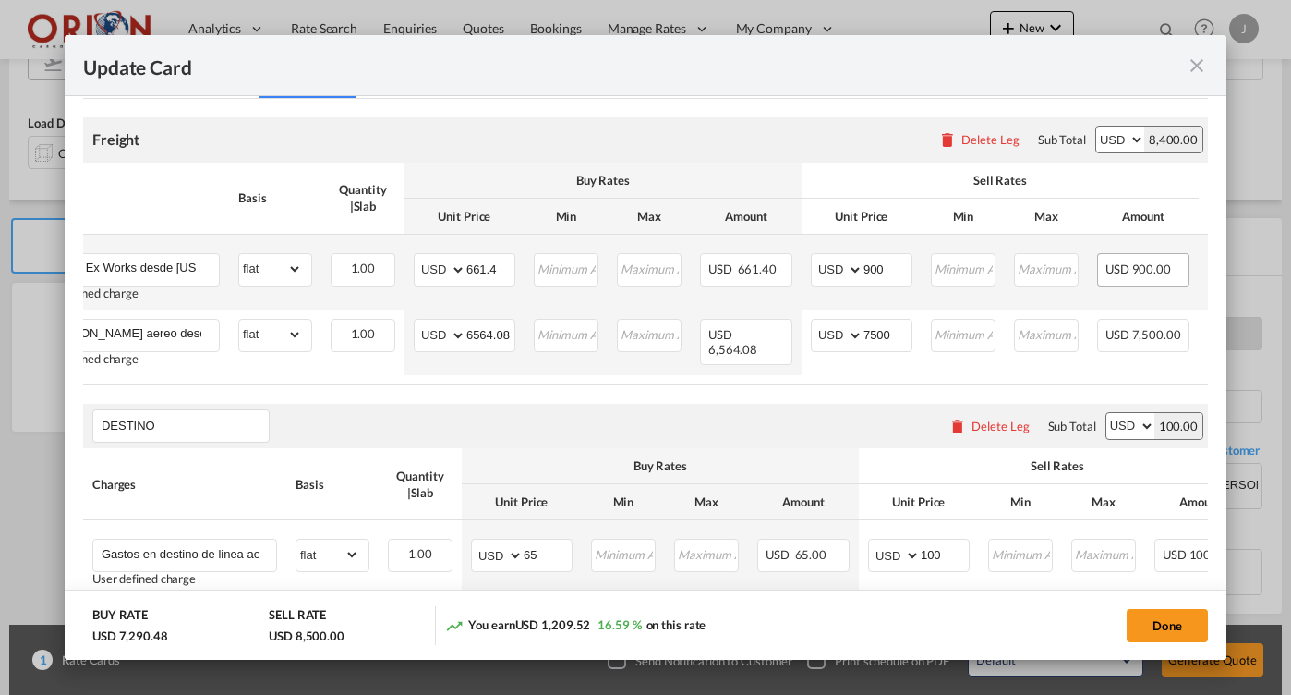
scroll to position [0, 128]
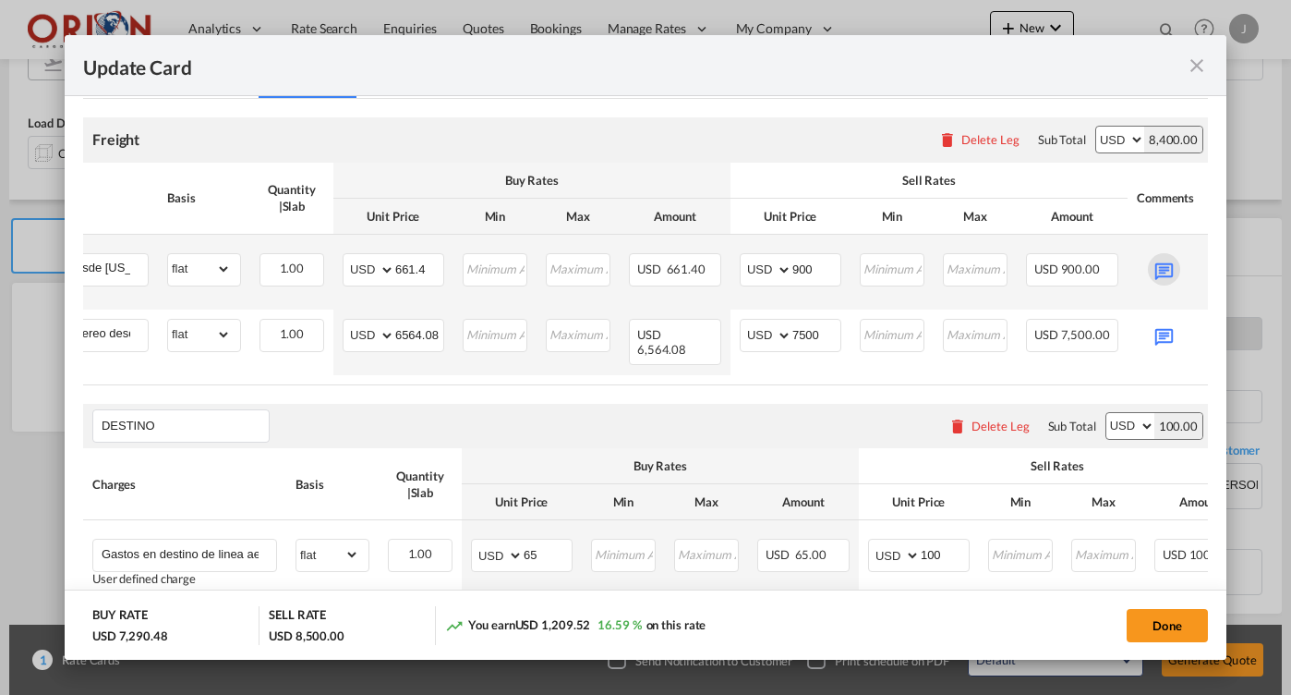
click at [1167, 269] on md-icon "Update Card Pickup ..." at bounding box center [1164, 269] width 32 height 32
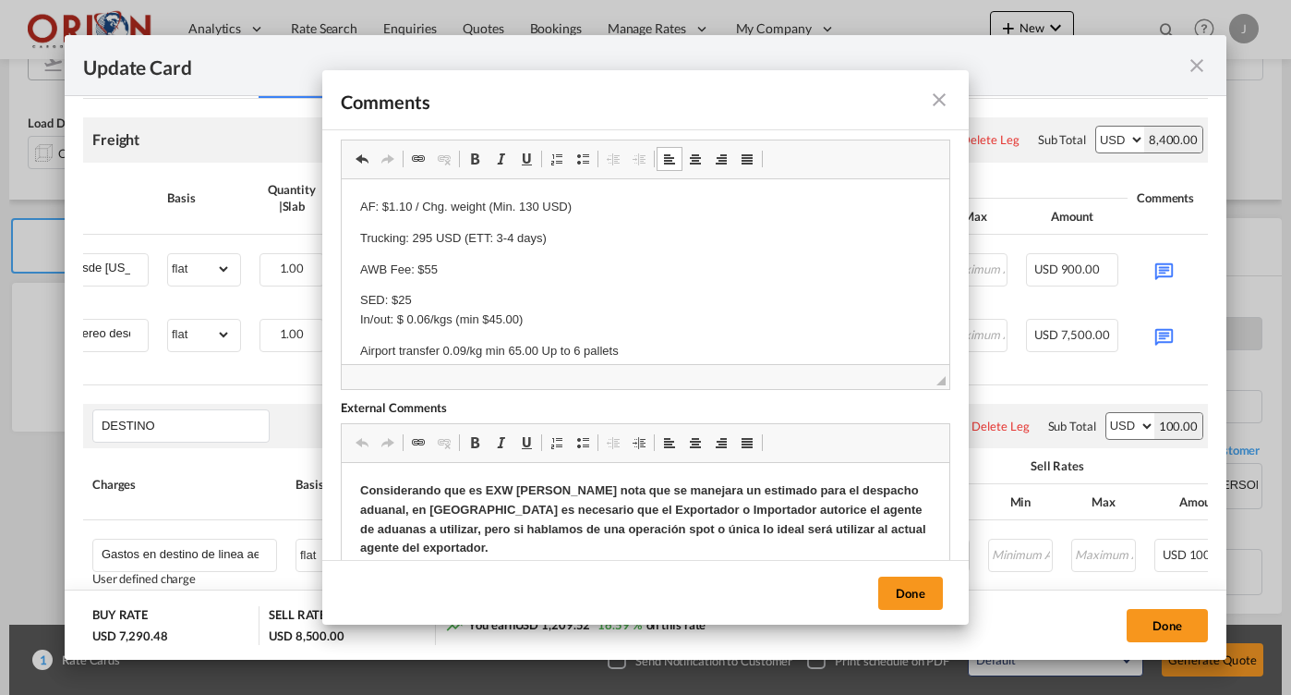
scroll to position [49, 0]
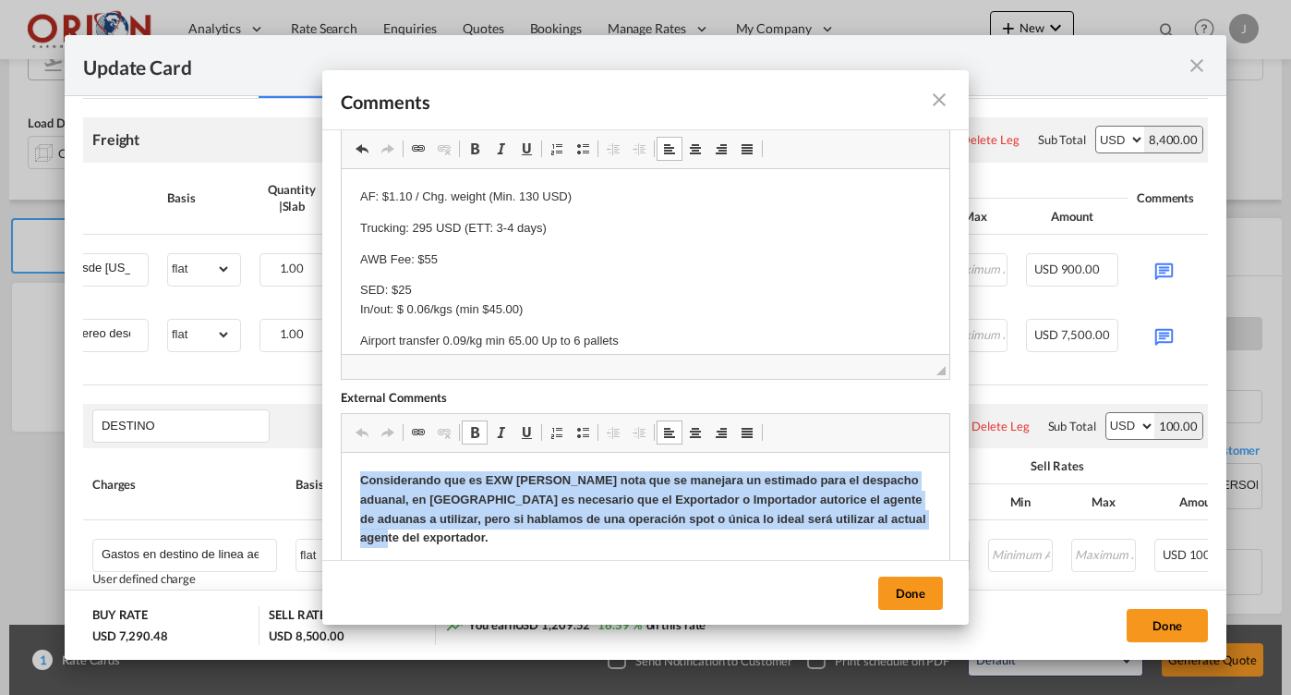
drag, startPoint x: 359, startPoint y: 478, endPoint x: 950, endPoint y: 515, distance: 592.3
click at [949, 515] on html "Considerando que es EXW [PERSON_NAME] nota que se manejara un estimado para el …" at bounding box center [646, 510] width 608 height 114
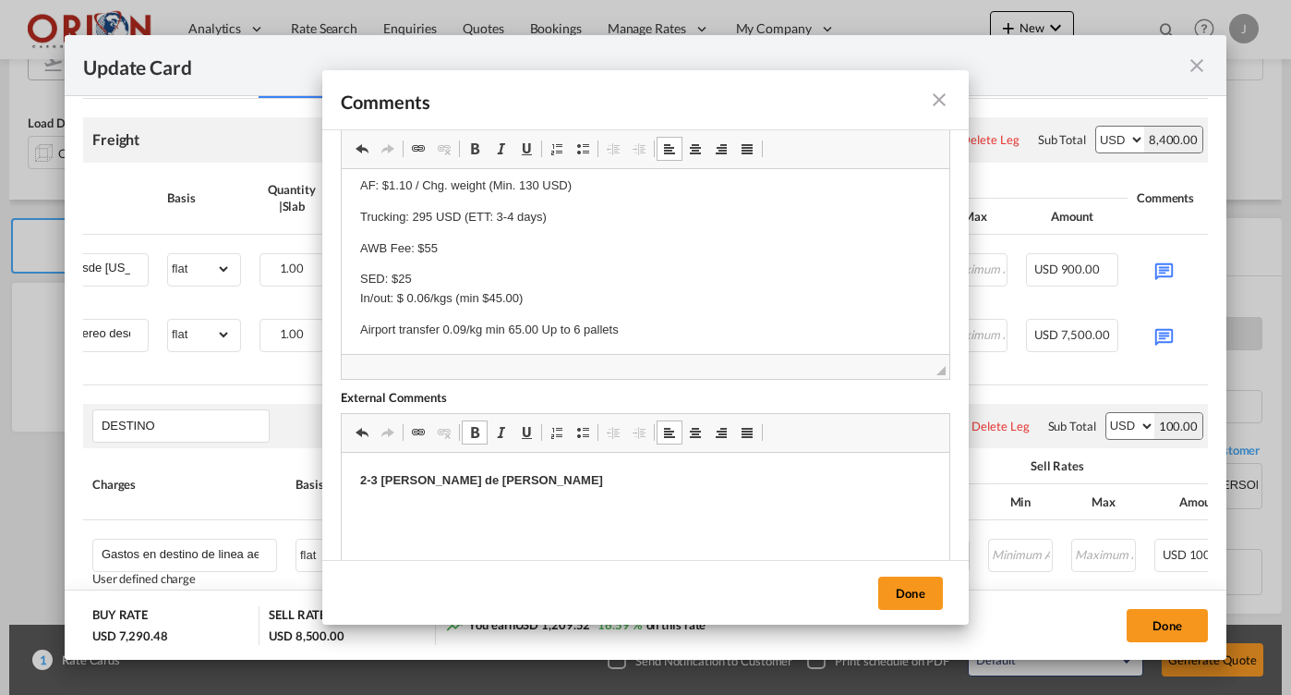
scroll to position [0, 0]
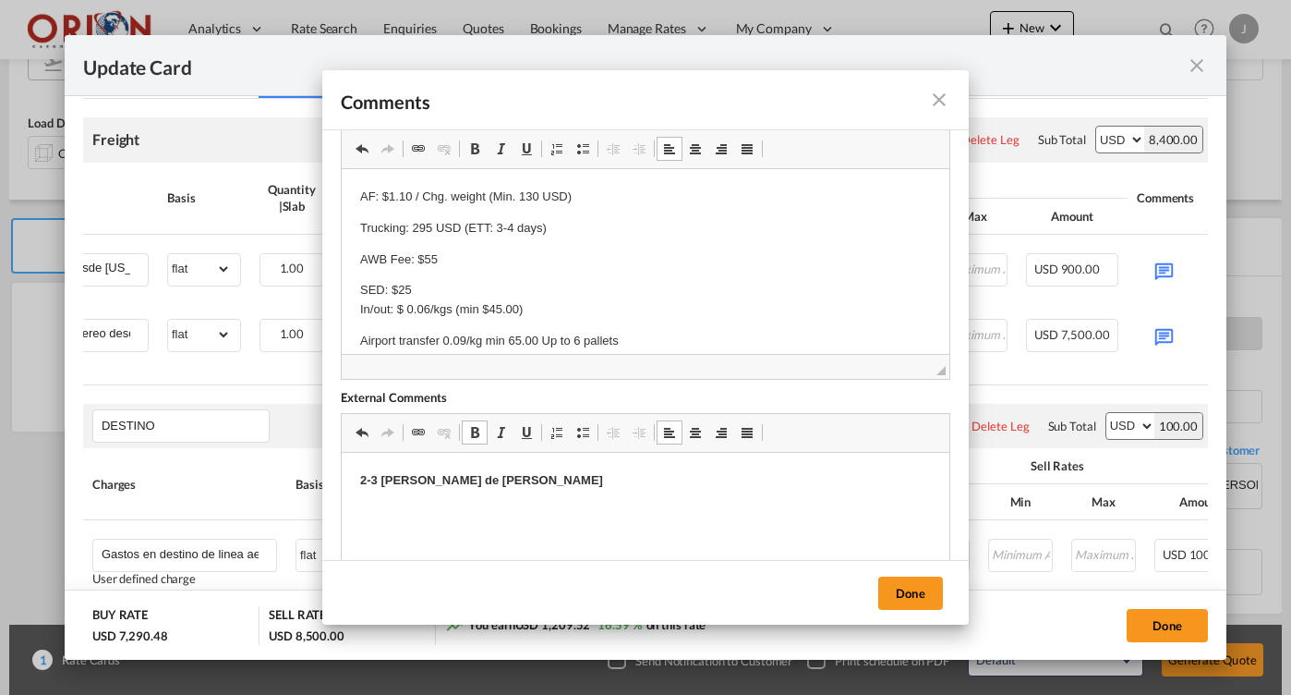
drag, startPoint x: 646, startPoint y: 331, endPoint x: 345, endPoint y: 157, distance: 347.6
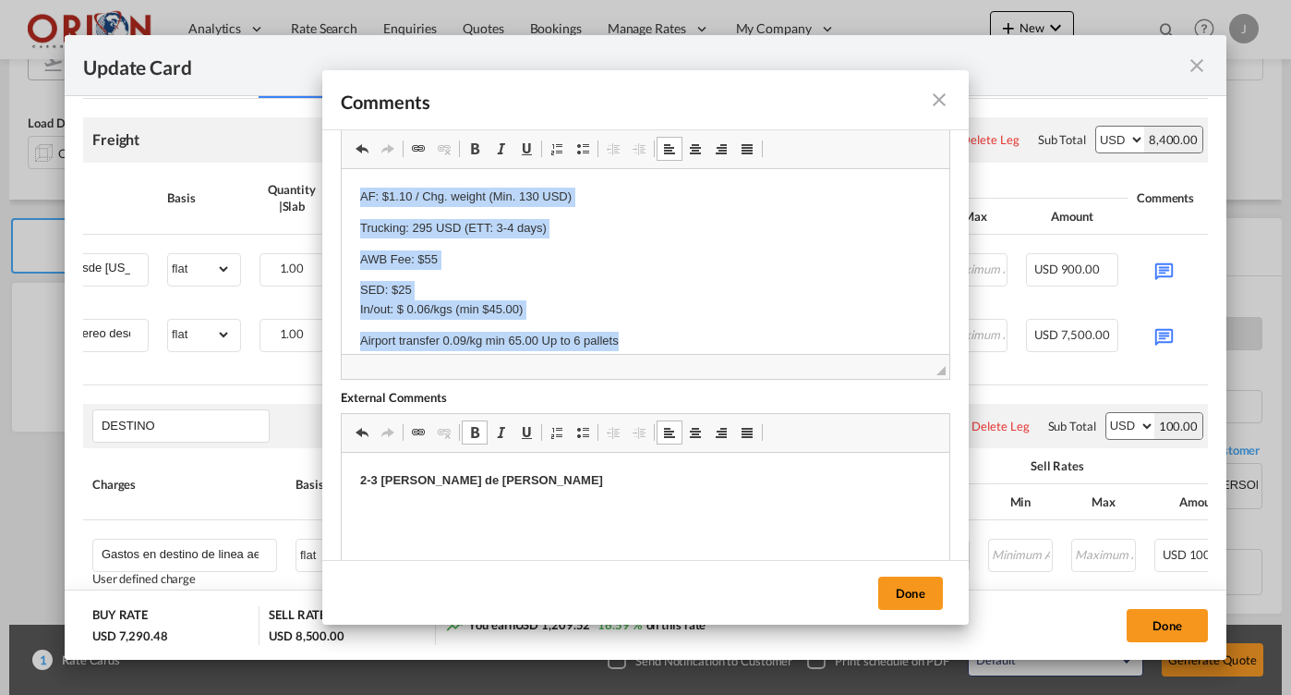
drag, startPoint x: 639, startPoint y: 335, endPoint x: 320, endPoint y: 182, distance: 354.4
click at [342, 182] on html "AF: $1.10 / Chg. weight (Min. 130 USD) Trucking: 295 USD (ETT: 3-4 days) AWB Fe…" at bounding box center [646, 269] width 608 height 200
click at [577, 147] on span at bounding box center [582, 148] width 15 height 15
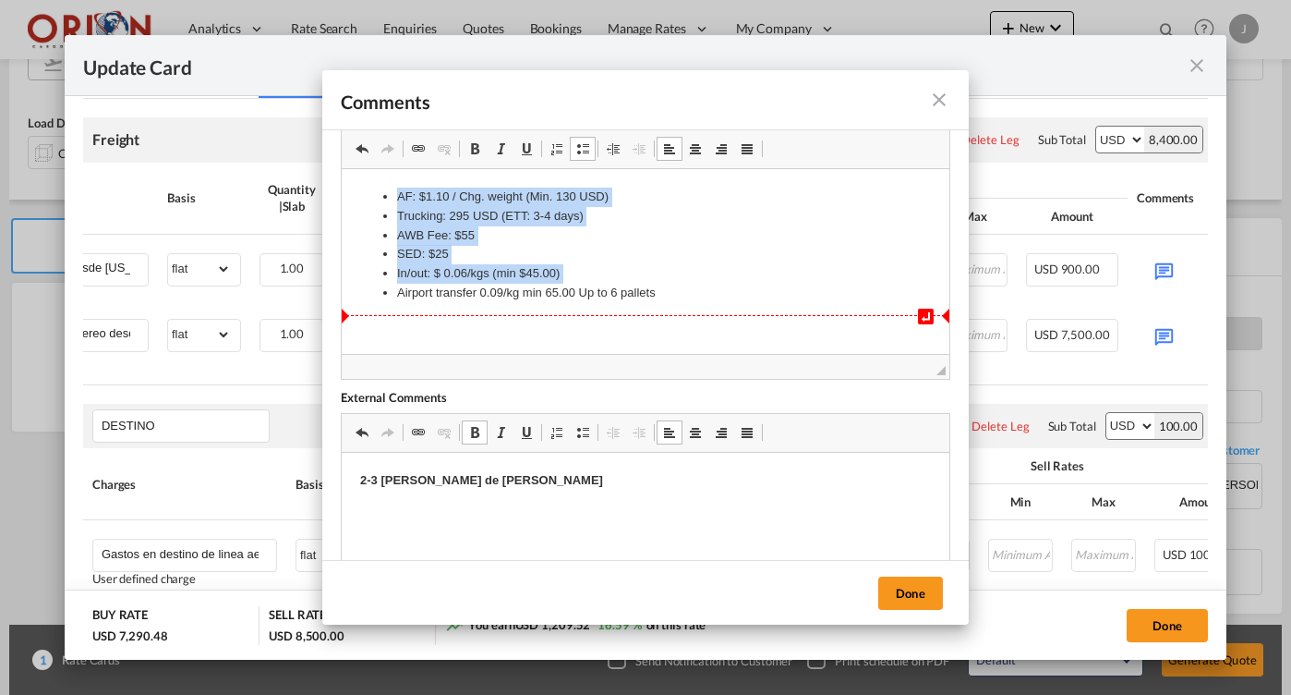
click at [681, 301] on li "Airport transfer 0.09/kg min 65.00 Up to 6 pallets" at bounding box center [645, 293] width 497 height 19
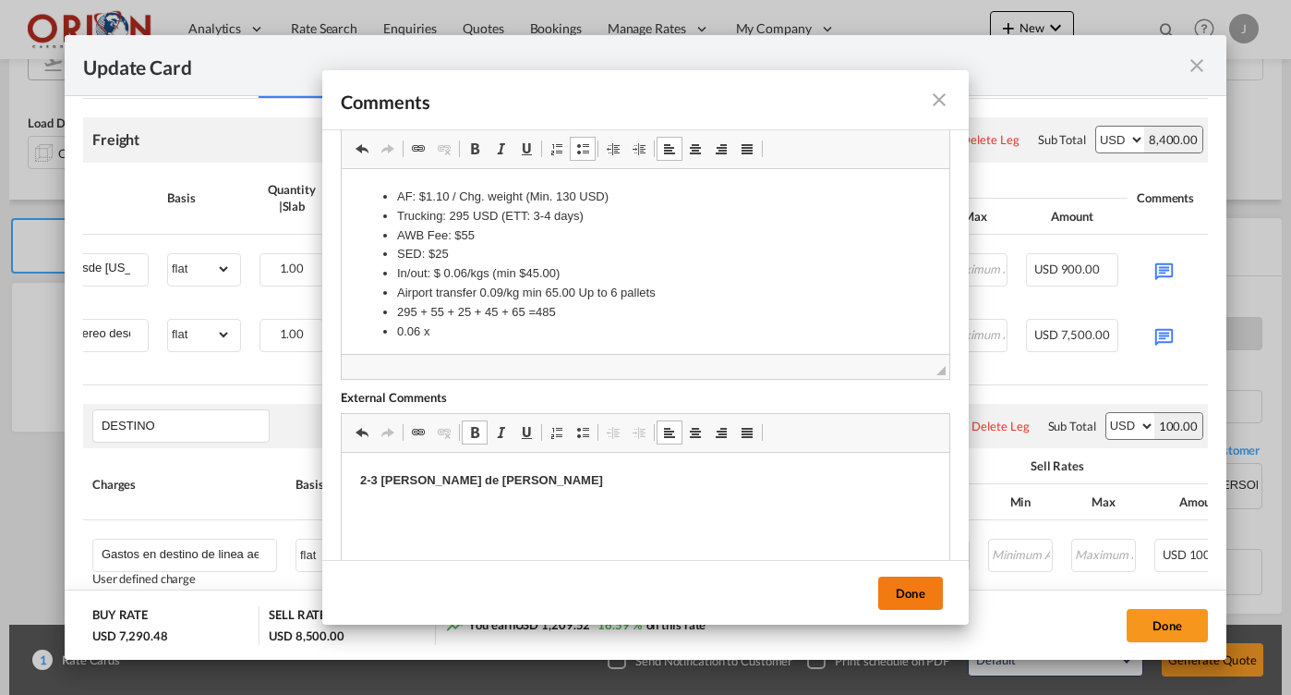
click at [897, 593] on button "Done" at bounding box center [910, 592] width 65 height 33
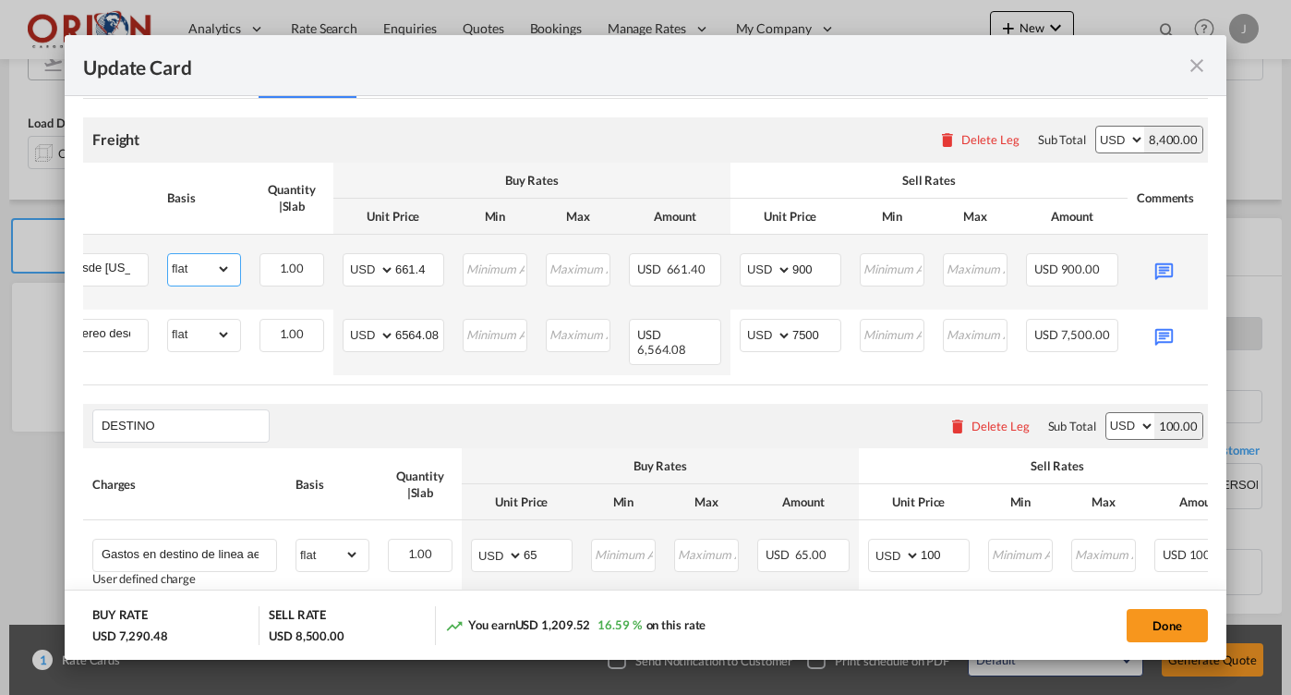
select select "chargeable_weight"
click at [1142, 265] on div "Update Card Pickup ..." at bounding box center [1164, 269] width 55 height 32
click at [1158, 268] on md-icon "Update Card Pickup ..." at bounding box center [1164, 269] width 32 height 32
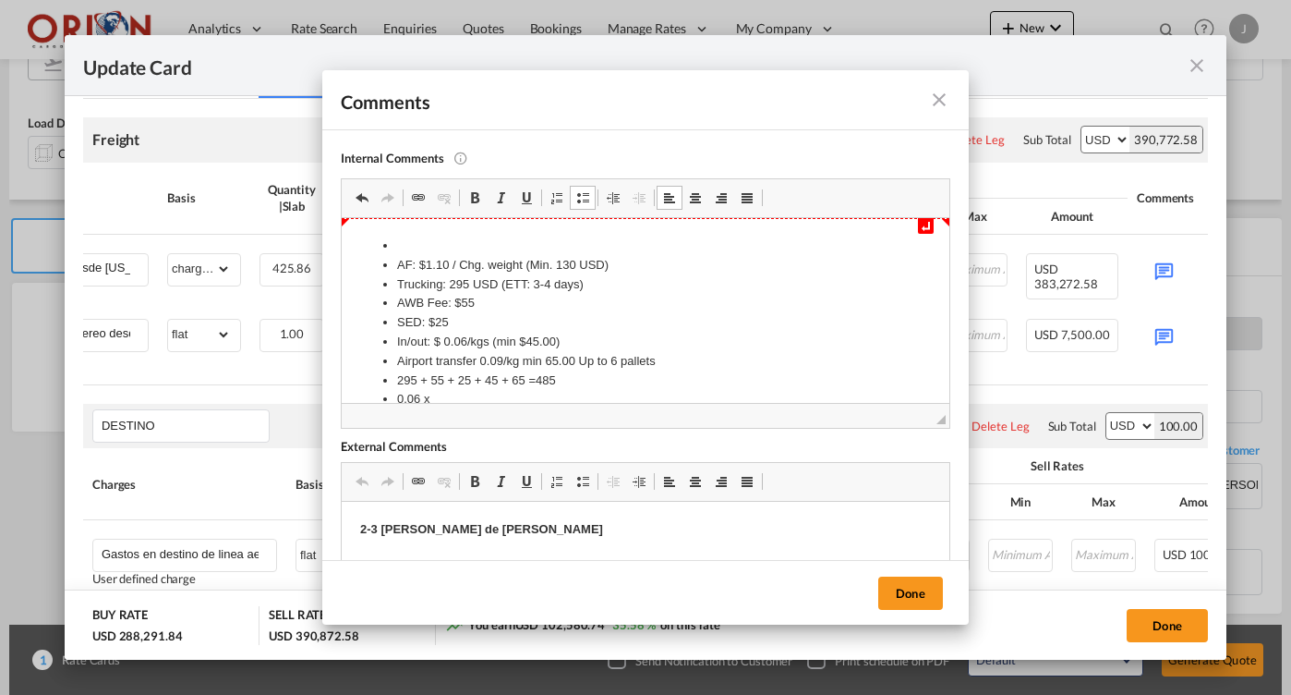
click at [426, 249] on li "Rich Text Editor, editor158" at bounding box center [645, 245] width 497 height 19
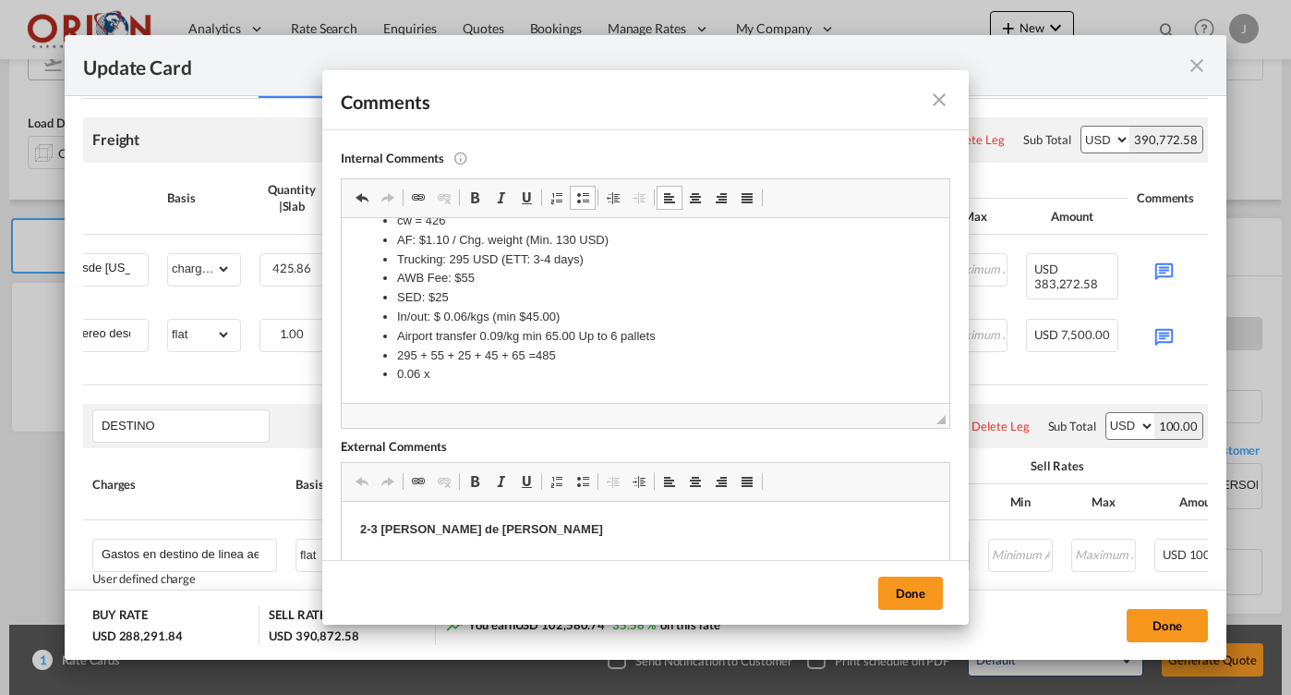
scroll to position [25, 0]
click at [455, 375] on li "0.06 x" at bounding box center [645, 374] width 497 height 19
drag, startPoint x: 455, startPoint y: 375, endPoint x: 401, endPoint y: 375, distance: 54.5
click at [401, 375] on li "0.06 x 426 =" at bounding box center [645, 374] width 497 height 19
click at [420, 371] on li "0.06 x 426 =" at bounding box center [645, 374] width 497 height 19
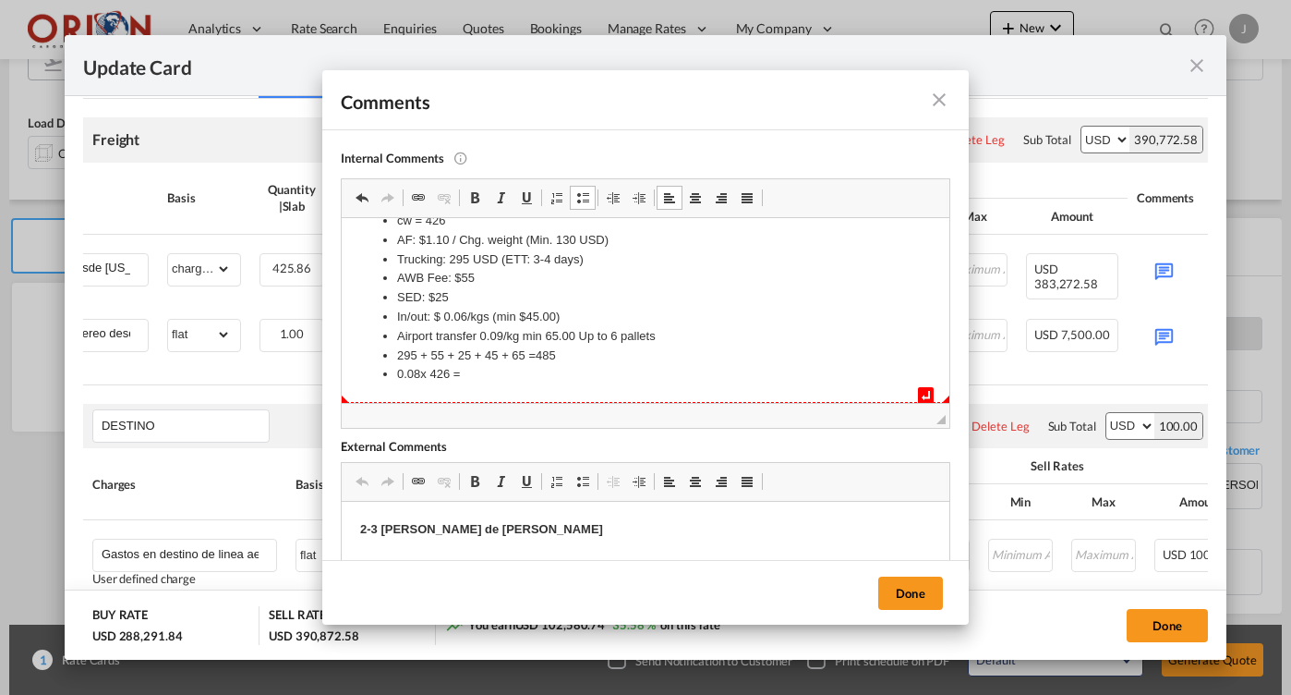
click at [484, 372] on li "0.08 x 426 =" at bounding box center [645, 374] width 497 height 19
drag, startPoint x: 484, startPoint y: 369, endPoint x: 353, endPoint y: 372, distance: 131.2
click at [342, 372] on html "cw = 426 AF: $1.10 / Chg. weight (Min. 130 USD) Trucking: 295 USD (ETT: 3-4 day…" at bounding box center [646, 298] width 608 height 210
drag, startPoint x: 460, startPoint y: 375, endPoint x: 278, endPoint y: 368, distance: 182.1
click at [342, 368] on html "cw = 426 AF: $1.10 / Chg. weight (Min. 130 USD) Trucking: 295 USD (ETT: 3-4 day…" at bounding box center [646, 298] width 608 height 210
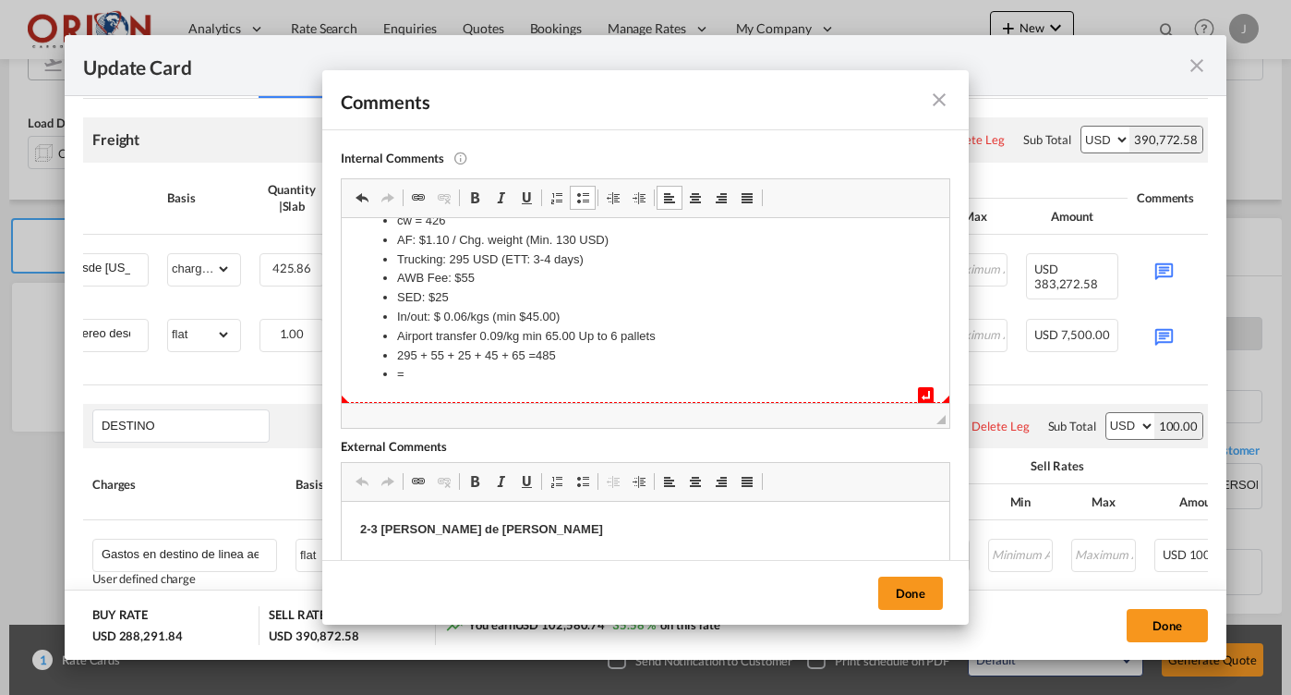
click at [419, 375] on li "=" at bounding box center [645, 374] width 497 height 19
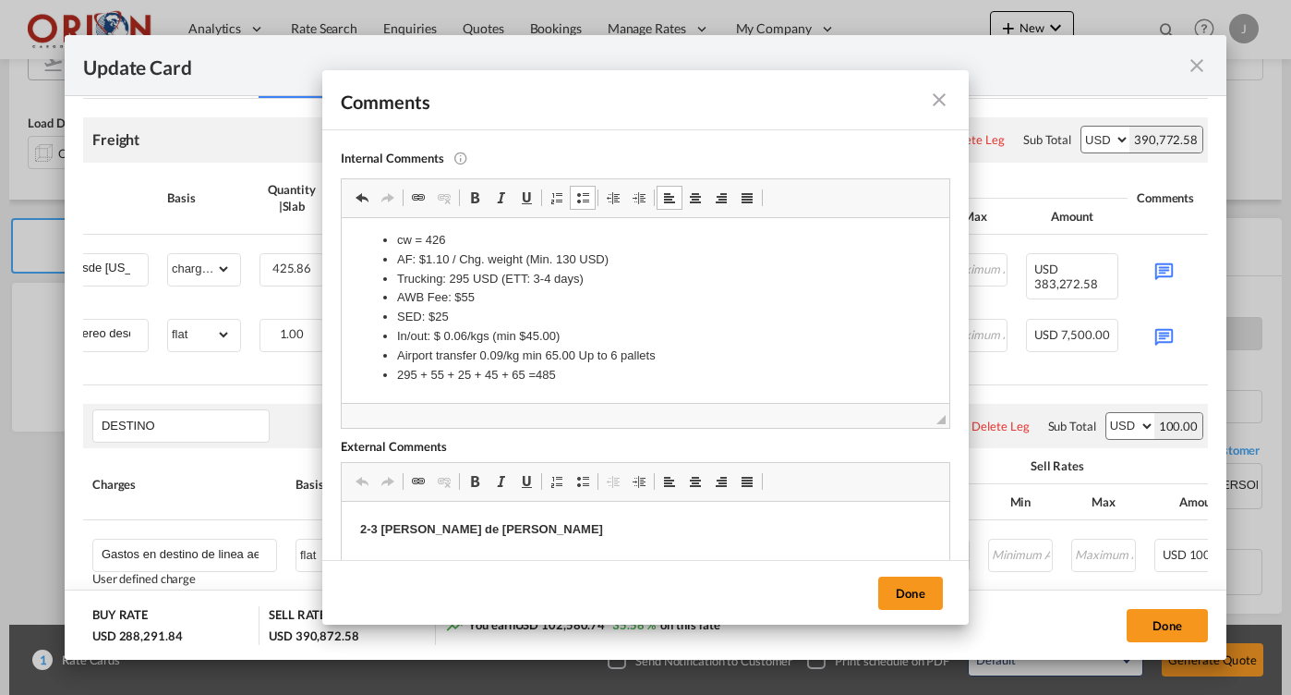
scroll to position [6, 0]
click at [917, 593] on button "Done" at bounding box center [910, 592] width 65 height 33
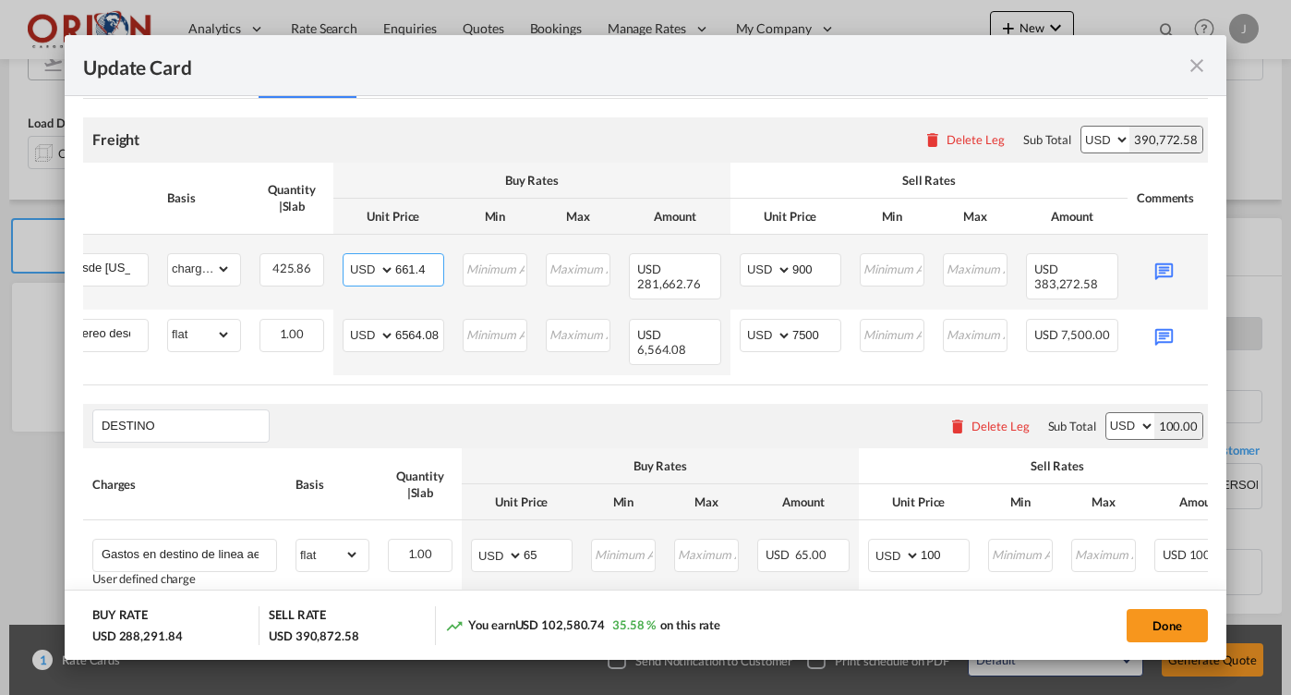
click at [412, 263] on input "661.4" at bounding box center [419, 268] width 48 height 28
type input "485"
click at [824, 267] on input "900" at bounding box center [816, 268] width 48 height 28
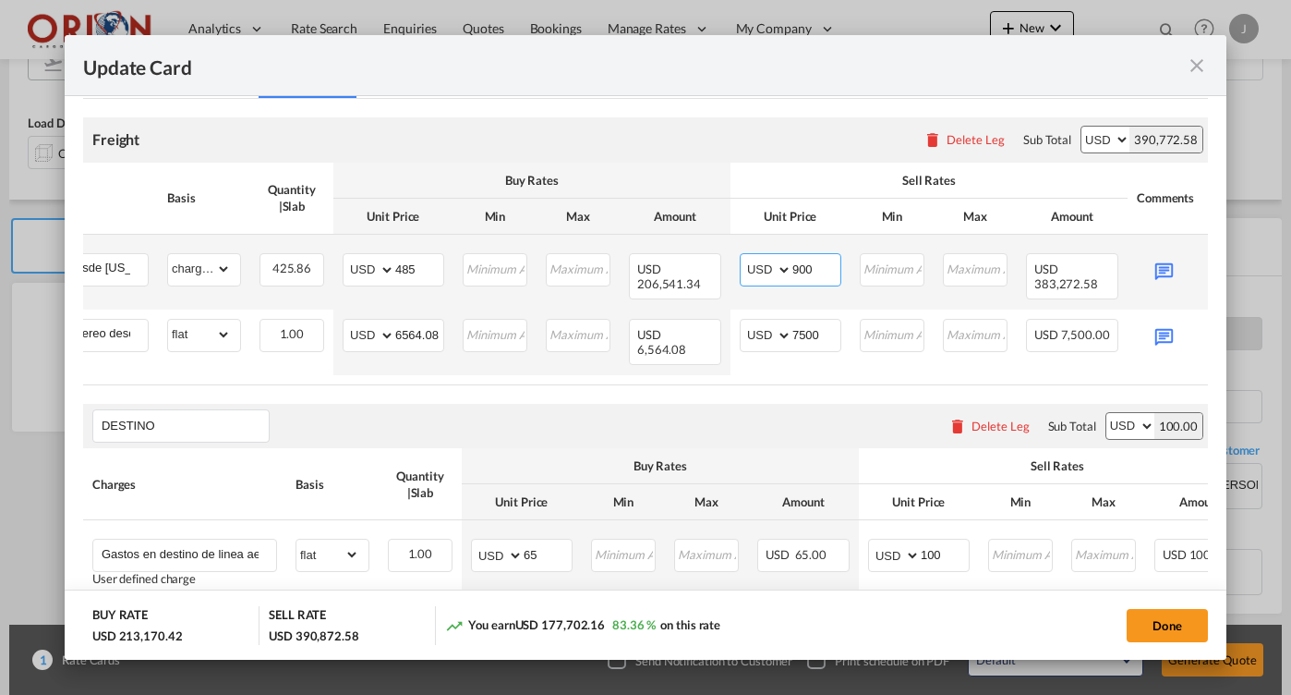
click at [824, 267] on input "900" at bounding box center [816, 268] width 48 height 28
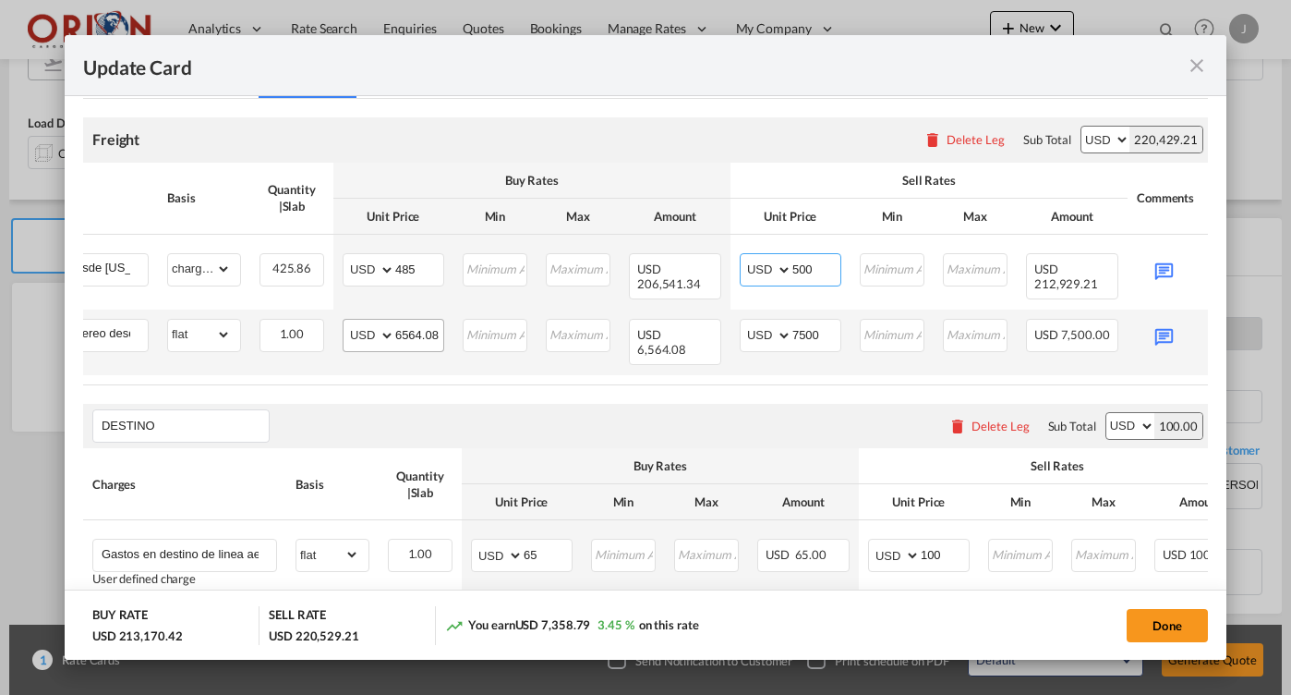
type input "500"
click at [430, 333] on input "6564.08" at bounding box center [419, 334] width 48 height 28
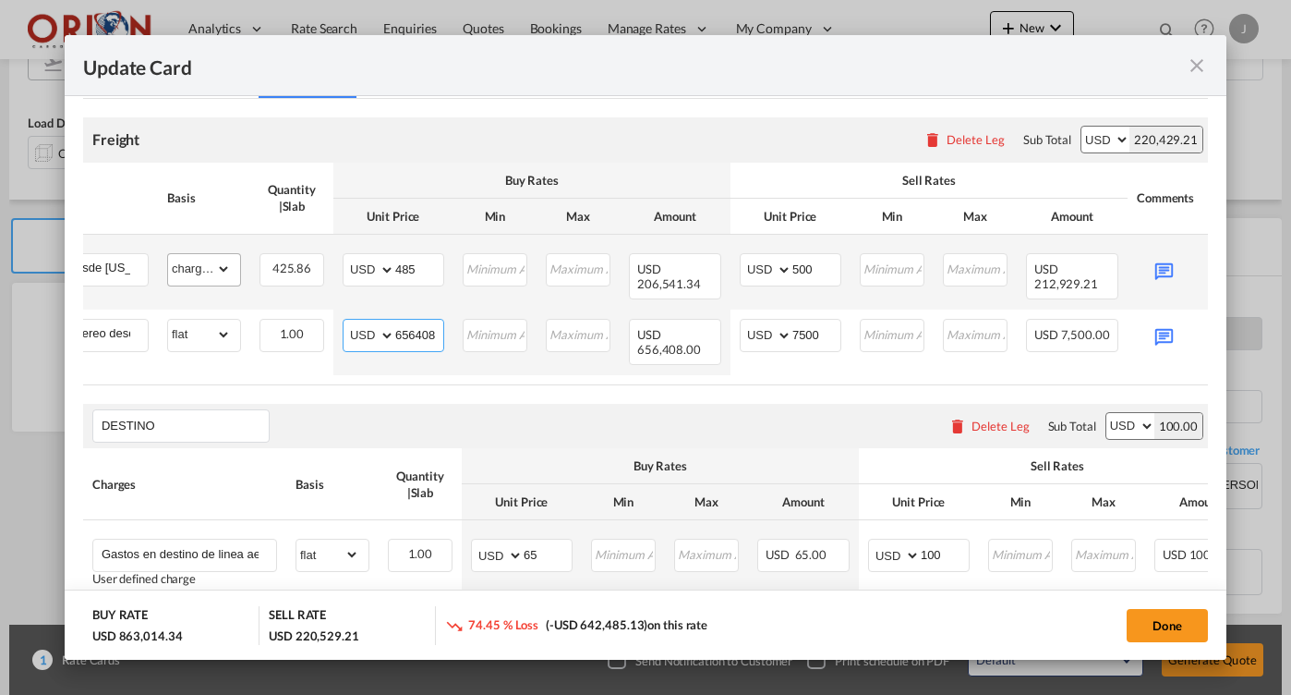
type input "656408"
select select "flat"
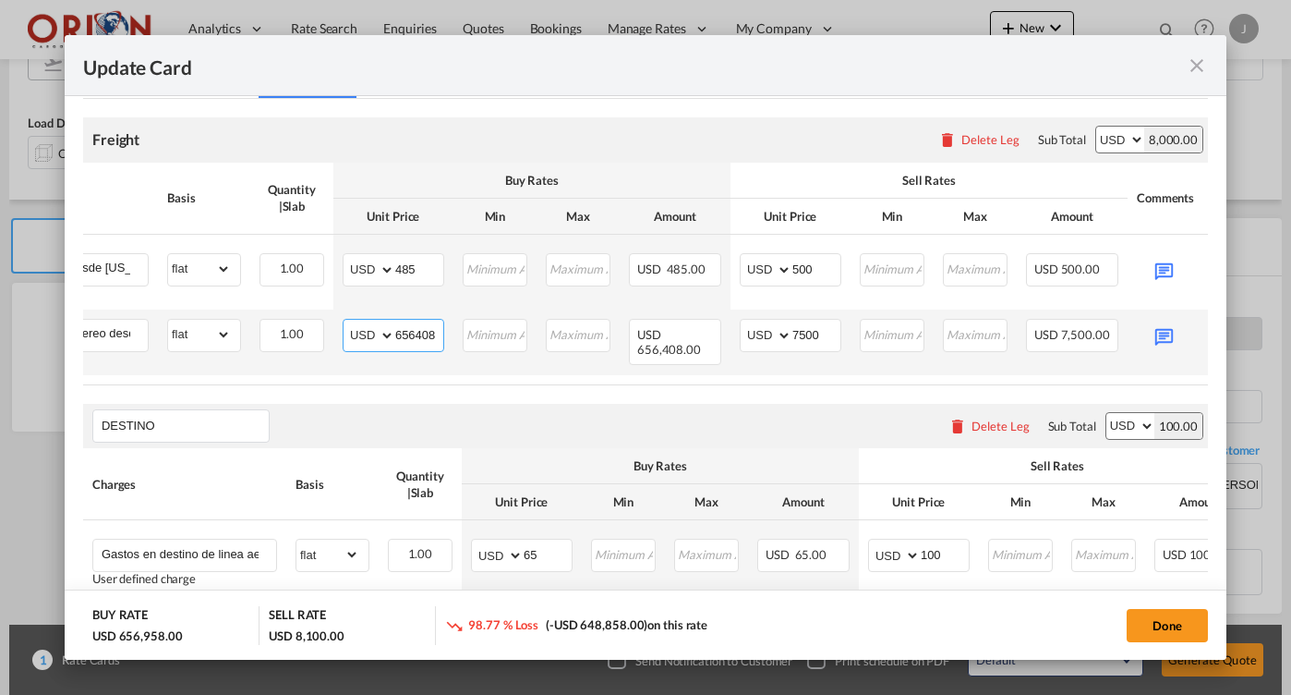
click at [436, 329] on input "656408" at bounding box center [419, 334] width 48 height 28
click at [816, 328] on input "7500" at bounding box center [816, 334] width 48 height 28
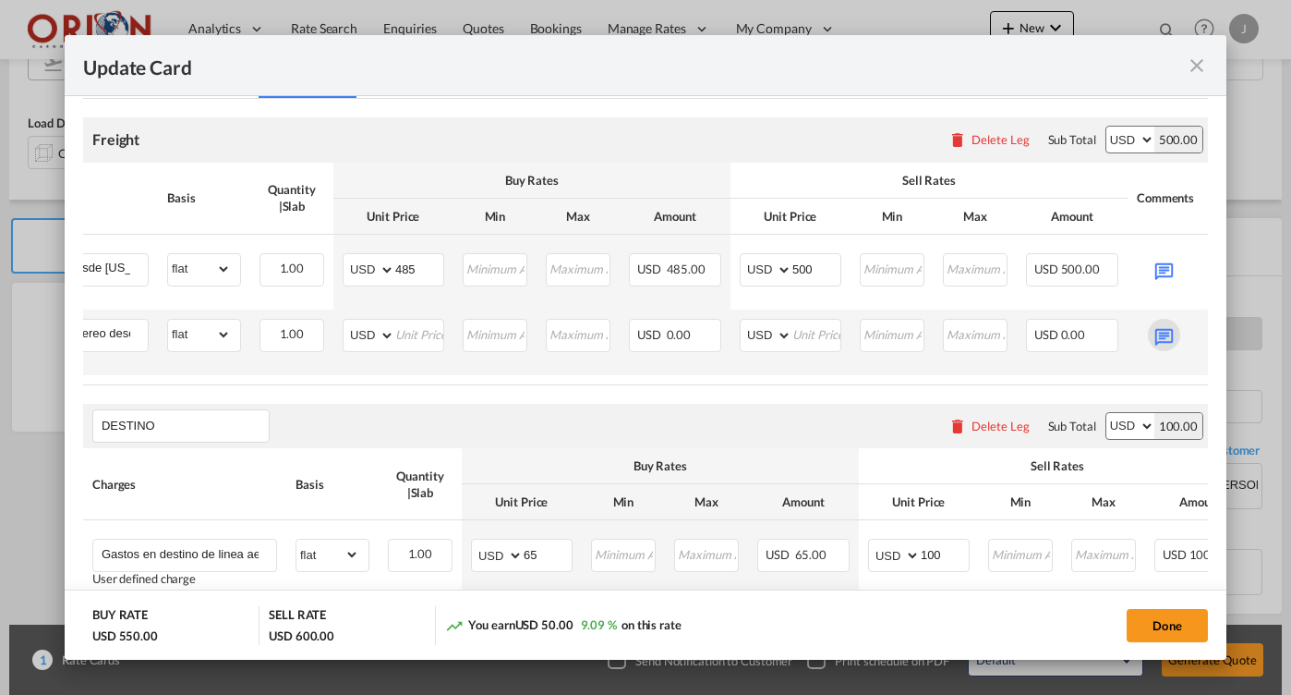
click at [1176, 329] on md-icon "Update Card Pickup ..." at bounding box center [1164, 335] width 32 height 32
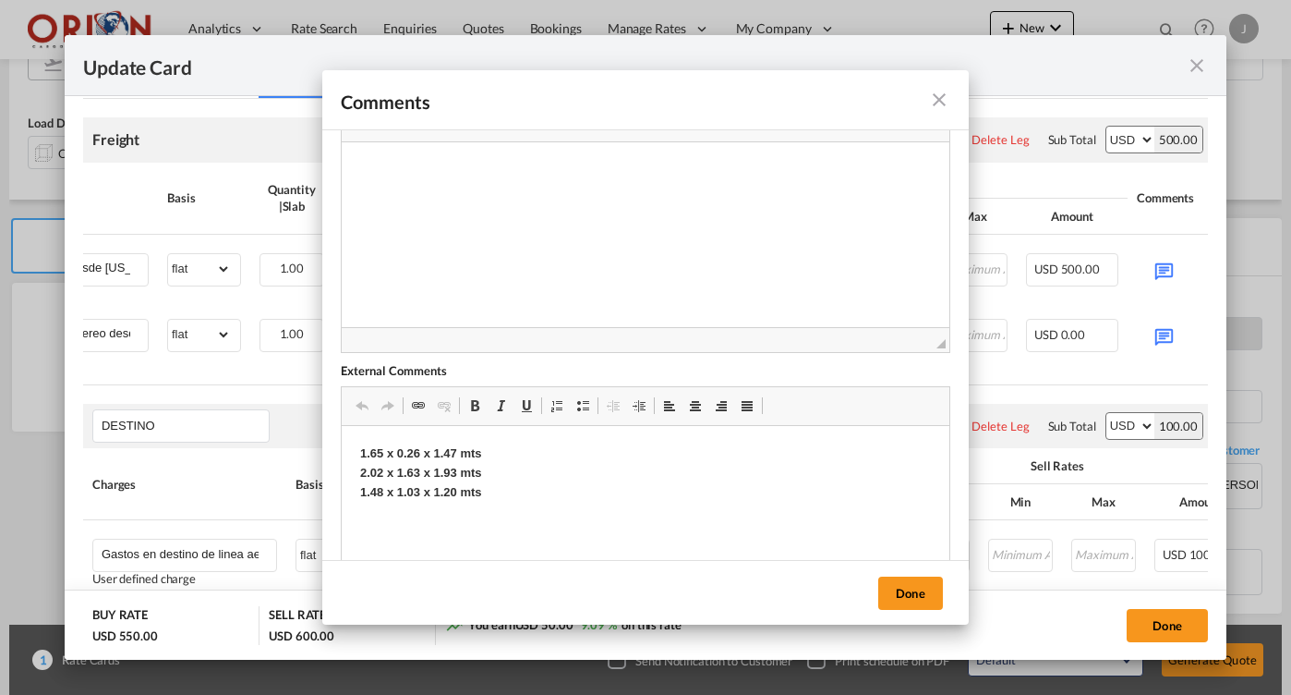
scroll to position [98, 0]
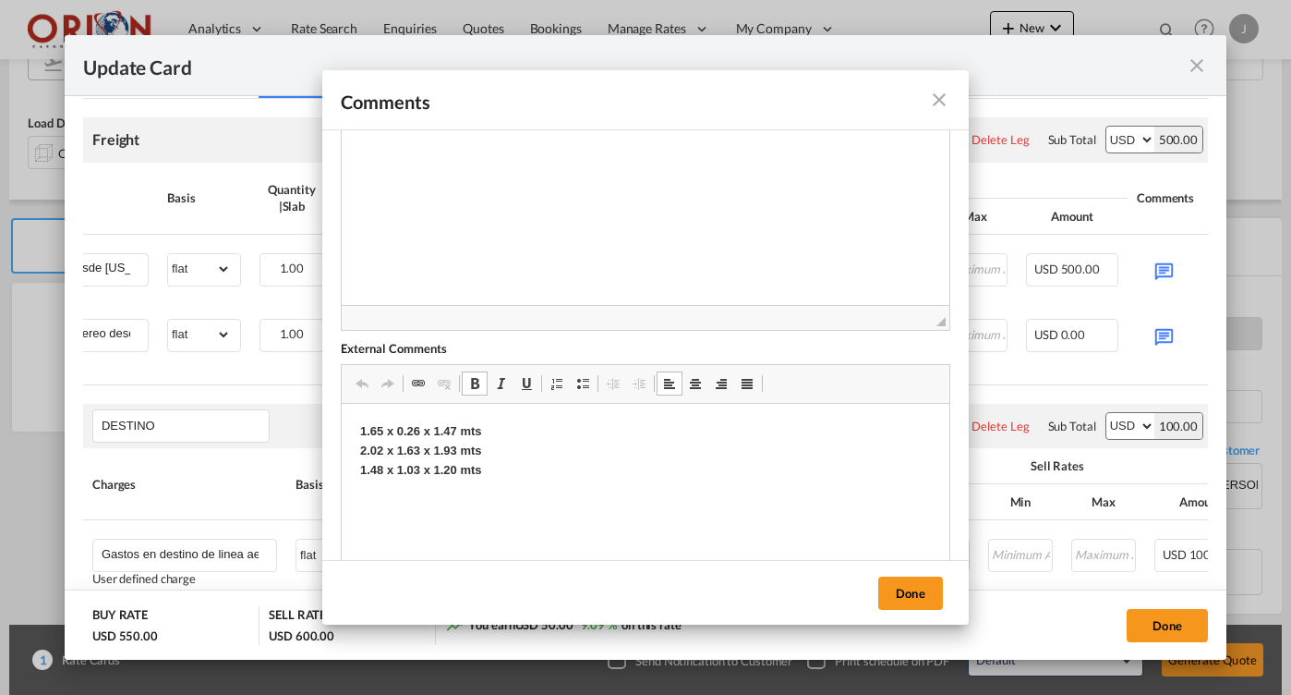
drag, startPoint x: 507, startPoint y: 471, endPoint x: 295, endPoint y: 416, distance: 219.5
click at [342, 416] on html "1.65 x 0.26 x 1.47 mts 2.02 x 1.63 x 1.93 mts 1.48 x 1.03 x 1.20 mts" at bounding box center [646, 451] width 608 height 94
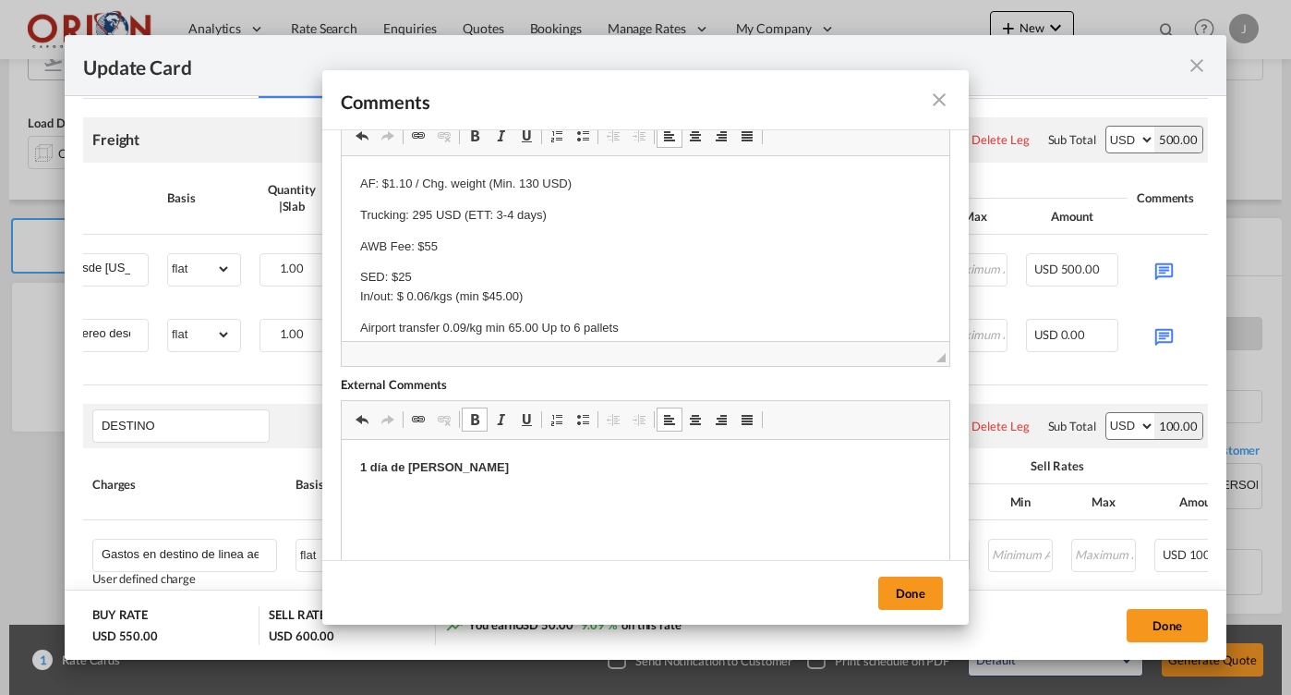
scroll to position [59, 0]
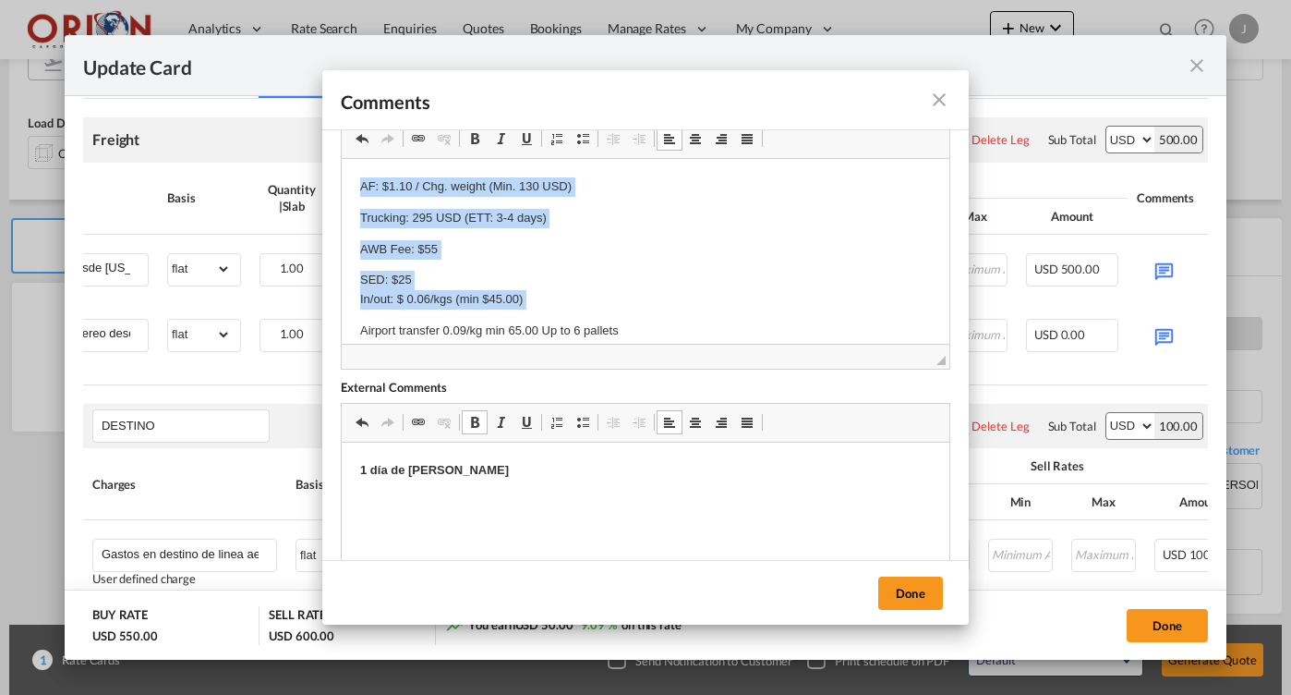
drag, startPoint x: 637, startPoint y: 322, endPoint x: 310, endPoint y: 162, distance: 364.3
click at [342, 162] on html "AF: $1.10 / Chg. weight (Min. 130 USD) Trucking: 295 USD (ETT: 3-4 days) AWB Fe…" at bounding box center [646, 259] width 608 height 200
click at [584, 138] on span at bounding box center [582, 138] width 15 height 15
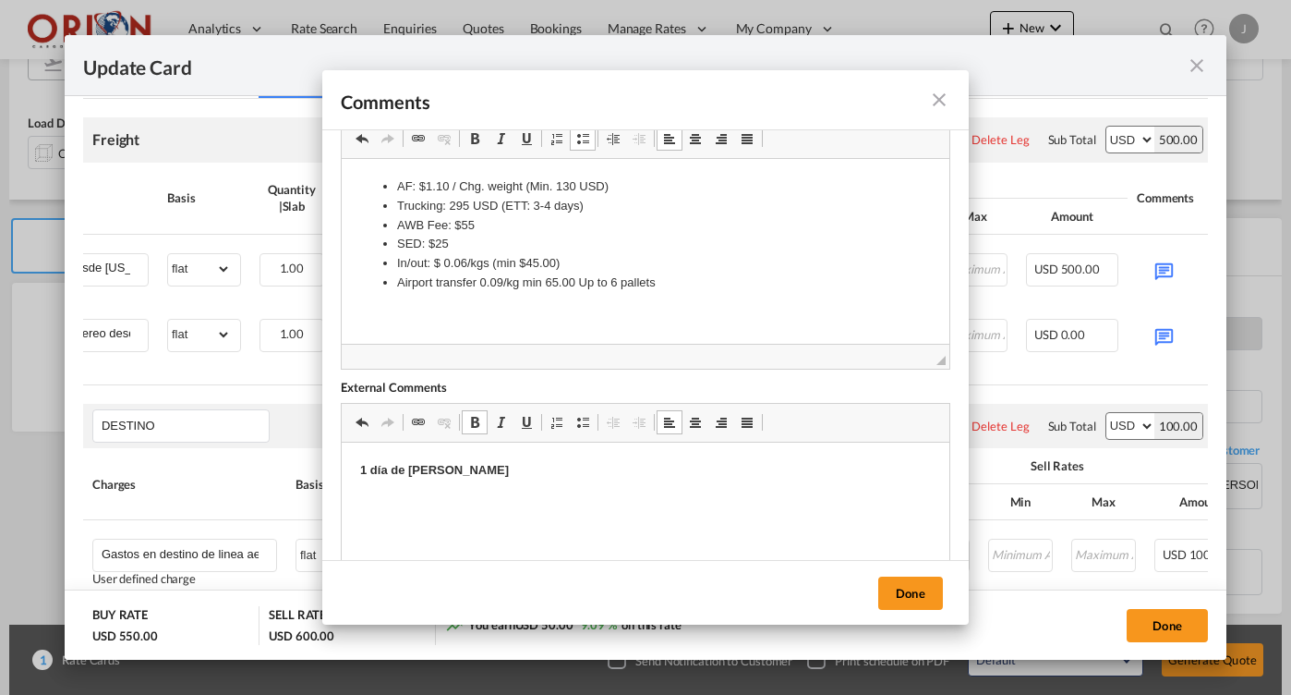
click at [687, 286] on li "Airport transfer 0.09/kg min 65.00 Up to 6 pallets" at bounding box center [645, 282] width 497 height 19
drag, startPoint x: 345, startPoint y: 127, endPoint x: 906, endPoint y: 584, distance: 722.8
click at [906, 584] on button "Done" at bounding box center [910, 592] width 65 height 33
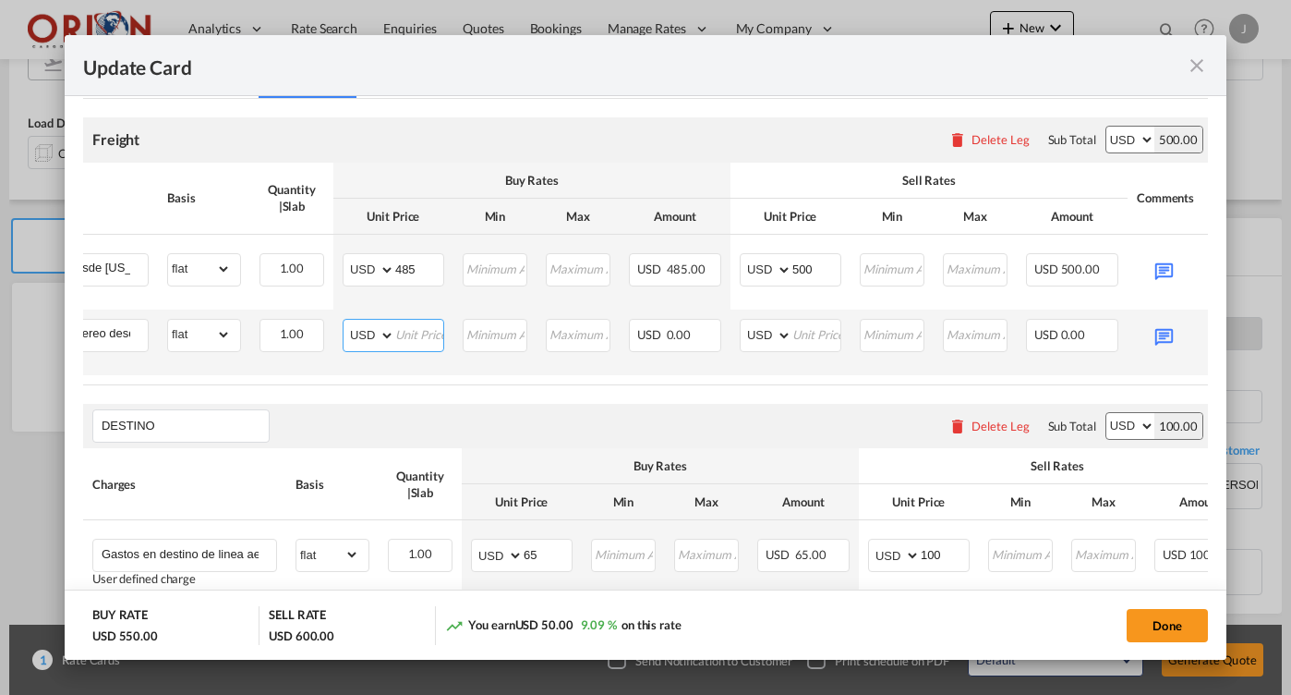
click at [417, 333] on input "Update Card Pickup ..." at bounding box center [419, 334] width 48 height 28
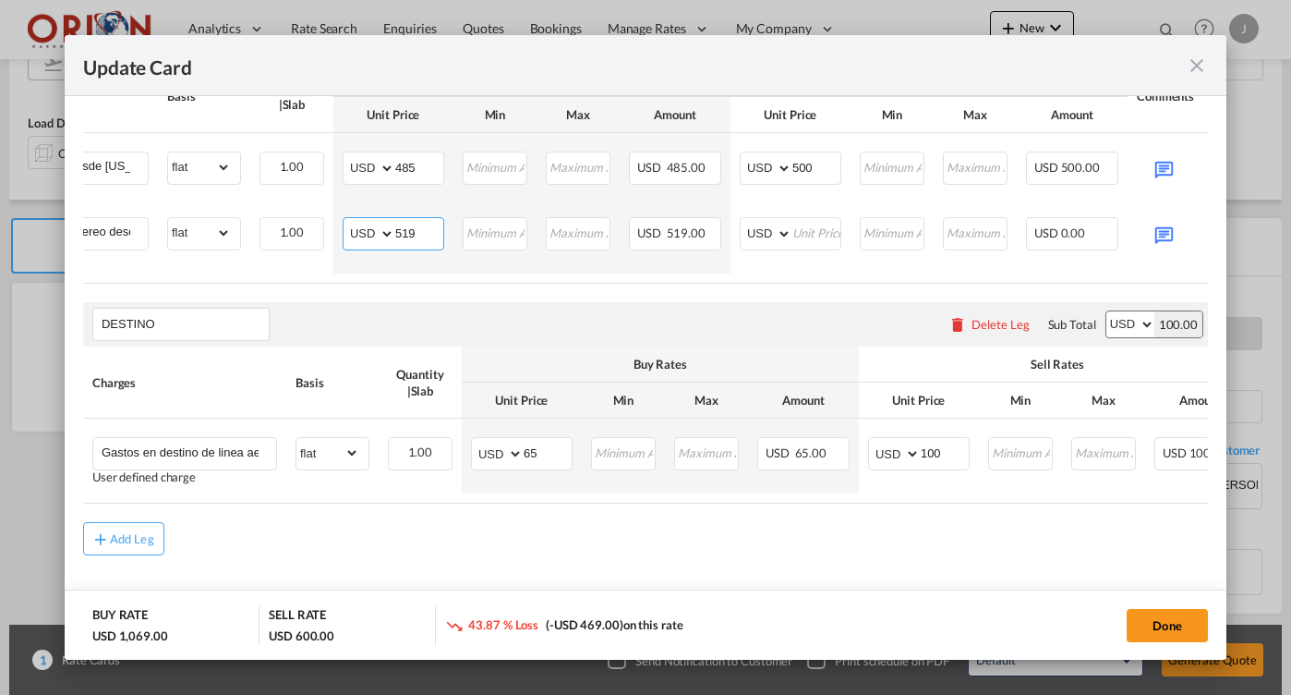
scroll to position [492, 0]
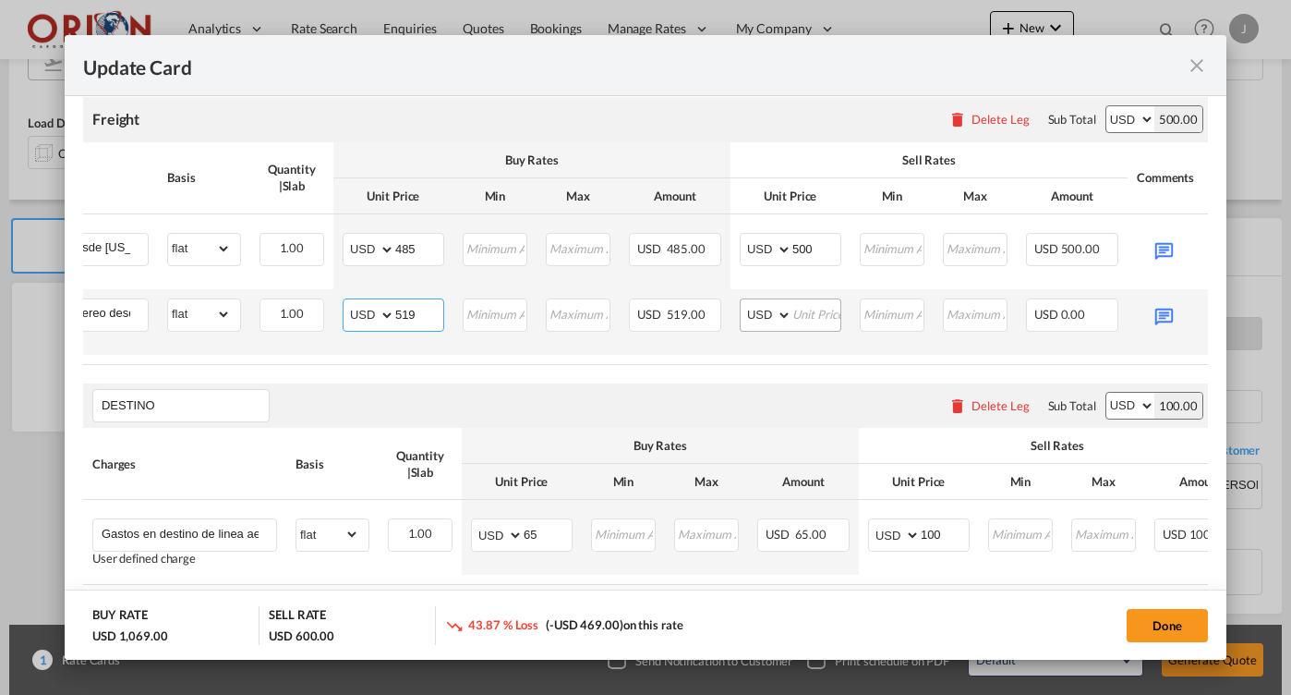
type input "519"
click at [836, 318] on input "Update Card Pickup ..." at bounding box center [816, 313] width 48 height 28
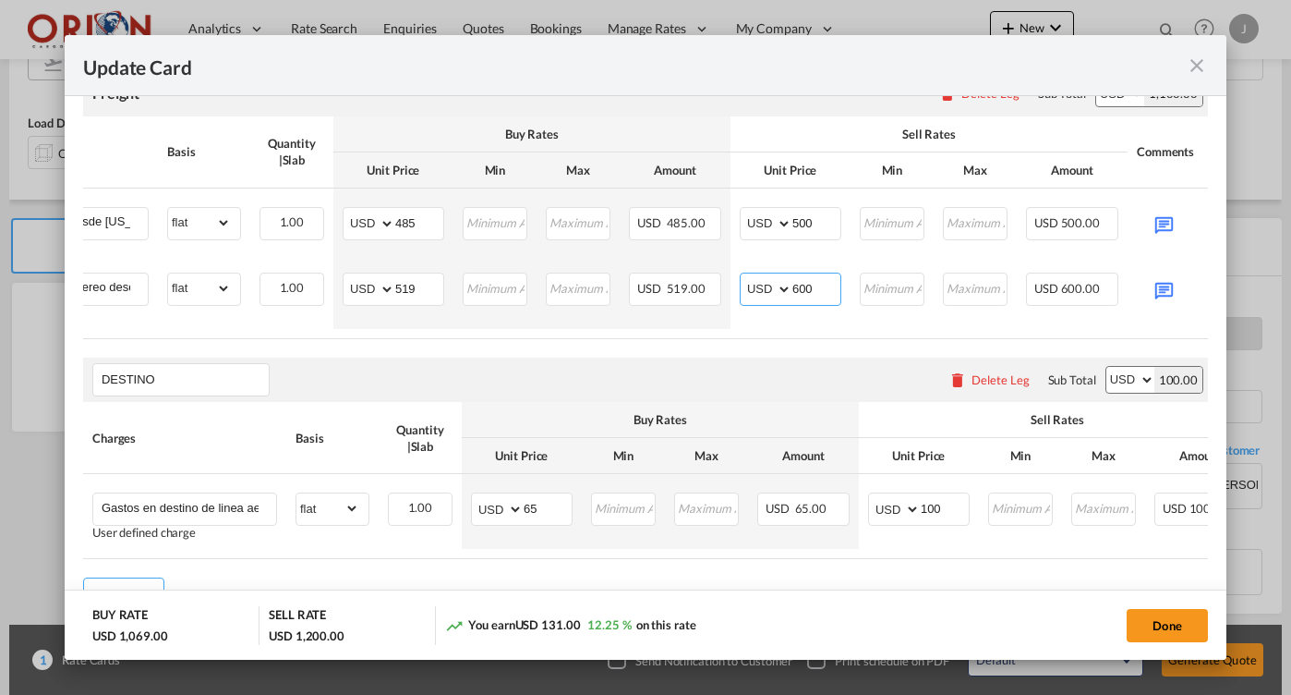
scroll to position [510, 0]
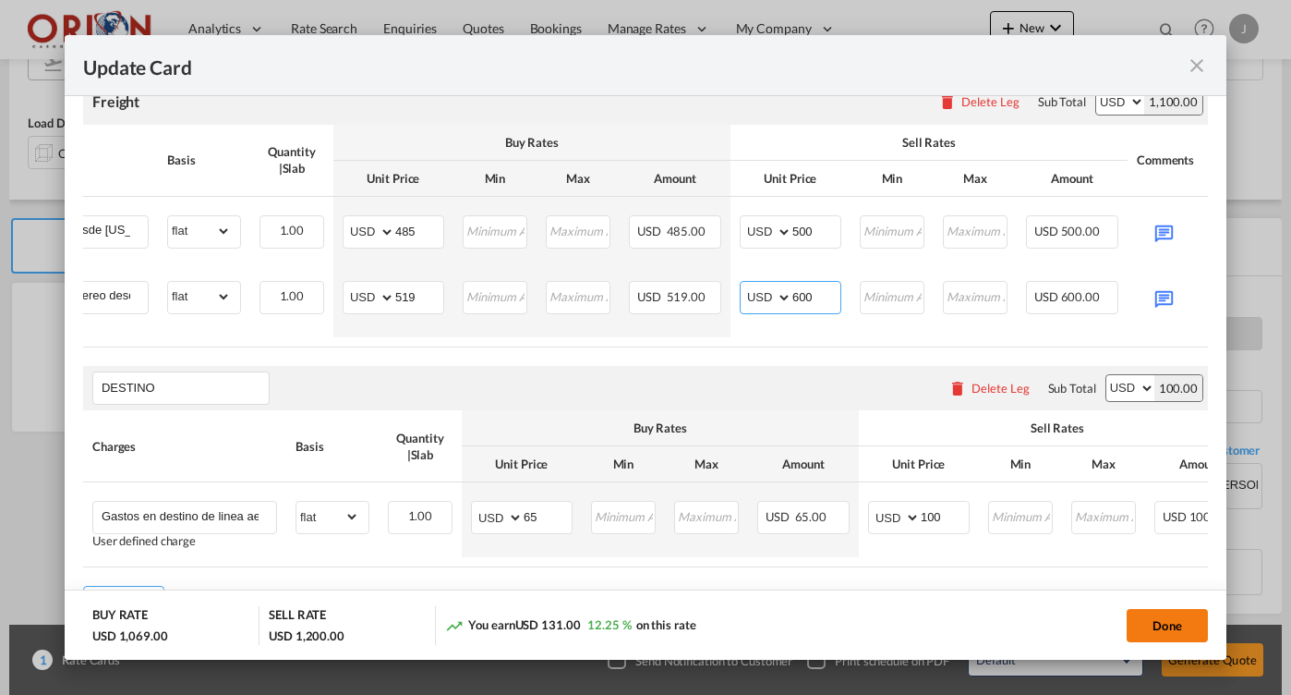
type input "600"
click at [1150, 617] on button "Done" at bounding box center [1167, 625] width 81 height 33
type input "[DATE]"
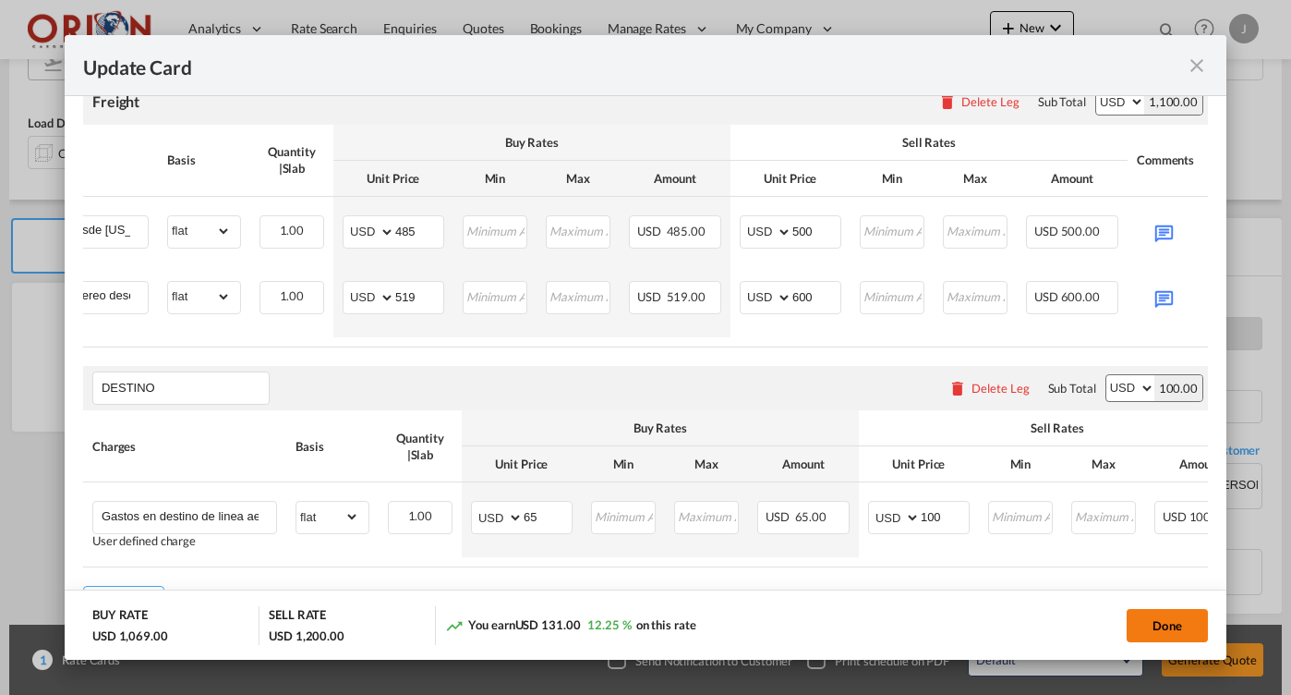
type input "[DATE]"
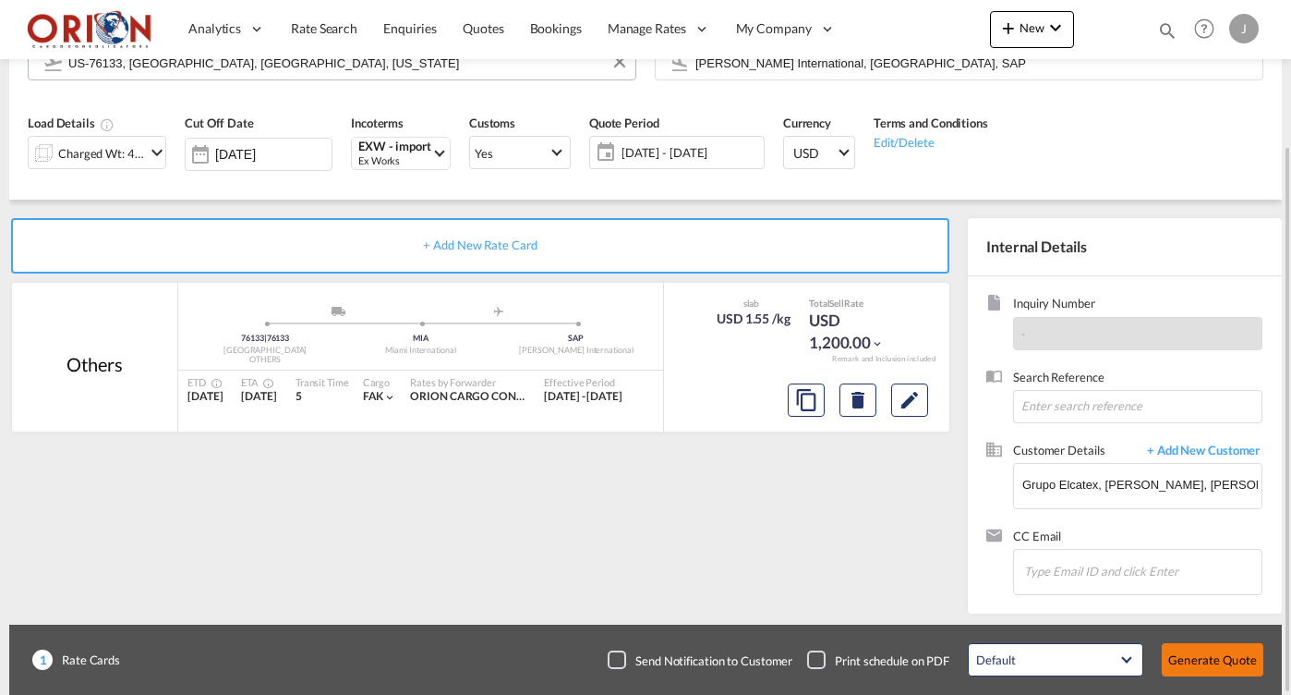
click at [1218, 661] on button "Generate Quote" at bounding box center [1213, 659] width 102 height 33
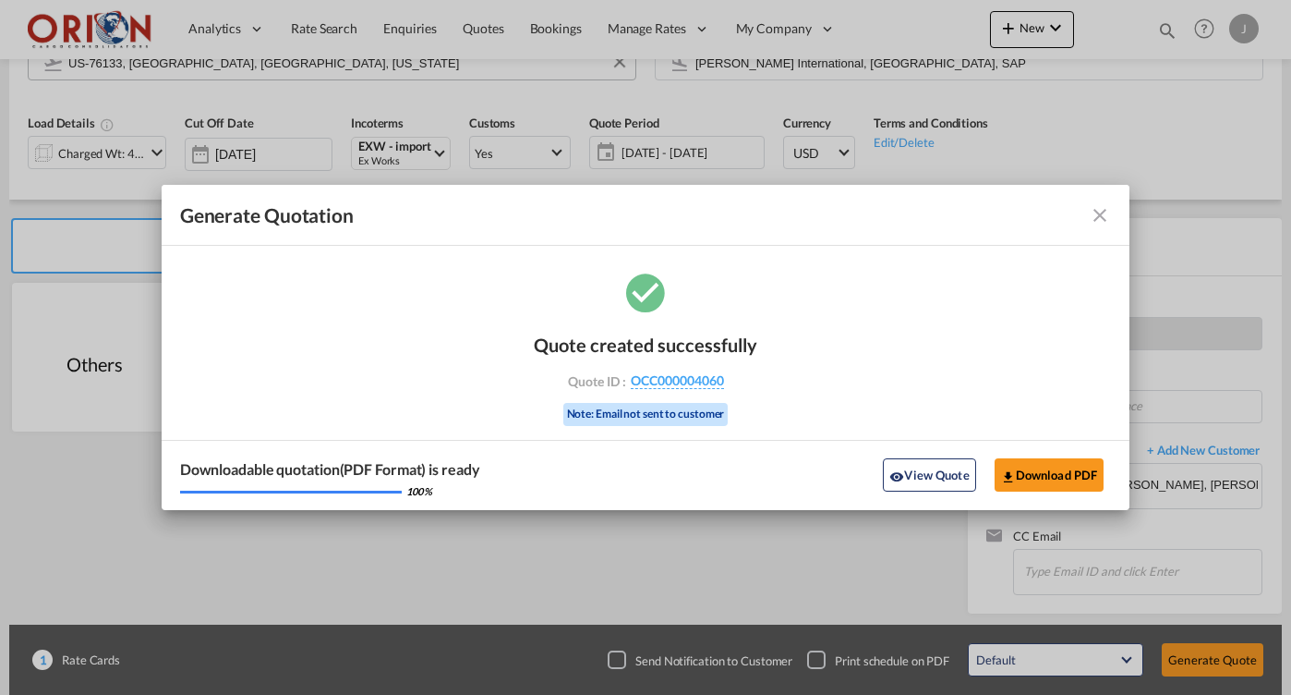
click at [1099, 217] on md-icon "icon-close fg-AAA8AD cursor m-0" at bounding box center [1100, 215] width 22 height 22
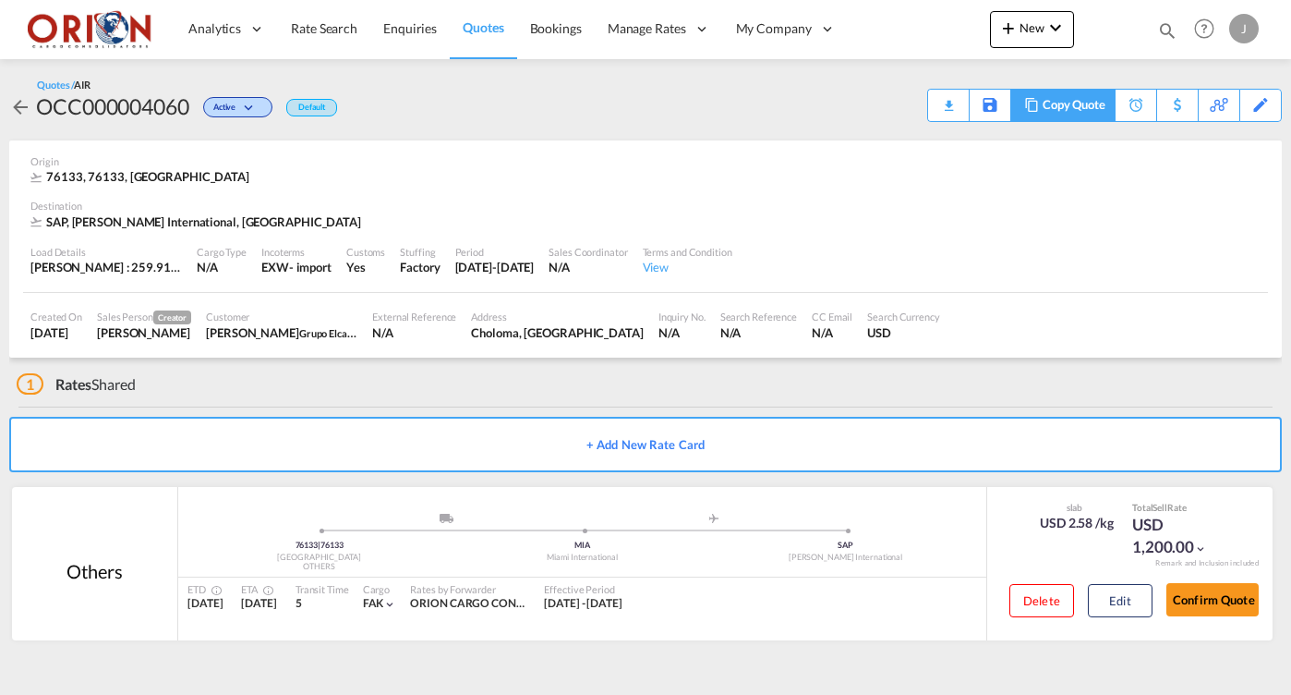
click at [1092, 104] on div "Copy Quote" at bounding box center [1074, 105] width 63 height 31
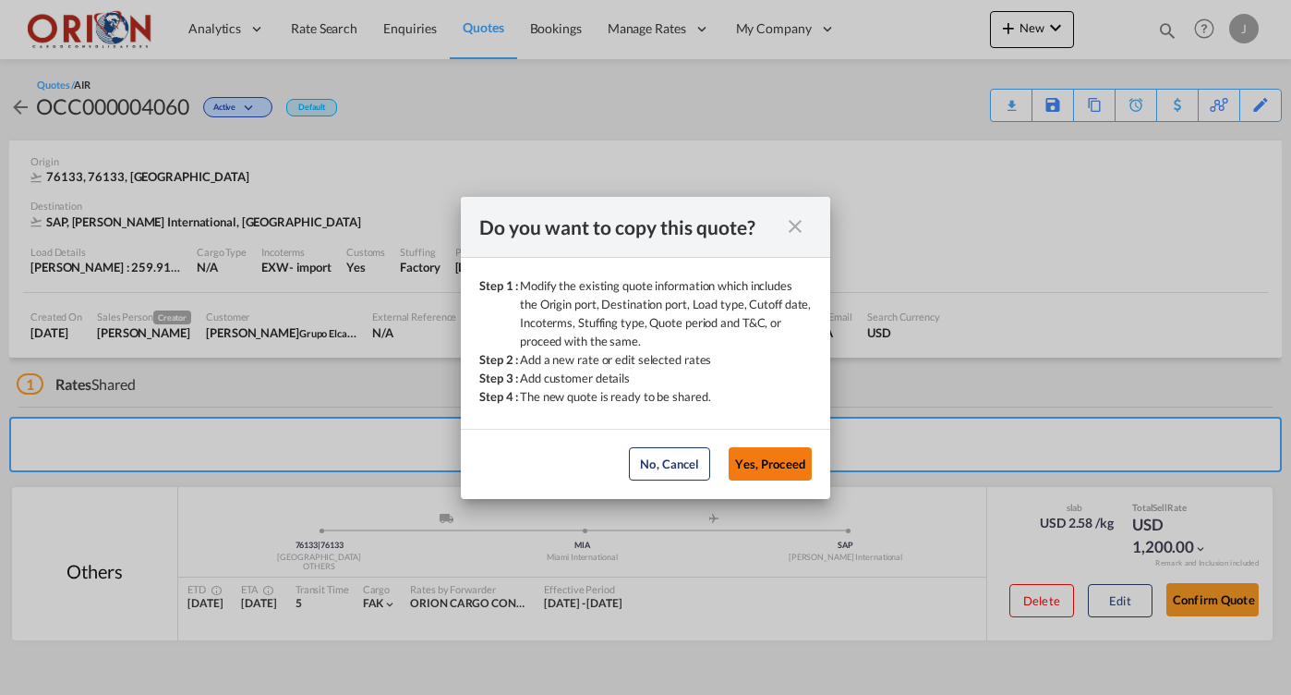
click at [741, 452] on button "Yes, Proceed" at bounding box center [770, 463] width 83 height 33
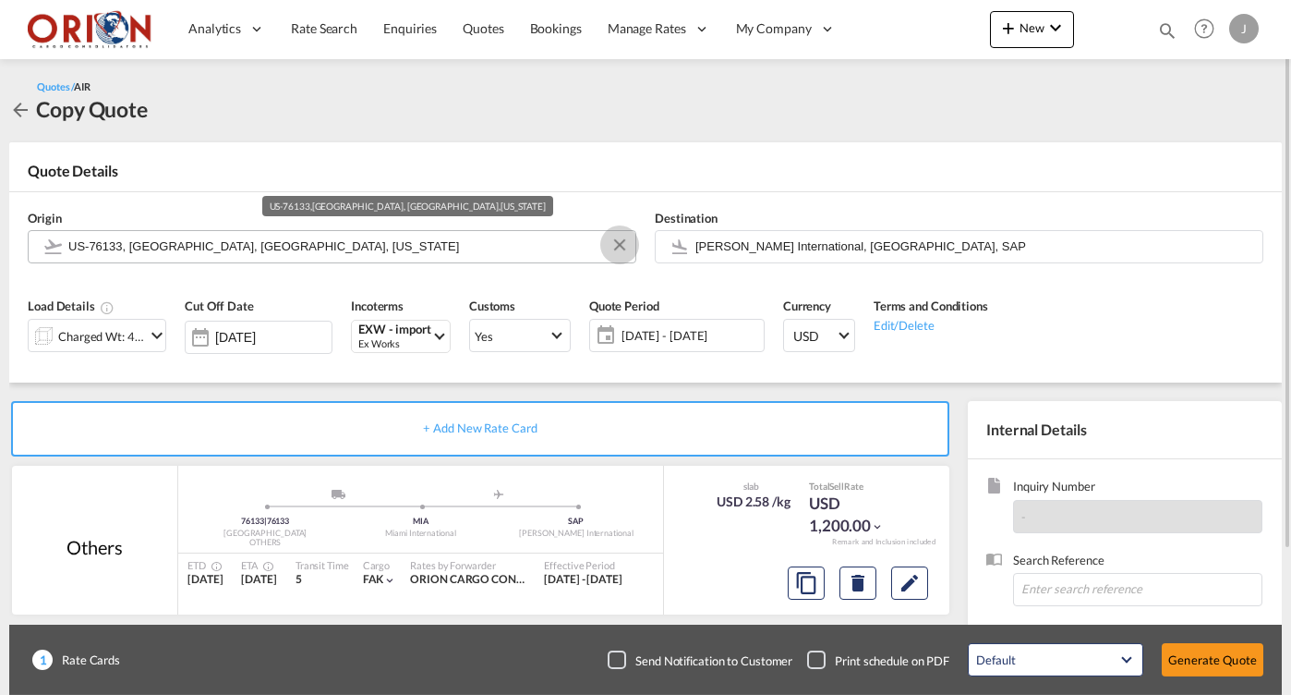
click at [617, 248] on button "Clear Input" at bounding box center [620, 245] width 28 height 28
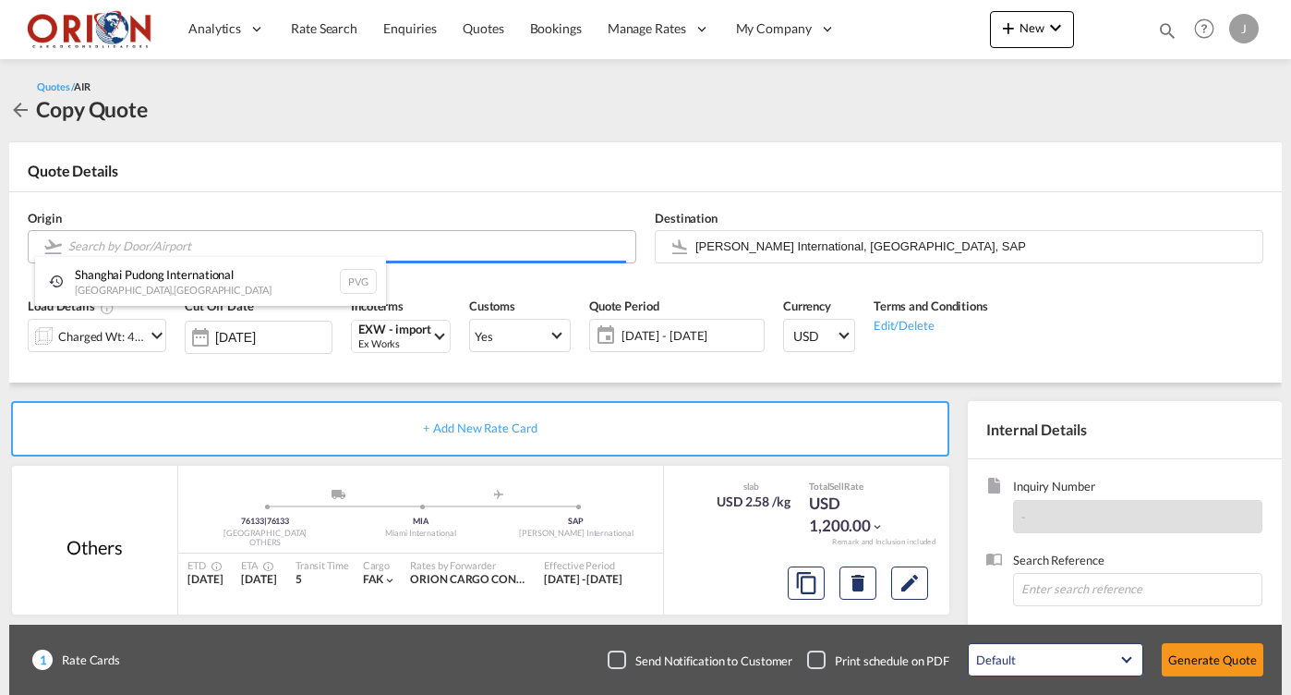
paste input "28129"
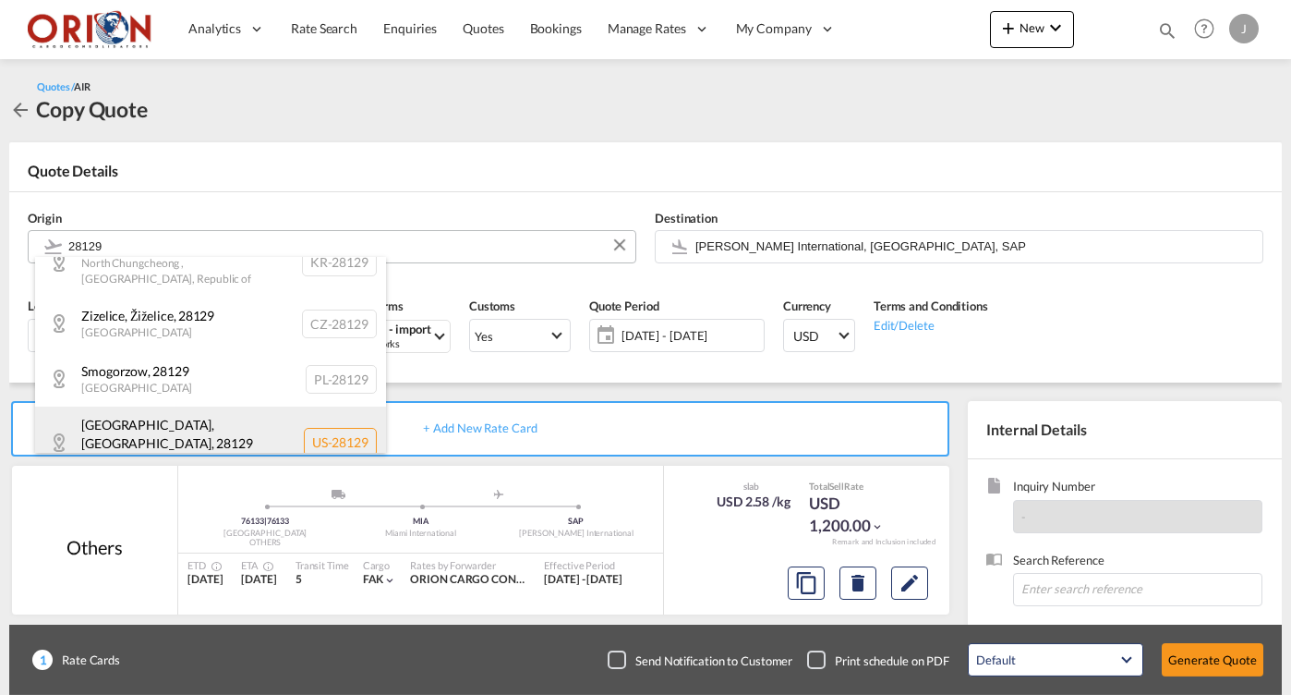
scroll to position [27, 0]
click at [127, 420] on div "[GEOGRAPHIC_DATA], [GEOGRAPHIC_DATA] , 28129 [US_STATE] , [GEOGRAPHIC_DATA] [GE…" at bounding box center [210, 443] width 351 height 70
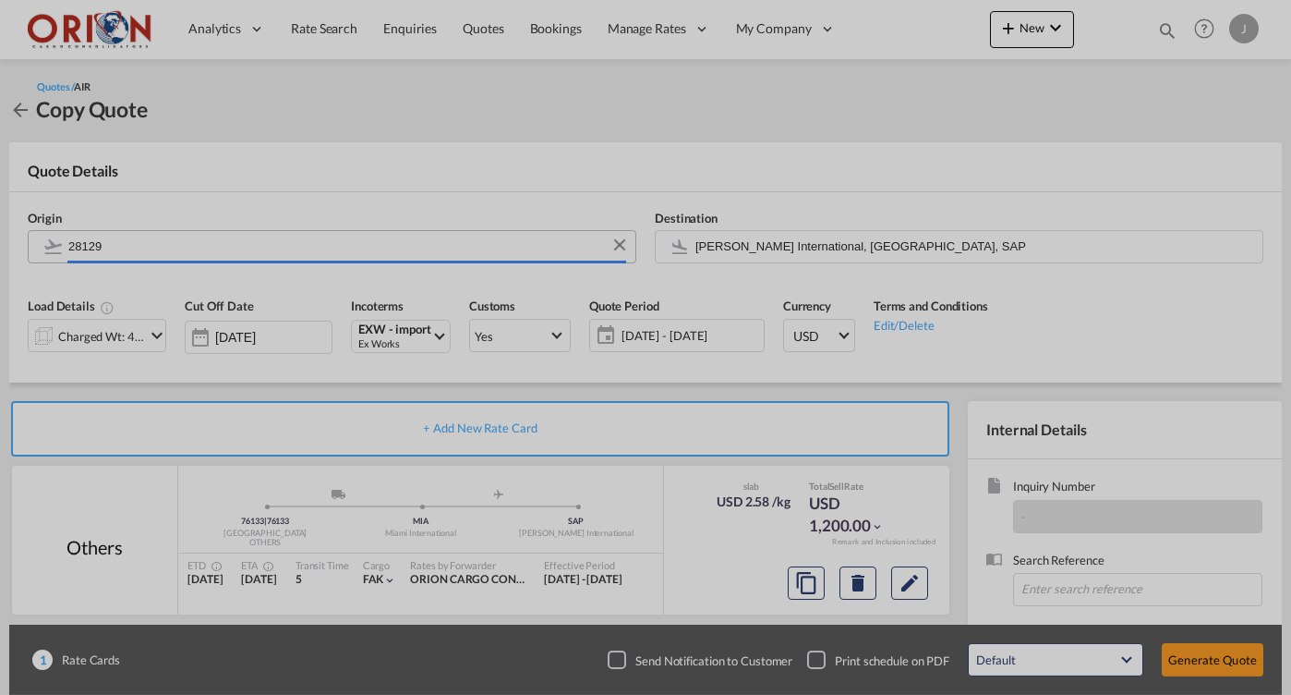
type input "US-28129, [GEOGRAPHIC_DATA], [GEOGRAPHIC_DATA], [US_STATE]"
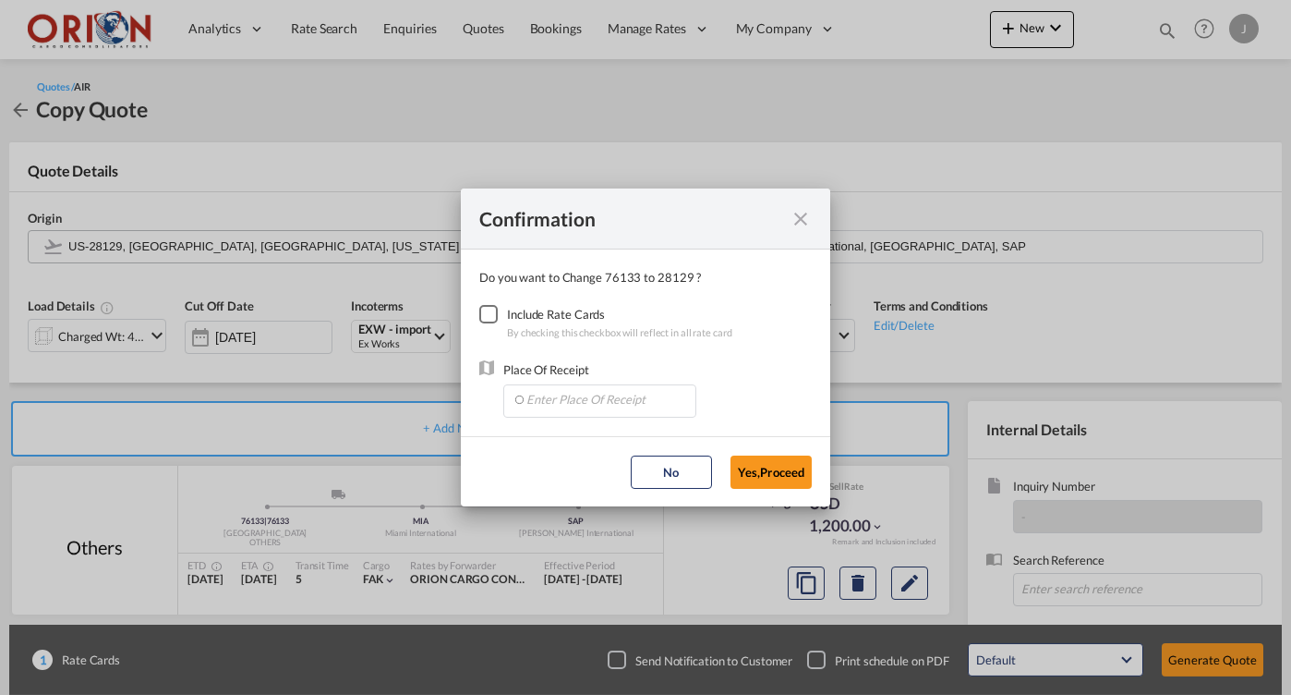
click at [485, 309] on div "Checkbox No Ink" at bounding box center [488, 314] width 18 height 18
click at [558, 399] on input "Enter Place Of Receipt" at bounding box center [604, 399] width 183 height 28
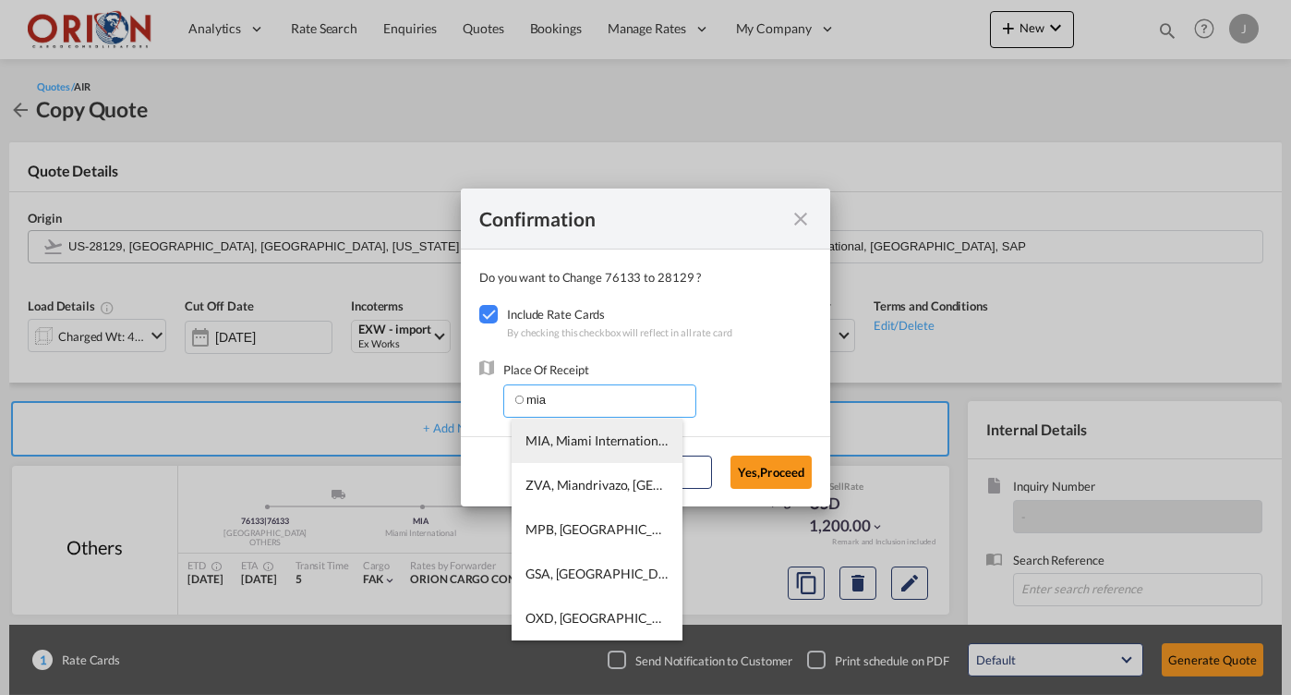
click at [584, 457] on li "MIA, Miami International, [GEOGRAPHIC_DATA], [GEOGRAPHIC_DATA], [GEOGRAPHIC_DAT…" at bounding box center [597, 440] width 171 height 44
type input "MIA, Miami International, [GEOGRAPHIC_DATA], [GEOGRAPHIC_DATA], [GEOGRAPHIC_DAT…"
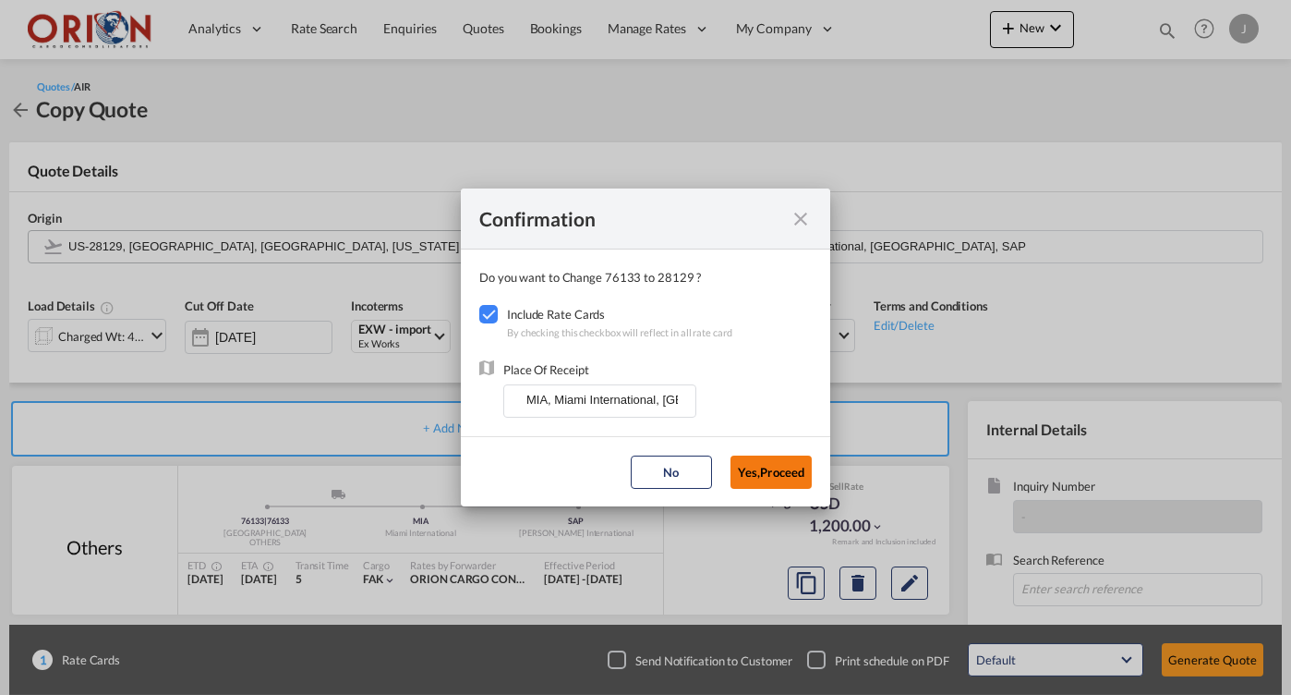
click at [768, 468] on button "Yes,Proceed" at bounding box center [771, 471] width 81 height 33
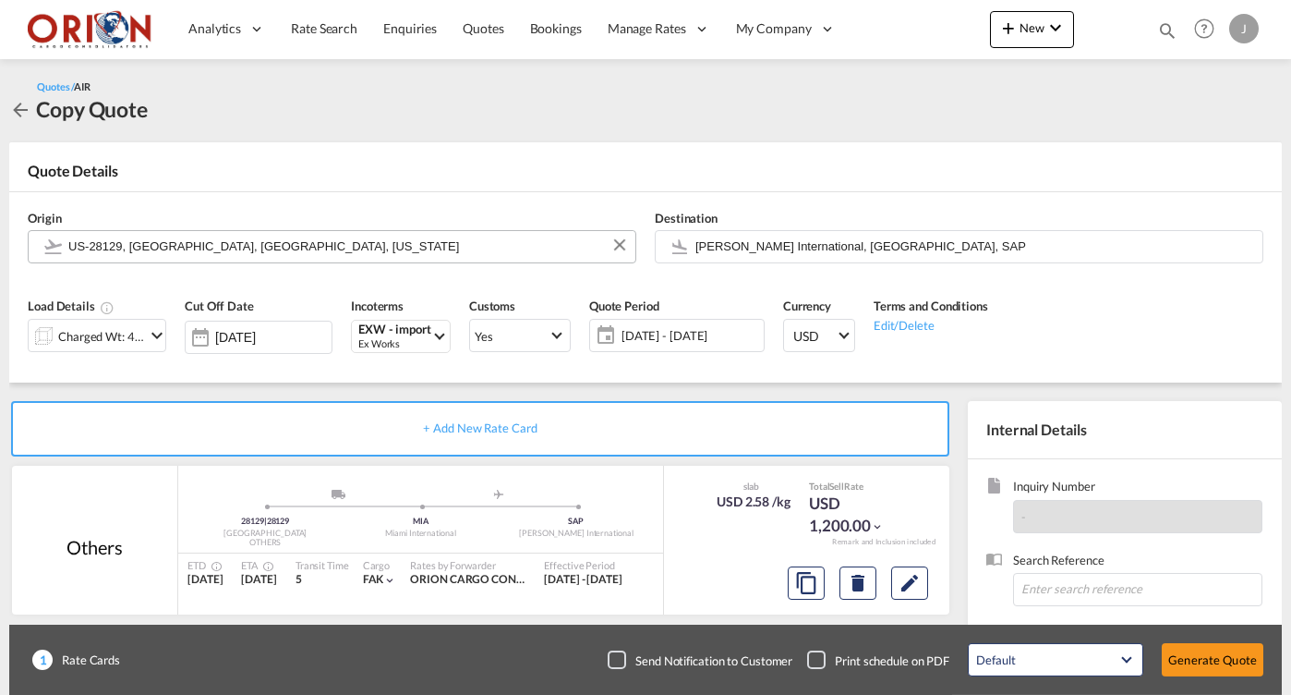
click at [683, 336] on span "[DATE] - [DATE]" at bounding box center [691, 335] width 138 height 17
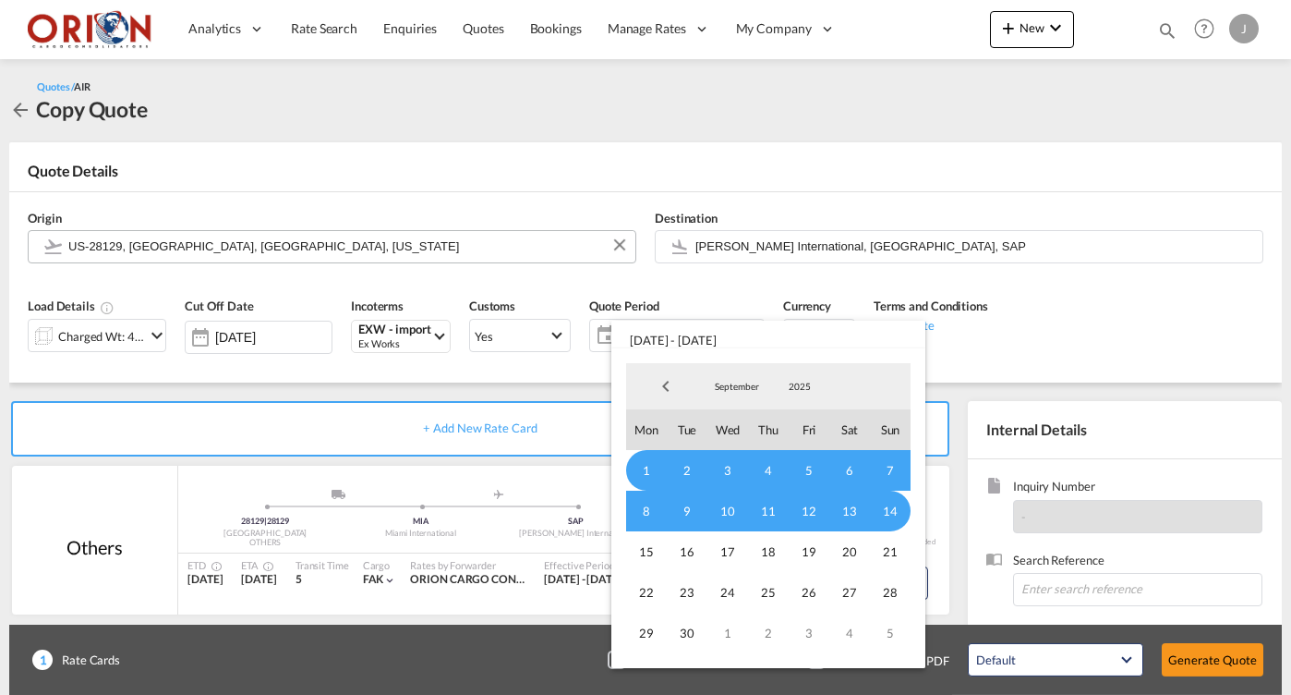
click at [641, 453] on span "1" at bounding box center [646, 470] width 41 height 41
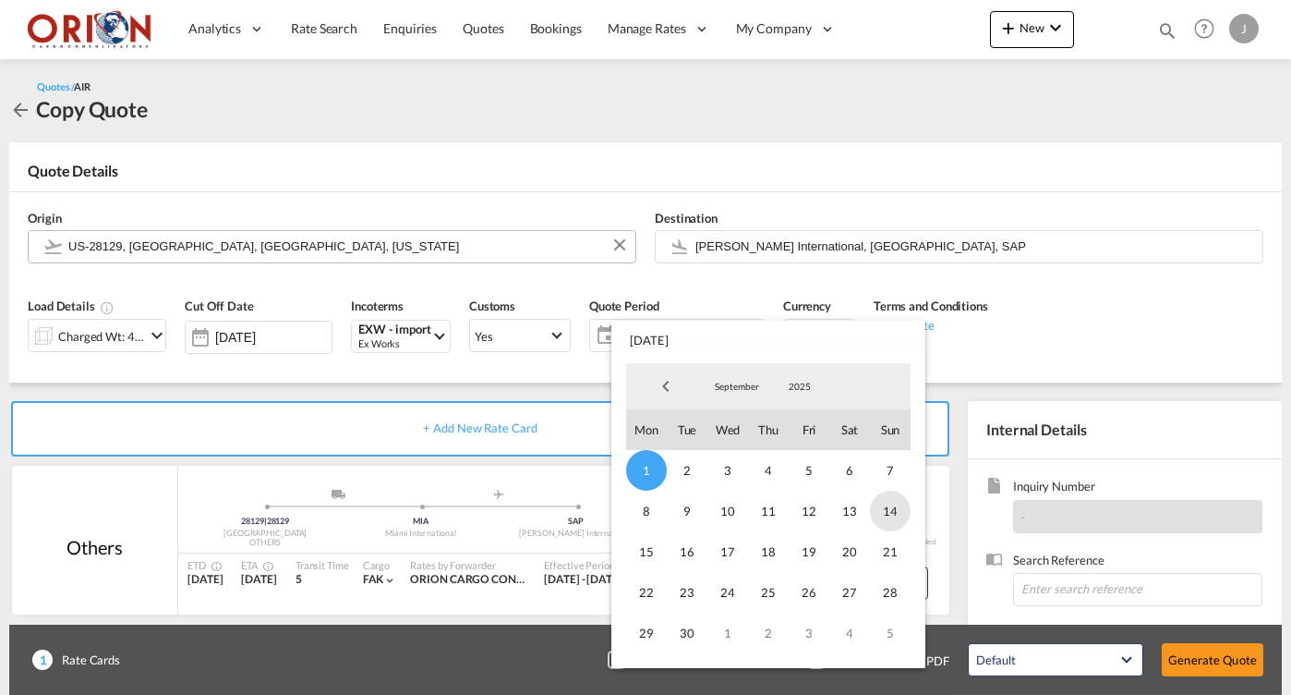
click at [893, 506] on span "14" at bounding box center [890, 510] width 41 height 41
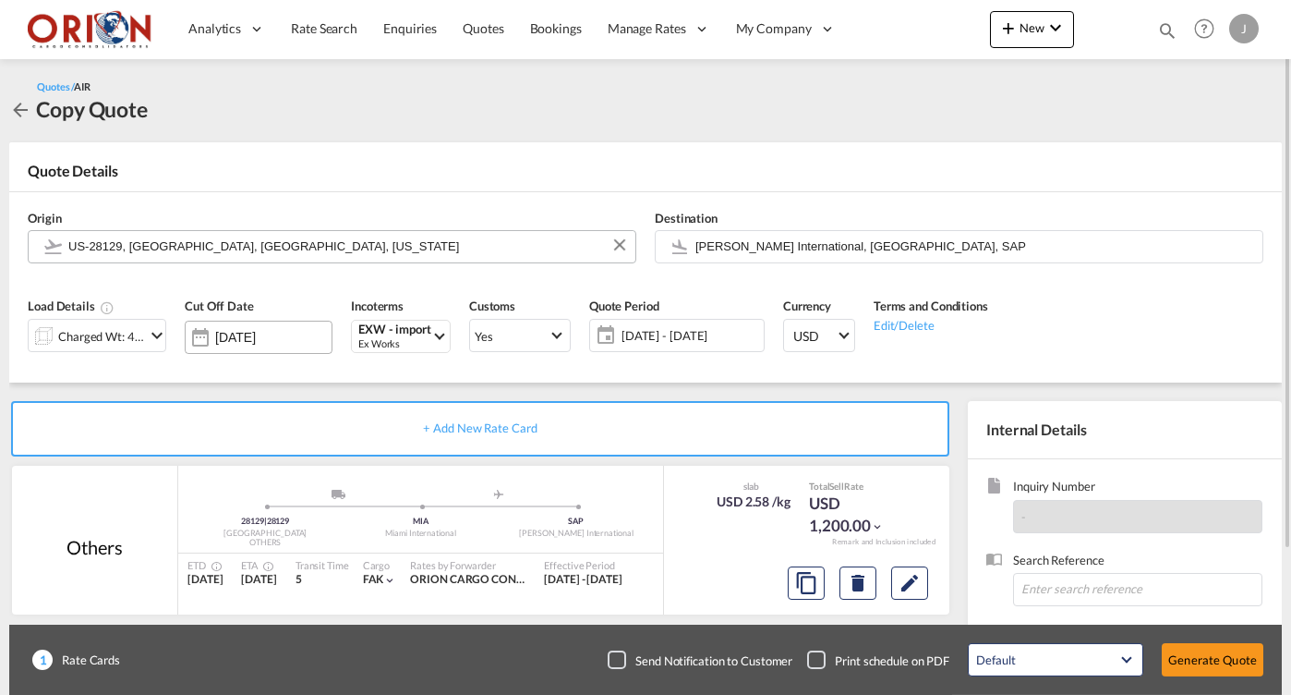
click at [256, 338] on input "[DATE]" at bounding box center [273, 337] width 116 height 15
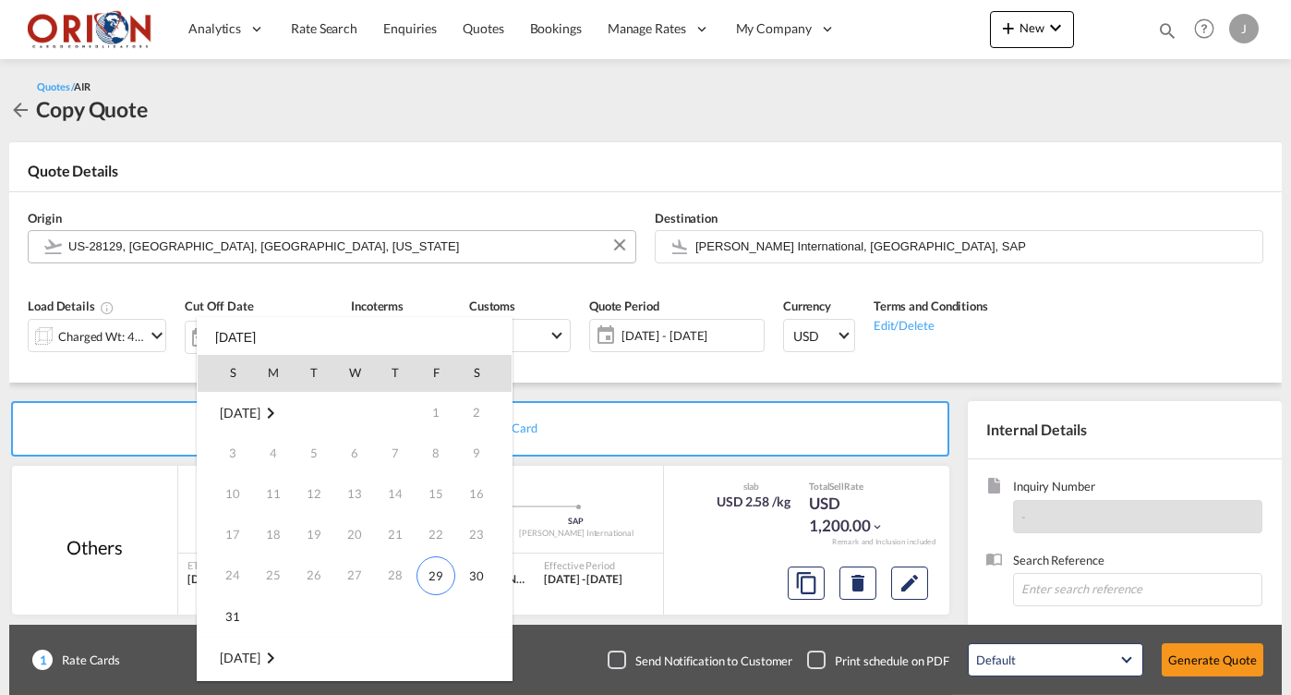
scroll to position [245, 0]
click at [240, 545] on span "14" at bounding box center [232, 534] width 37 height 37
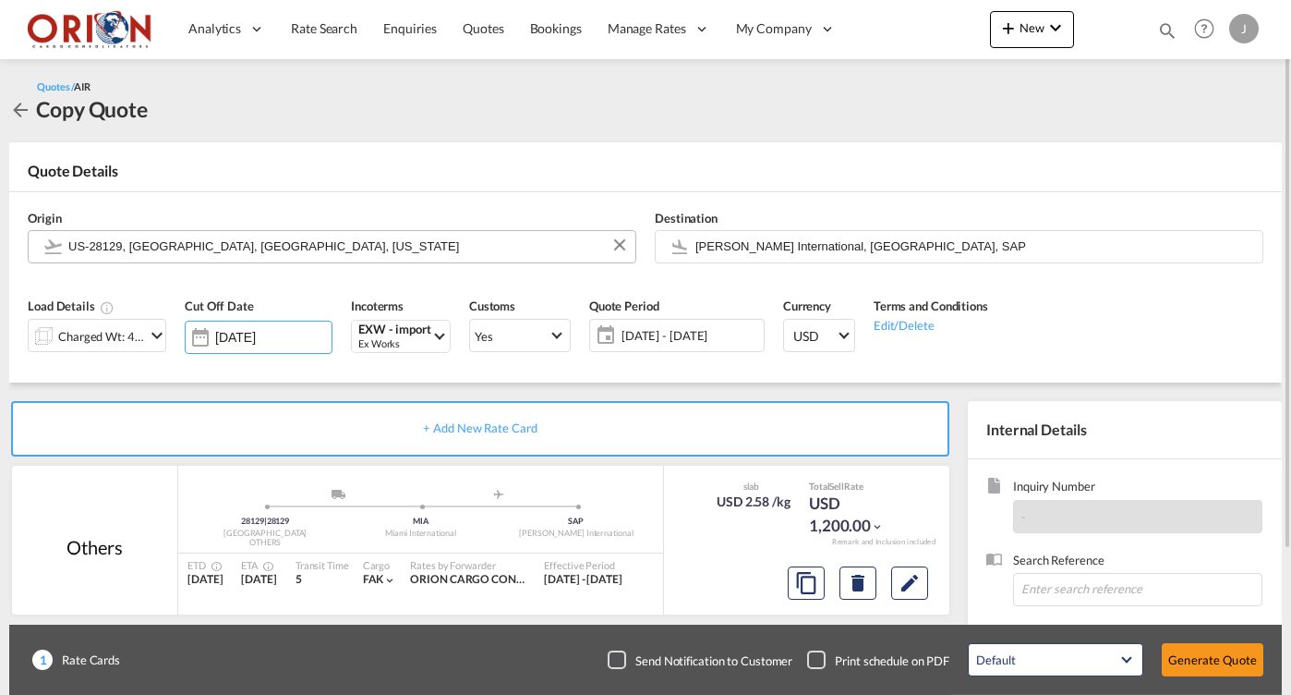
click at [146, 345] on md-icon "icon-chevron-down" at bounding box center [157, 335] width 22 height 22
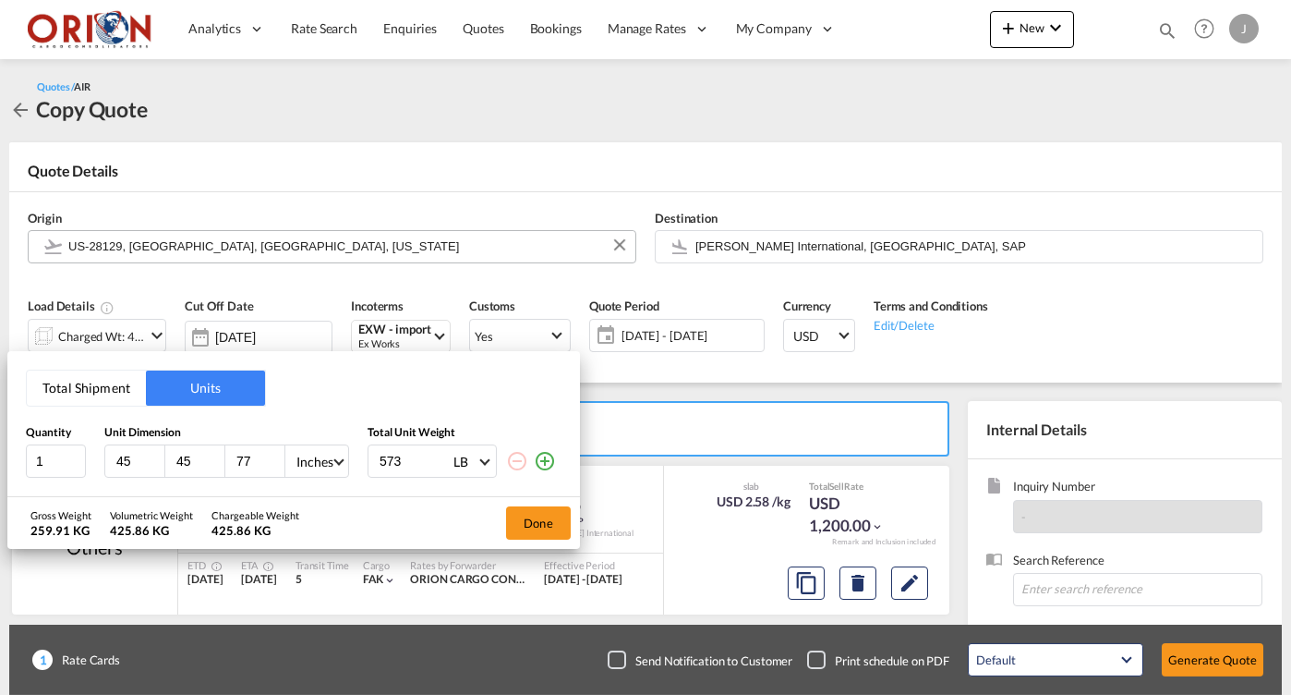
click at [400, 465] on input "573" at bounding box center [415, 460] width 74 height 31
type input "150"
click at [125, 457] on input "45" at bounding box center [140, 461] width 50 height 17
click at [127, 461] on input "4745" at bounding box center [140, 461] width 50 height 17
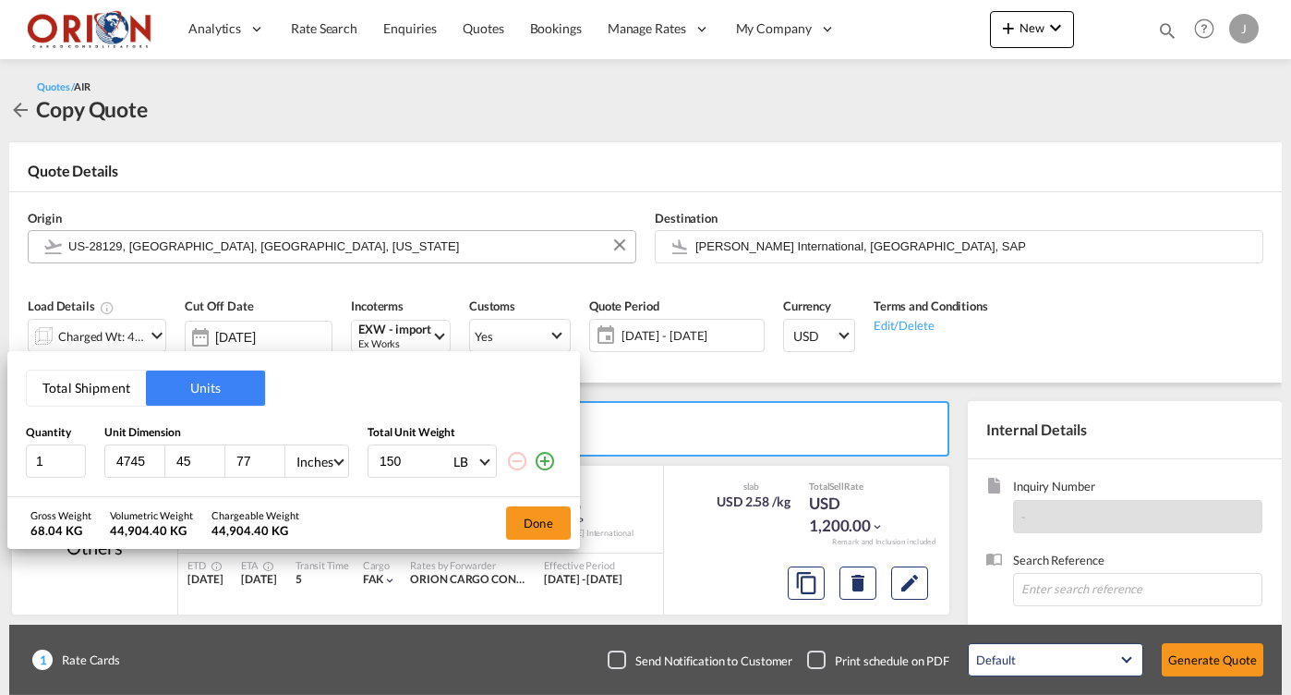
click at [127, 461] on input "4745" at bounding box center [140, 461] width 50 height 17
type input "74"
click at [194, 463] on input "45" at bounding box center [200, 461] width 50 height 17
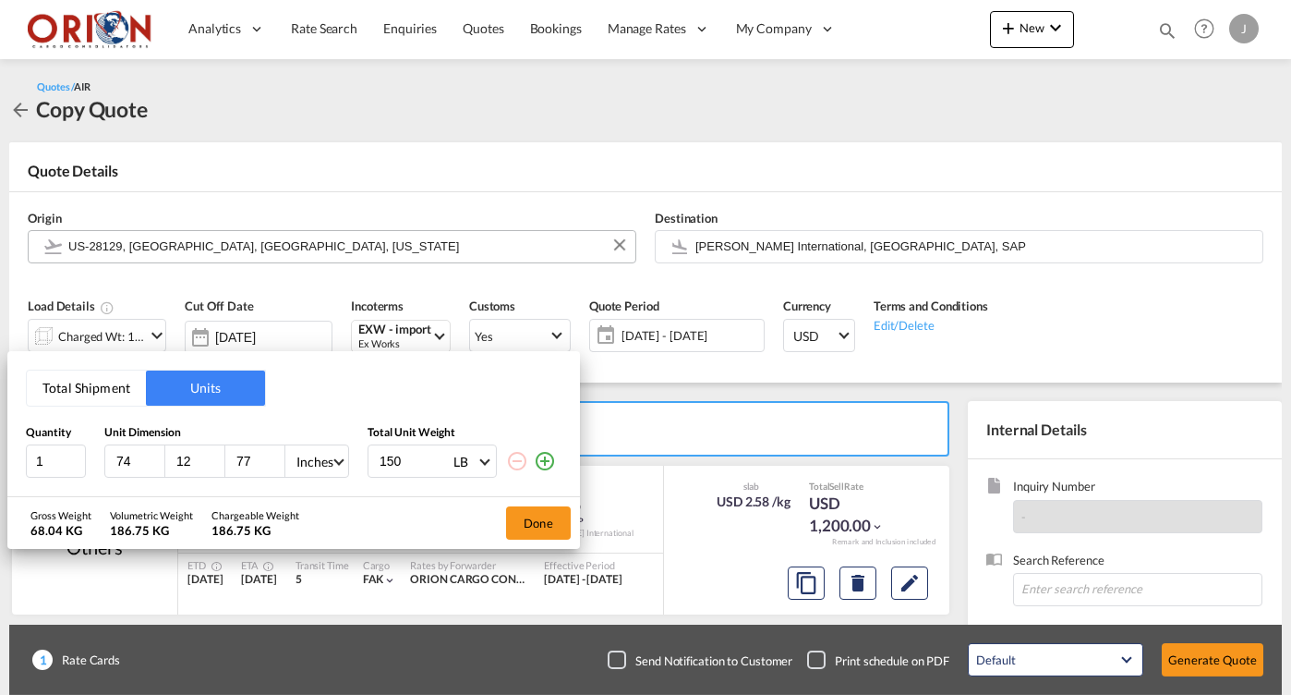
type input "12"
click at [247, 458] on input "77" at bounding box center [260, 461] width 50 height 17
type input "12"
click at [541, 520] on button "Done" at bounding box center [538, 522] width 65 height 33
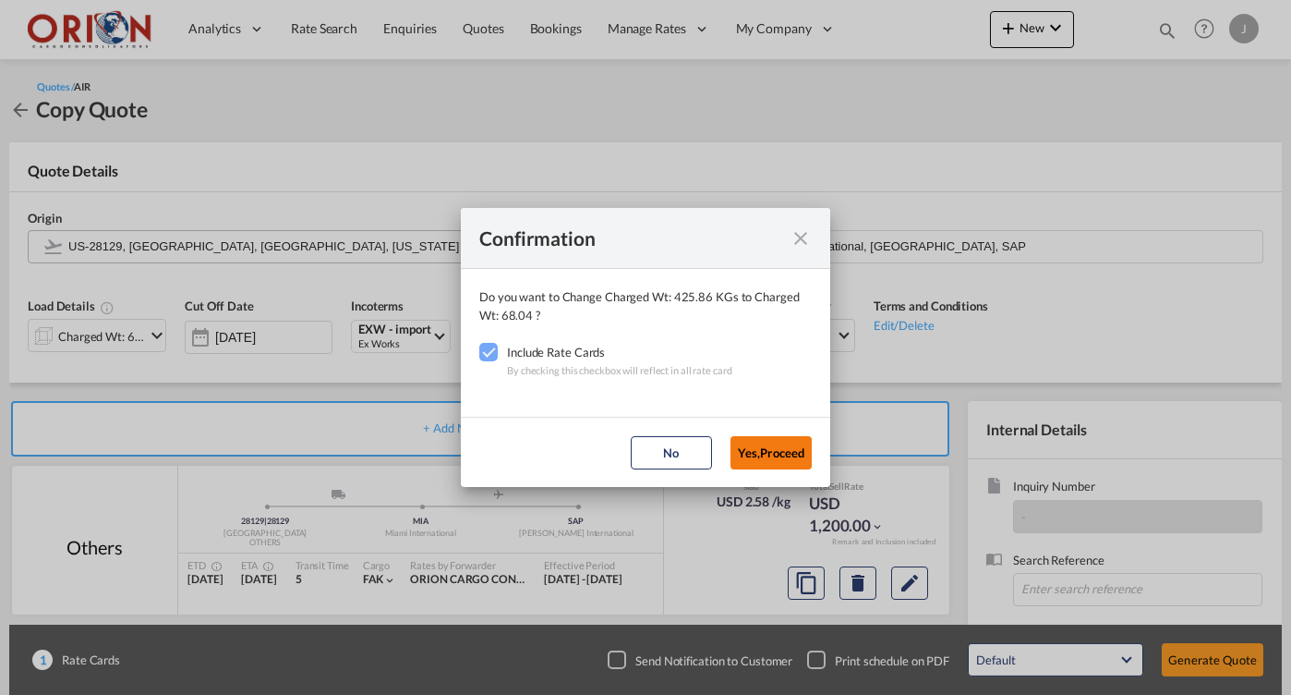
click at [786, 453] on button "Yes,Proceed" at bounding box center [771, 452] width 81 height 33
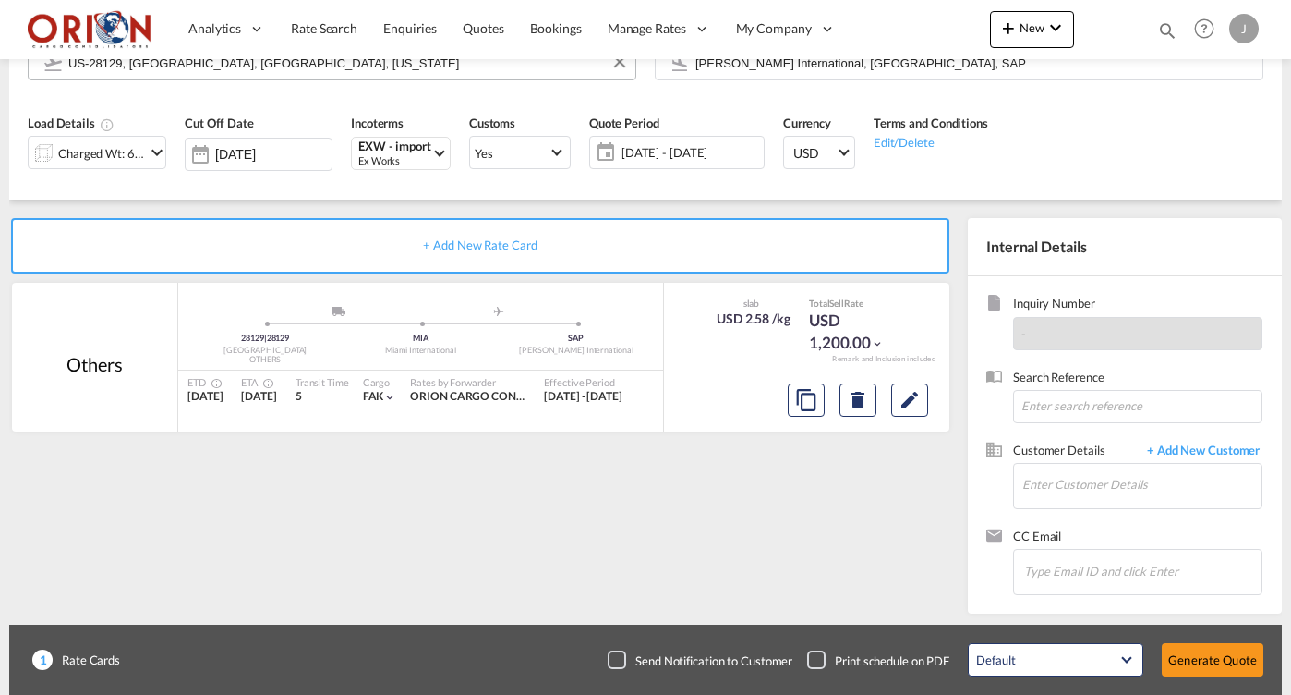
scroll to position [0, 0]
click at [1067, 510] on div "Customer Details + Add New Customer Enter Customer Details" at bounding box center [1124, 484] width 277 height 86
click at [1059, 494] on input "Enter Customer Details" at bounding box center [1141, 485] width 239 height 42
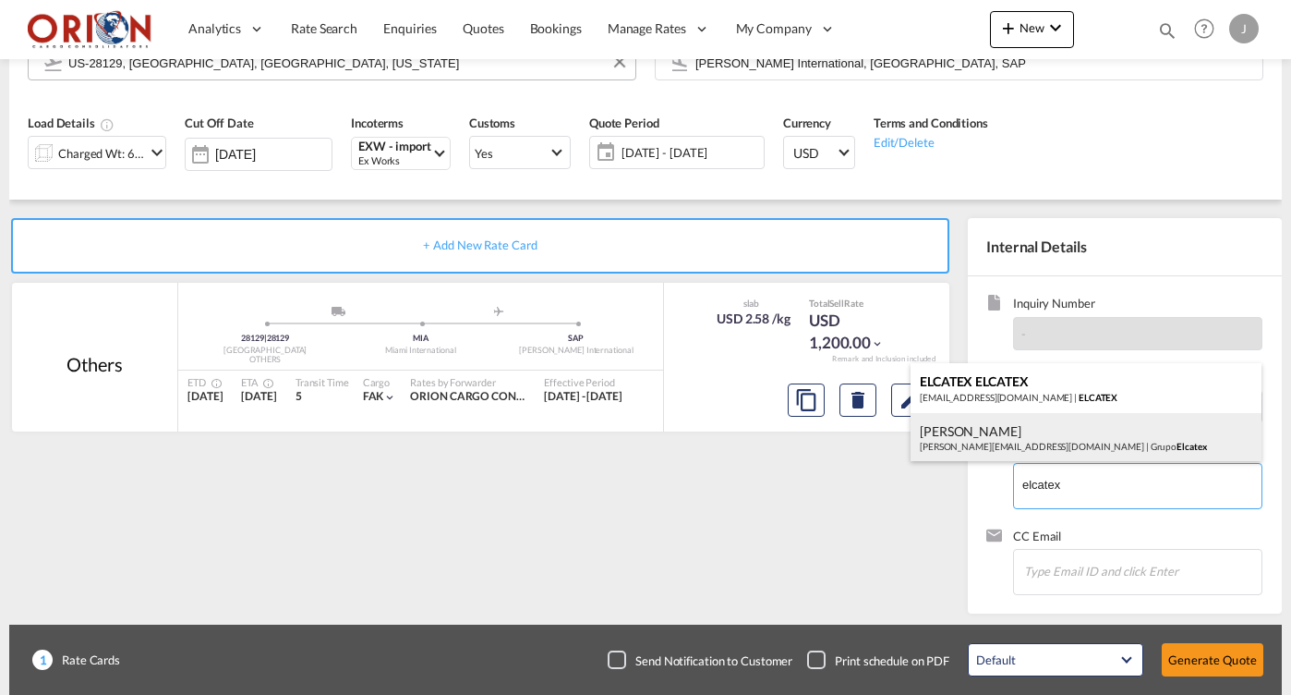
click at [970, 442] on div "[PERSON_NAME] [PERSON_NAME][EMAIL_ADDRESS][DOMAIN_NAME] | Grupo Elcatex" at bounding box center [1086, 438] width 351 height 50
type input "Grupo Elcatex, [PERSON_NAME], [PERSON_NAME][EMAIL_ADDRESS][DOMAIN_NAME]"
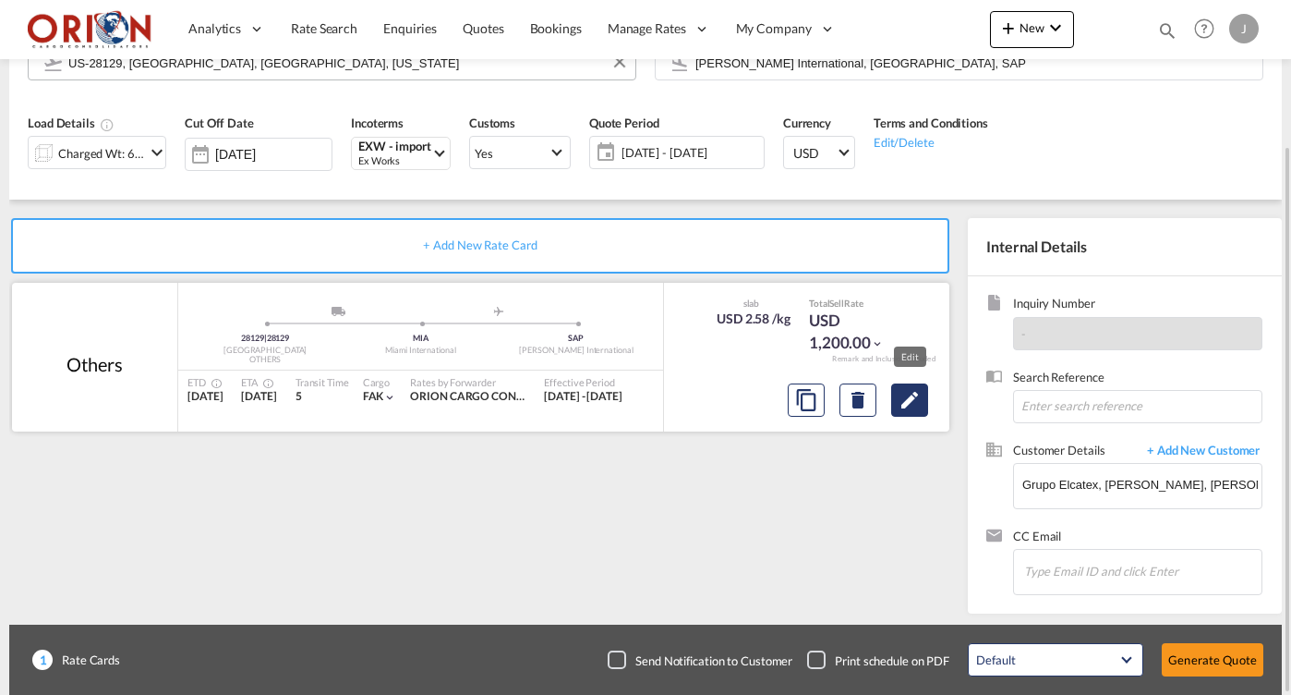
click at [905, 405] on md-icon "Edit" at bounding box center [910, 400] width 22 height 22
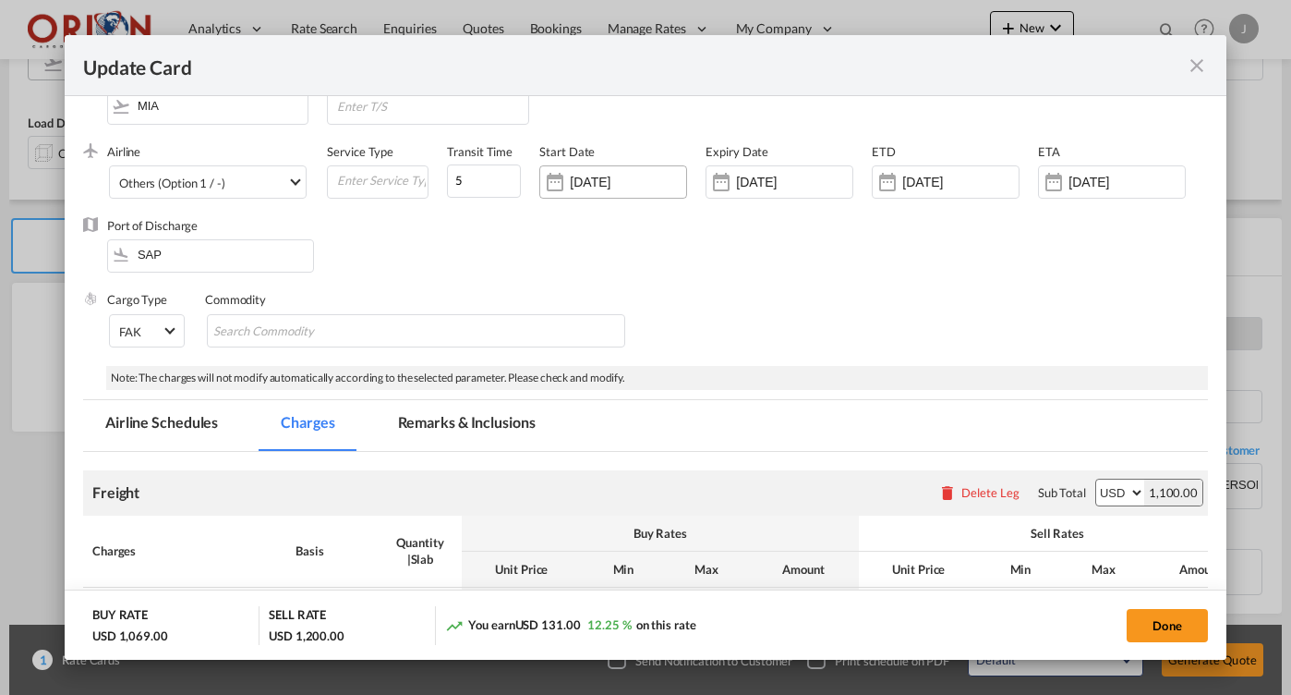
scroll to position [356, 0]
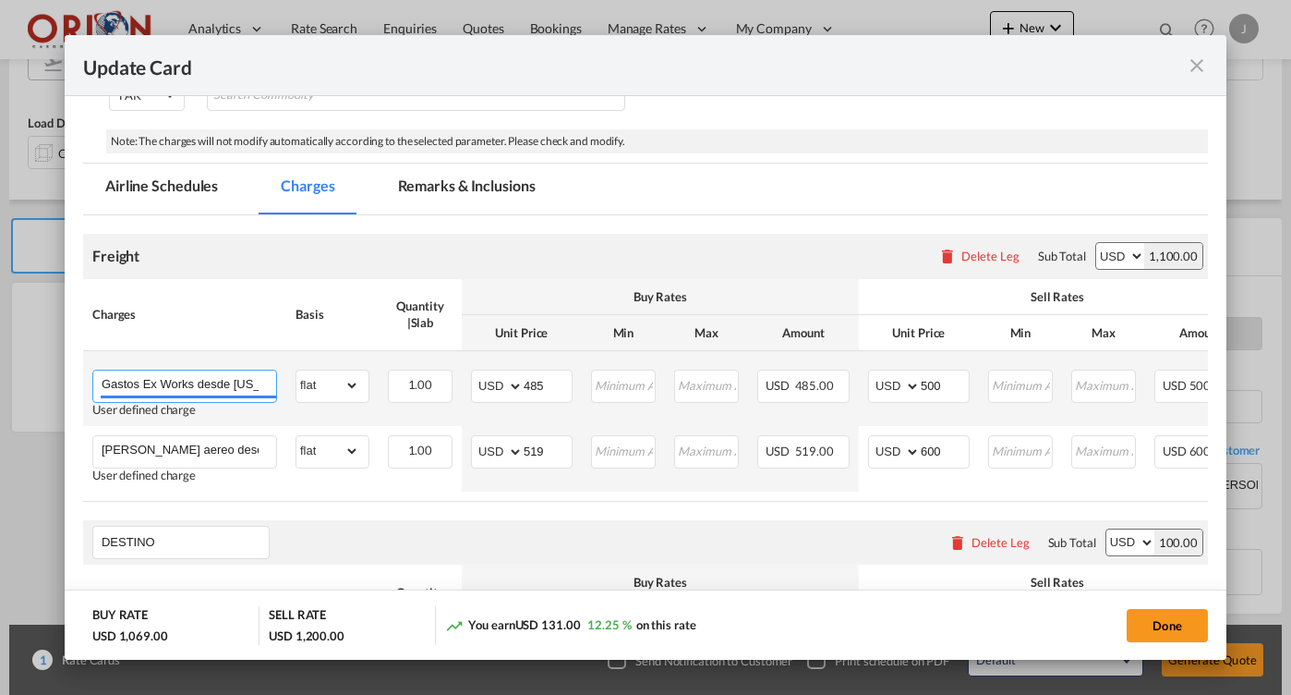
click at [246, 381] on input "Gastos Ex Works desde [US_STATE] 76133 hasta [GEOGRAPHIC_DATA]" at bounding box center [189, 384] width 175 height 28
drag, startPoint x: 235, startPoint y: 380, endPoint x: 155, endPoint y: 380, distance: 79.4
click at [155, 380] on input "Gastos Ex Works desde [US_STATE] 76133 hasta [GEOGRAPHIC_DATA]" at bounding box center [189, 384] width 175 height 28
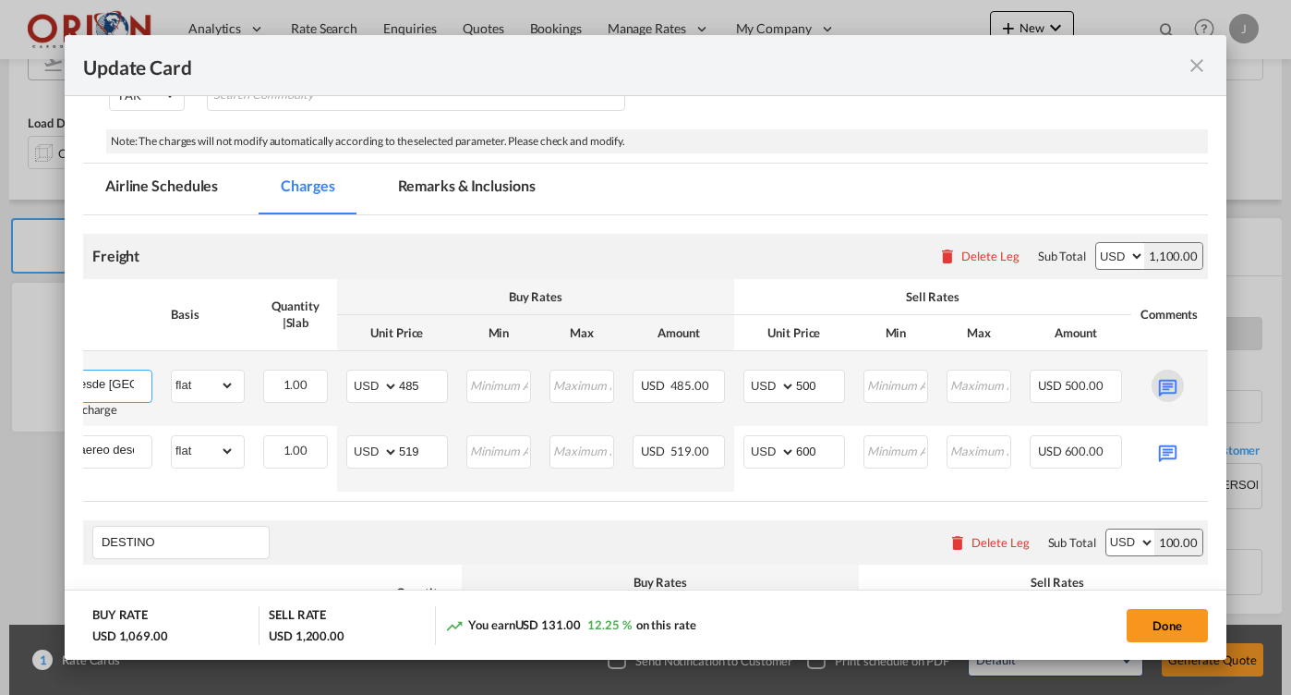
type input "Gastos Ex Works desde [GEOGRAPHIC_DATA] 28129 hasta [GEOGRAPHIC_DATA]"
click at [1168, 385] on md-icon "Update Card Pickup ..." at bounding box center [1168, 385] width 32 height 32
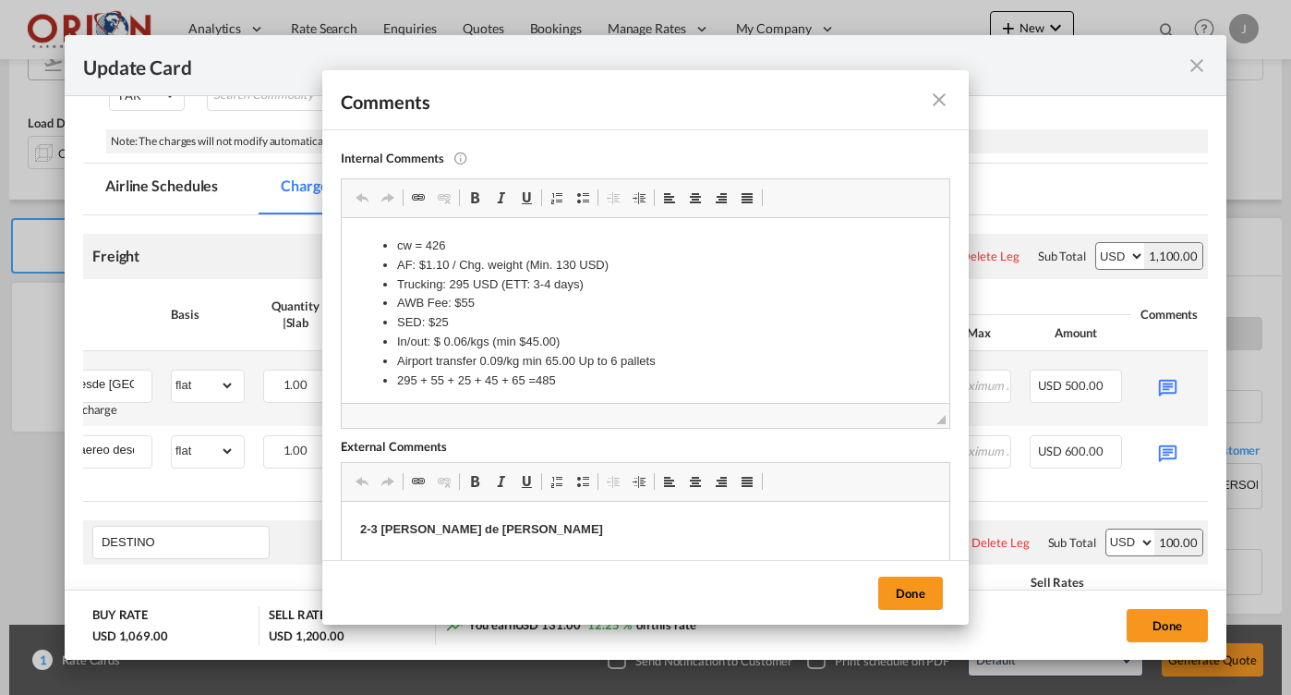
scroll to position [0, 0]
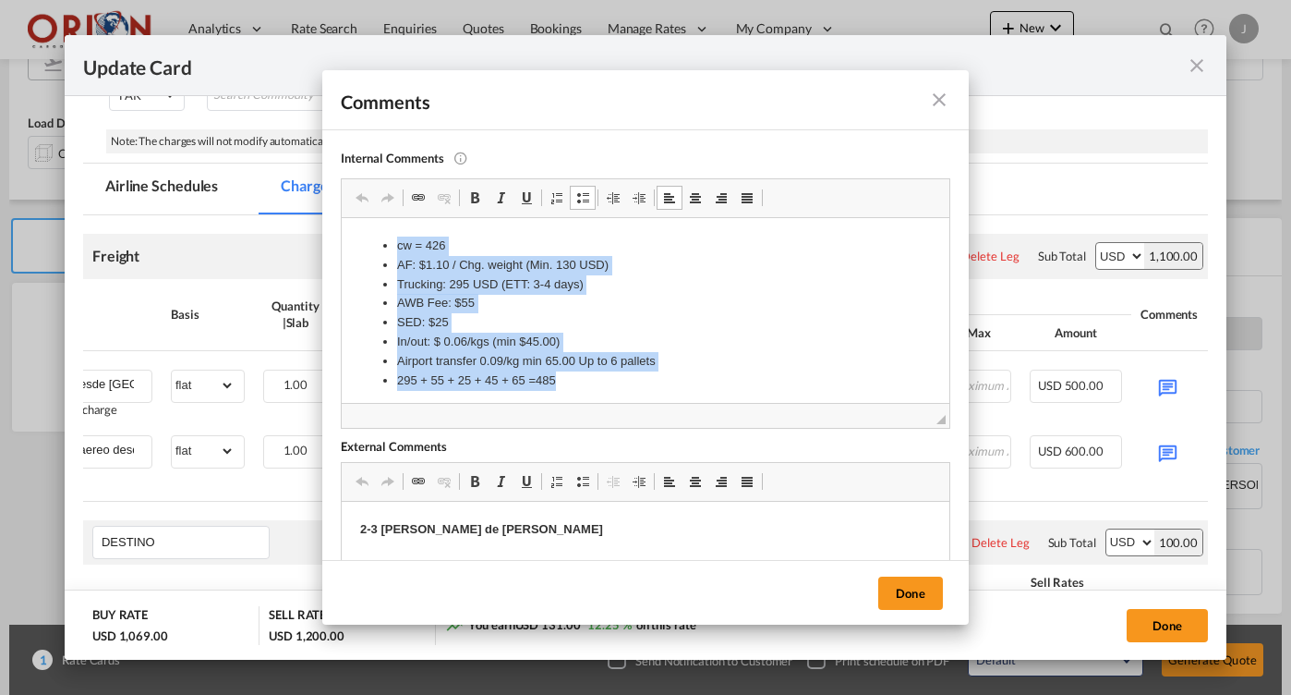
drag, startPoint x: 575, startPoint y: 381, endPoint x: 232, endPoint y: 123, distance: 430.0
click at [342, 218] on html "cw = 426 AF: $1.10 / Chg. weight (Min. 130 USD) Trucking: 295 USD (ETT: 3-4 day…" at bounding box center [646, 313] width 608 height 190
copy ul "cw = 426 AF: $1.10 / Chg. weight (Min. 130 USD) Trucking: 295 USD (ETT: 3-4 day…"
drag, startPoint x: 570, startPoint y: 375, endPoint x: 304, endPoint y: 222, distance: 307.0
click at [342, 222] on html "cw = 426 AF: $1.10 / Chg. weight (Min. 130 USD) Trucking: 295 USD (ETT: 3-4 day…" at bounding box center [646, 313] width 608 height 190
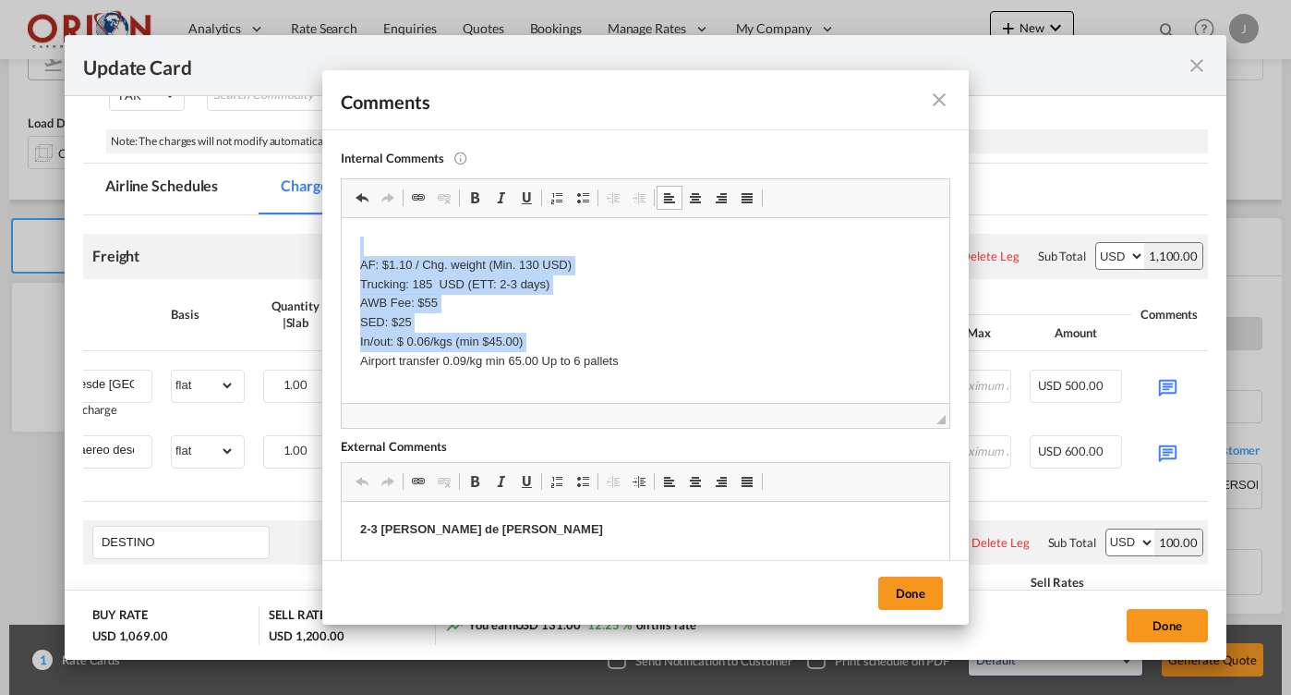
drag, startPoint x: 634, startPoint y: 348, endPoint x: 316, endPoint y: 219, distance: 343.0
click at [342, 219] on html "AF: $1.10 / Chg. weight (Min. 130 USD) Trucking: 185 USD (ETT: 2-3 days) AWB Fe…" at bounding box center [646, 304] width 608 height 172
click at [580, 199] on span at bounding box center [582, 197] width 15 height 15
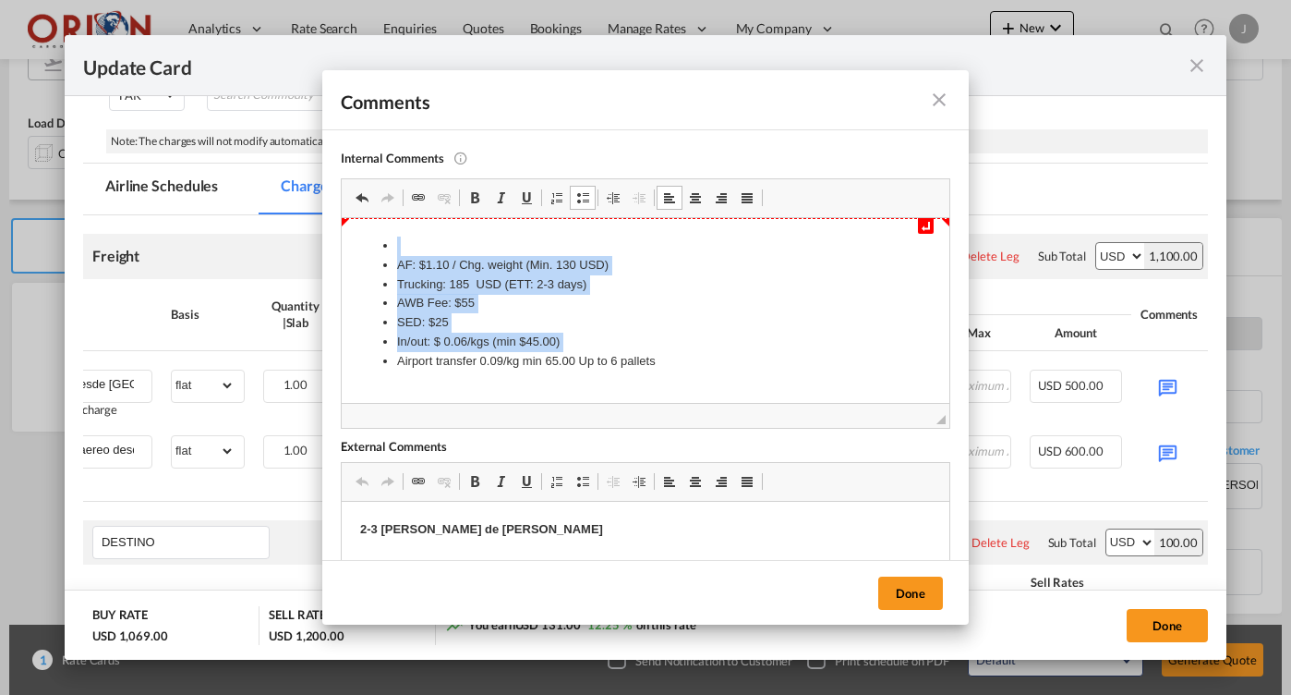
click at [457, 241] on li "Rich Text Editor, editor166" at bounding box center [645, 245] width 497 height 19
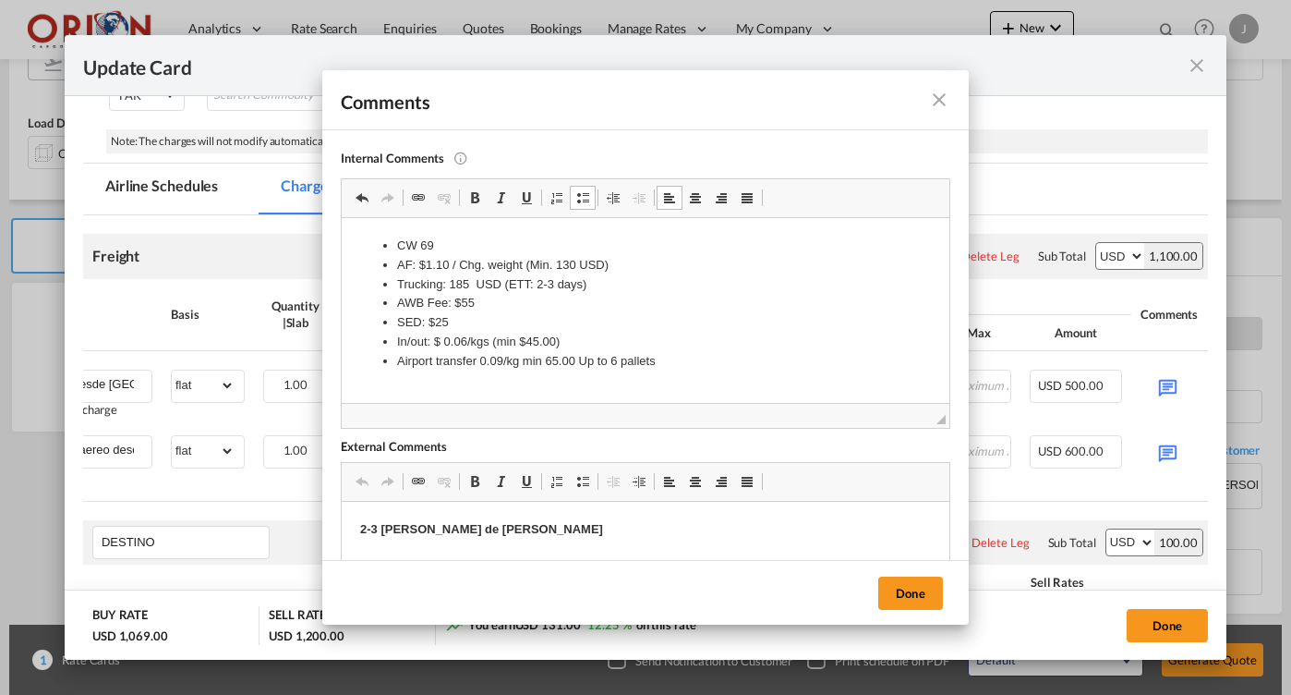
click at [668, 358] on li "Airport transfer 0.09/kg min 65.00 Up to 6 pallets" at bounding box center [645, 361] width 497 height 19
drag, startPoint x: 326, startPoint y: 140, endPoint x: 904, endPoint y: 604, distance: 741.1
click at [904, 604] on button "Done" at bounding box center [910, 592] width 65 height 33
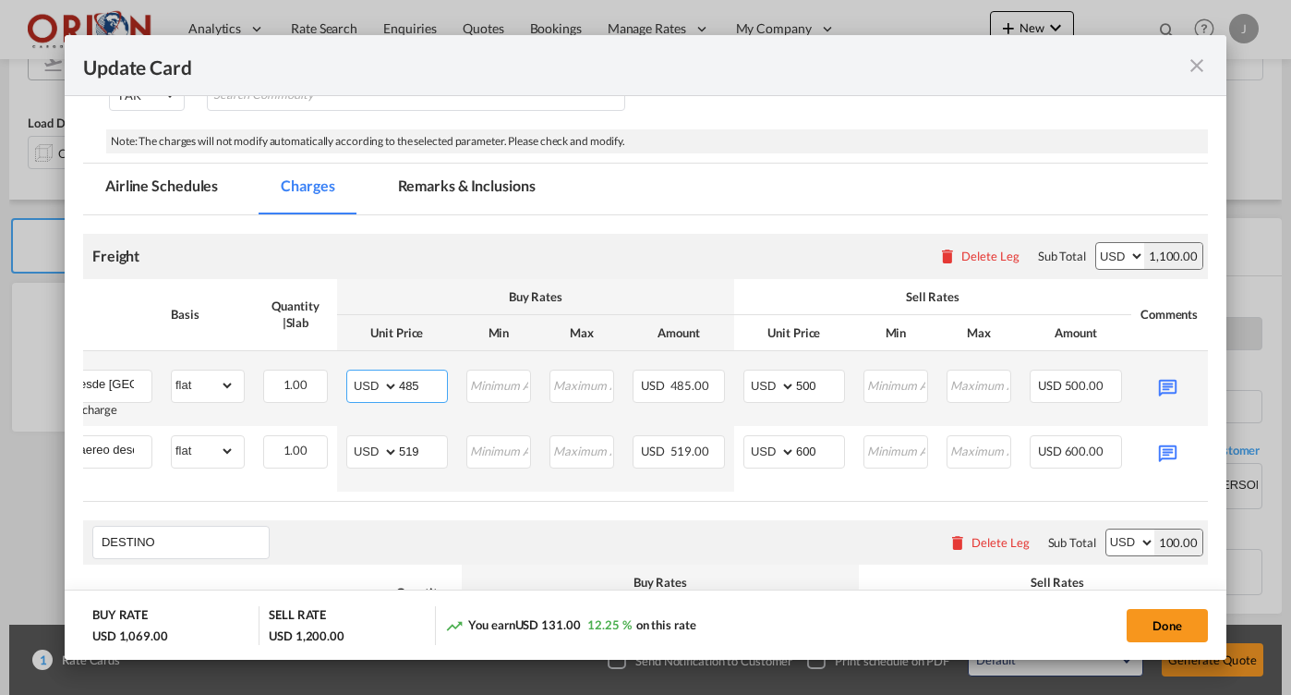
click at [411, 385] on input "485" at bounding box center [423, 384] width 48 height 28
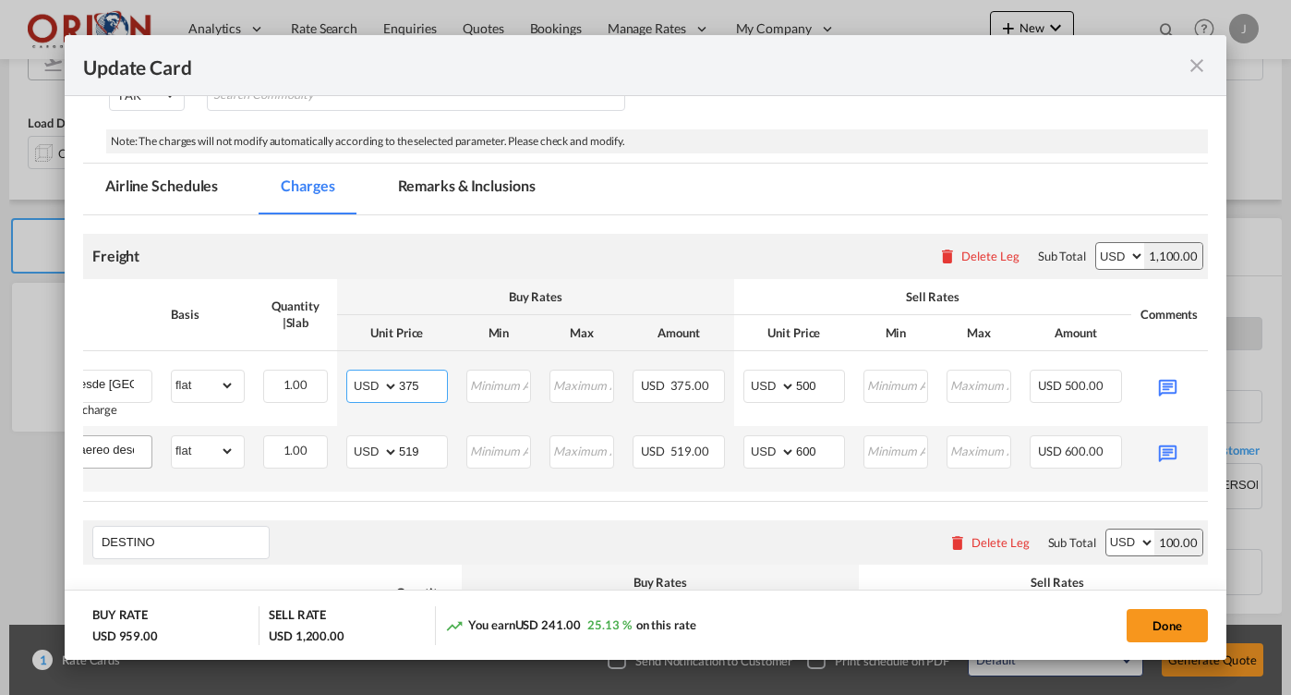
type input "375"
click at [116, 448] on input "[PERSON_NAME] aereo desde [GEOGRAPHIC_DATA] hasta [GEOGRAPHIC_DATA]" at bounding box center [64, 450] width 175 height 28
click at [1179, 447] on md-icon "Update Card Pickup ..." at bounding box center [1168, 451] width 32 height 32
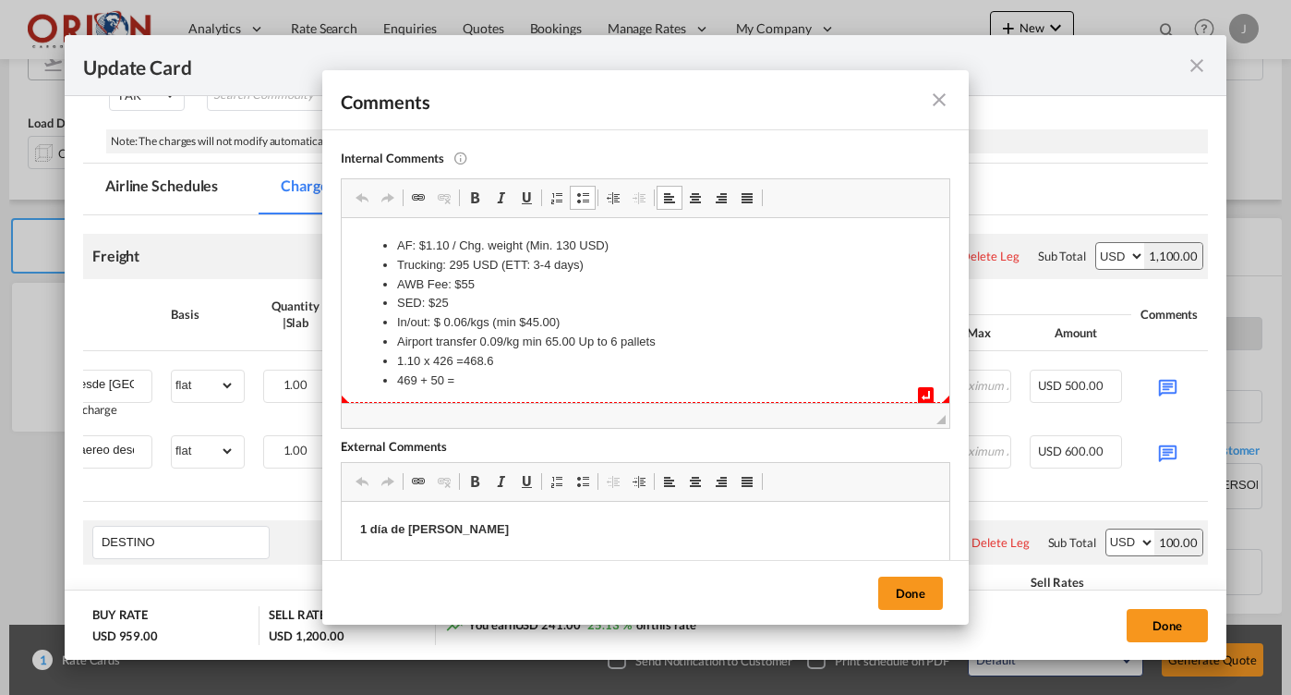
click at [514, 391] on html "↵ AF: $1.10 / Chg. weight (Min. 130 USD) Trucking: 295 USD (ETT: 3-4 days) AWB …" at bounding box center [646, 313] width 608 height 190
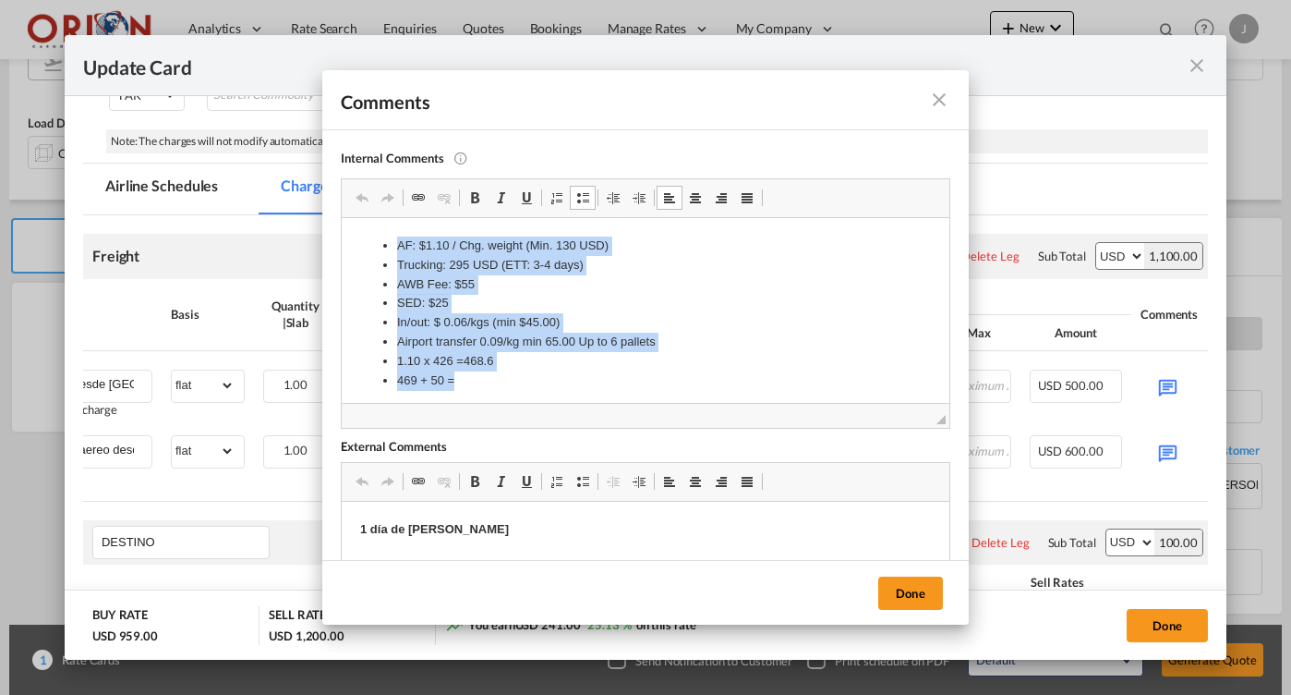
drag, startPoint x: 473, startPoint y: 381, endPoint x: 260, endPoint y: 125, distance: 333.1
click at [342, 218] on html "AF: $1.10 / Chg. weight (Min. 130 USD) Trucking: 295 USD (ETT: 3-4 days) AWB Fe…" at bounding box center [646, 313] width 608 height 190
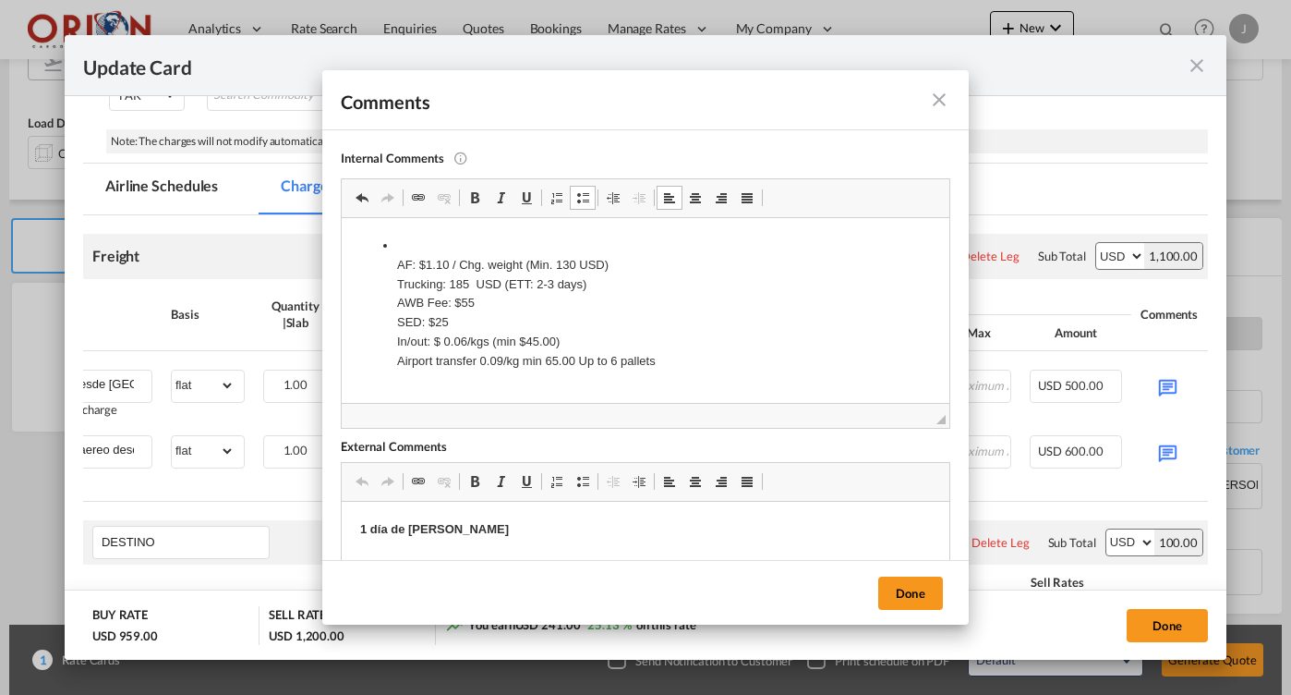
click at [401, 246] on li "AF: $1.10 / Chg. weight (Min. 130 USD) Trucking: 185 USD (ETT: 2-3 days) AWB Fe…" at bounding box center [645, 303] width 497 height 135
click at [660, 357] on p "AF: $1.10 / Chg. weight (Min. 130 USD) Trucking: 185 USD (ETT: 2-3 days) AWB Fe…" at bounding box center [645, 303] width 571 height 135
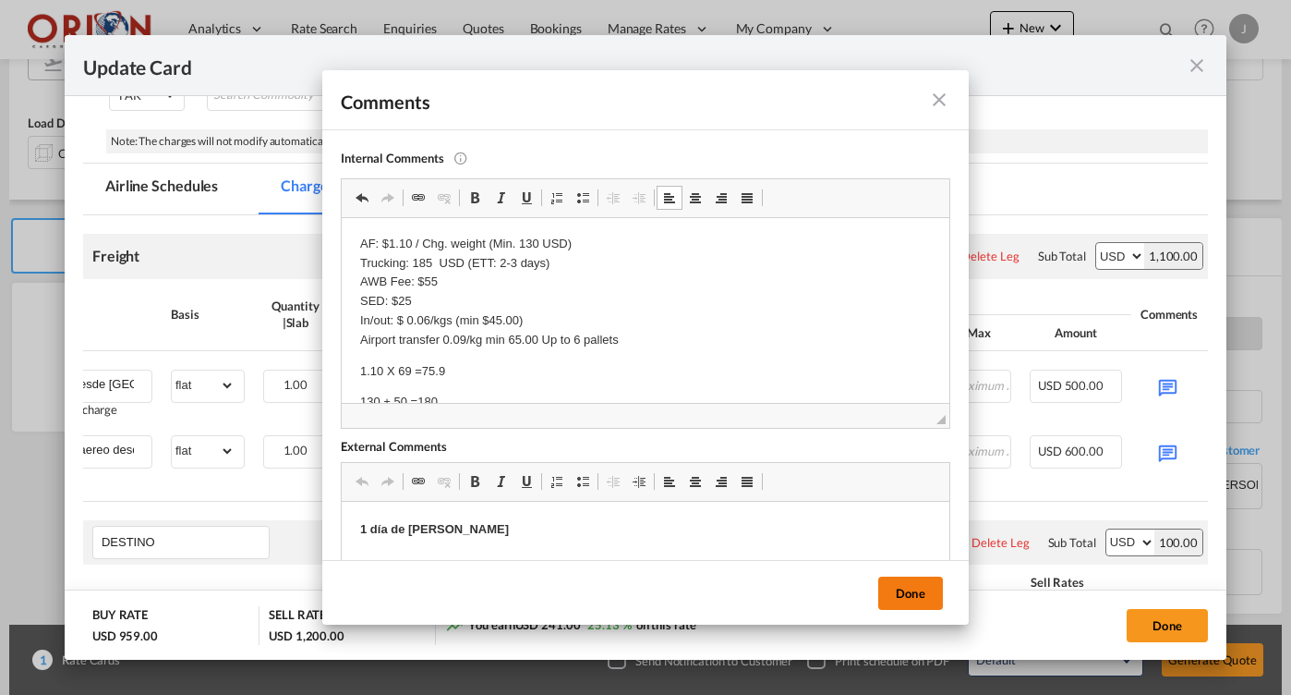
drag, startPoint x: 348, startPoint y: 142, endPoint x: 906, endPoint y: 590, distance: 715.4
click at [906, 590] on button "Done" at bounding box center [910, 592] width 65 height 33
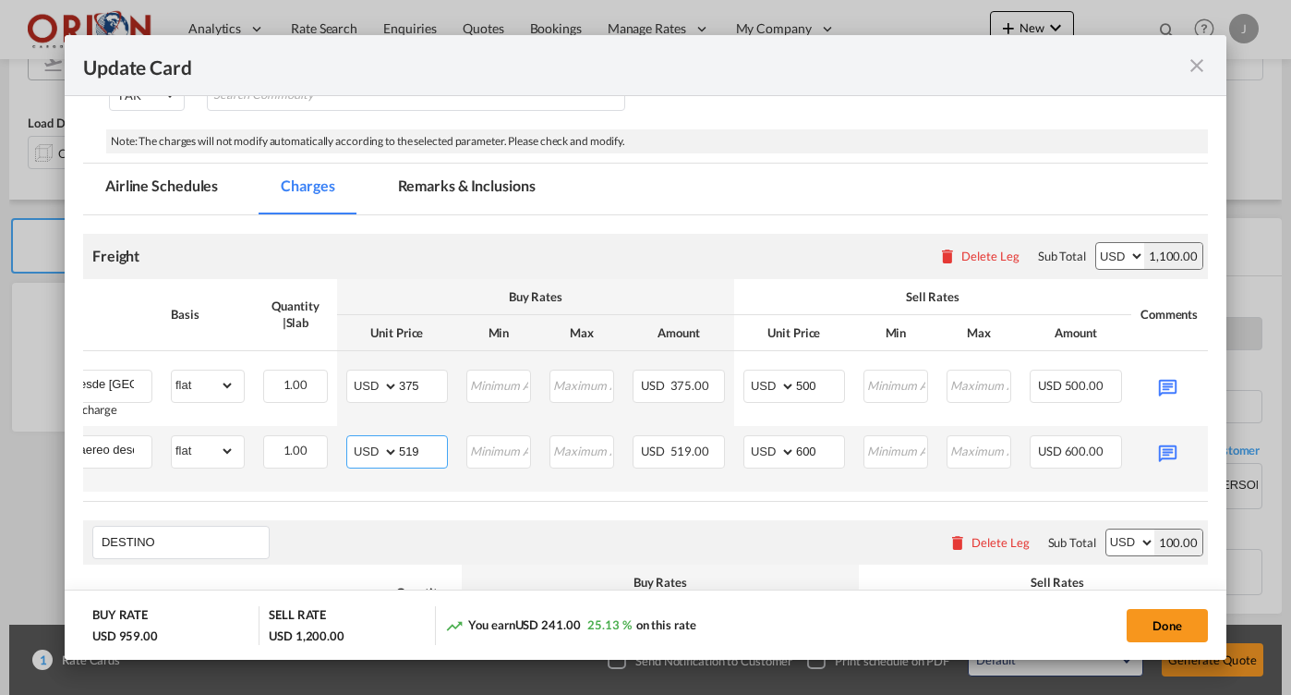
click at [425, 446] on input "519" at bounding box center [423, 450] width 48 height 28
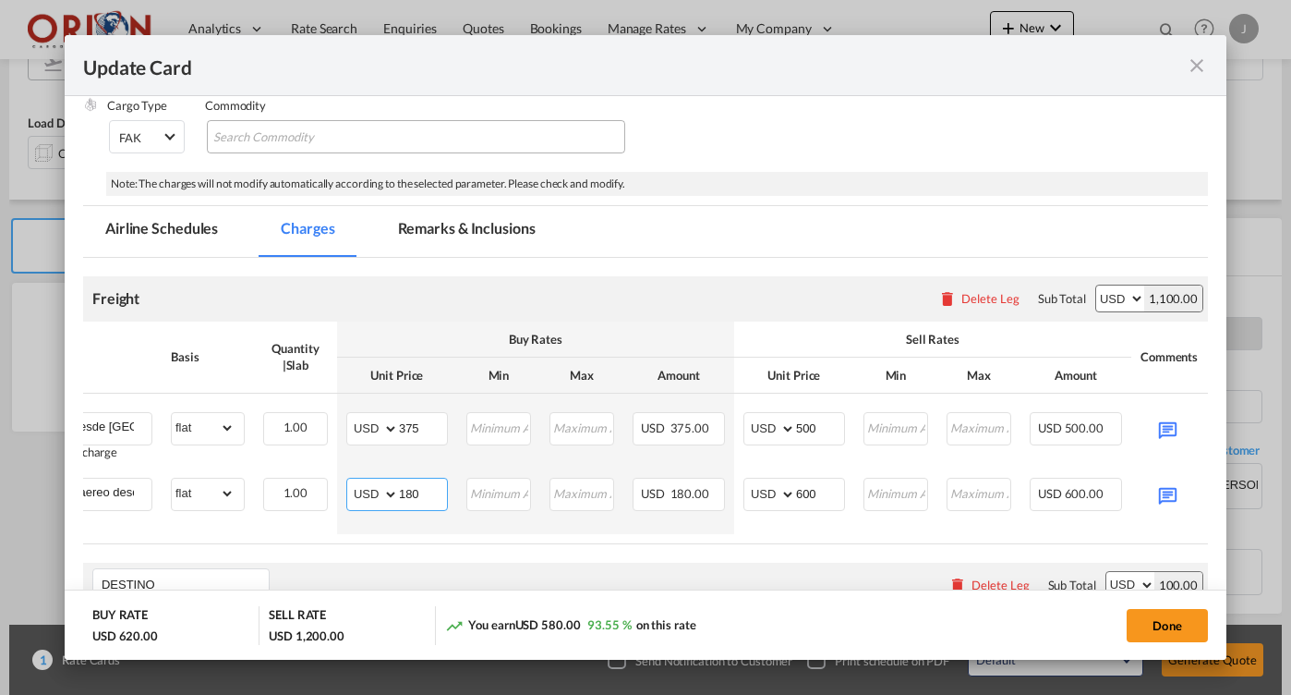
scroll to position [321, 0]
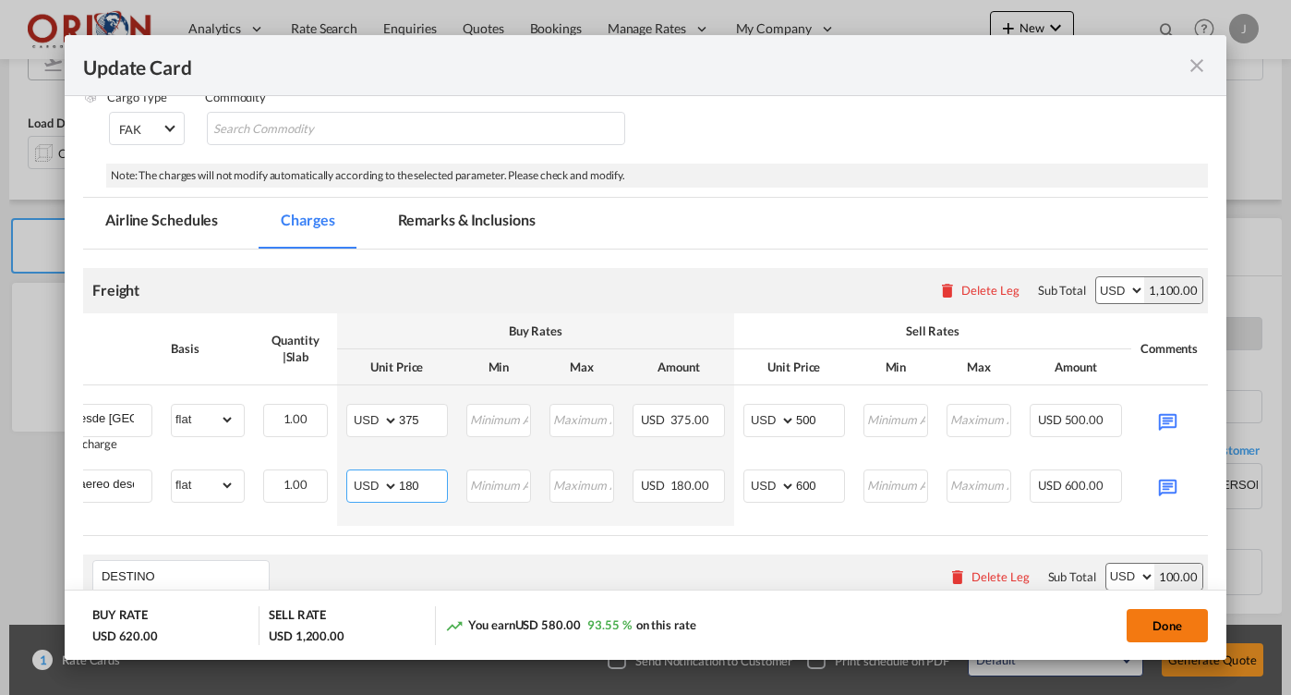
type input "180"
click at [1146, 621] on button "Done" at bounding box center [1167, 625] width 81 height 33
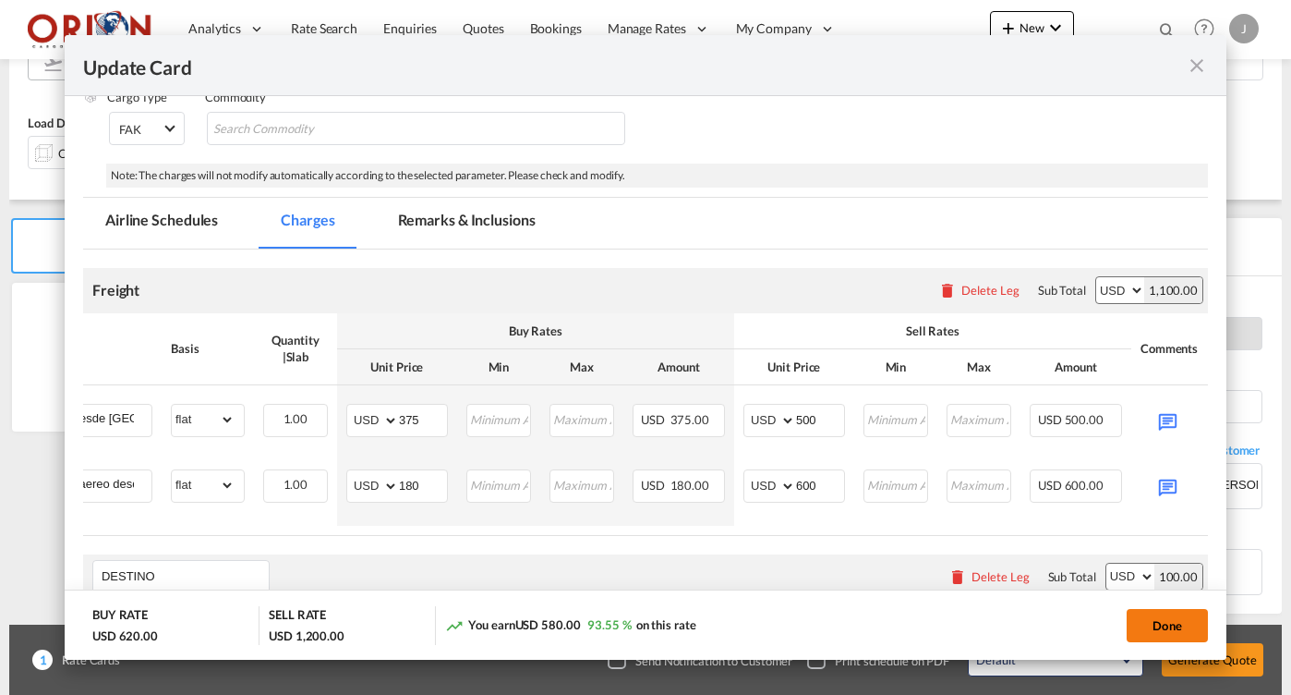
type input "[DATE]"
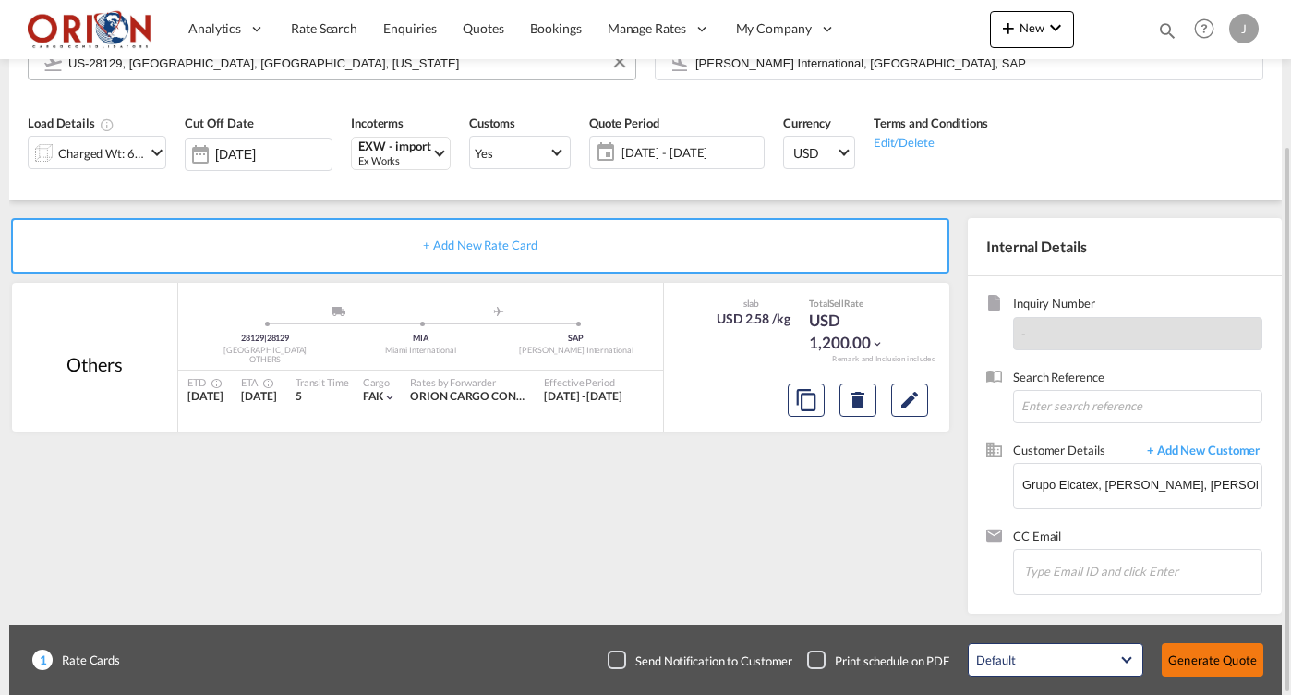
click at [1191, 658] on button "Generate Quote" at bounding box center [1213, 659] width 102 height 33
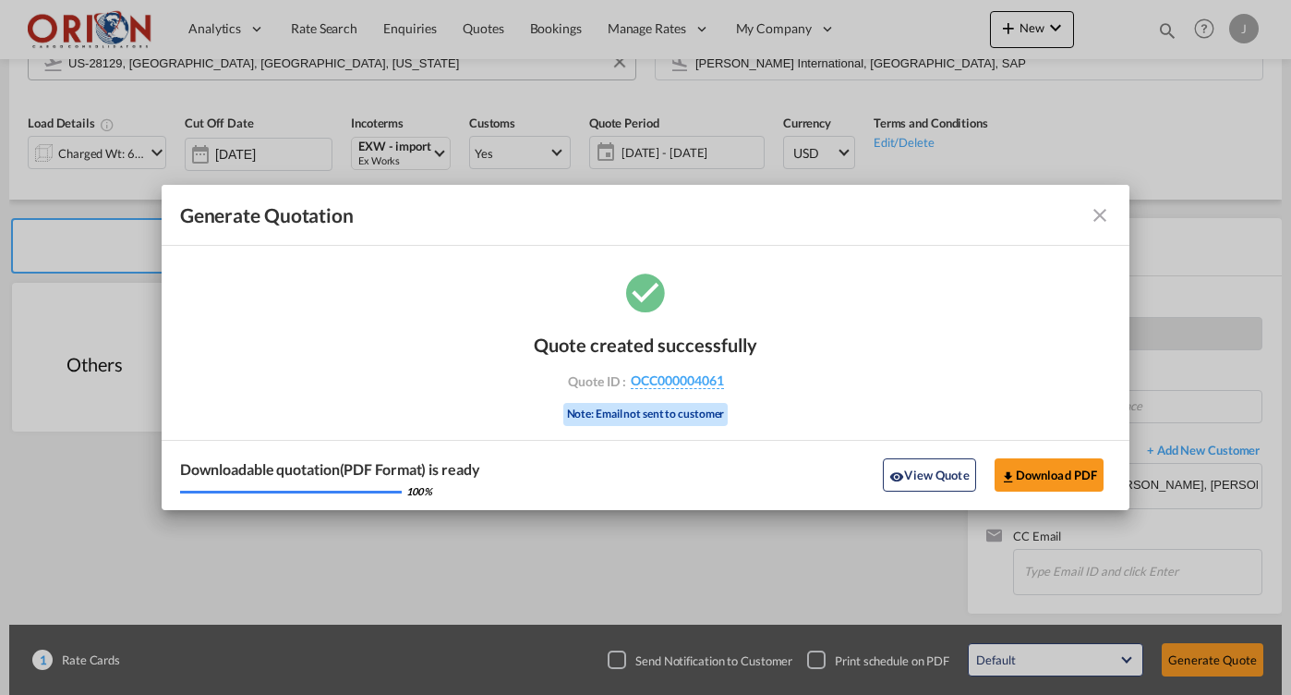
click at [1094, 205] on md-icon "icon-close fg-AAA8AD cursor m-0" at bounding box center [1100, 215] width 22 height 22
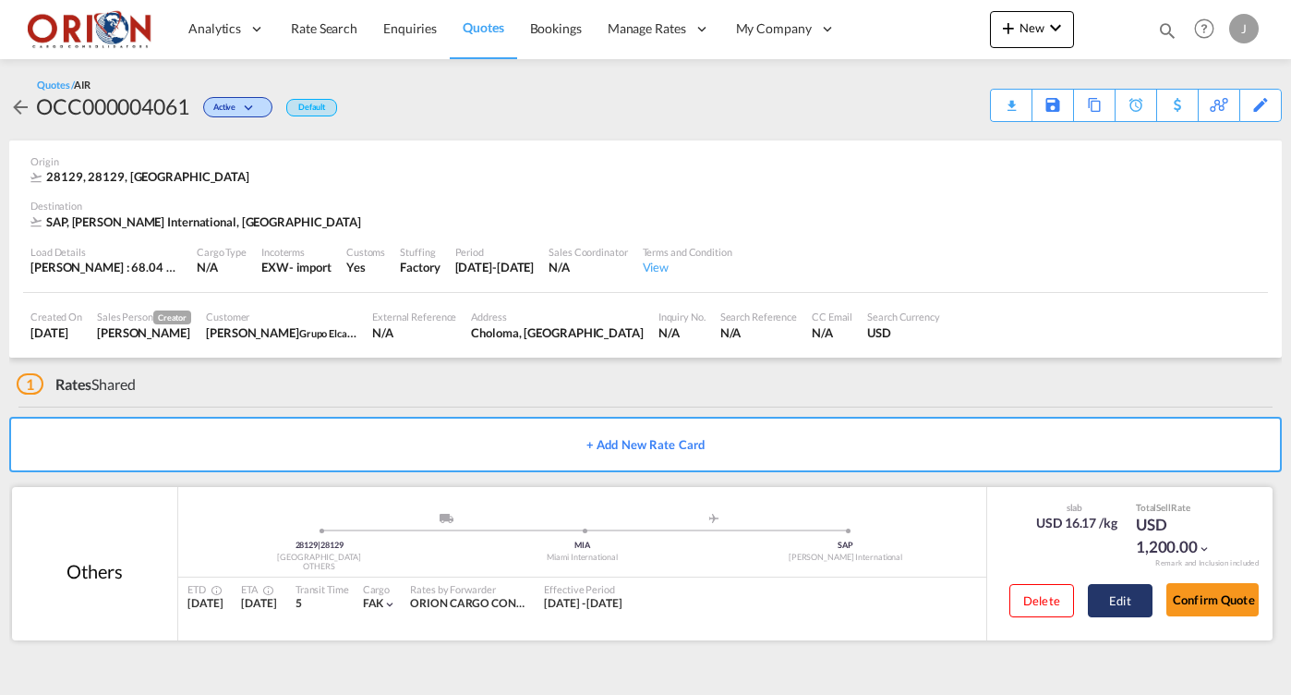
click at [1125, 605] on button "Edit" at bounding box center [1120, 600] width 65 height 33
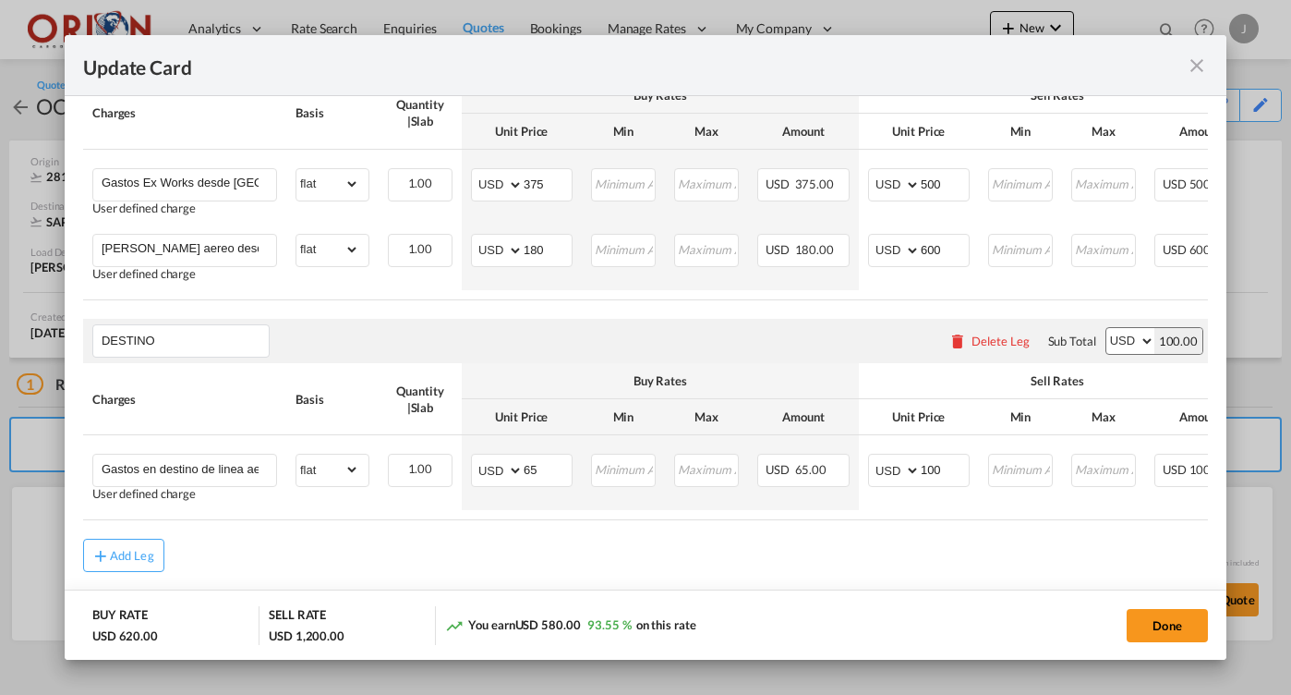
scroll to position [546, 0]
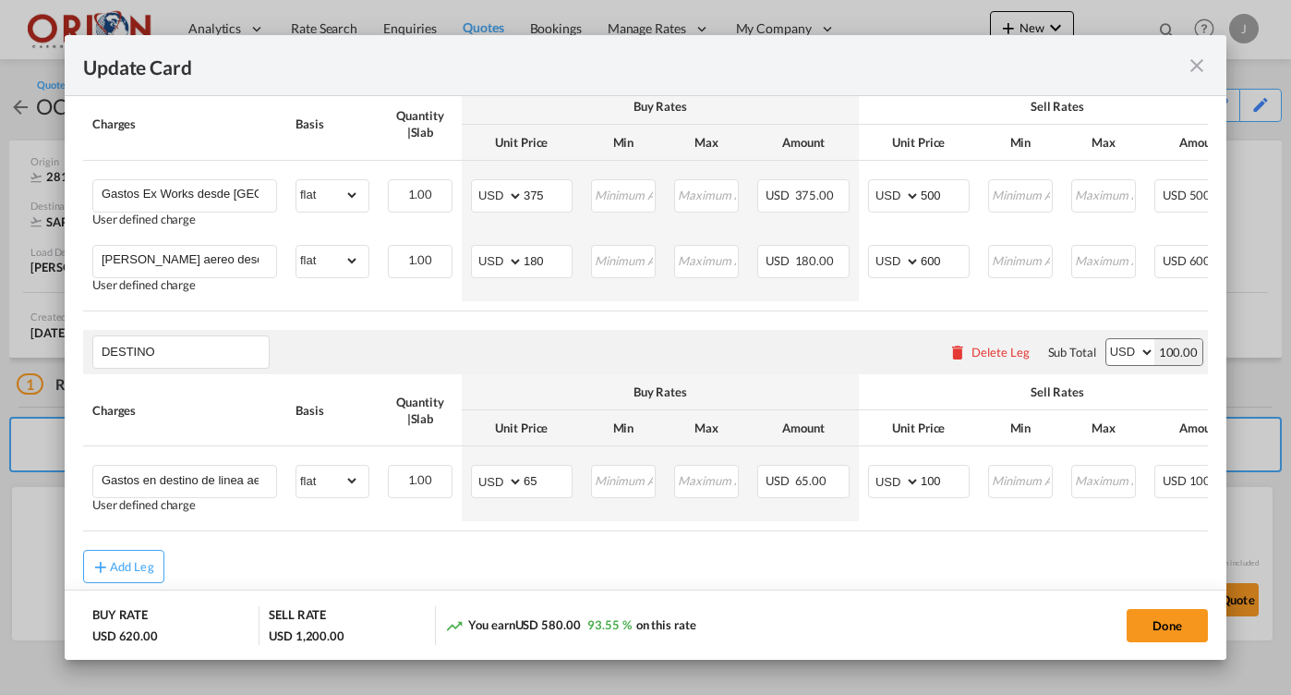
click at [1192, 67] on md-icon "icon-close fg-AAA8AD m-0 pointer" at bounding box center [1197, 65] width 22 height 22
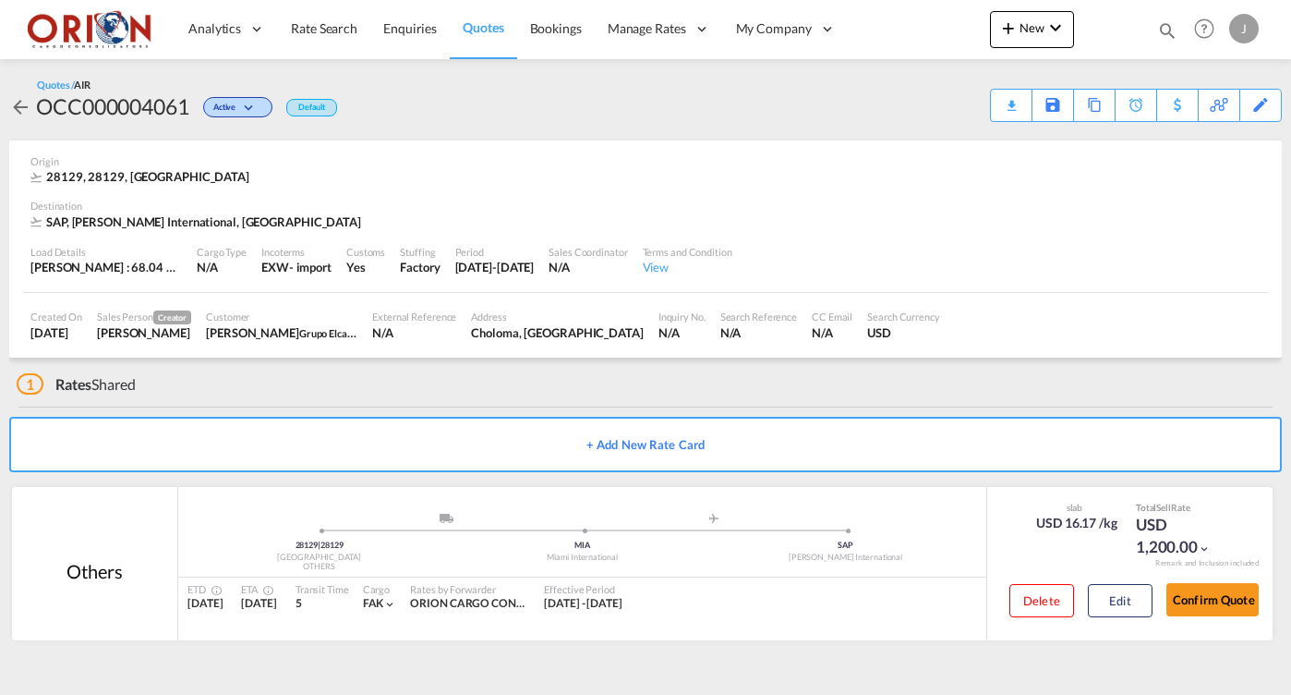
click at [485, 28] on span "Quotes" at bounding box center [483, 27] width 41 height 16
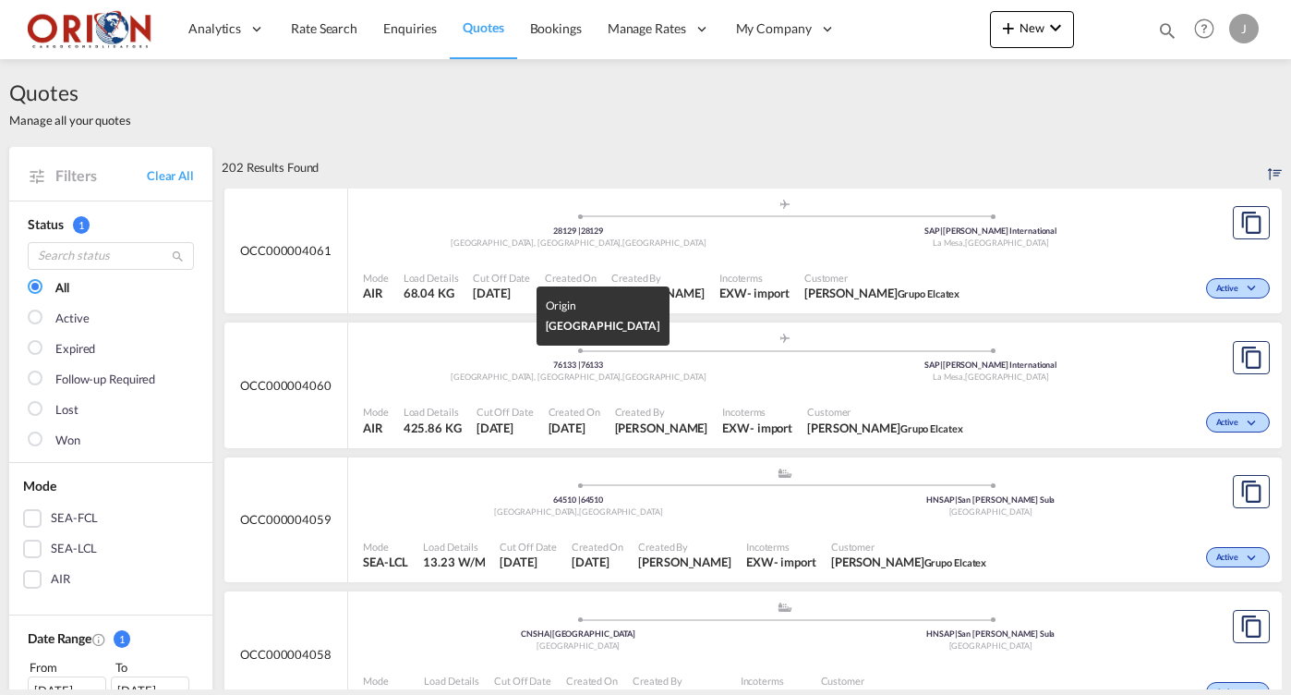
click at [575, 236] on span "76133 |" at bounding box center [566, 230] width 27 height 10
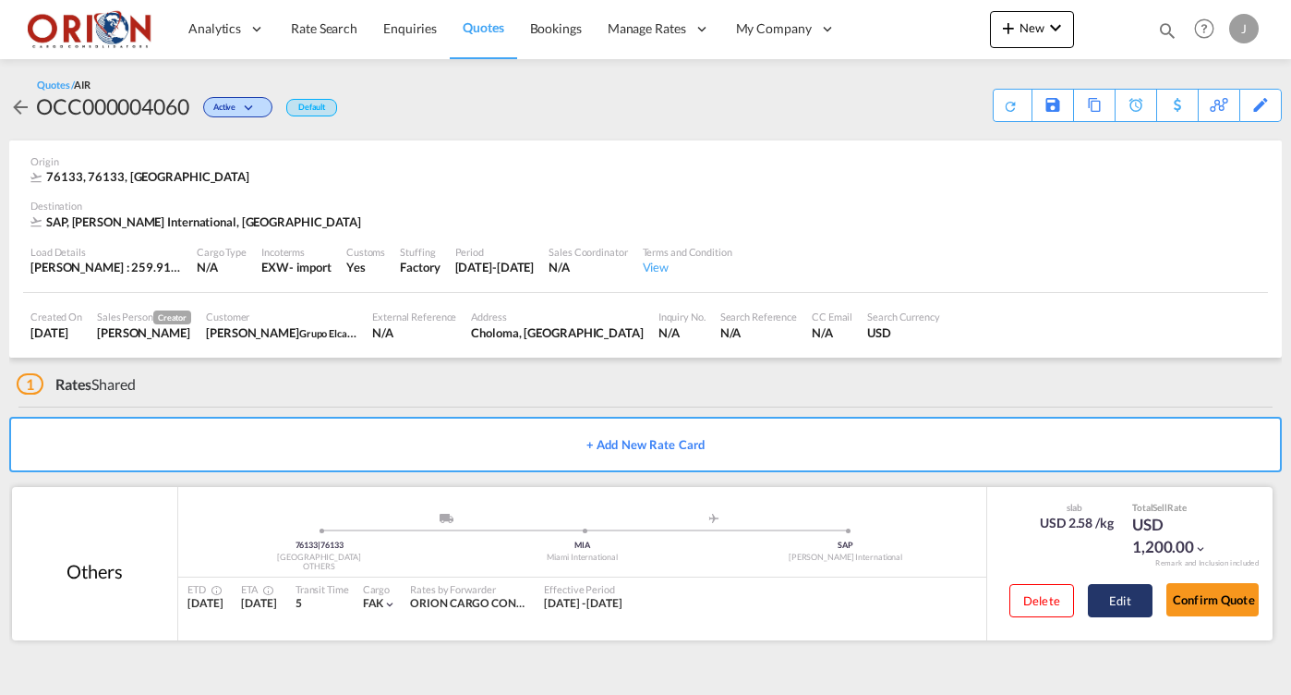
click at [1117, 586] on button "Edit" at bounding box center [1120, 600] width 65 height 33
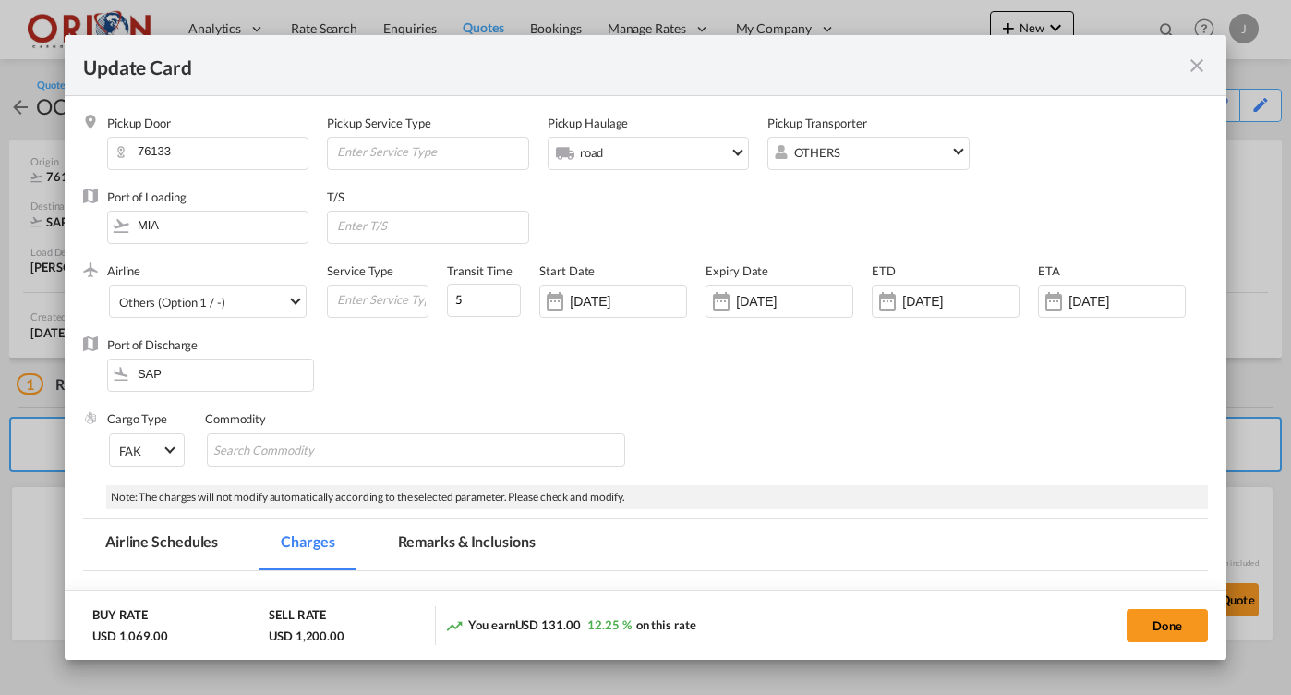
scroll to position [102, 0]
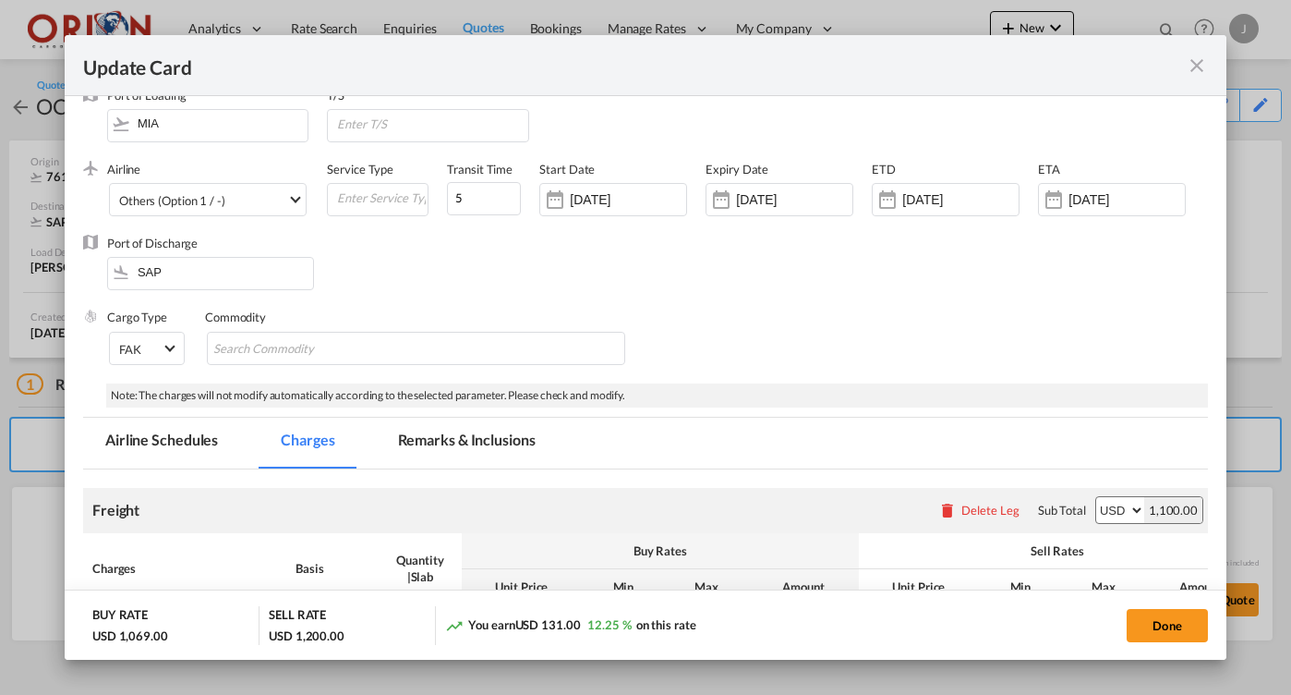
click at [1190, 62] on md-icon "icon-close fg-AAA8AD m-0 pointer" at bounding box center [1197, 65] width 22 height 22
